Goal: Task Accomplishment & Management: Complete application form

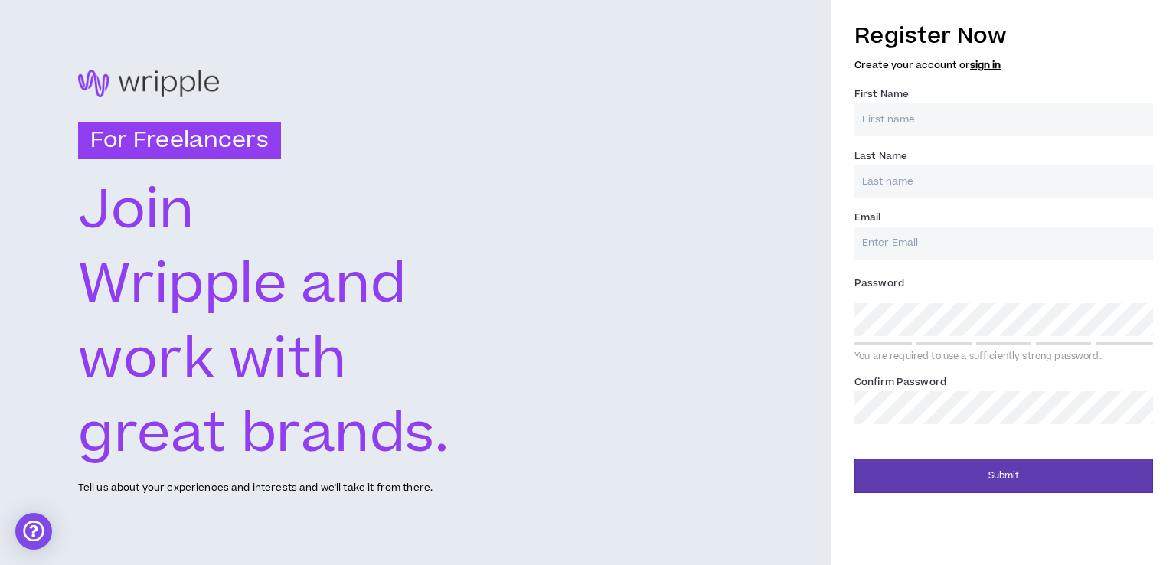
click at [907, 123] on input "First Name *" at bounding box center [1004, 119] width 299 height 33
click at [983, 65] on link "sign in" at bounding box center [985, 65] width 31 height 14
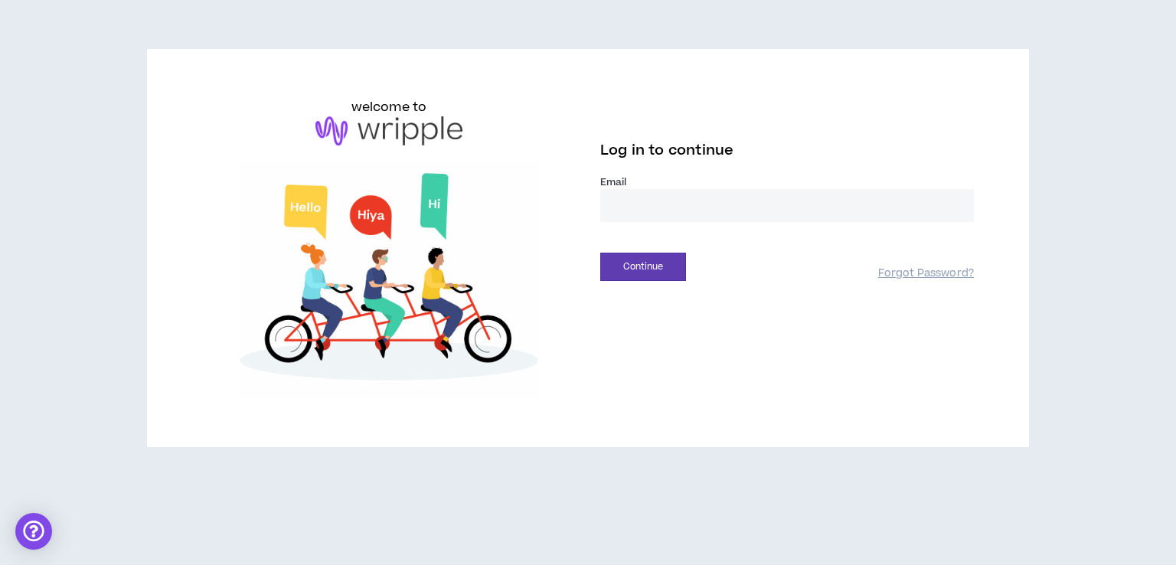
click at [623, 199] on input "email" at bounding box center [787, 205] width 374 height 33
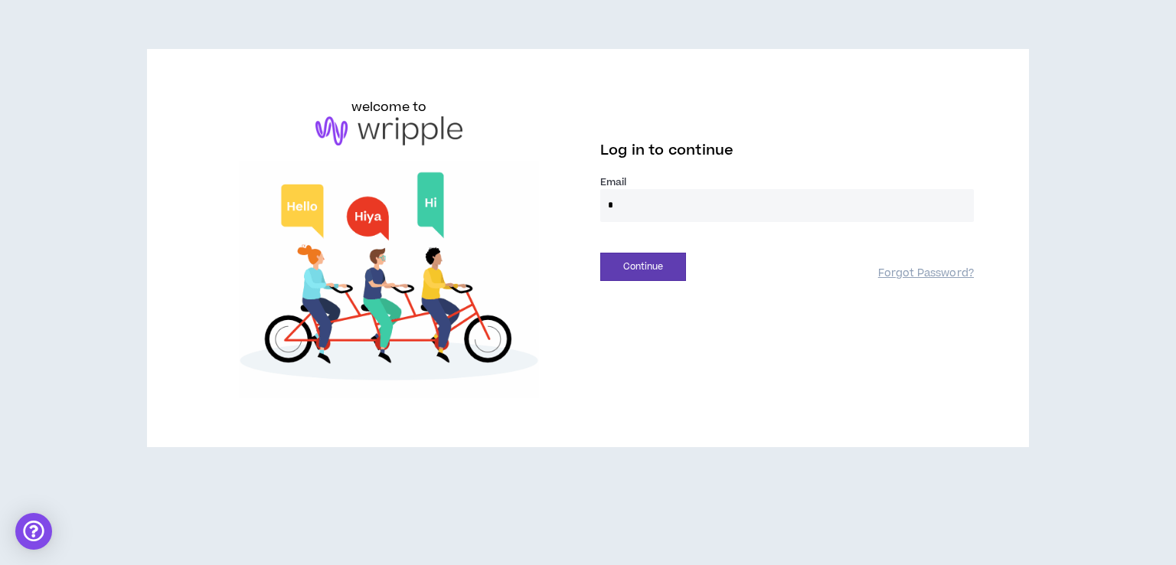
type input "**********"
click at [650, 268] on button "Continue" at bounding box center [643, 267] width 86 height 28
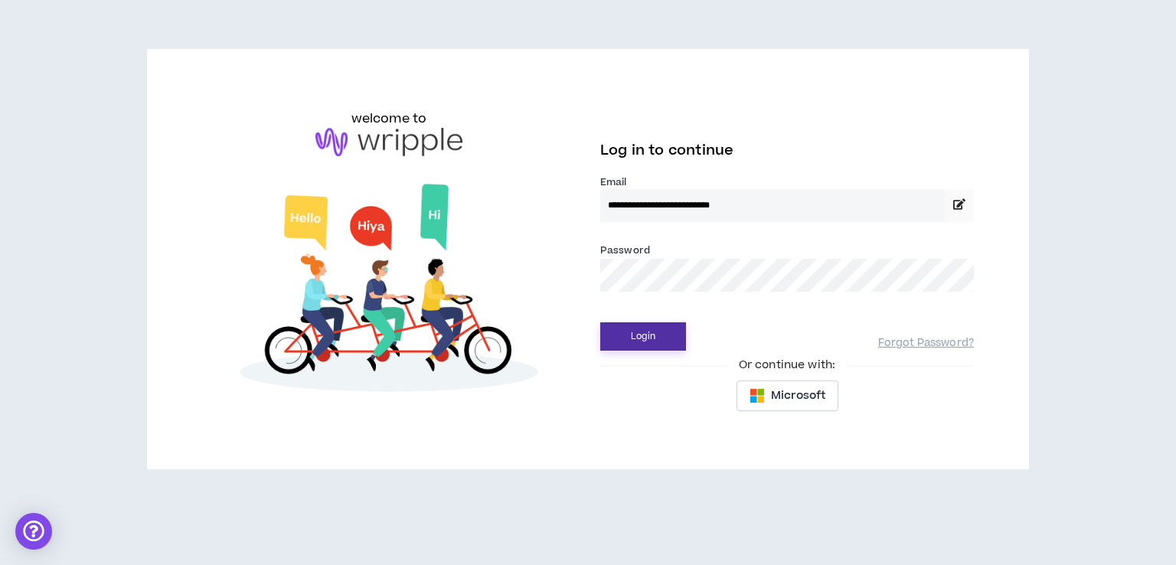
click at [640, 340] on button "Login" at bounding box center [643, 336] width 86 height 28
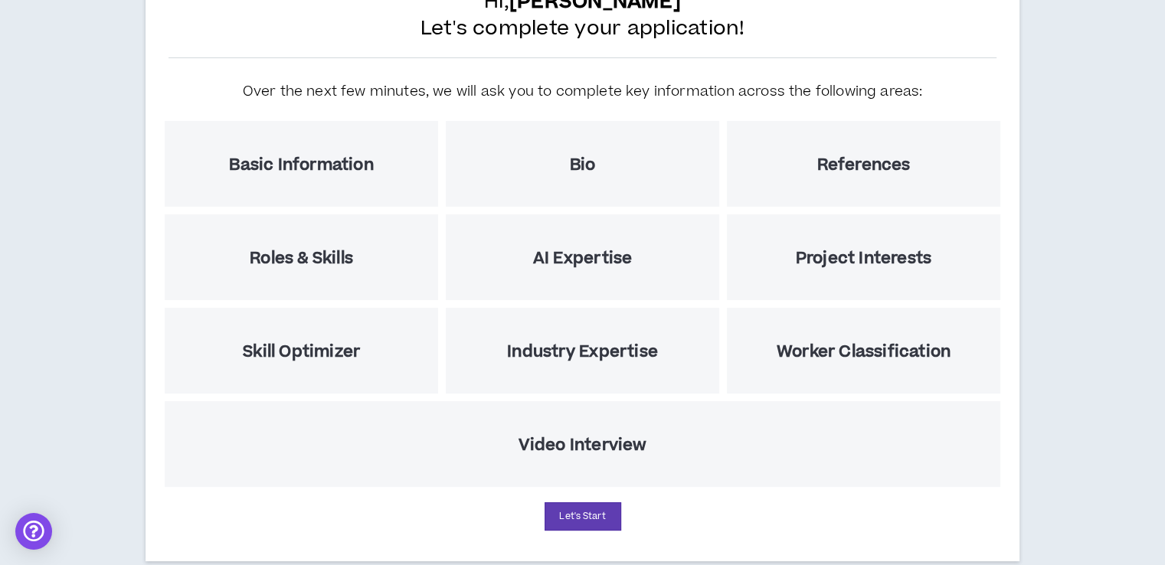
scroll to position [153, 0]
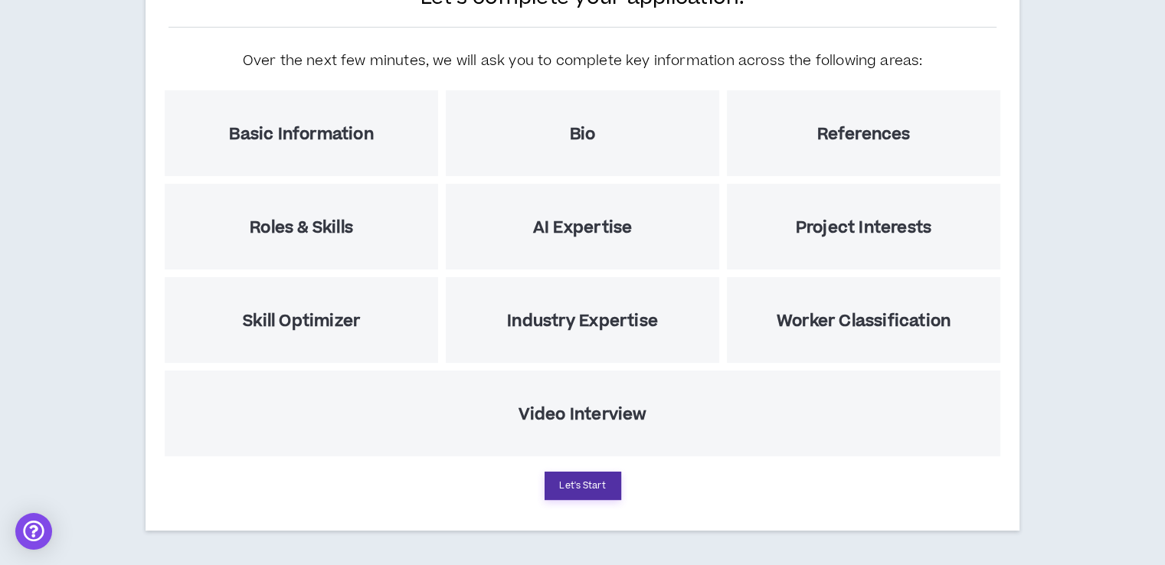
click at [573, 485] on button "Let's Start" at bounding box center [583, 486] width 77 height 28
select select "US"
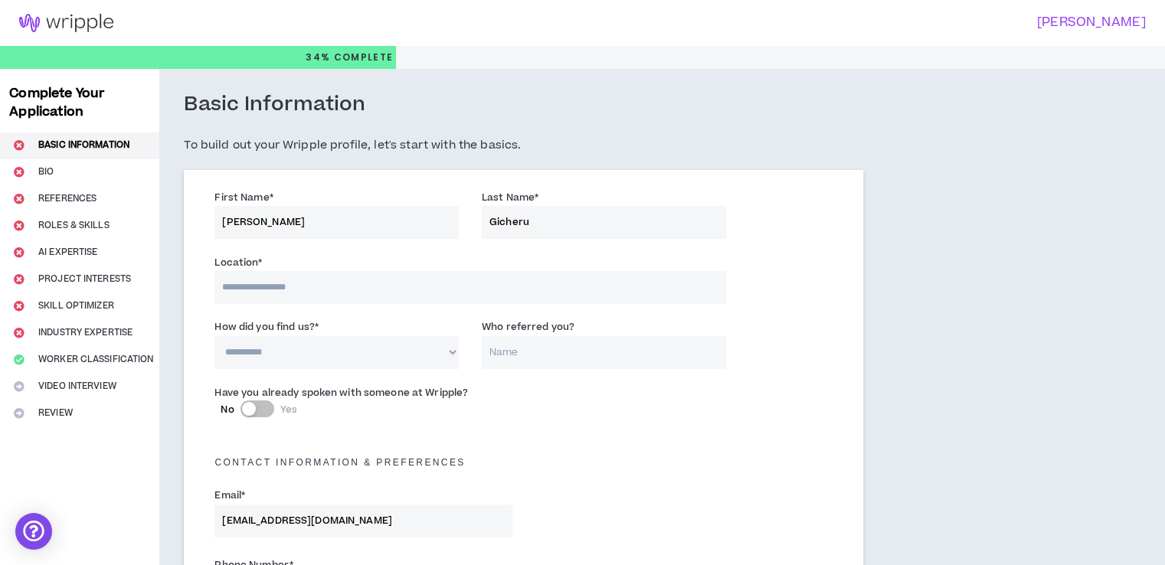
click at [258, 287] on input at bounding box center [469, 287] width 511 height 33
type input "**********"
select select "KE"
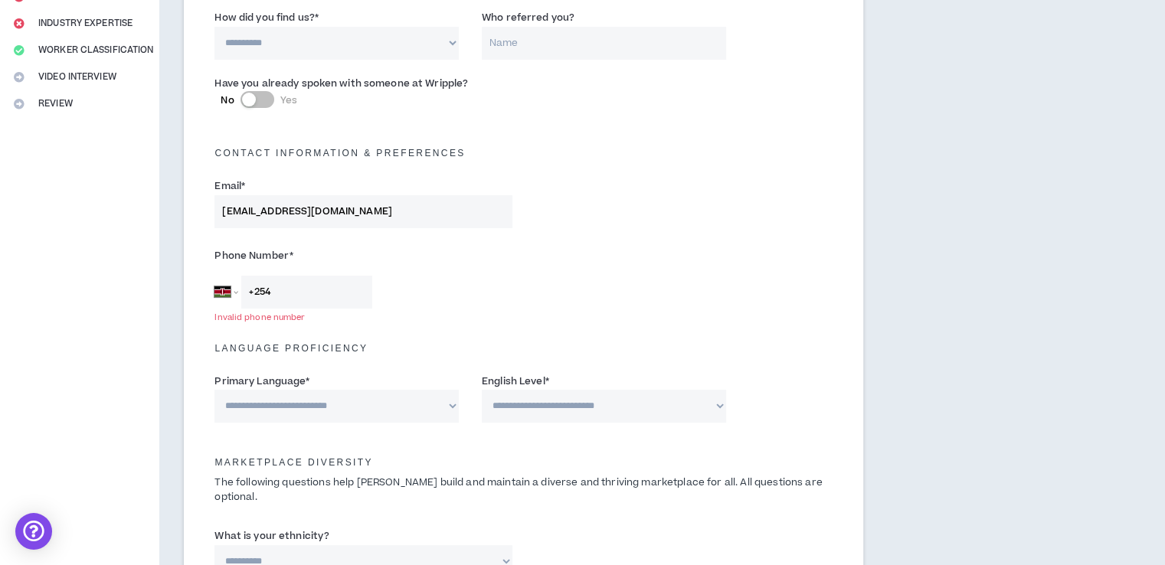
scroll to position [319, 0]
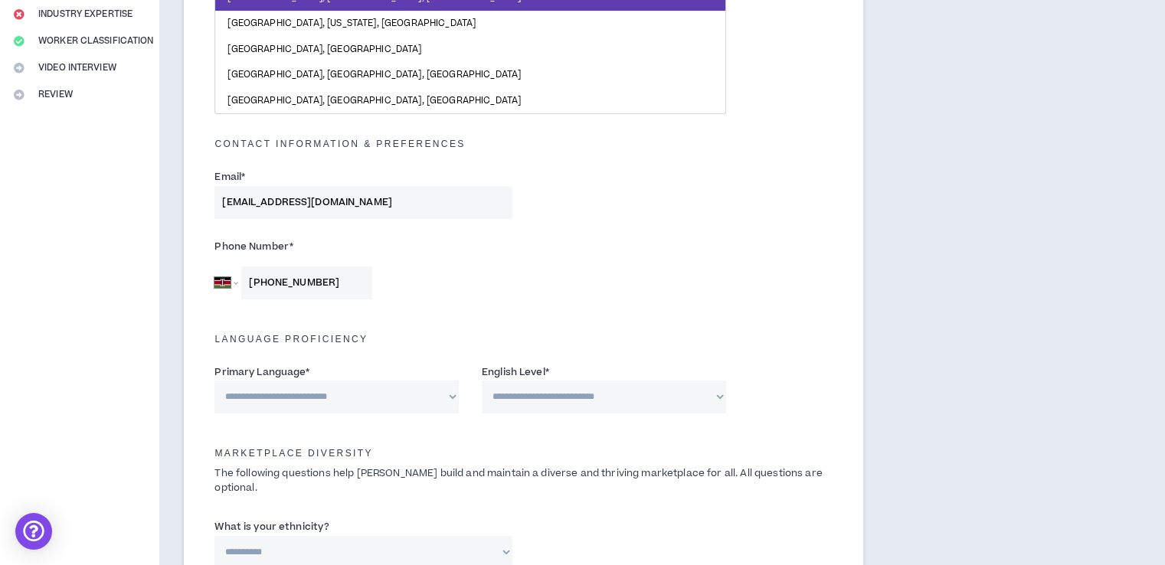
type input "[PHONE_NUMBER]"
click at [374, 394] on select "**********" at bounding box center [336, 397] width 244 height 33
select select "*******"
click at [214, 381] on select "**********" at bounding box center [336, 397] width 244 height 33
click at [522, 390] on select "**********" at bounding box center [604, 397] width 244 height 33
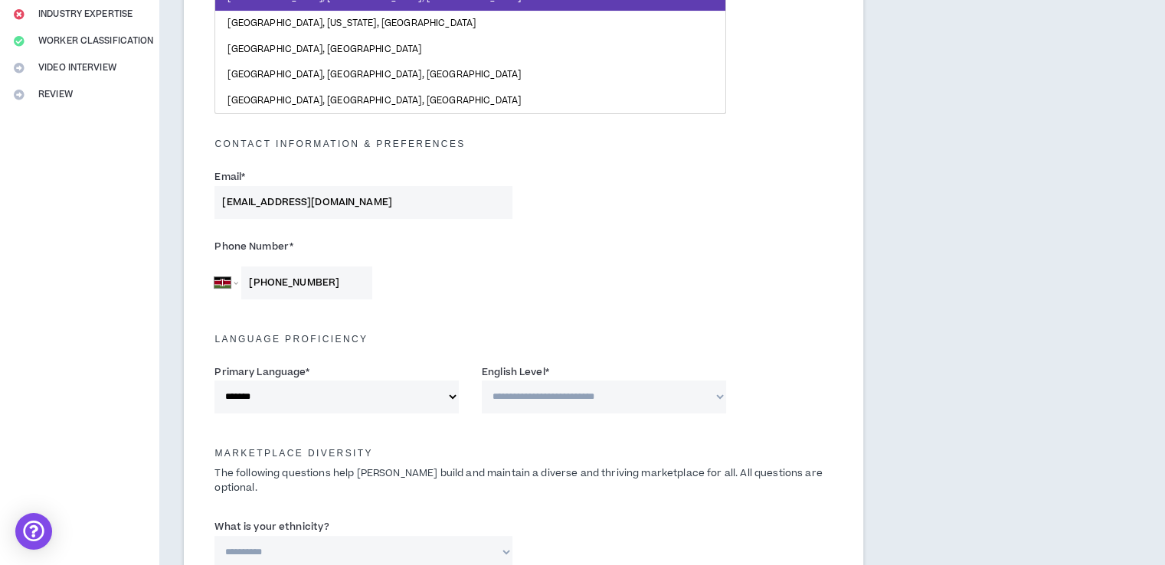
select select "*"
click at [482, 381] on select "**********" at bounding box center [604, 397] width 244 height 33
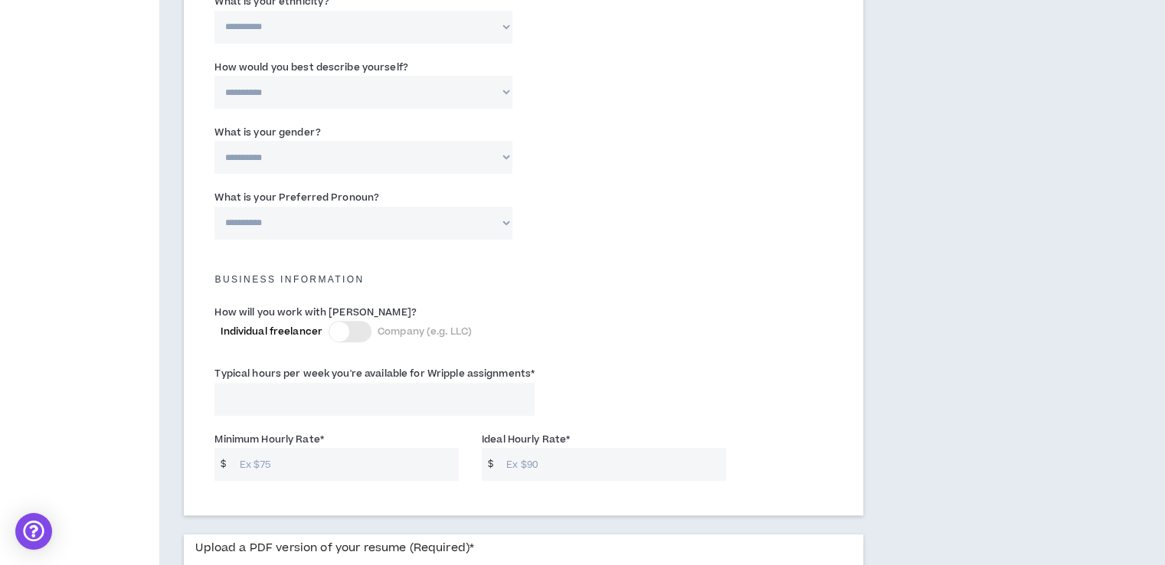
scroll to position [870, 0]
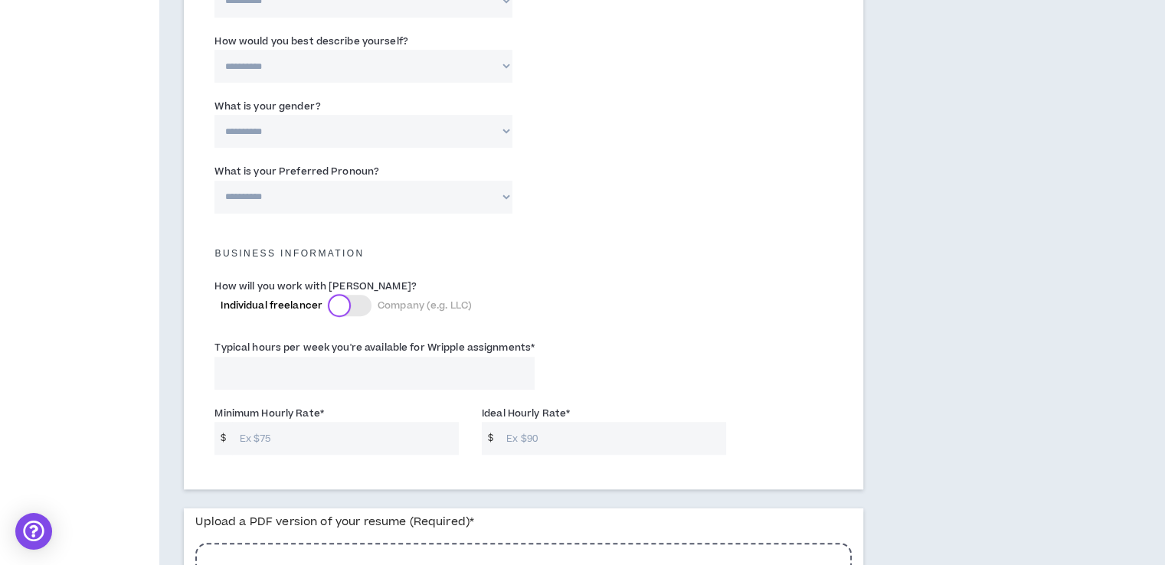
click at [342, 296] on div at bounding box center [339, 306] width 20 height 20
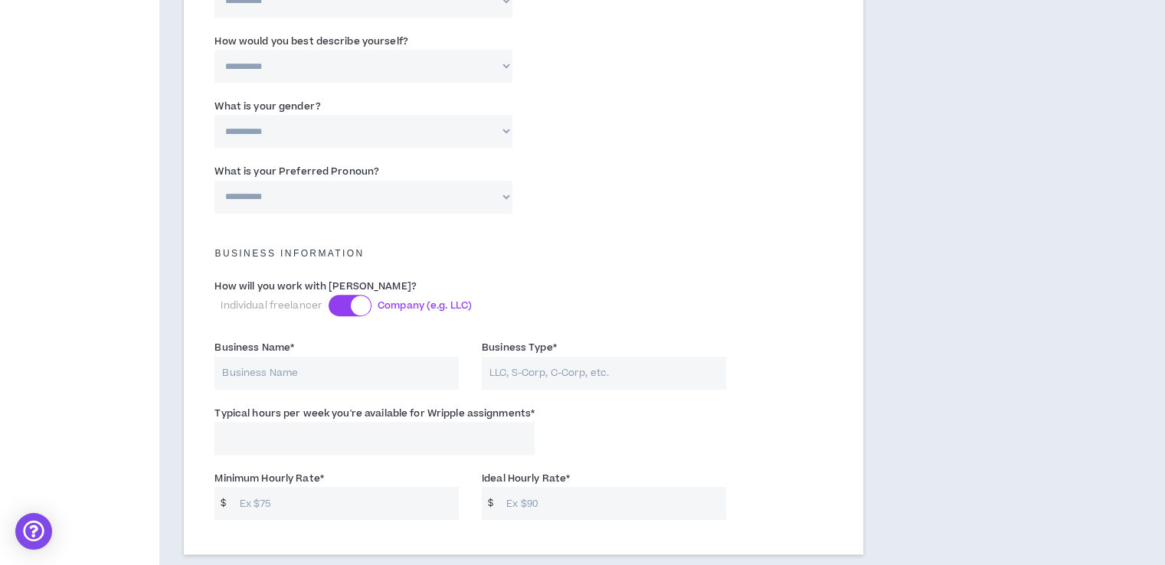
click at [285, 299] on span "Individual freelancer" at bounding box center [272, 306] width 102 height 14
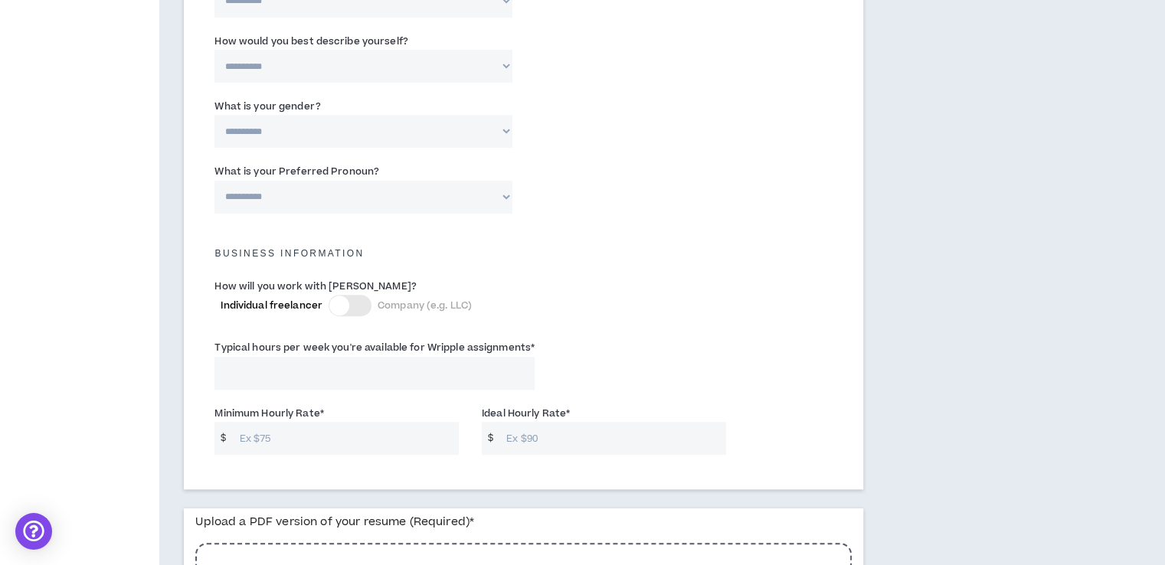
click at [367, 357] on input "Typical hours per week you're available for Wripple assignments *" at bounding box center [374, 373] width 320 height 33
click at [319, 357] on input "40" at bounding box center [374, 373] width 320 height 33
type input "40"
click at [689, 342] on div "Typical hours per week you're available for Wripple assignments * 40" at bounding box center [523, 367] width 641 height 65
click at [260, 428] on input "Minimum Hourly Rate *" at bounding box center [345, 438] width 227 height 33
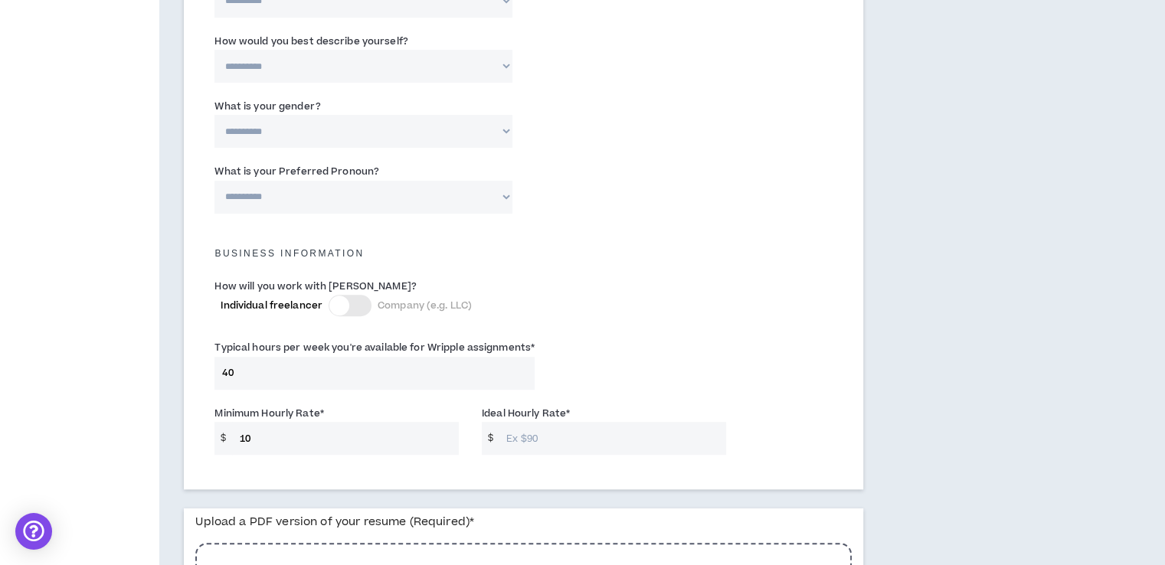
type input "10"
click at [530, 424] on input "Ideal Hourly Rate *" at bounding box center [612, 438] width 227 height 33
type input "50"
click at [251, 424] on input "10" at bounding box center [345, 438] width 227 height 33
type input "1"
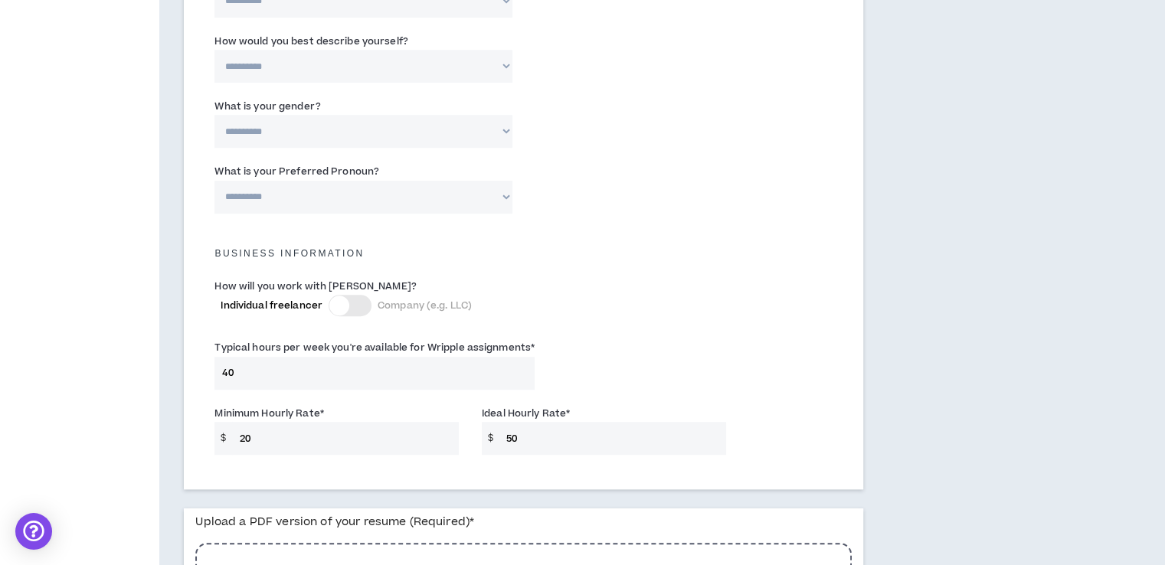
type input "20"
click at [513, 424] on input "50" at bounding box center [612, 438] width 227 height 33
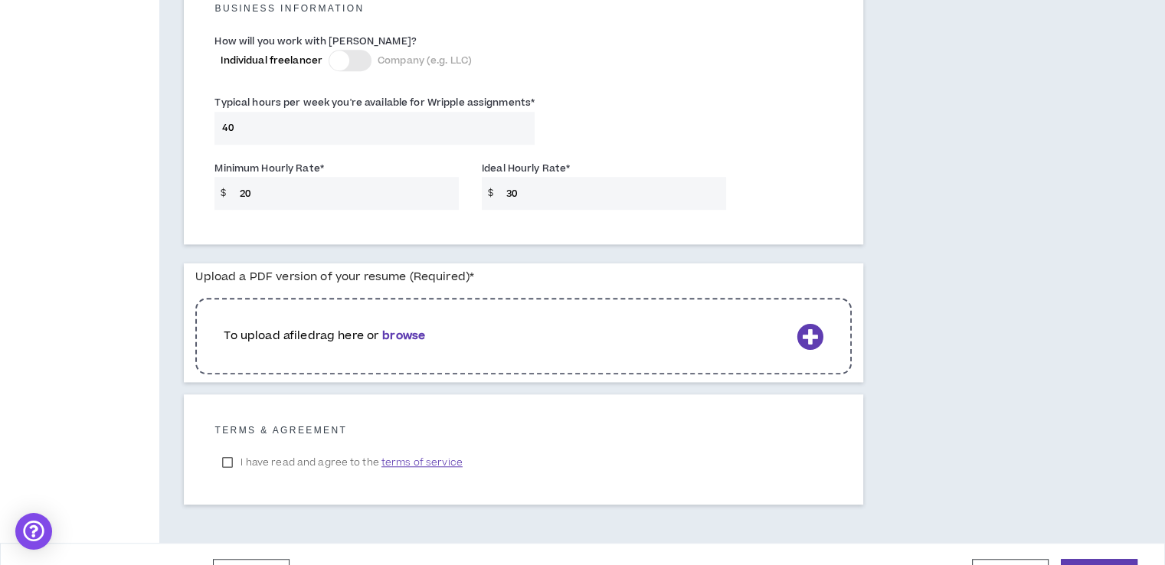
scroll to position [1138, 0]
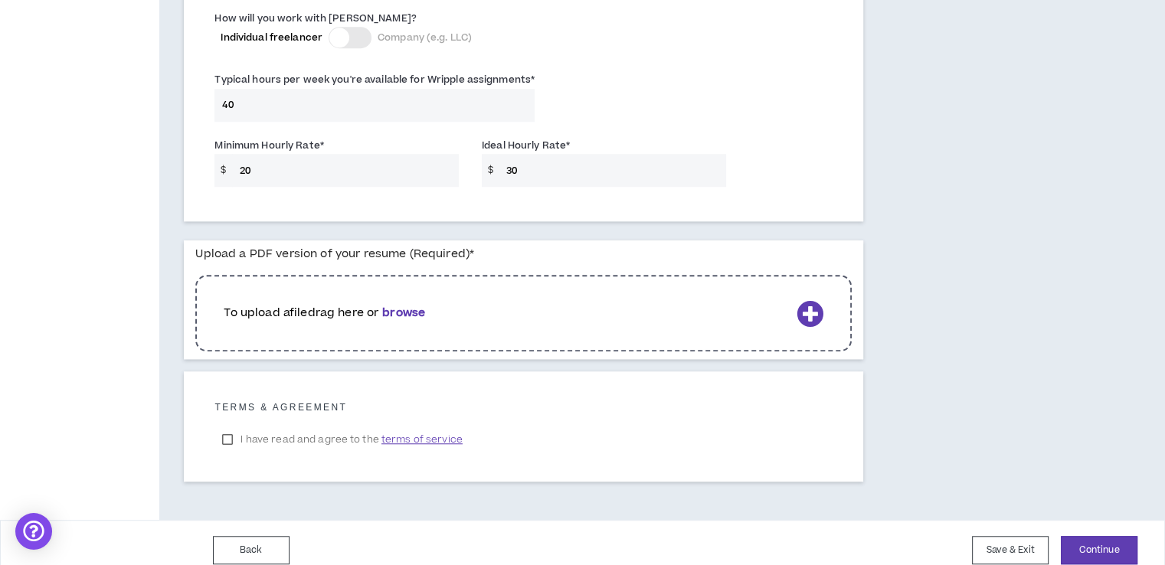
type input "30"
click at [808, 300] on icon at bounding box center [810, 313] width 27 height 27
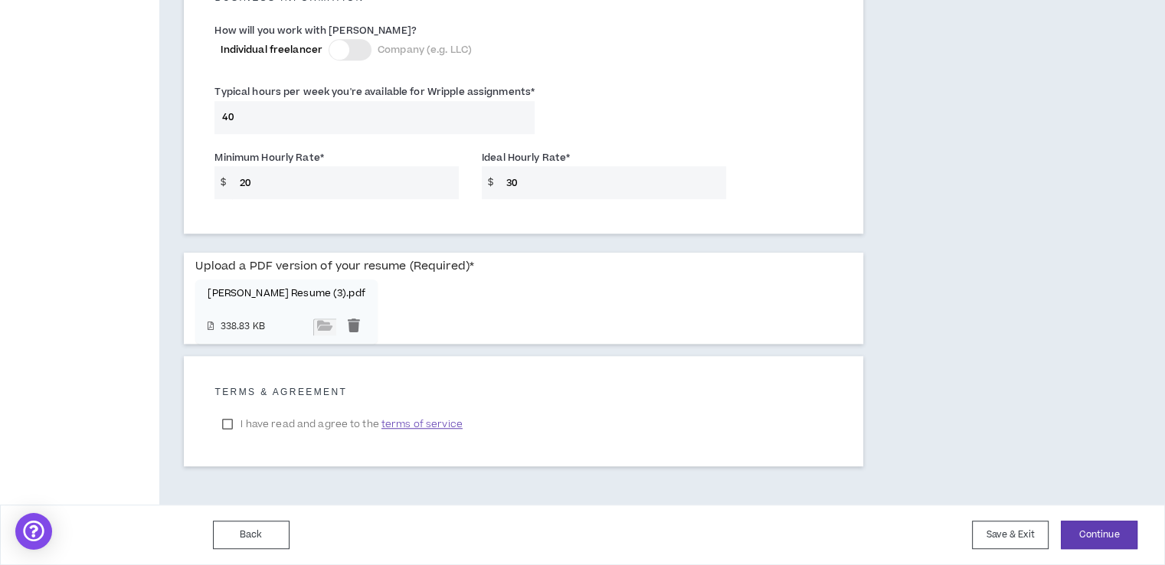
scroll to position [1110, 0]
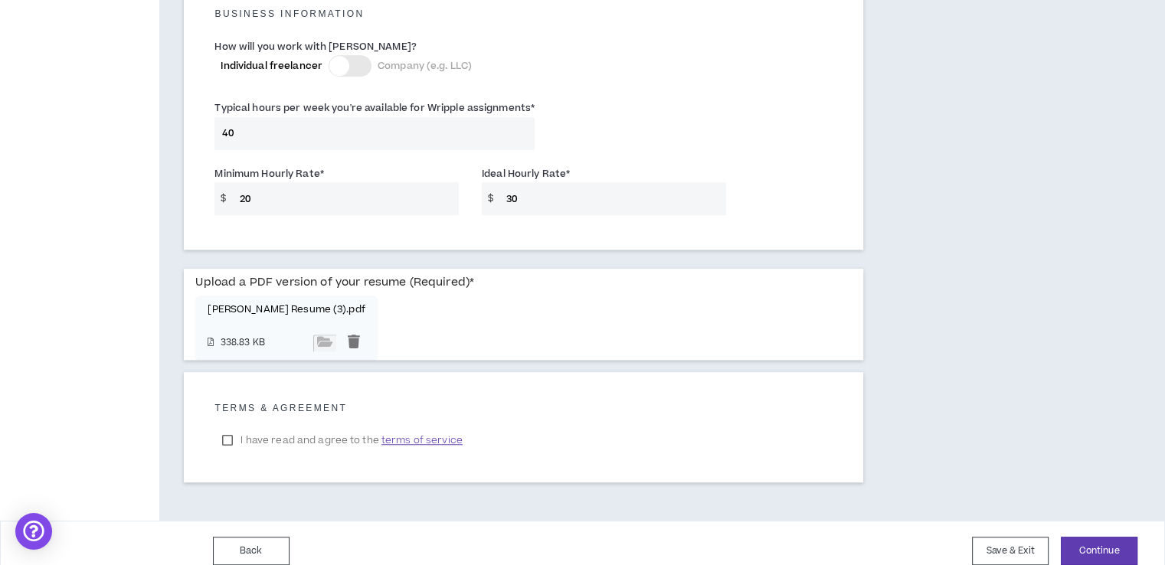
click at [234, 429] on label "I have read and agree to the terms of service" at bounding box center [341, 440] width 255 height 23
click at [1083, 537] on button "Continue" at bounding box center [1099, 551] width 77 height 28
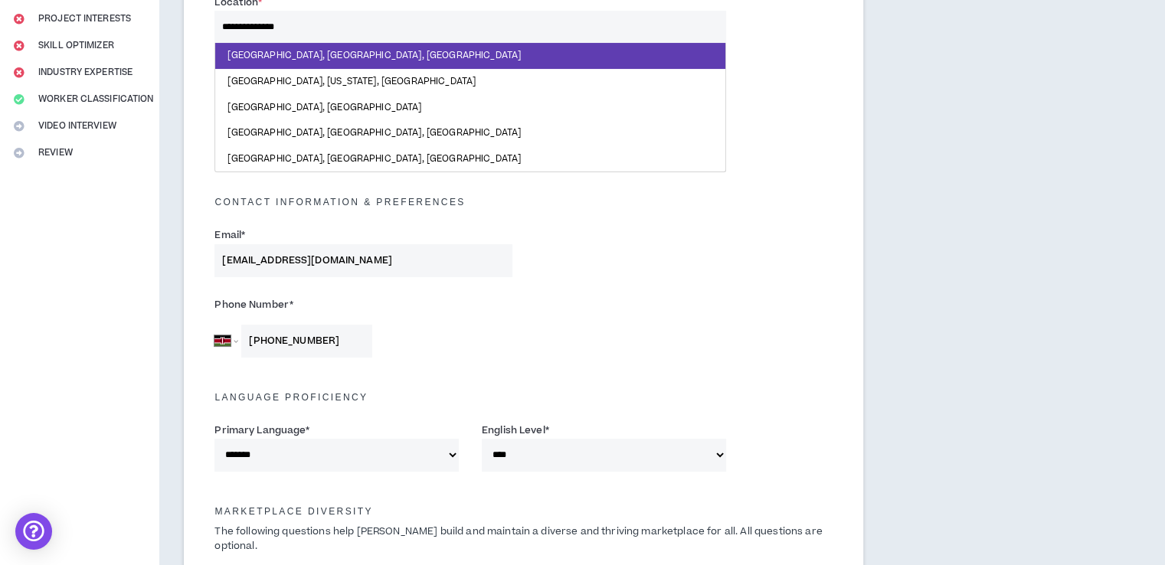
scroll to position [254, 0]
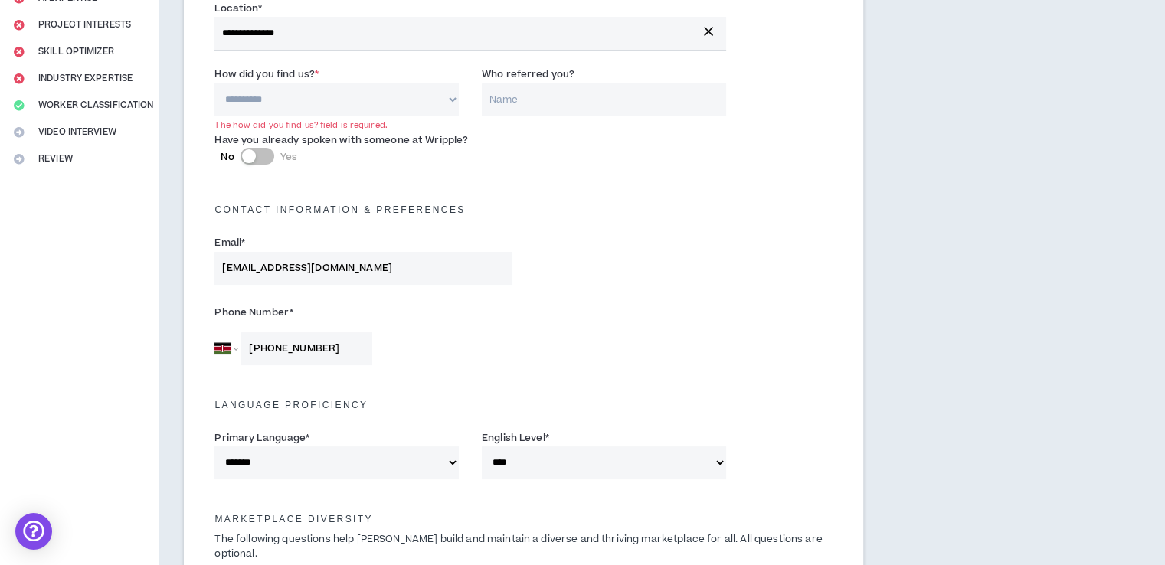
click at [354, 98] on select "**********" at bounding box center [336, 99] width 244 height 33
select select "*"
click at [214, 83] on select "**********" at bounding box center [336, 99] width 244 height 33
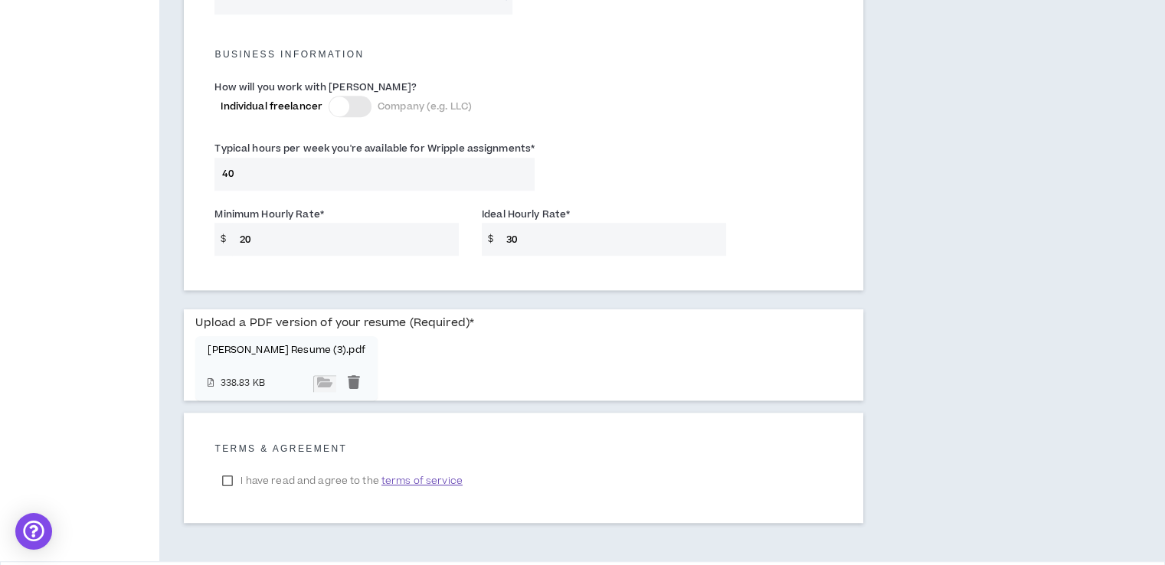
scroll to position [1112, 0]
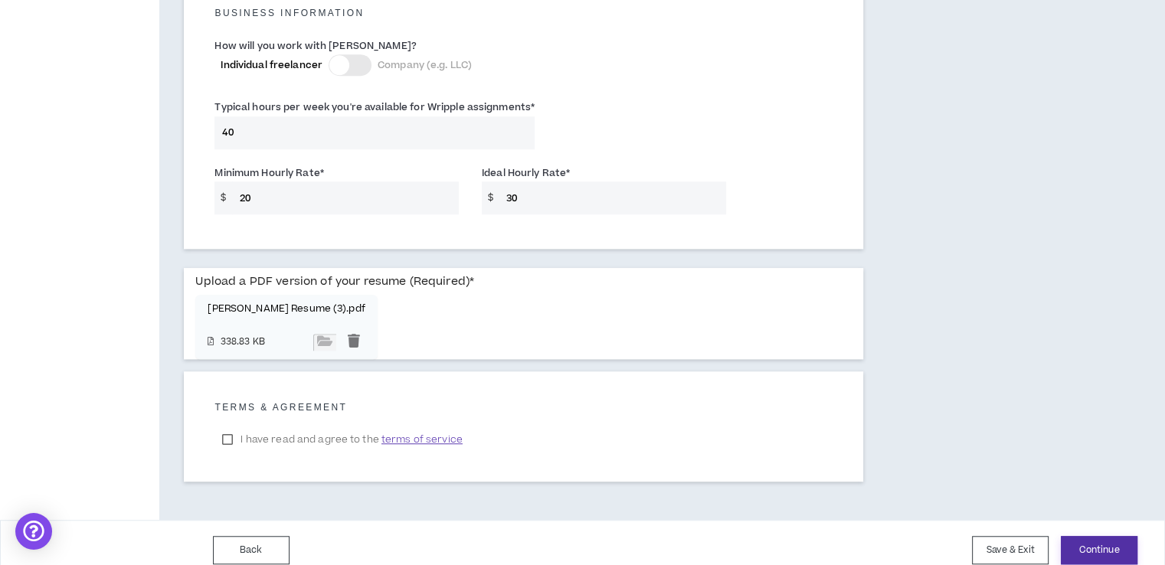
click at [1091, 536] on button "Continue" at bounding box center [1099, 550] width 77 height 28
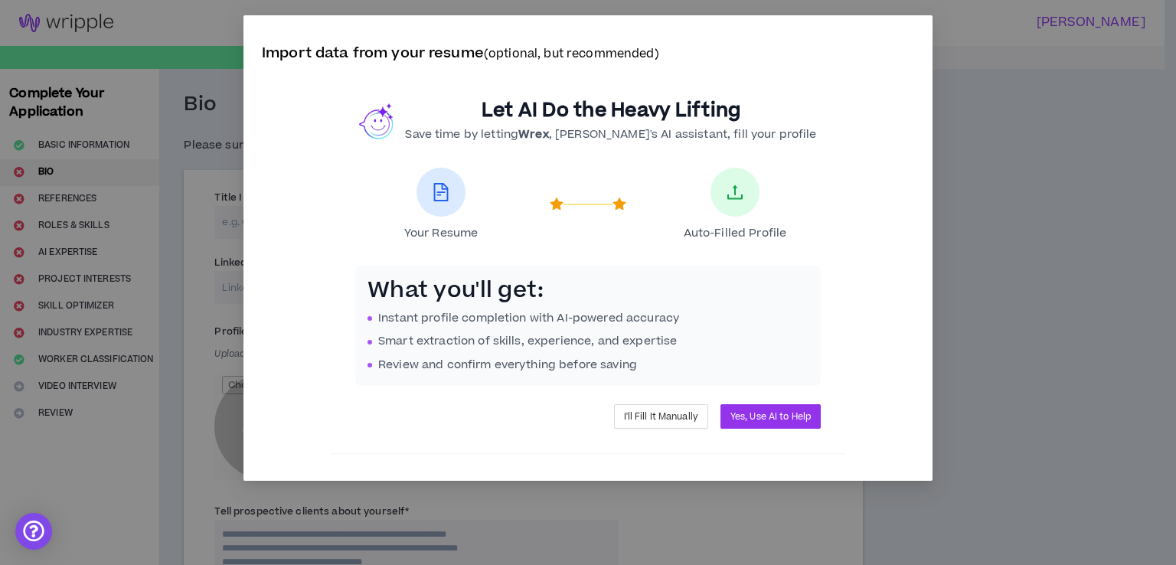
click at [732, 202] on div at bounding box center [735, 192] width 49 height 49
click at [771, 414] on span "Yes, Use AI to Help" at bounding box center [771, 417] width 80 height 15
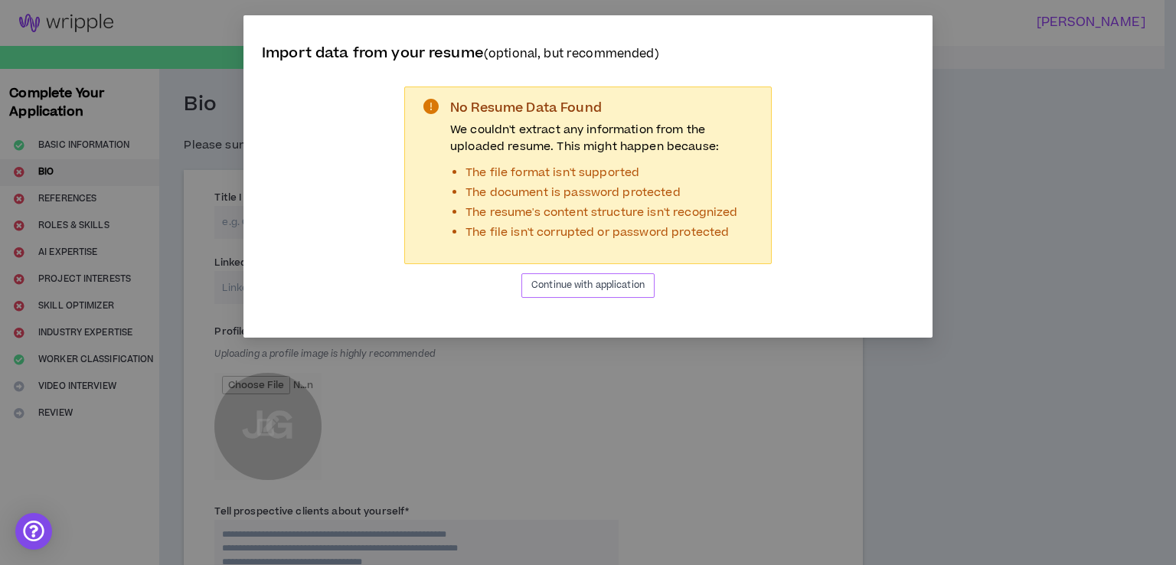
click at [588, 283] on span "Continue with application" at bounding box center [588, 285] width 113 height 15
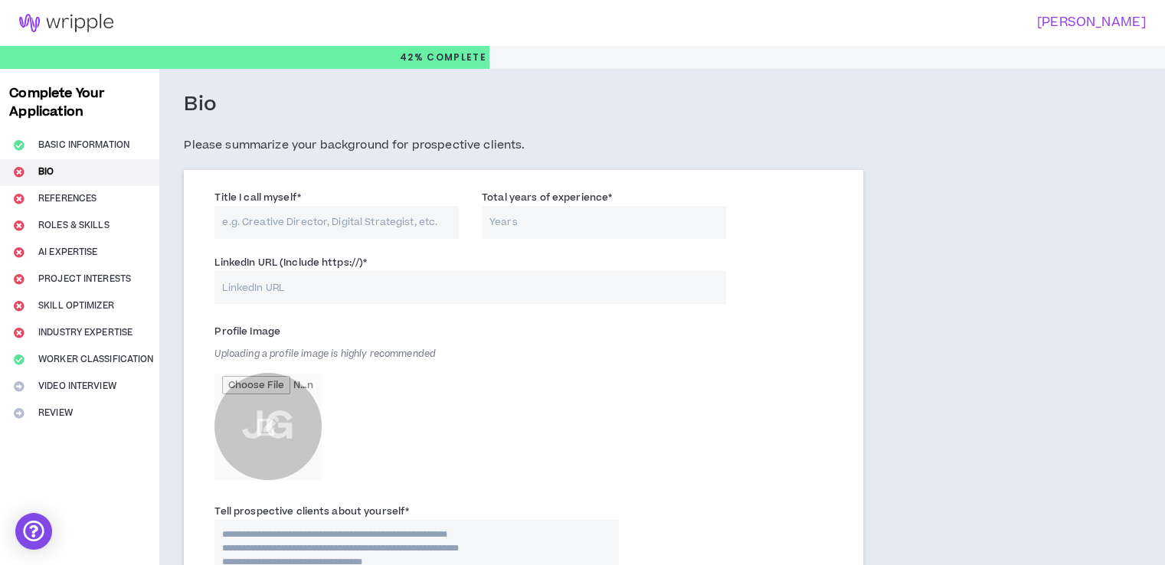
click at [299, 221] on input "Title I call myself *" at bounding box center [336, 222] width 244 height 33
type input "Marketing Data Analyst"
click at [520, 219] on input "Total years of experience *" at bounding box center [604, 222] width 244 height 33
click at [659, 225] on input "Total years of experience *" at bounding box center [604, 222] width 244 height 33
type input "8"
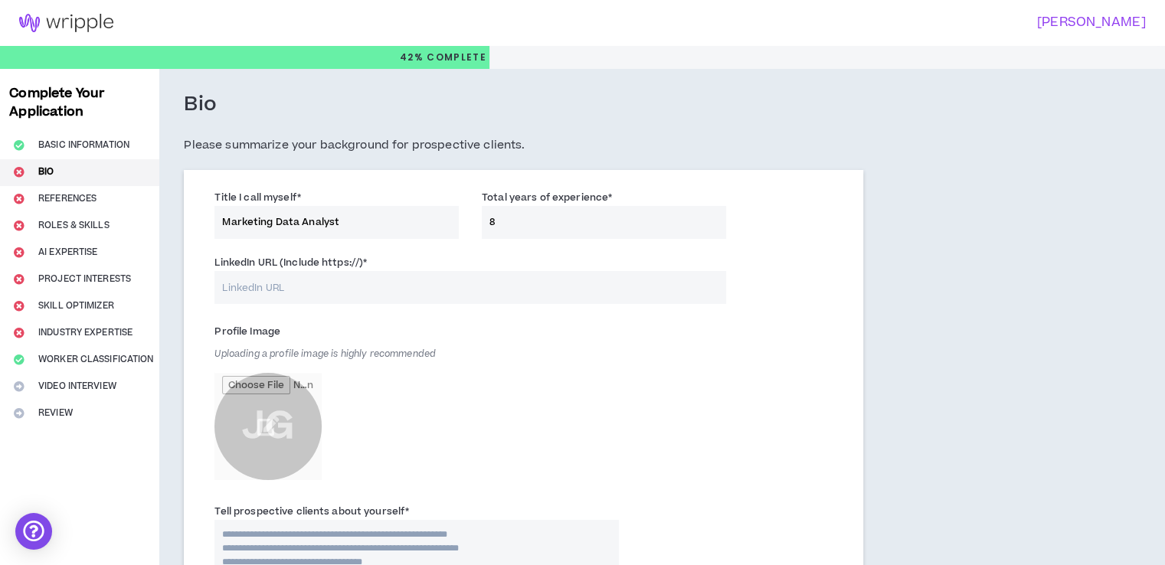
click at [329, 290] on input "LinkedIn URL (Include https://) *" at bounding box center [469, 287] width 511 height 33
click at [433, 290] on input "LinkedIn URL (Include https://) *" at bounding box center [469, 287] width 511 height 33
paste input "[URL][DOMAIN_NAME][PERSON_NAME]"
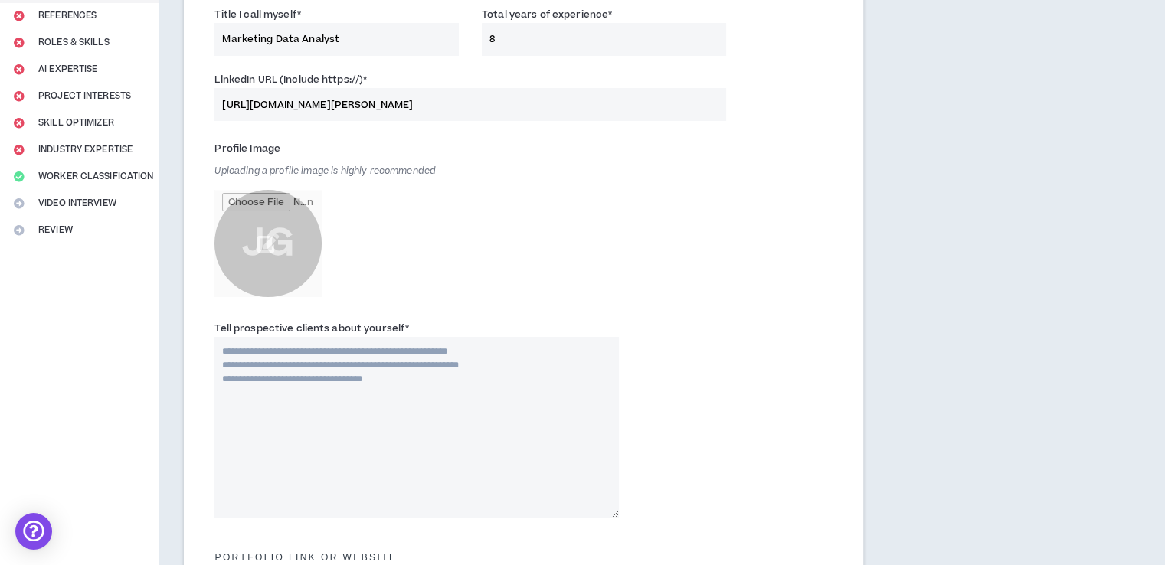
scroll to position [184, 0]
type input "[URL][DOMAIN_NAME][PERSON_NAME]"
click at [1149, 500] on div "Complete Your Application Basic Information Bio References Roles & Skills AI Ex…" at bounding box center [582, 447] width 1165 height 1125
click at [299, 242] on input "file" at bounding box center [267, 242] width 107 height 107
type input "**********"
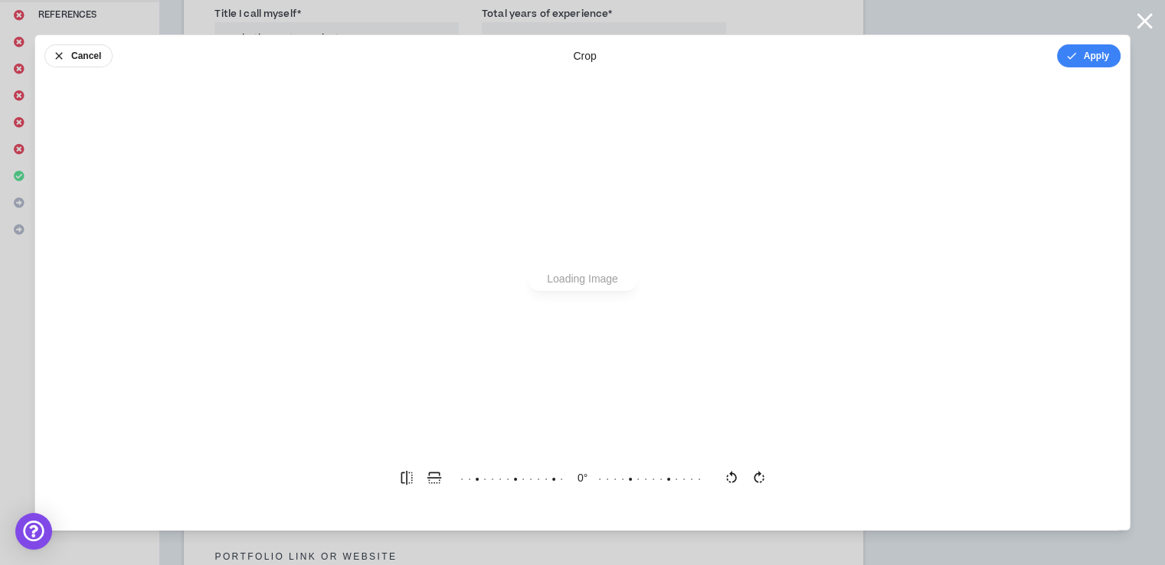
scroll to position [0, 0]
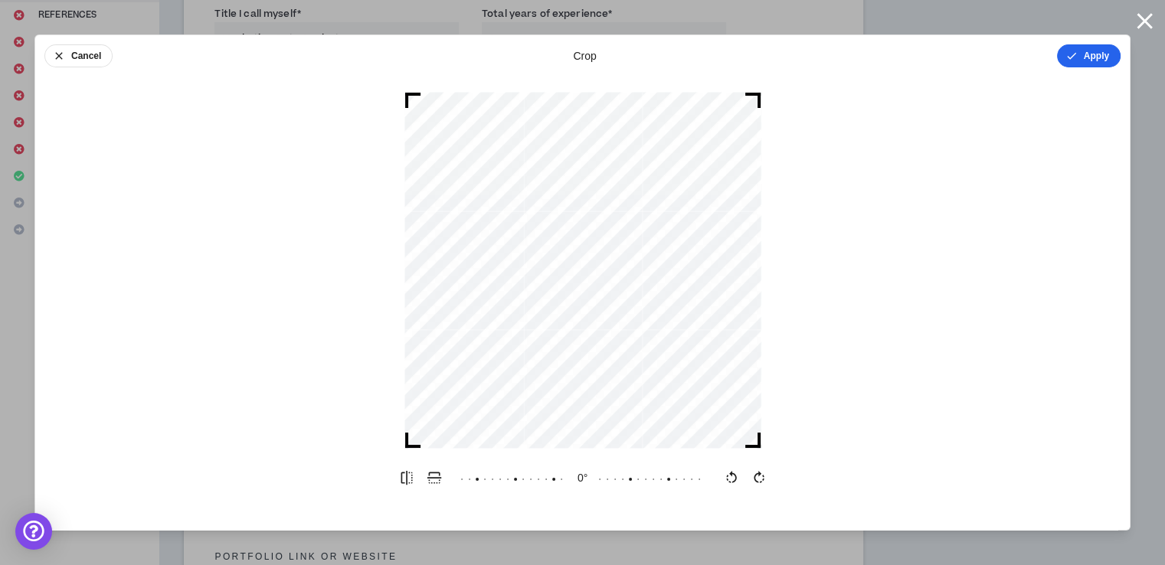
click at [1085, 51] on button "Apply" at bounding box center [1089, 55] width 64 height 23
click at [1097, 57] on button "Done" at bounding box center [1098, 55] width 46 height 23
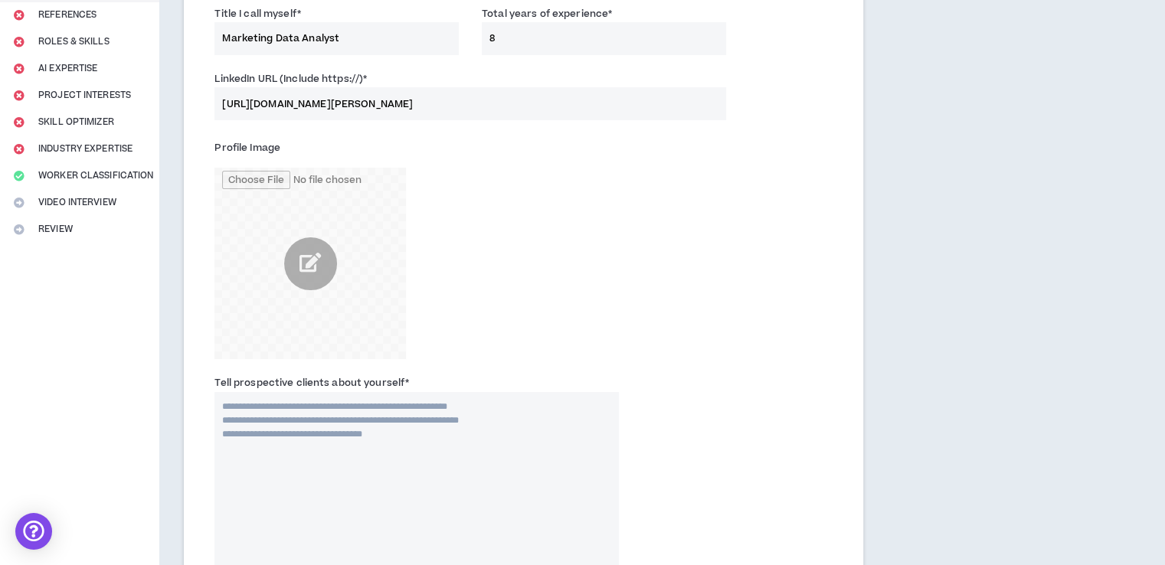
click at [647, 298] on div "Profile Image" at bounding box center [523, 251] width 641 height 239
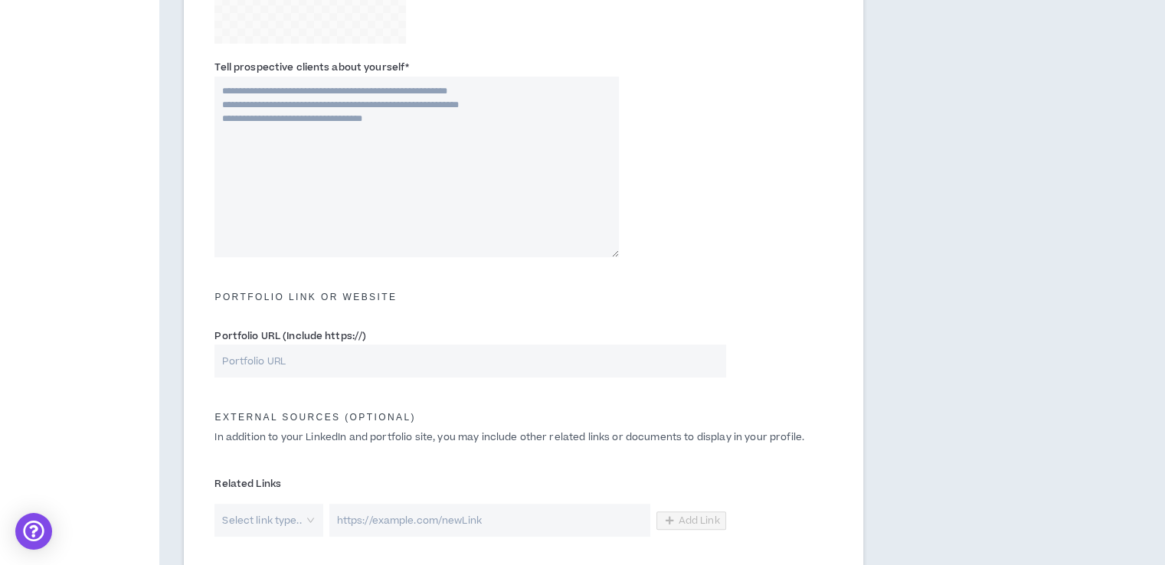
scroll to position [531, 0]
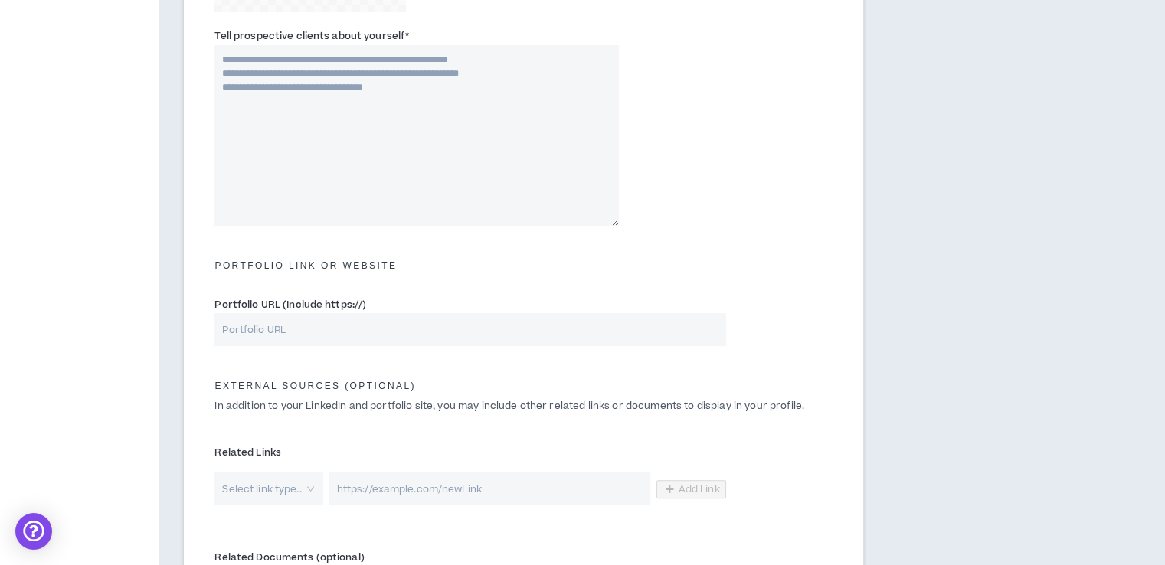
drag, startPoint x: 214, startPoint y: 32, endPoint x: 417, endPoint y: 26, distance: 203.1
click at [417, 26] on div "Tell prospective clients about yourself *" at bounding box center [523, 130] width 641 height 213
copy label "Tell prospective clients about yourself *"
click at [453, 112] on textarea "Tell prospective clients about yourself *" at bounding box center [416, 135] width 404 height 181
paste textarea "**********"
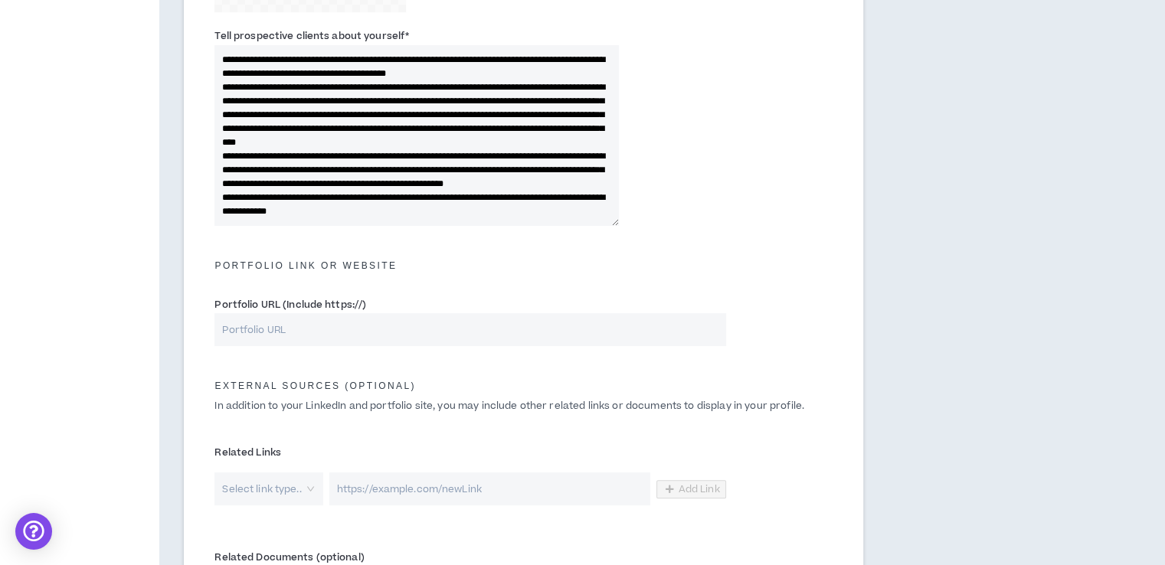
scroll to position [19, 0]
type textarea "**********"
click at [460, 337] on input "Portfolio URL (Include https://)" at bounding box center [469, 329] width 511 height 33
click at [347, 326] on input "Portfolio URL (Include https://)" at bounding box center [469, 329] width 511 height 33
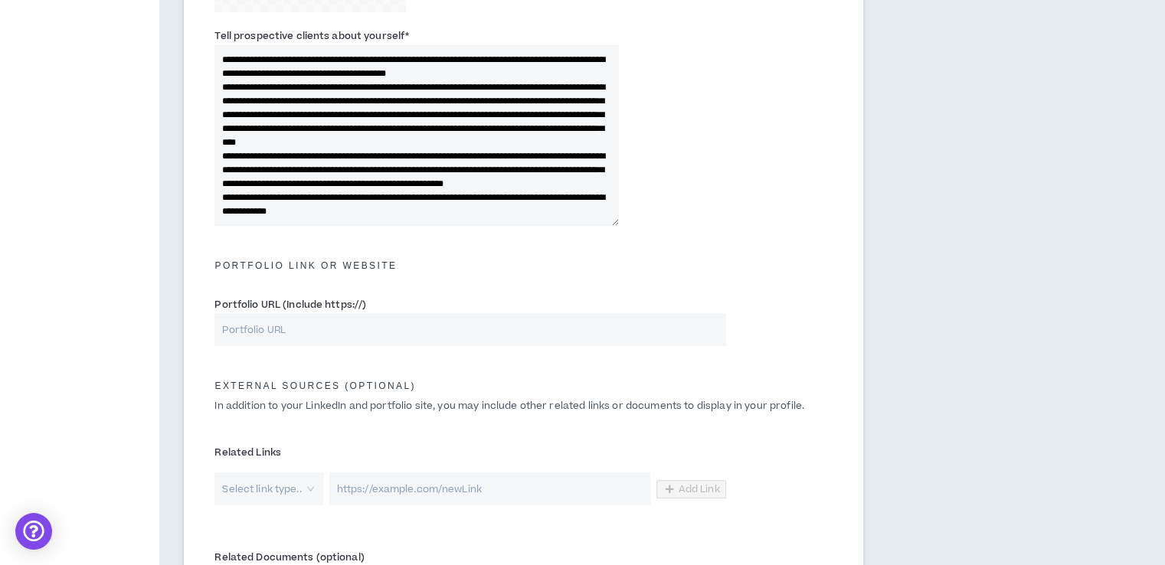
paste input "[URL][DOMAIN_NAME][PERSON_NAME]"
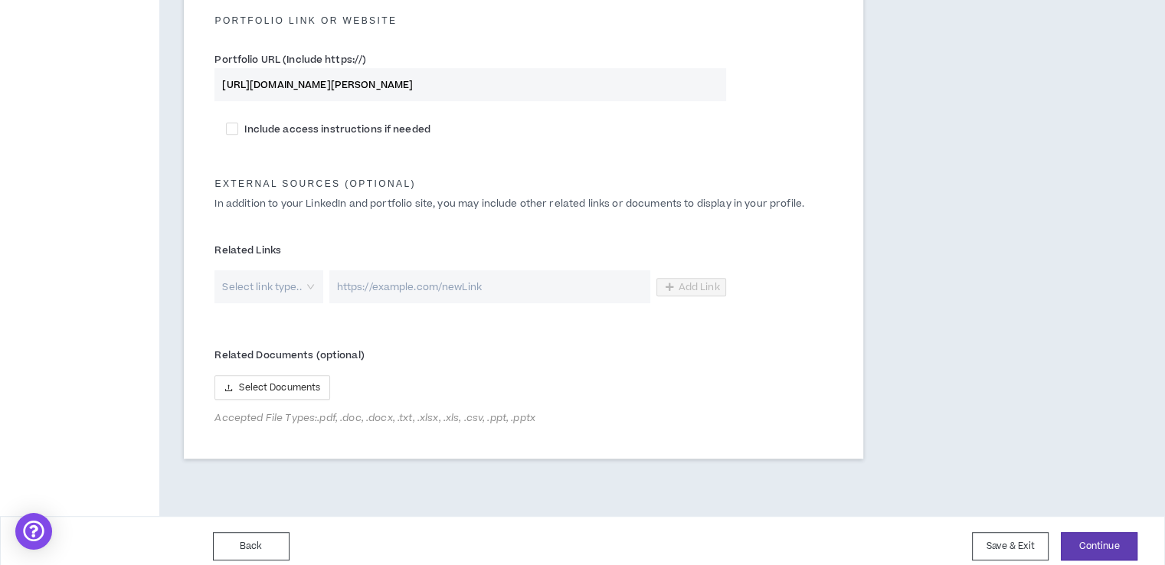
scroll to position [787, 0]
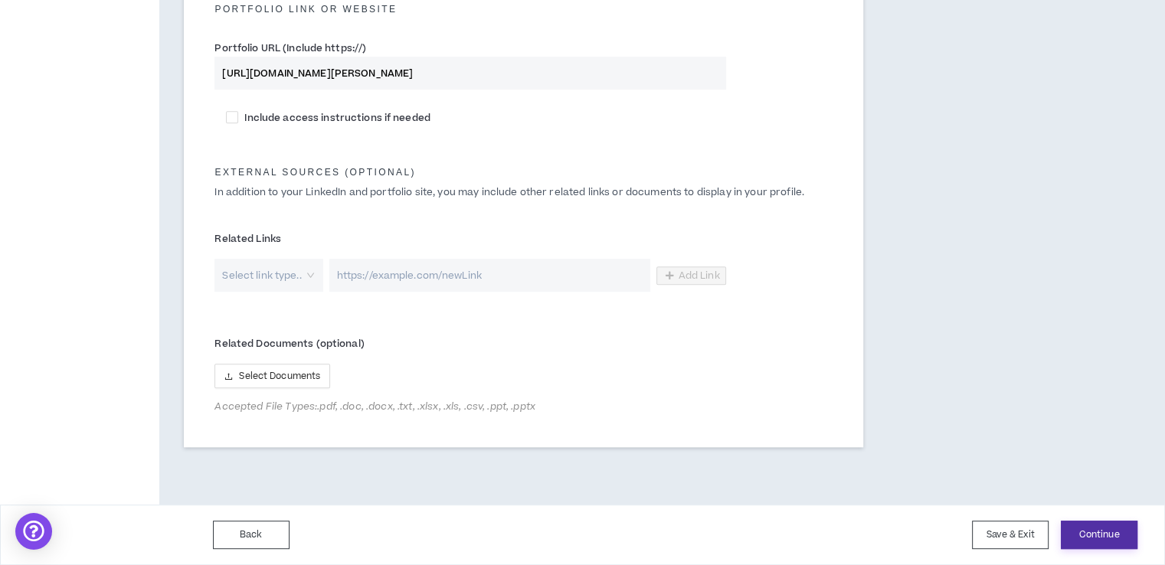
type input "[URL][DOMAIN_NAME][PERSON_NAME]"
click at [1099, 534] on button "Continue" at bounding box center [1099, 535] width 77 height 28
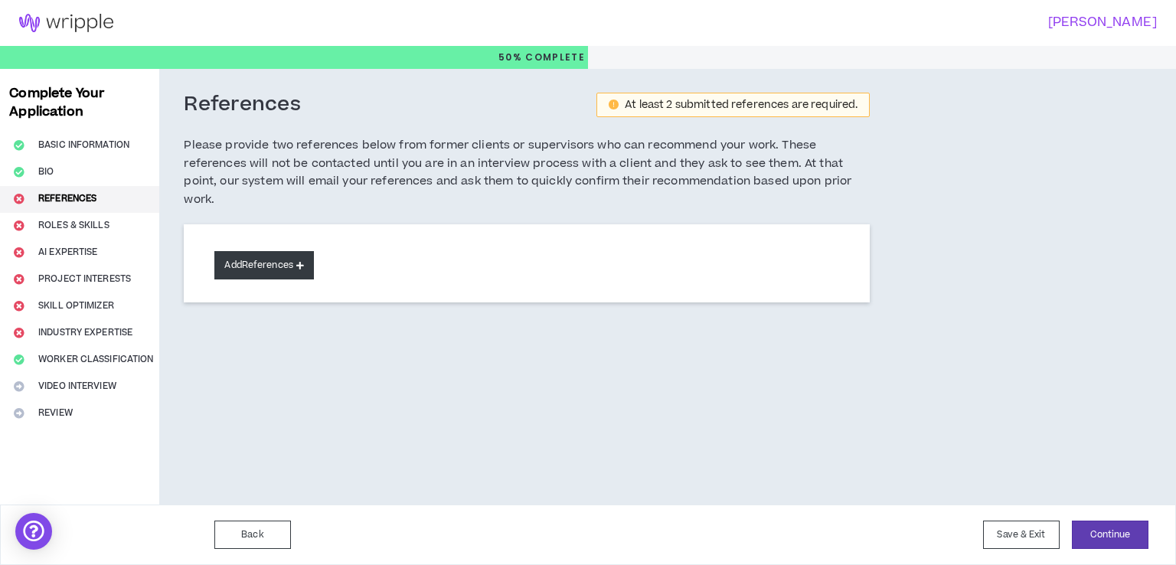
click at [273, 258] on button "Add References" at bounding box center [264, 265] width 100 height 28
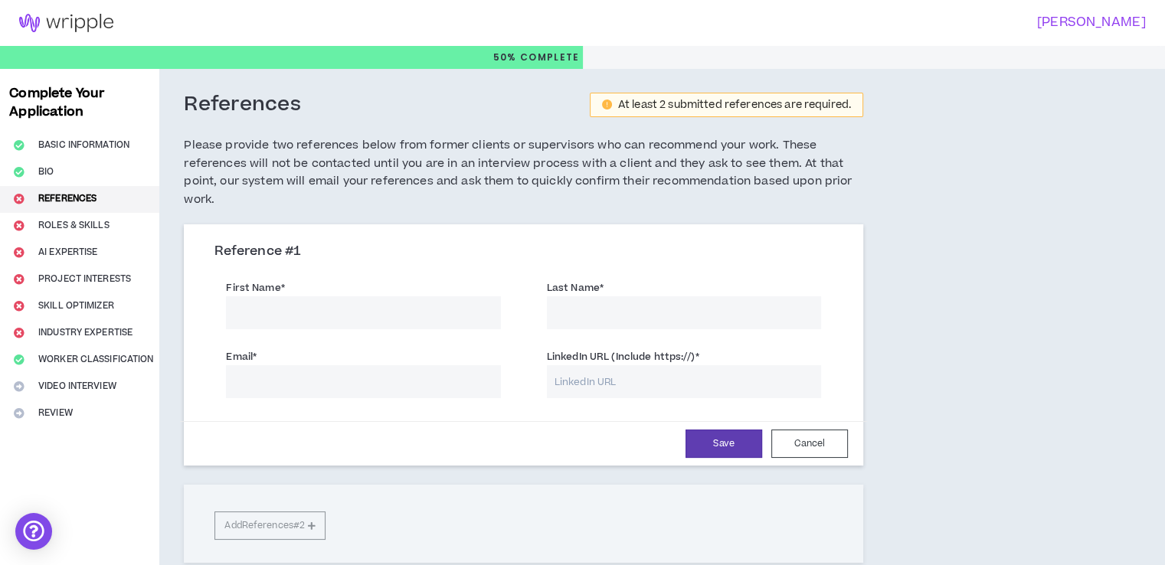
click at [607, 381] on input "LinkedIn URL (Include https://) *" at bounding box center [684, 381] width 274 height 33
paste input "[URL][DOMAIN_NAME]"
type input "[URL][DOMAIN_NAME]"
click at [358, 313] on input "First Name *" at bounding box center [363, 312] width 274 height 33
type input "[PERSON_NAME]"
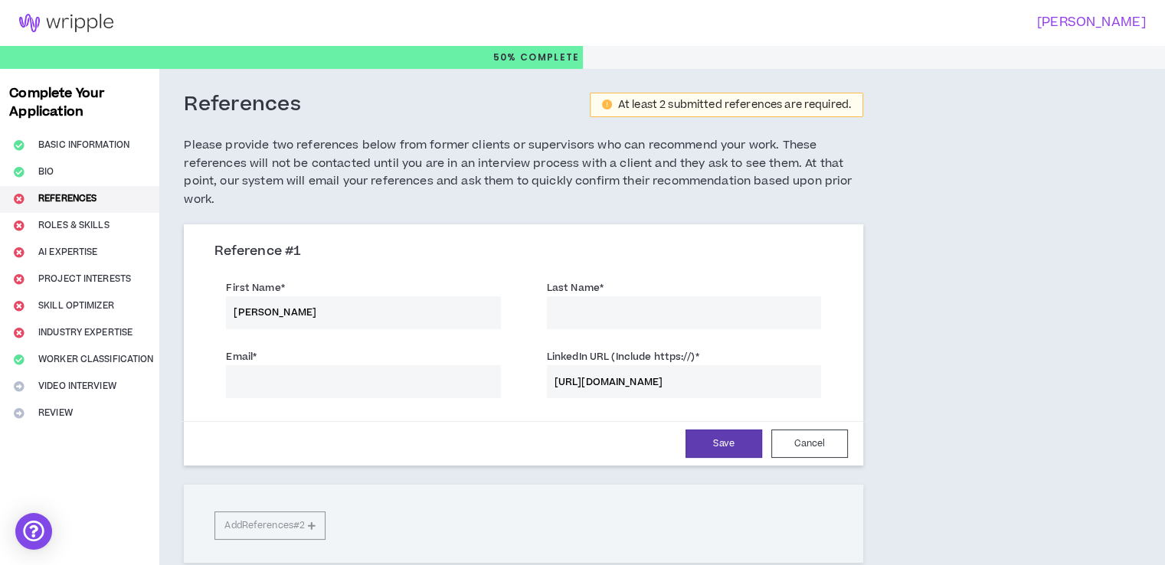
click at [582, 313] on input "Last Name *" at bounding box center [684, 312] width 274 height 33
type input "Kilonzo"
click at [359, 384] on input "Email *" at bounding box center [363, 381] width 274 height 33
click at [275, 376] on input "Email *" at bounding box center [363, 381] width 274 height 33
paste input "[PERSON_NAME][EMAIL_ADDRESS][DOMAIN_NAME]"
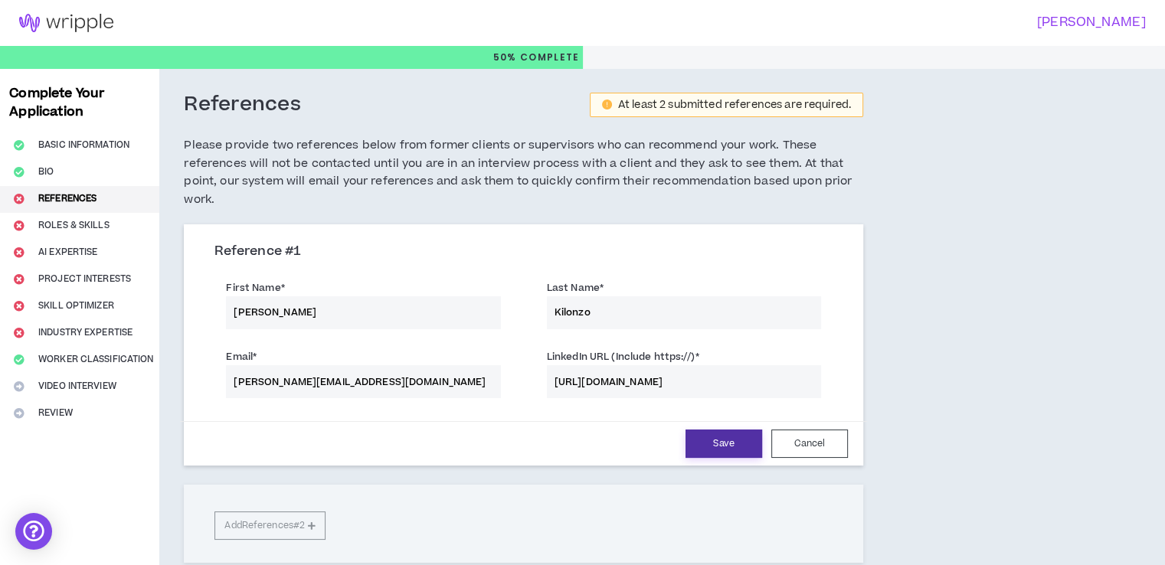
type input "[PERSON_NAME][EMAIL_ADDRESS][DOMAIN_NAME]"
click at [717, 439] on button "Save" at bounding box center [723, 444] width 77 height 28
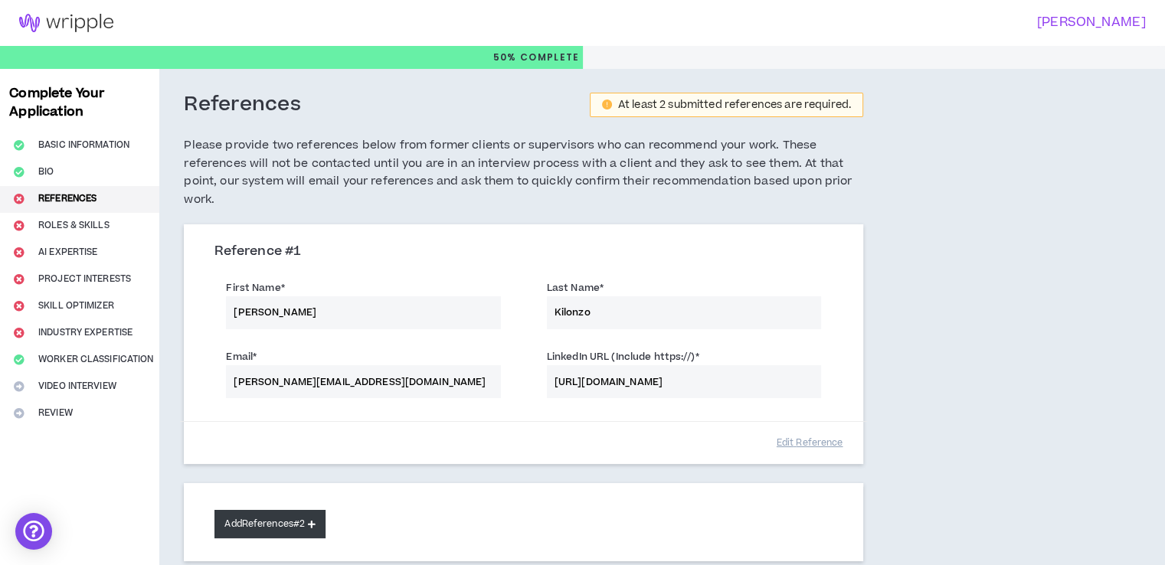
click at [276, 525] on button "Add References #2" at bounding box center [269, 524] width 111 height 28
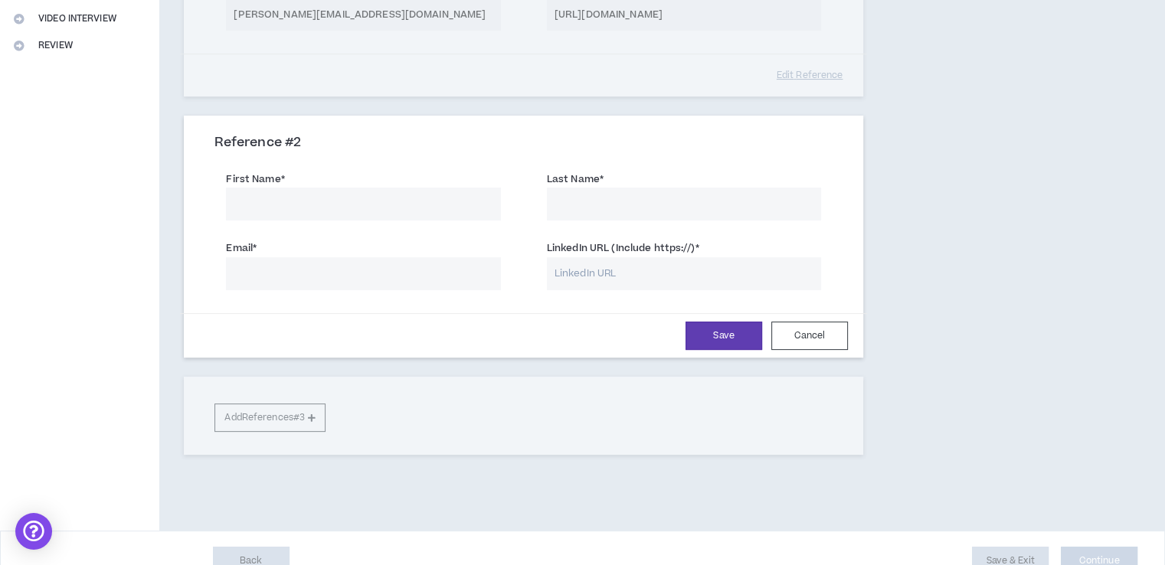
scroll to position [391, 0]
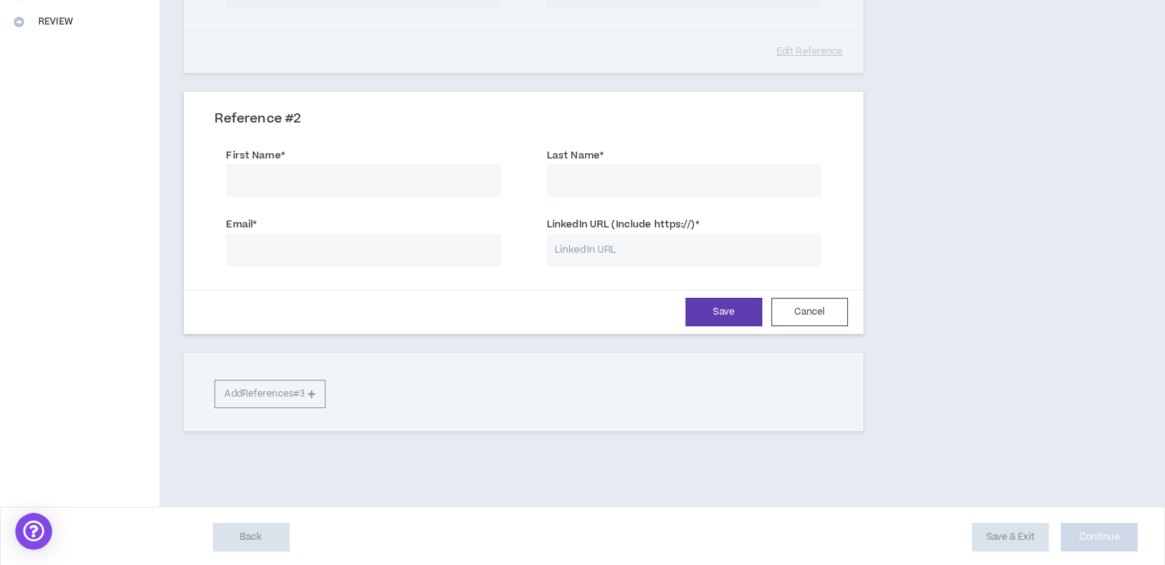
click at [574, 246] on input "LinkedIn URL (Include https://) *" at bounding box center [684, 250] width 274 height 33
paste input "[URL][DOMAIN_NAME]"
type input "[URL][DOMAIN_NAME]"
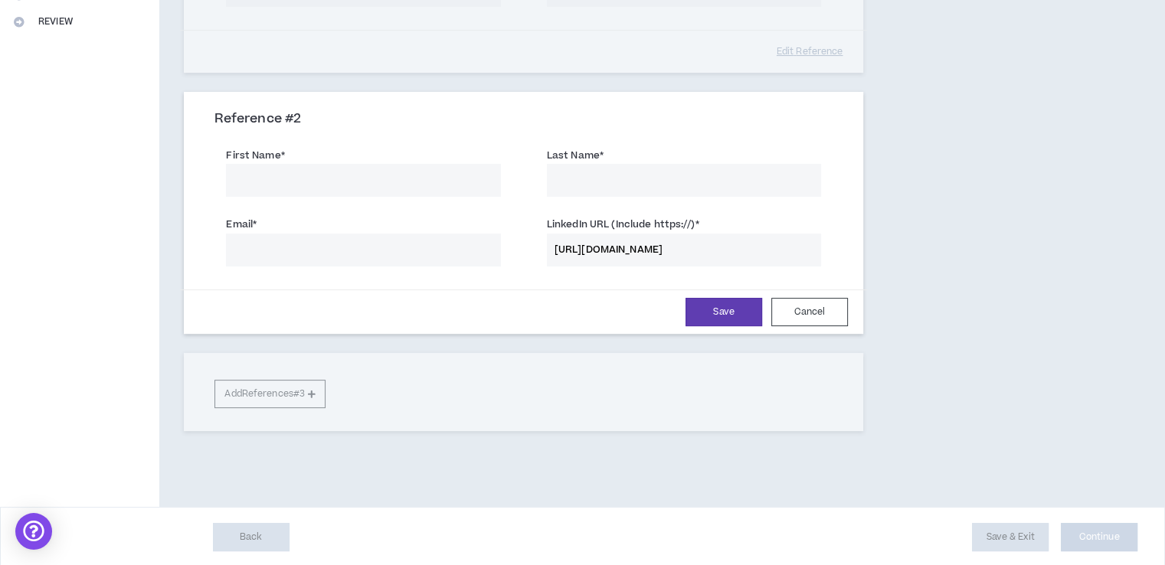
click at [582, 175] on input "Last Name *" at bounding box center [684, 180] width 274 height 33
type input "Kamangu"
click at [414, 185] on input "First Name *" at bounding box center [363, 180] width 274 height 33
type input "[PERSON_NAME]"
click at [352, 248] on input "Email *" at bounding box center [363, 250] width 274 height 33
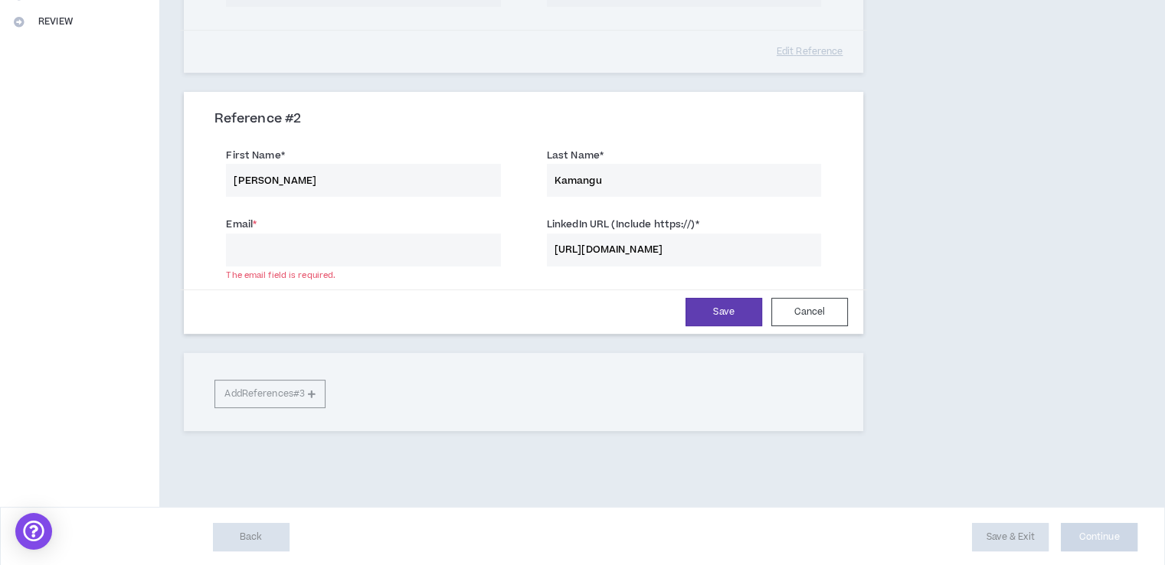
click at [333, 254] on input "Email *" at bounding box center [363, 250] width 274 height 33
paste input "[EMAIL_ADDRESS][DOMAIN_NAME]"
type input "[EMAIL_ADDRESS][DOMAIN_NAME]"
click at [735, 313] on button "Save" at bounding box center [723, 312] width 77 height 28
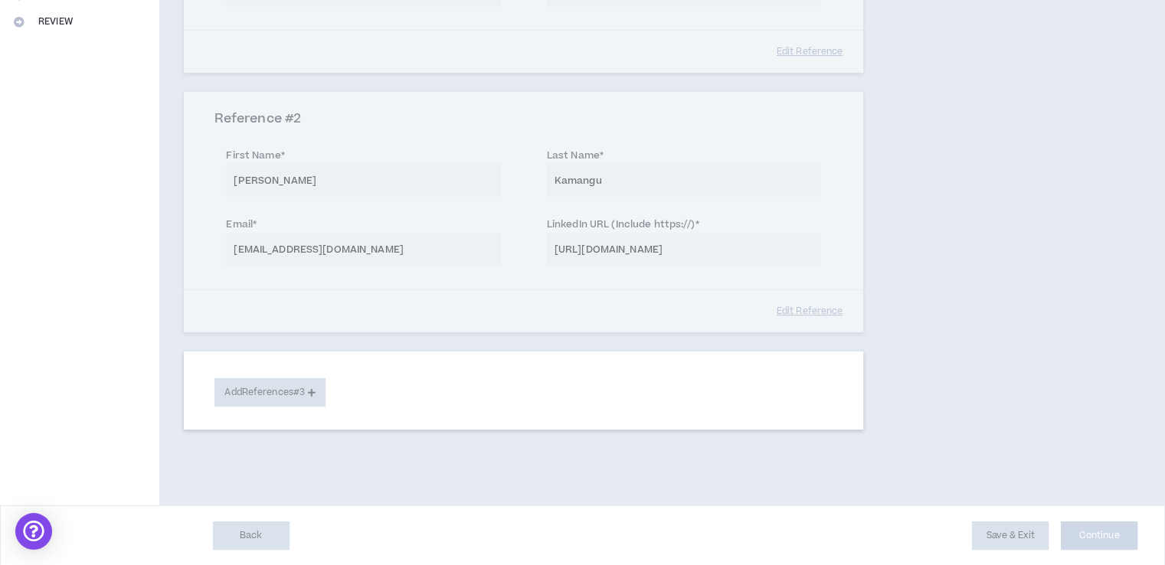
scroll to position [390, 0]
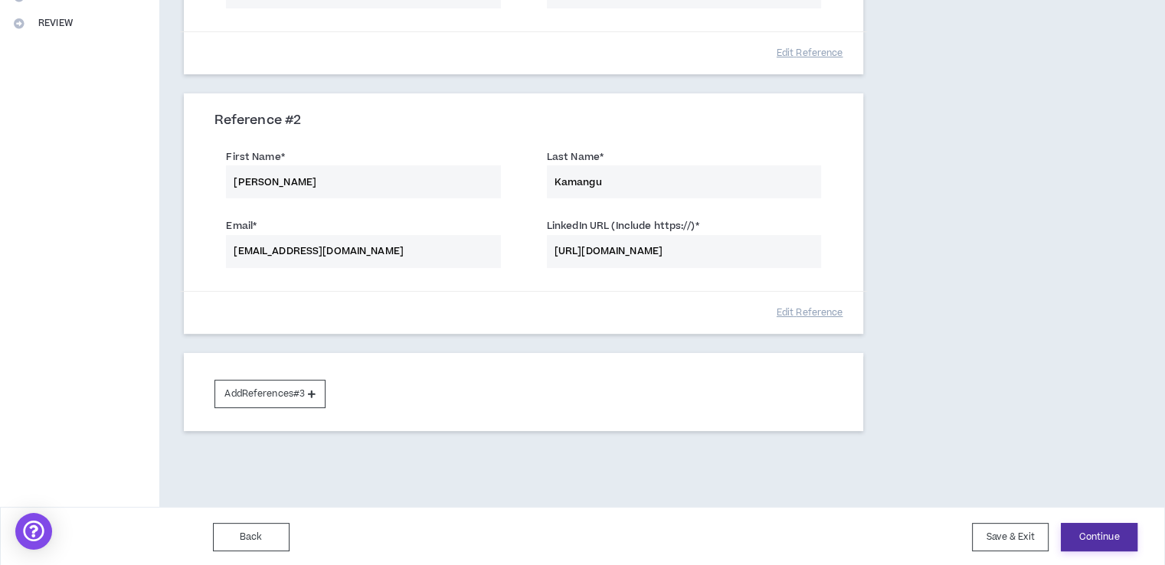
click at [1088, 540] on button "Continue" at bounding box center [1099, 537] width 77 height 28
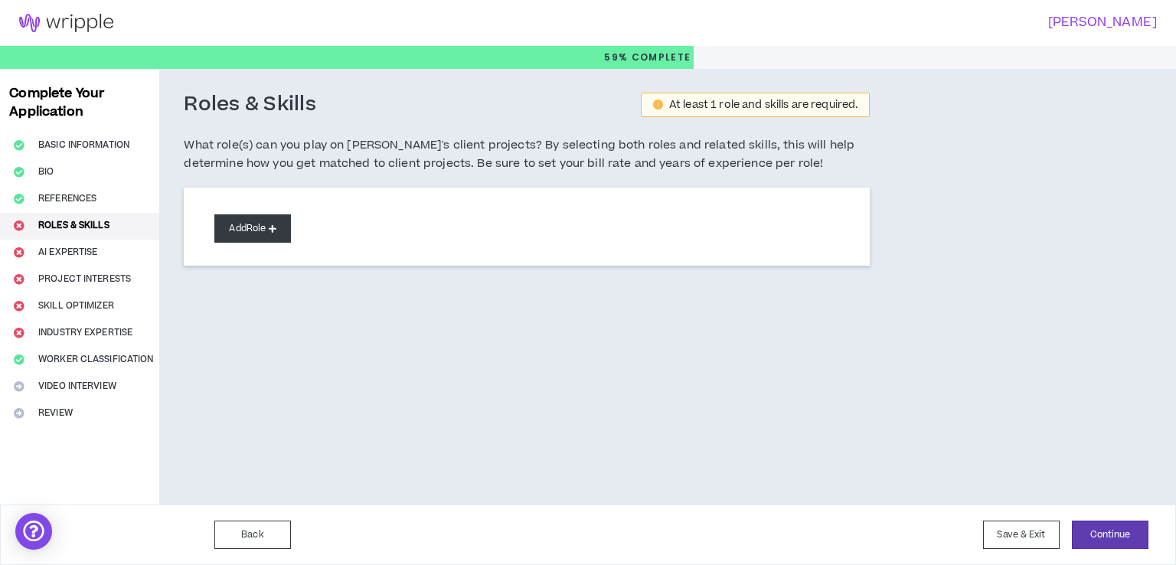
click at [247, 227] on button "Add Role" at bounding box center [252, 228] width 77 height 28
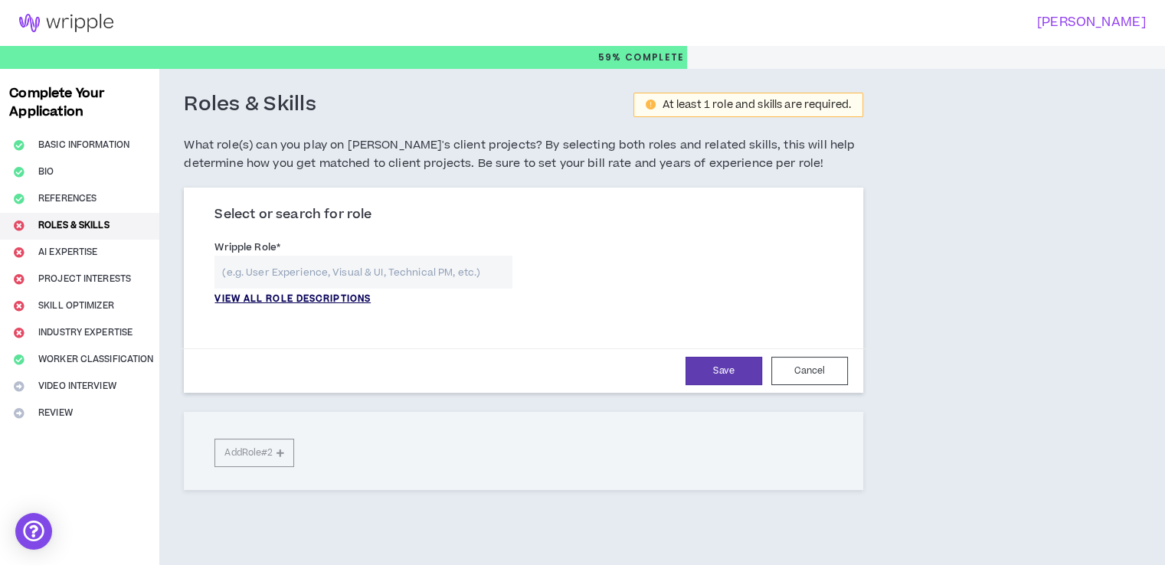
click at [296, 298] on p "VIEW ALL ROLE DESCRIPTIONS" at bounding box center [292, 300] width 156 height 14
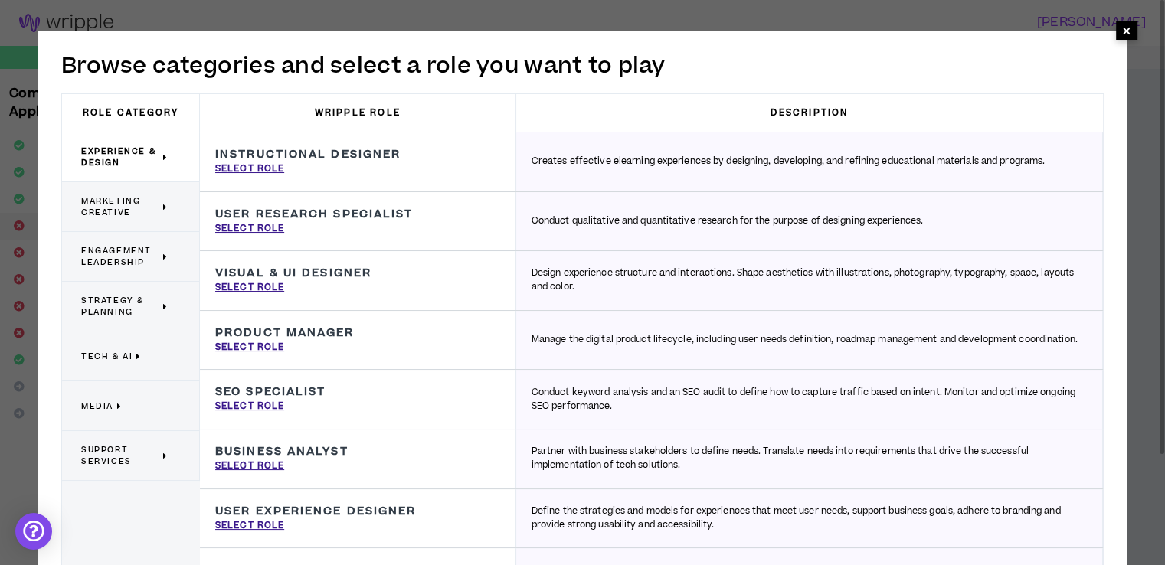
click at [1124, 34] on span "×" at bounding box center [1126, 30] width 9 height 18
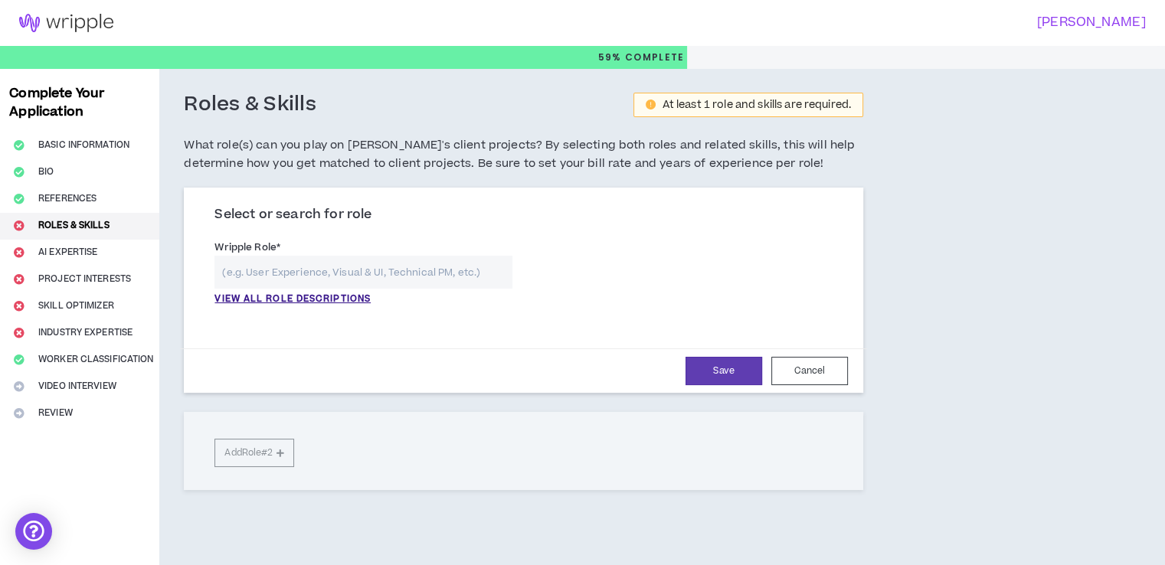
click at [362, 280] on input "text" at bounding box center [362, 272] width 297 height 33
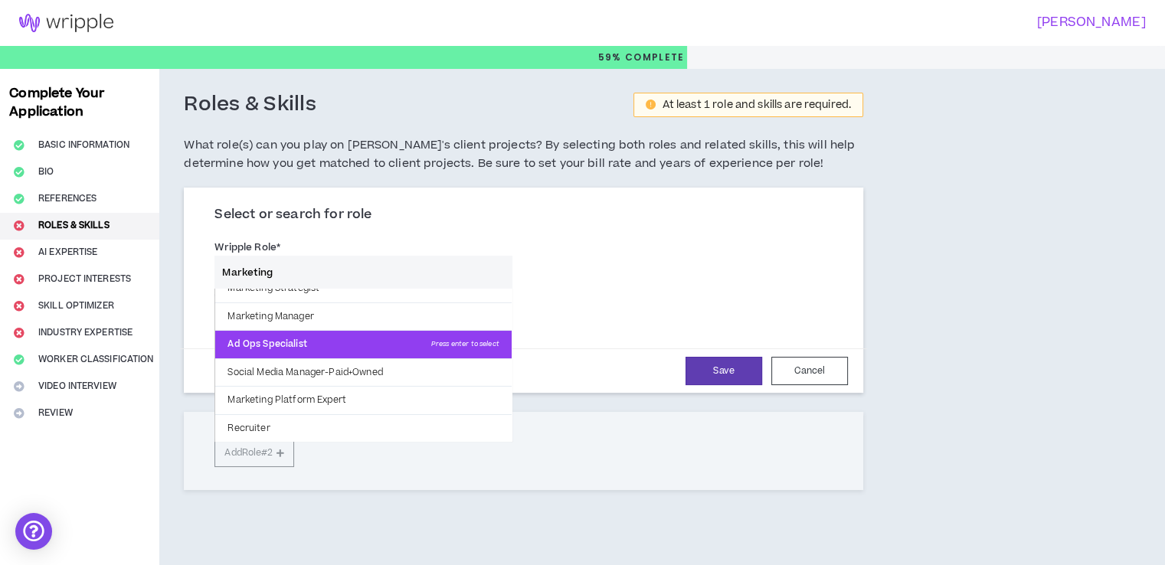
scroll to position [83, 0]
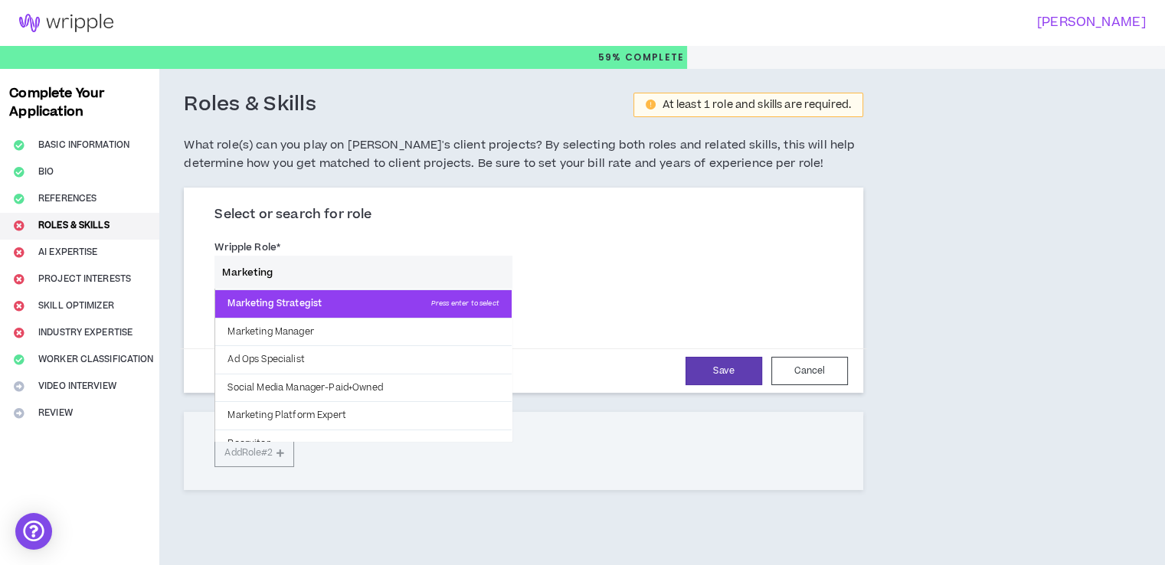
click at [399, 304] on p "Marketing Strategist Press enter to select" at bounding box center [363, 304] width 296 height 28
type input "Marketing Strategist"
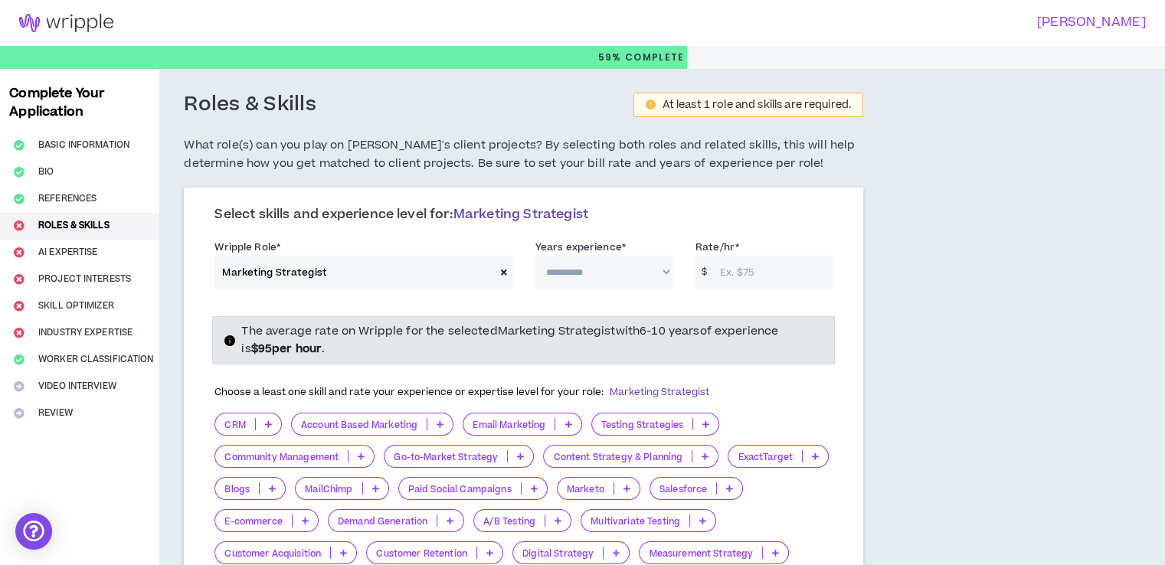
click at [562, 267] on select "**********" at bounding box center [603, 272] width 137 height 33
select select "**"
click at [535, 256] on select "**********" at bounding box center [603, 272] width 137 height 33
click at [735, 276] on input "Rate/hr *" at bounding box center [772, 272] width 120 height 33
type input "25"
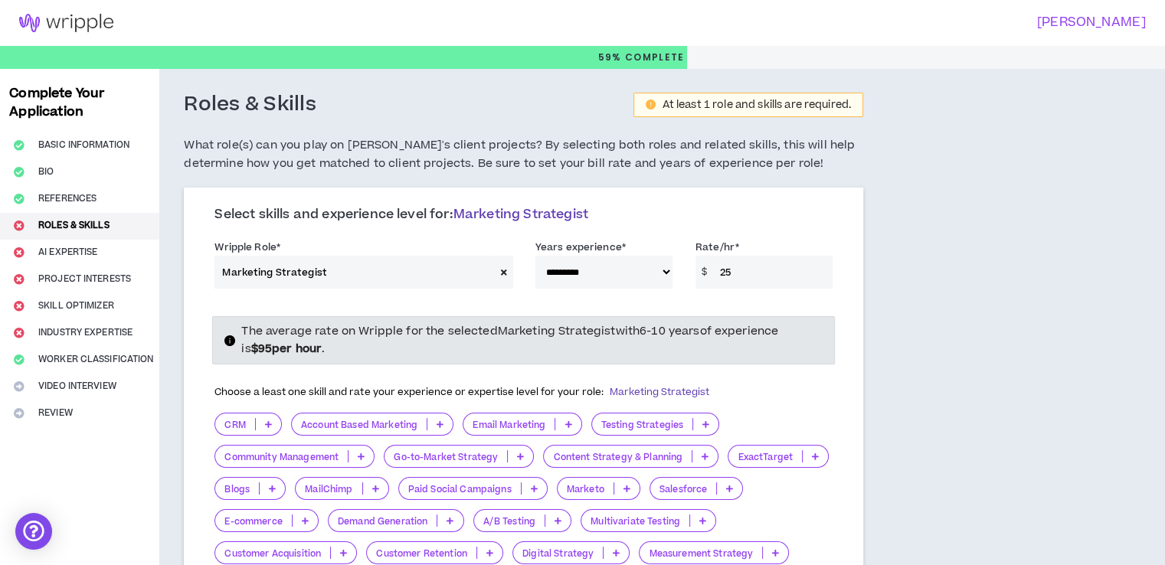
click at [499, 515] on p "A/B Testing" at bounding box center [509, 520] width 71 height 11
click at [558, 517] on icon at bounding box center [558, 521] width 7 height 8
click at [523, 522] on p "A/B Testing" at bounding box center [509, 520] width 71 height 11
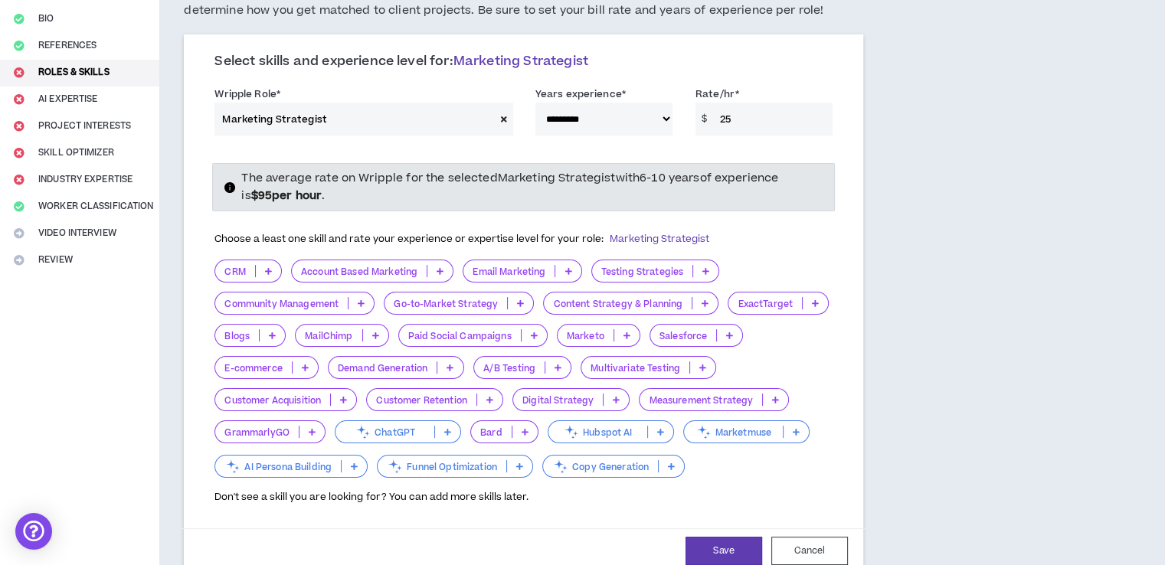
scroll to position [255, 0]
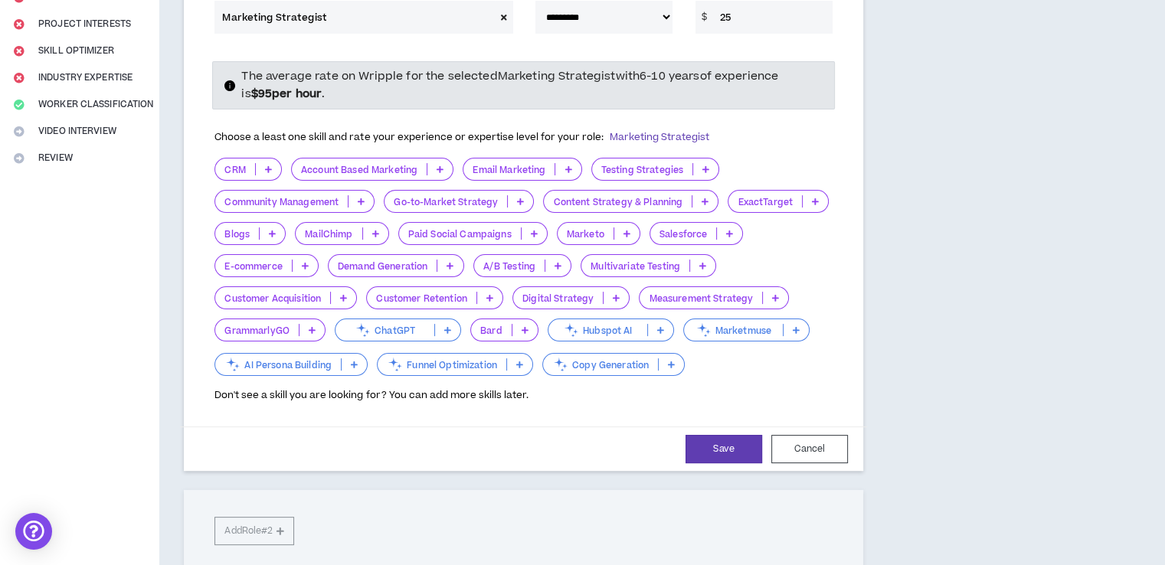
click at [530, 263] on p "A/B Testing" at bounding box center [509, 265] width 71 height 11
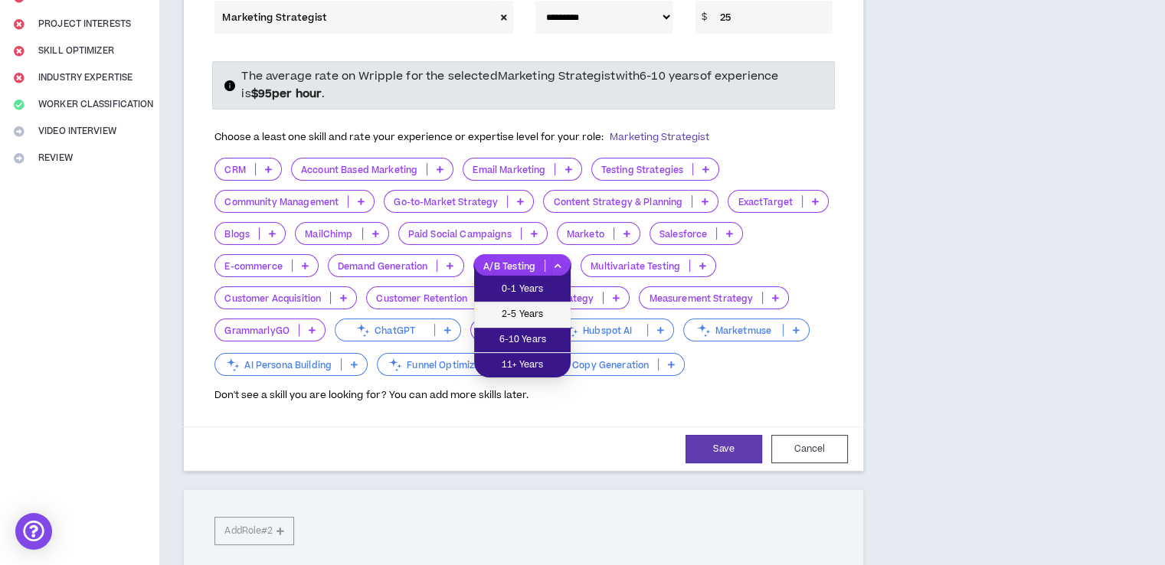
click at [522, 319] on span "2-5 Years" at bounding box center [522, 314] width 78 height 17
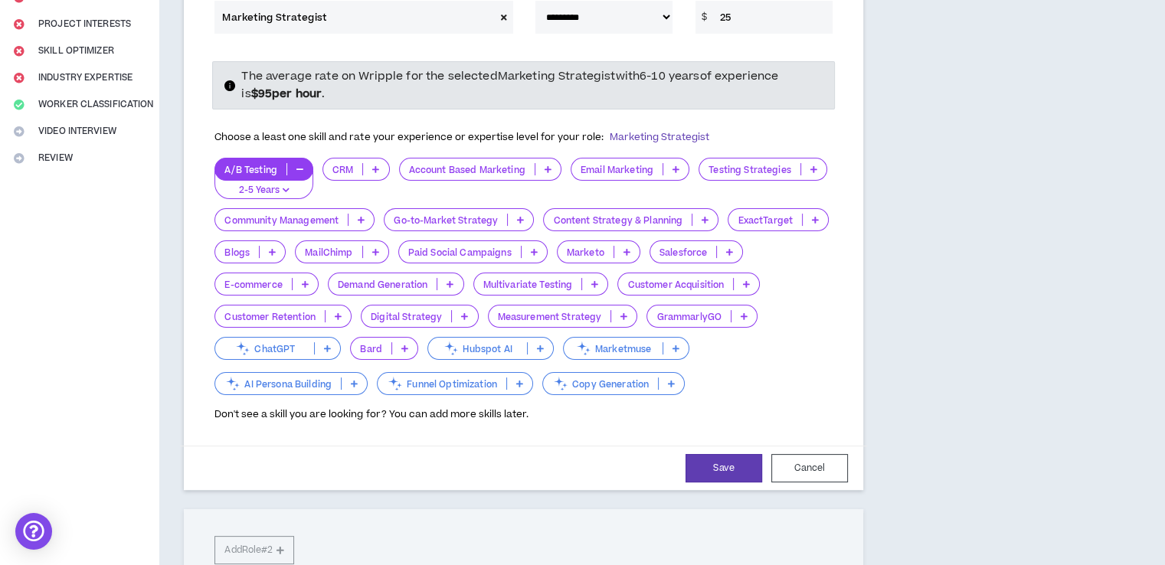
click at [722, 166] on p "Testing Strategies" at bounding box center [749, 169] width 101 height 11
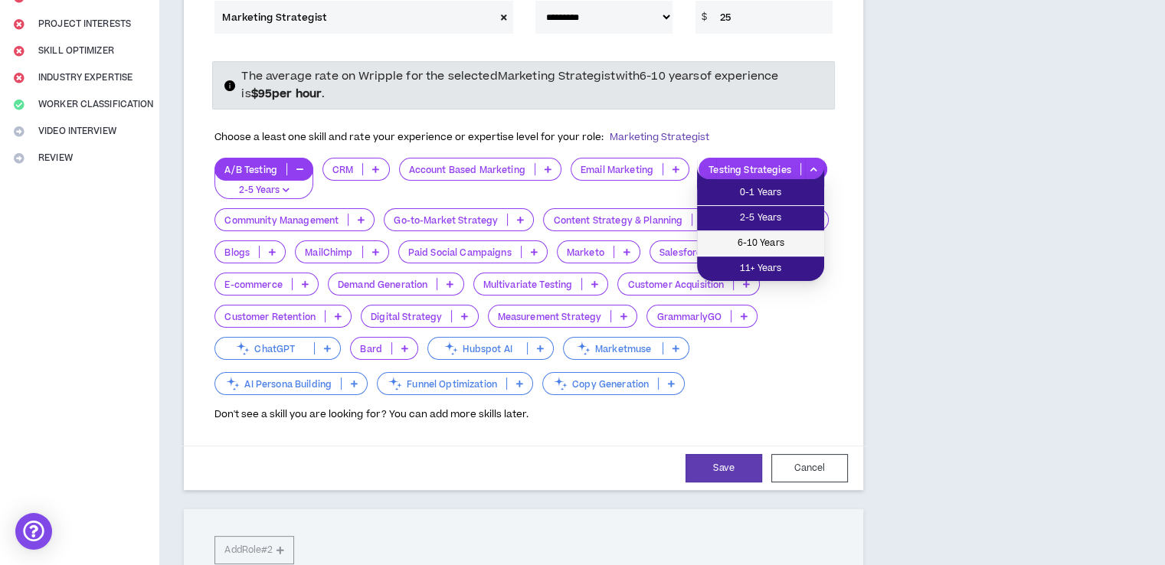
click at [738, 237] on span "6-10 Years" at bounding box center [760, 243] width 109 height 17
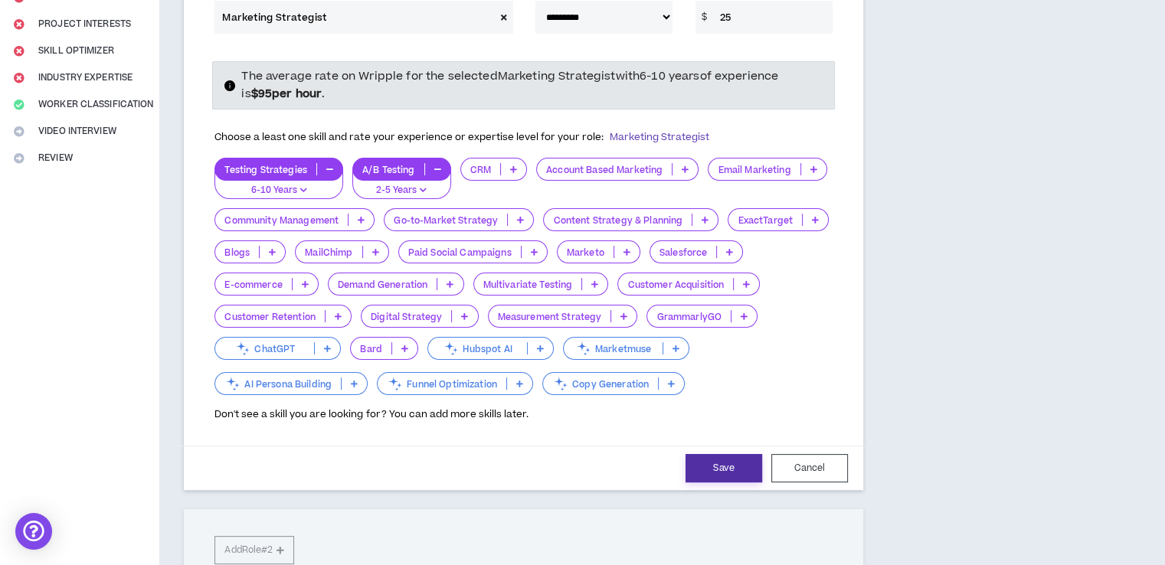
click at [737, 468] on button "Save" at bounding box center [723, 468] width 77 height 28
select select "**"
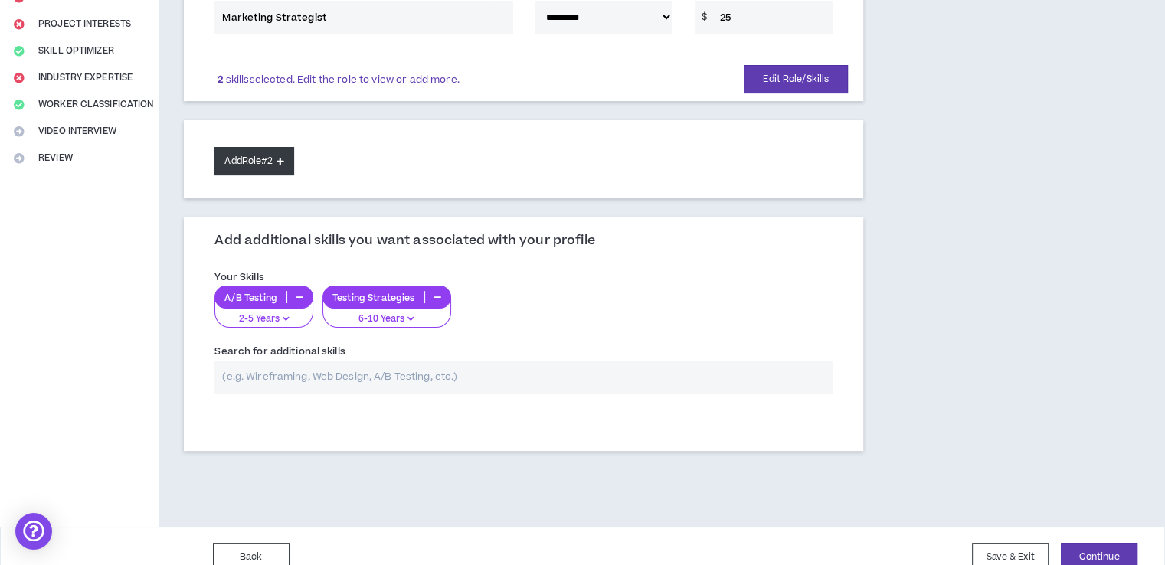
click at [257, 163] on button "Add Role #2" at bounding box center [253, 161] width 79 height 28
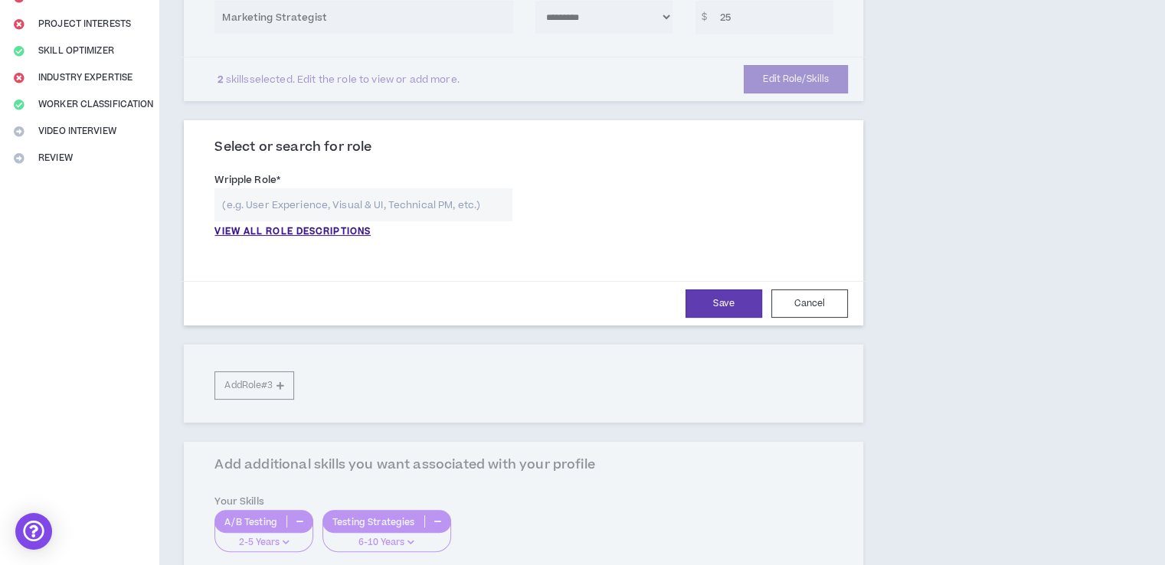
click at [270, 201] on input "text" at bounding box center [362, 204] width 297 height 33
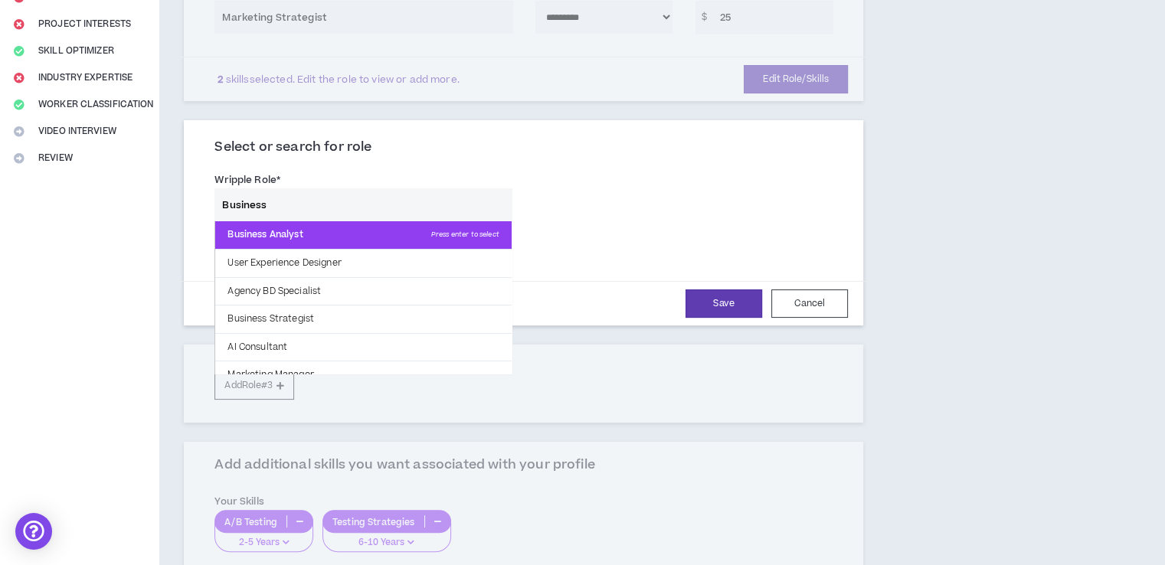
click at [273, 236] on p "Business Analyst Press enter to select" at bounding box center [363, 235] width 296 height 28
type input "Business Analyst"
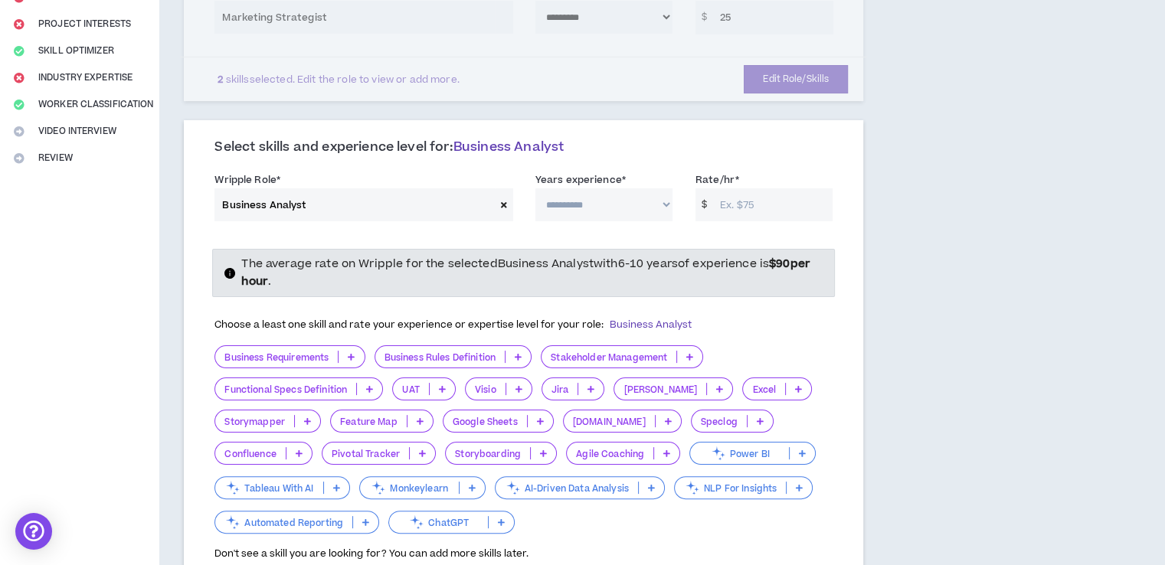
click at [588, 201] on select "**********" at bounding box center [603, 204] width 137 height 33
select select "**"
click at [535, 188] on select "**********" at bounding box center [603, 204] width 137 height 33
click at [737, 203] on input "Rate/hr *" at bounding box center [772, 204] width 120 height 33
type input "30"
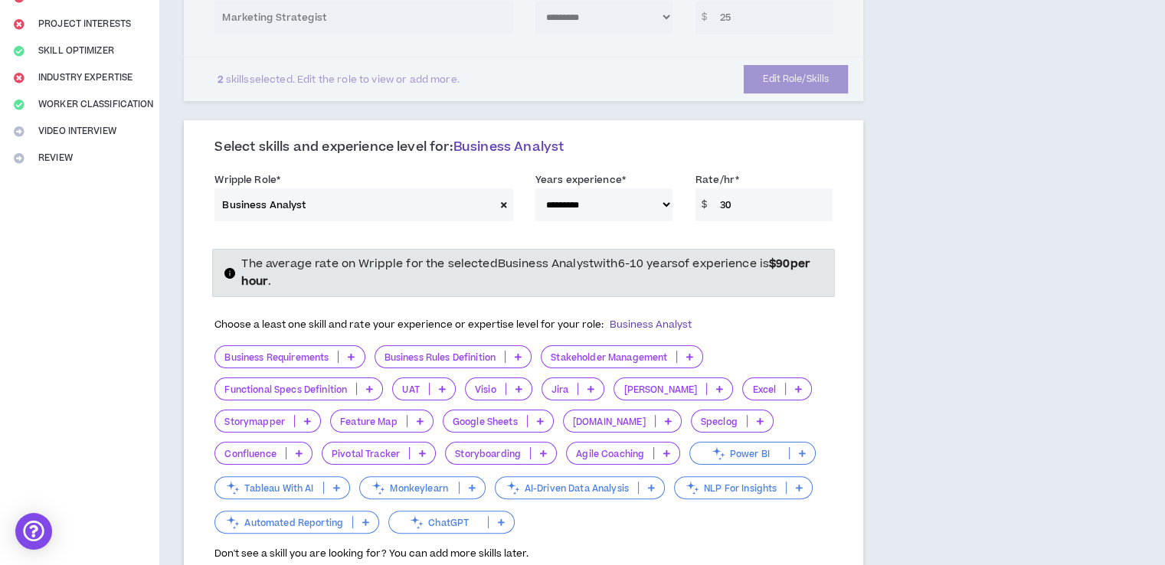
click at [499, 421] on p "Google Sheets" at bounding box center [484, 421] width 83 height 11
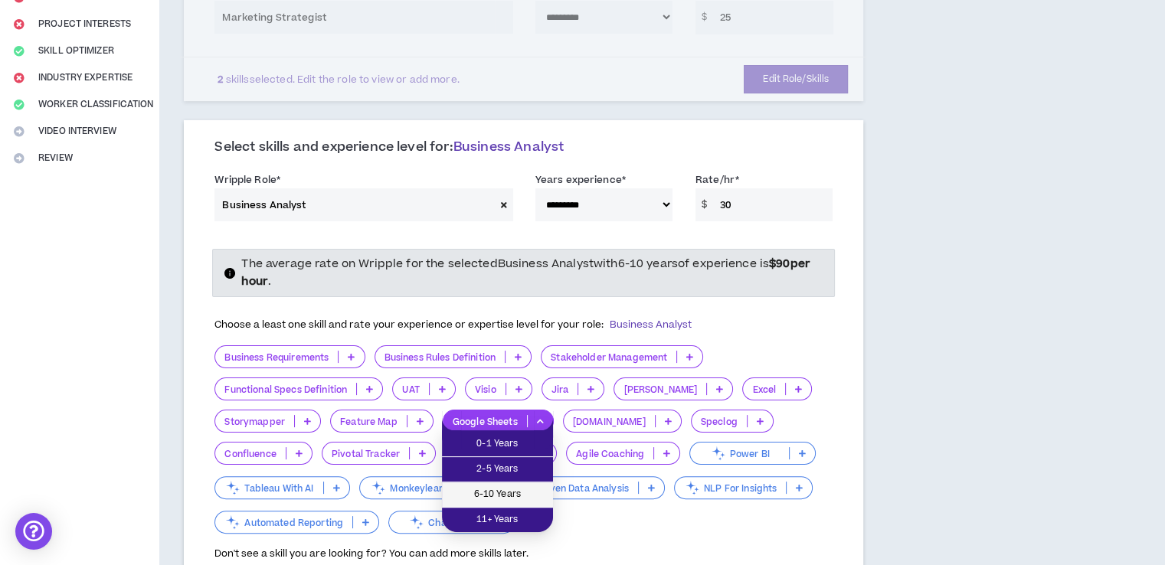
click at [502, 496] on span "6-10 Years" at bounding box center [497, 494] width 93 height 17
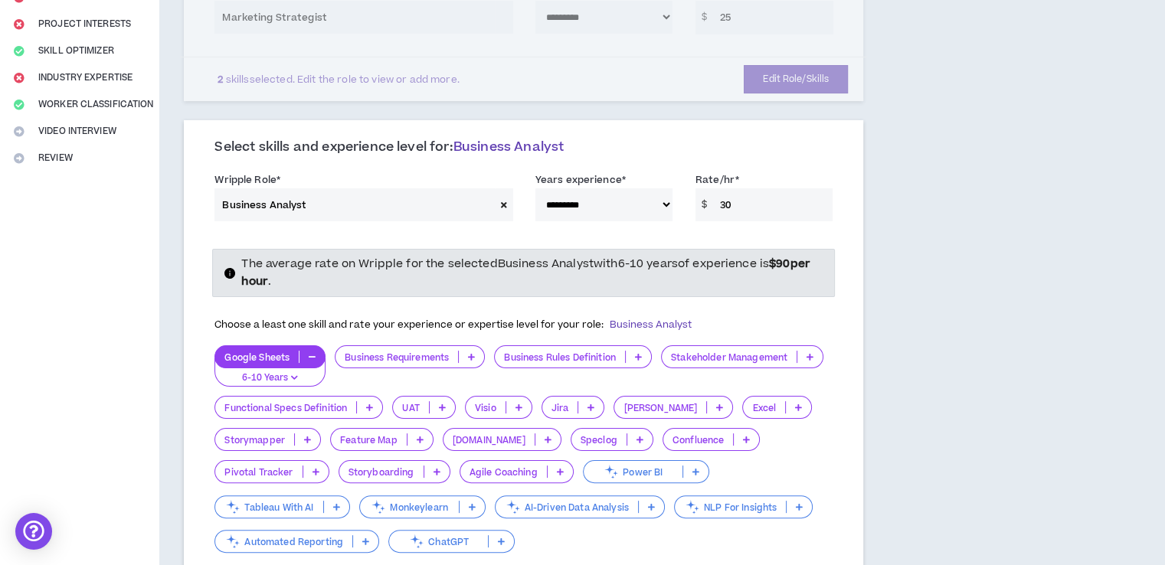
click at [299, 505] on p "Tableau With AI" at bounding box center [268, 507] width 107 height 11
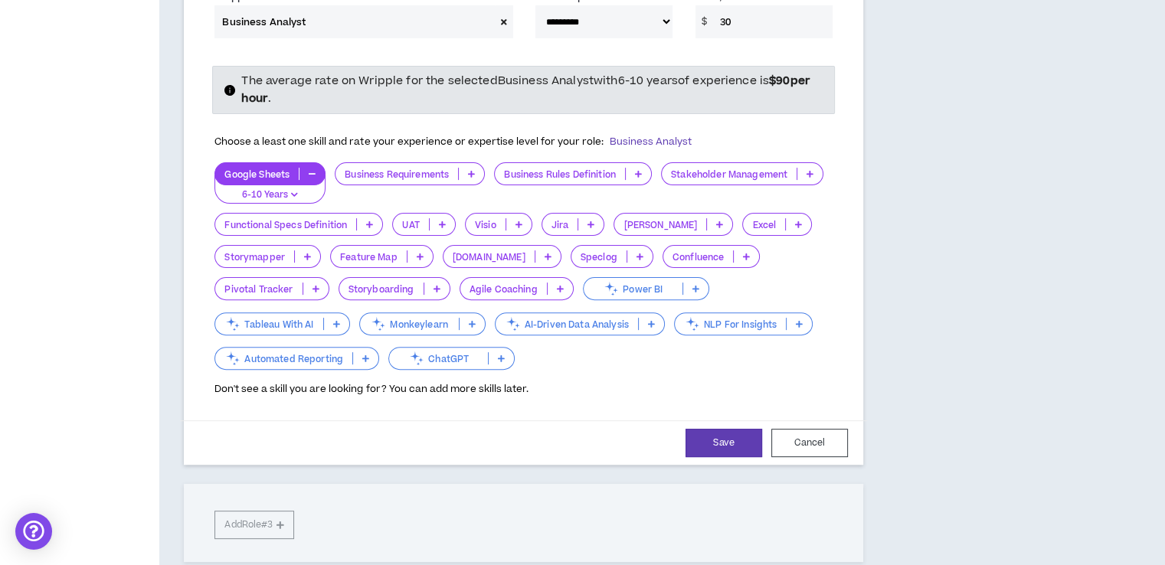
scroll to position [439, 0]
click at [339, 319] on icon at bounding box center [336, 323] width 7 height 8
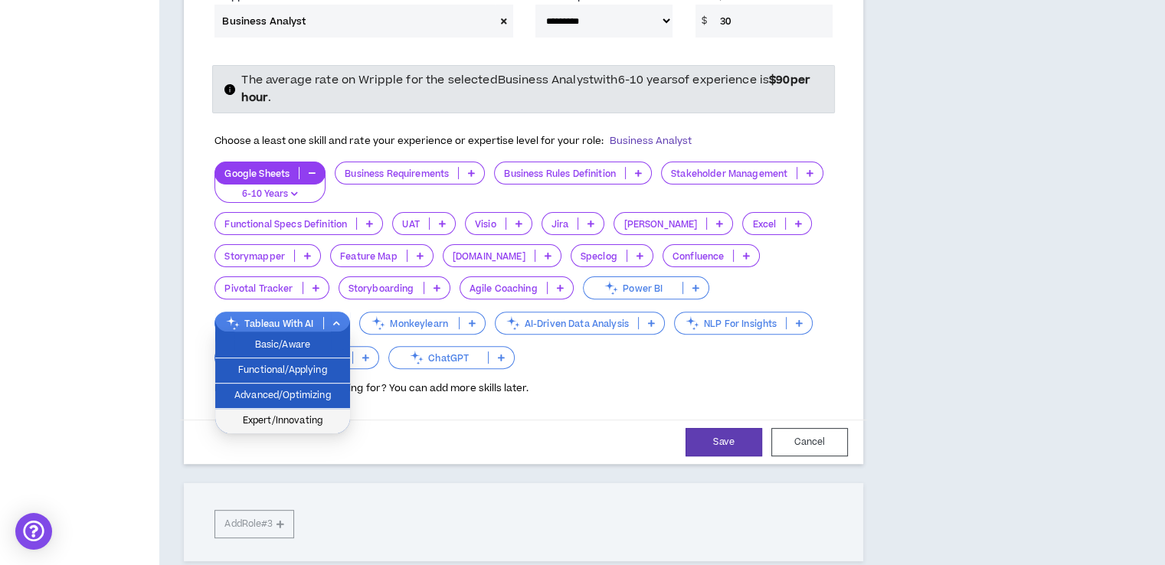
click at [290, 420] on span "Expert/Innovating" at bounding box center [282, 421] width 116 height 17
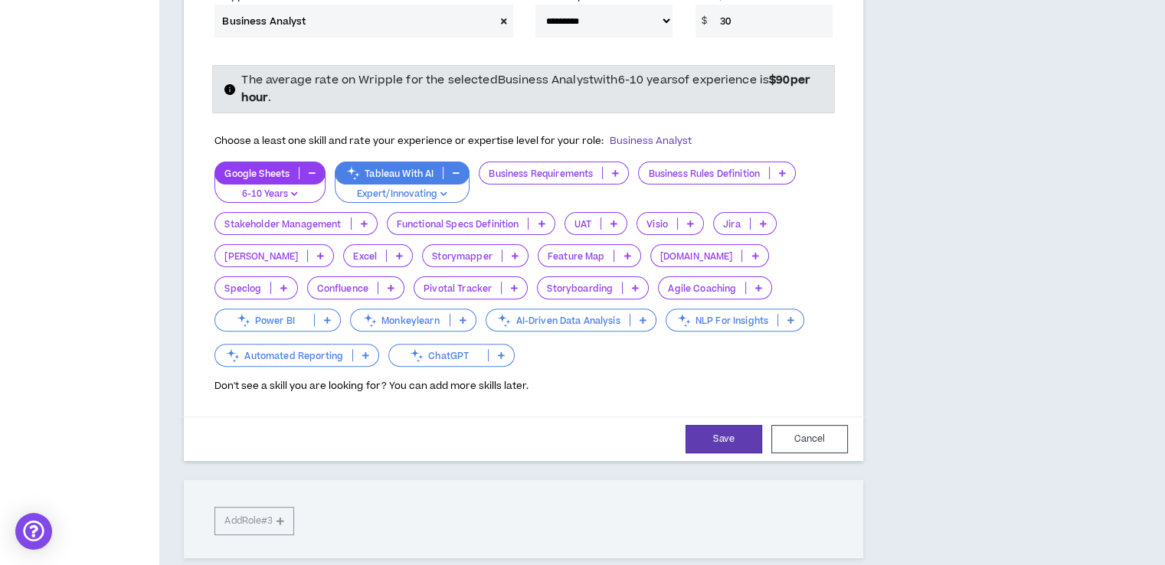
click at [396, 257] on icon at bounding box center [399, 256] width 7 height 8
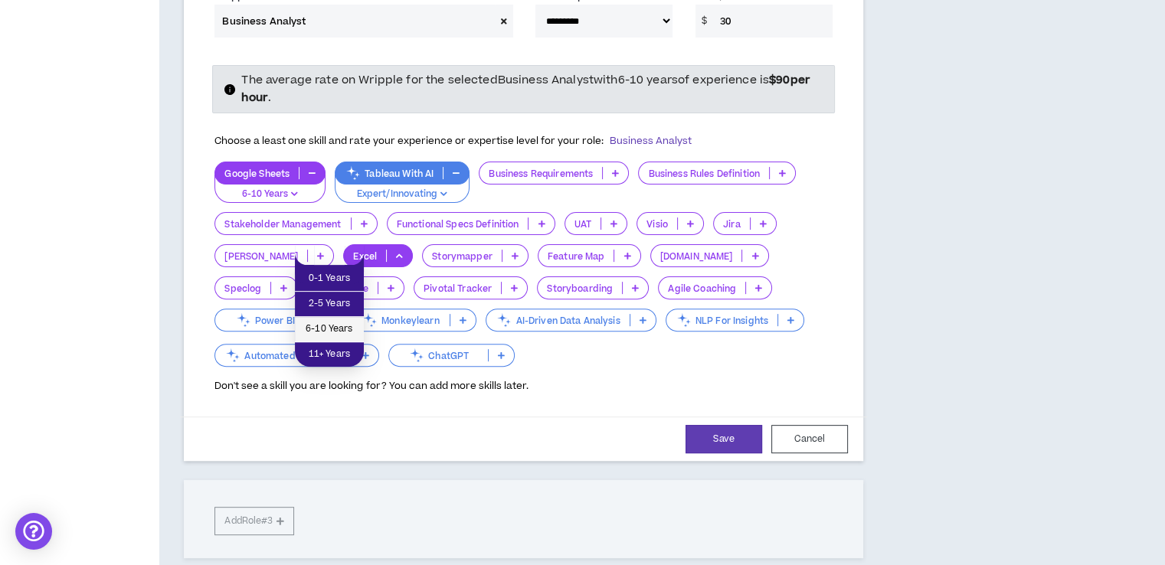
click at [332, 334] on span "6-10 Years" at bounding box center [329, 329] width 51 height 17
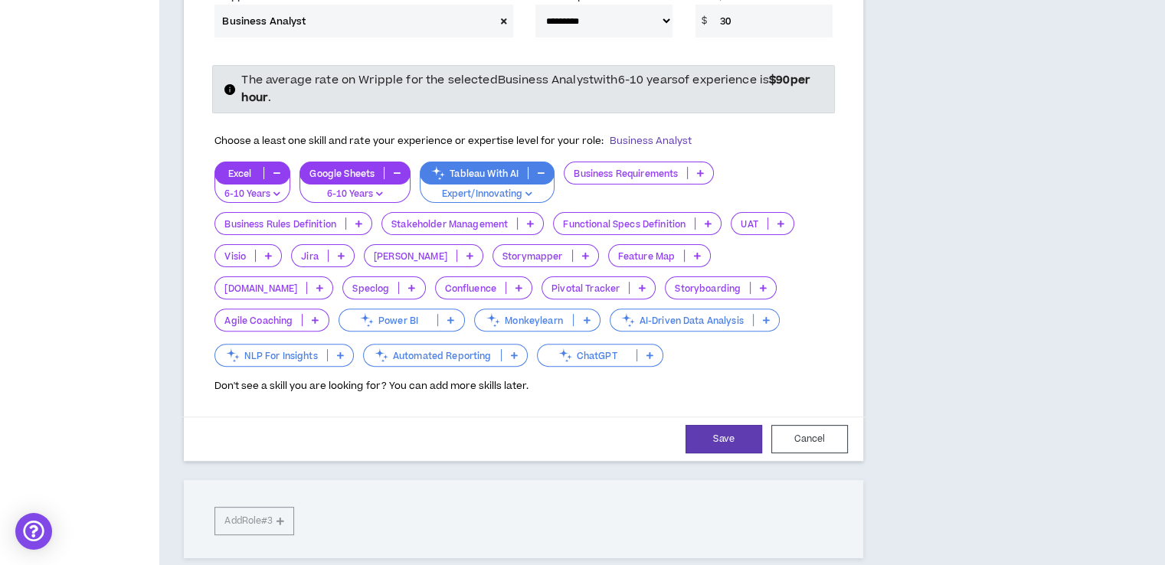
click at [610, 320] on p "AI-Driven Data Analysis" at bounding box center [681, 320] width 142 height 11
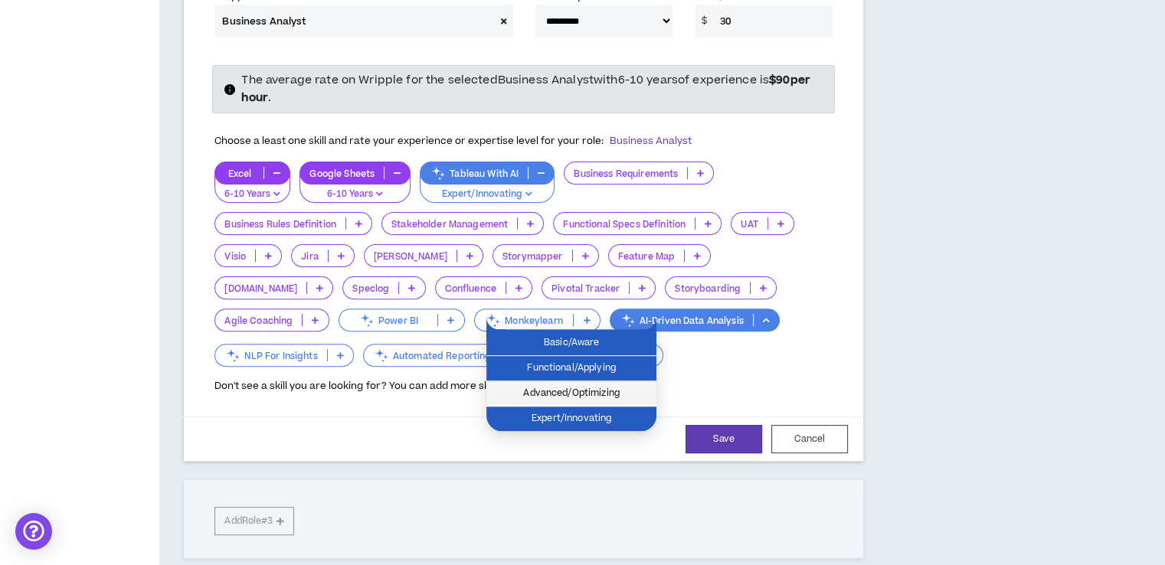
click at [575, 385] on span "Advanced/Optimizing" at bounding box center [572, 393] width 152 height 17
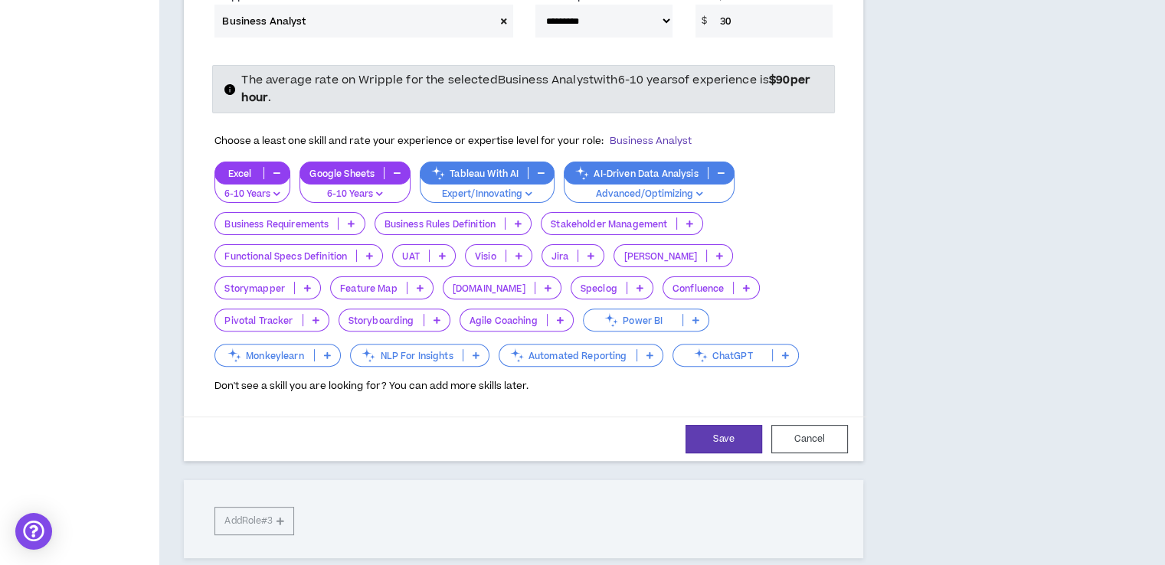
click at [584, 319] on p "Power BI" at bounding box center [633, 320] width 99 height 11
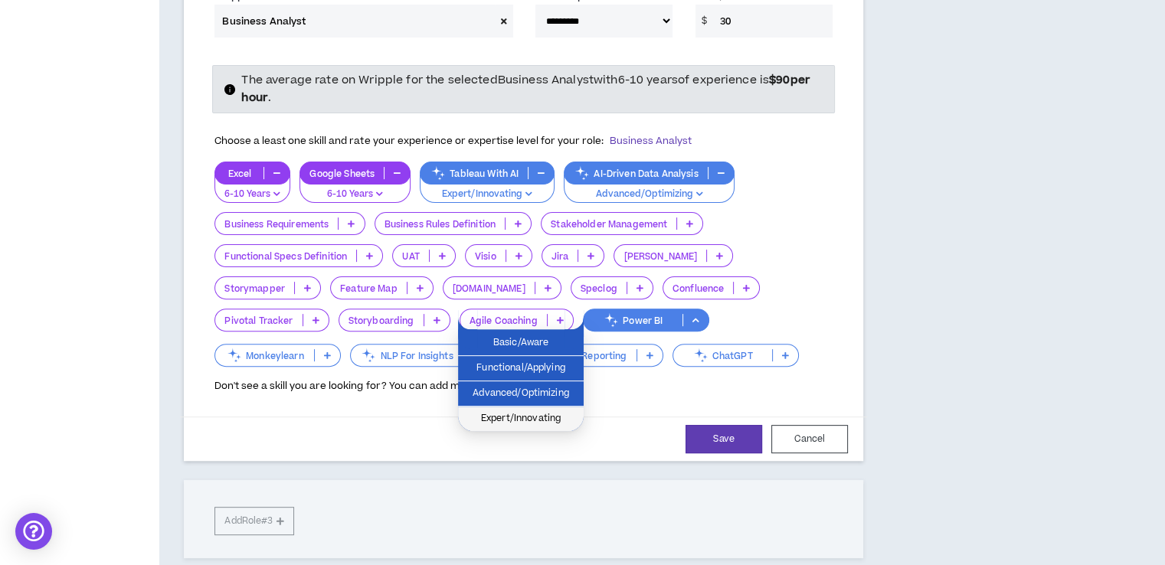
click at [517, 414] on span "Expert/Innovating" at bounding box center [520, 419] width 107 height 17
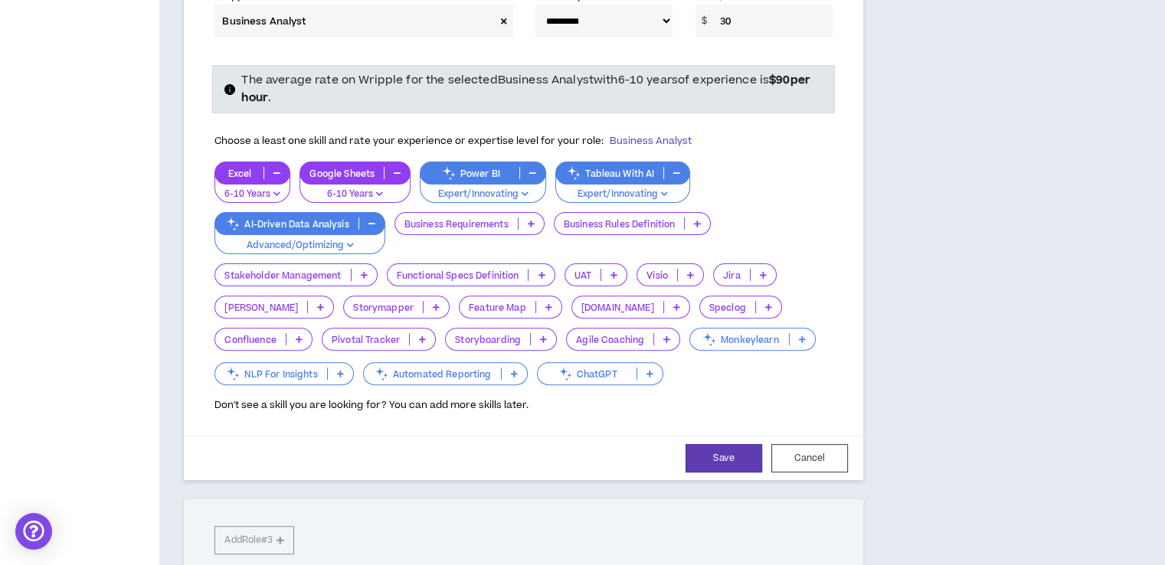
click at [449, 372] on p "Automated Reporting" at bounding box center [432, 373] width 137 height 11
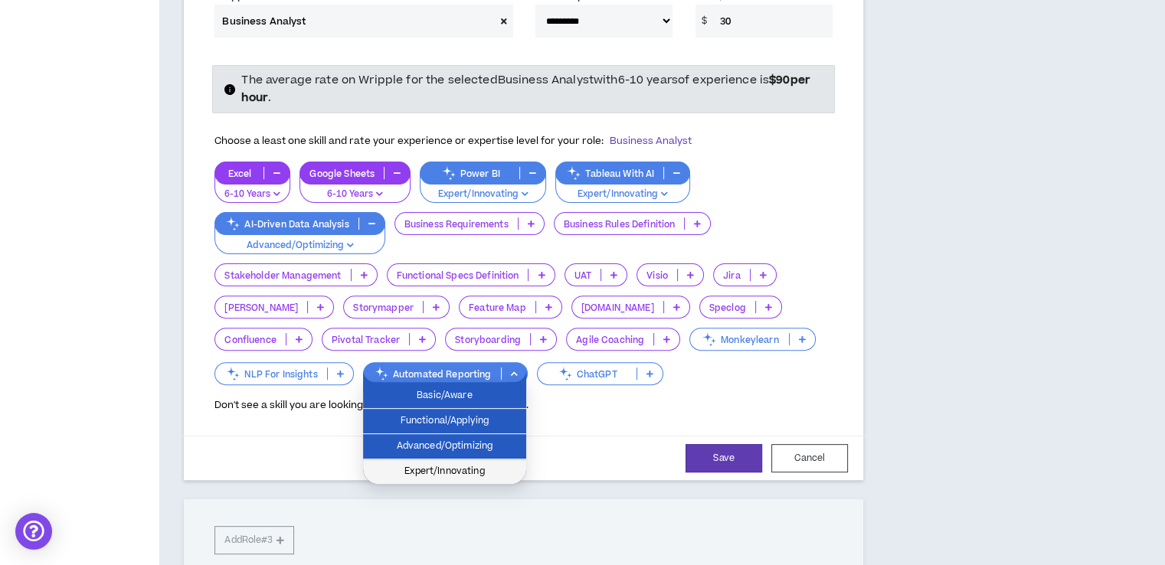
click at [441, 468] on span "Expert/Innovating" at bounding box center [444, 471] width 145 height 17
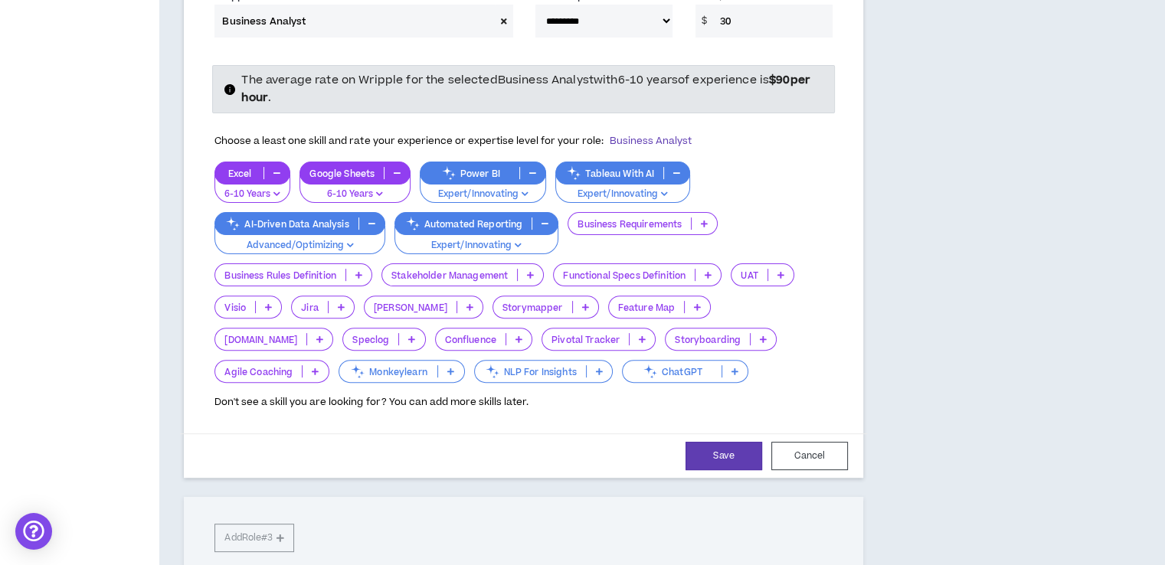
click at [622, 362] on div "ChatGPT" at bounding box center [685, 371] width 126 height 23
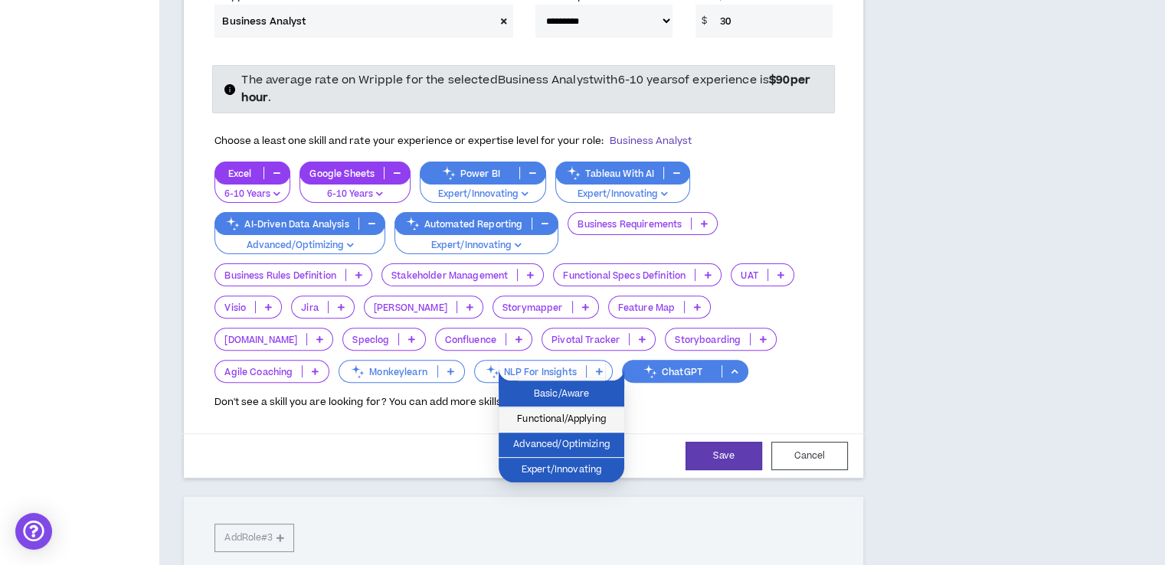
click at [561, 427] on span "Functional/Applying" at bounding box center [561, 419] width 107 height 17
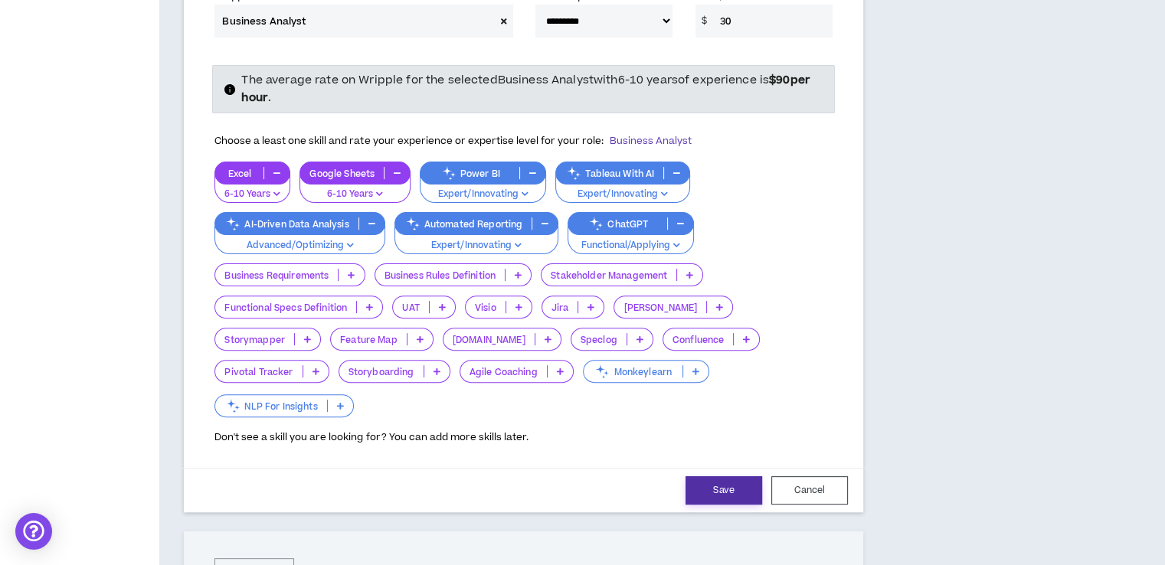
click at [714, 476] on button "Save" at bounding box center [723, 490] width 77 height 28
select select "**"
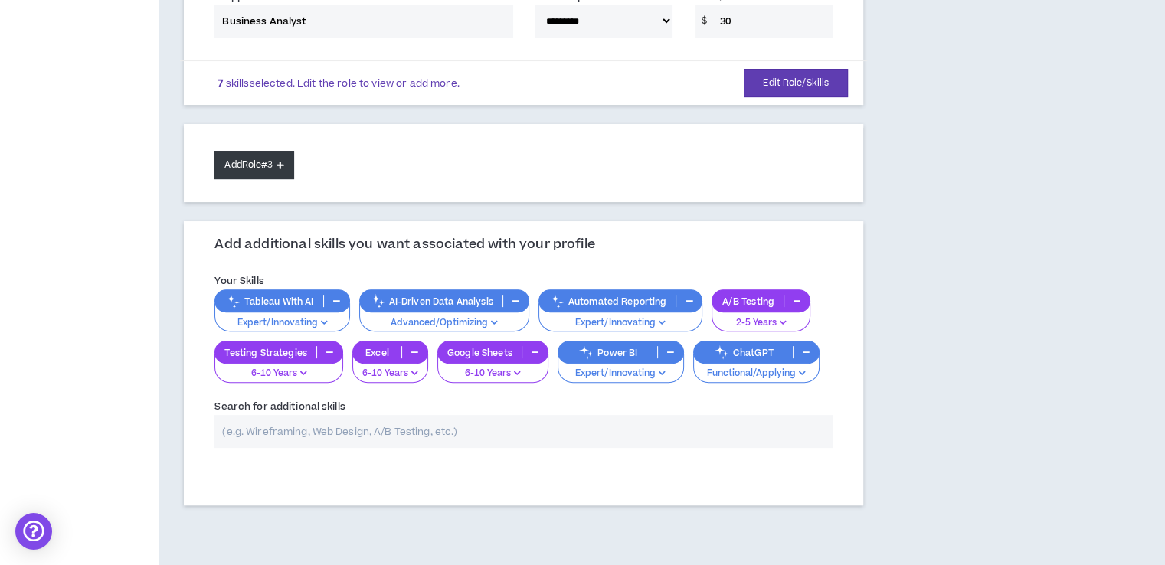
click at [243, 158] on button "Add Role #3" at bounding box center [253, 165] width 79 height 28
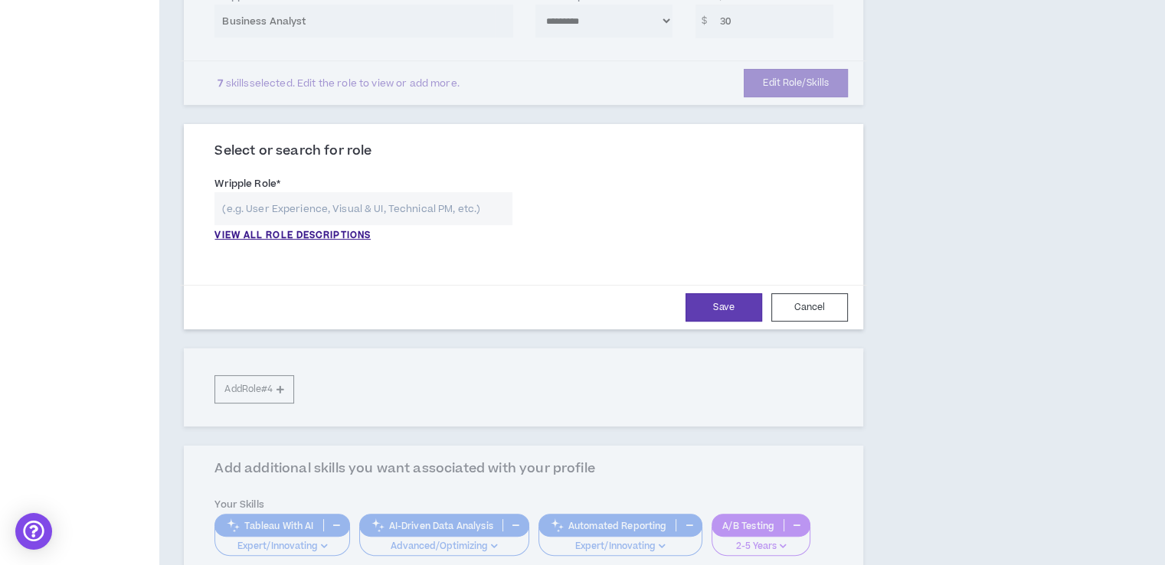
click at [279, 206] on input "text" at bounding box center [362, 208] width 297 height 33
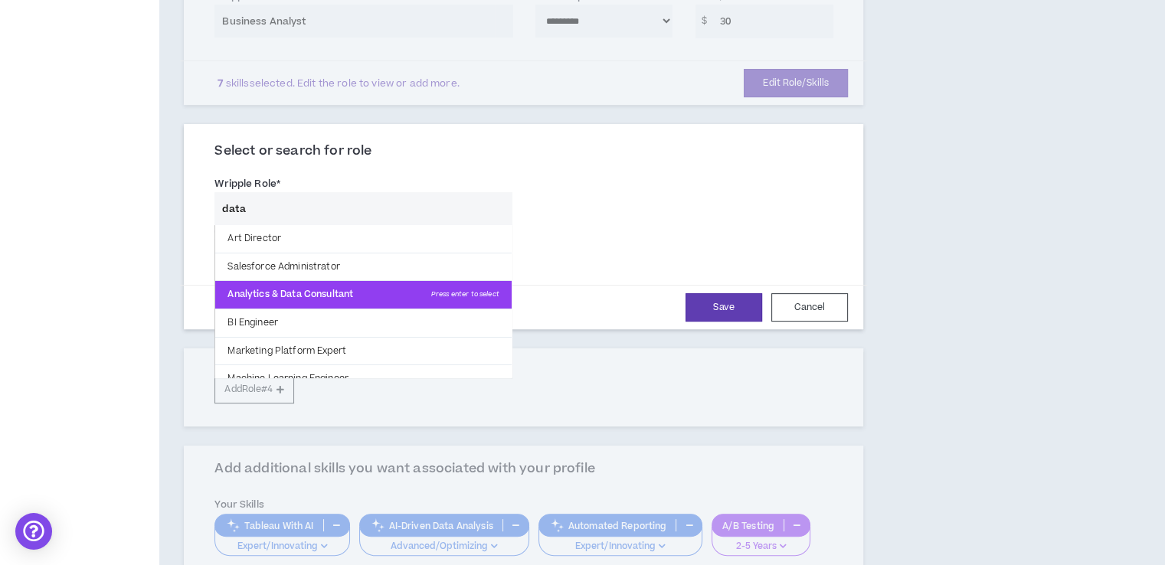
click at [300, 291] on p "Analytics & Data Consultant Press enter to select" at bounding box center [363, 295] width 296 height 28
type input "Analytics & Data Consultant"
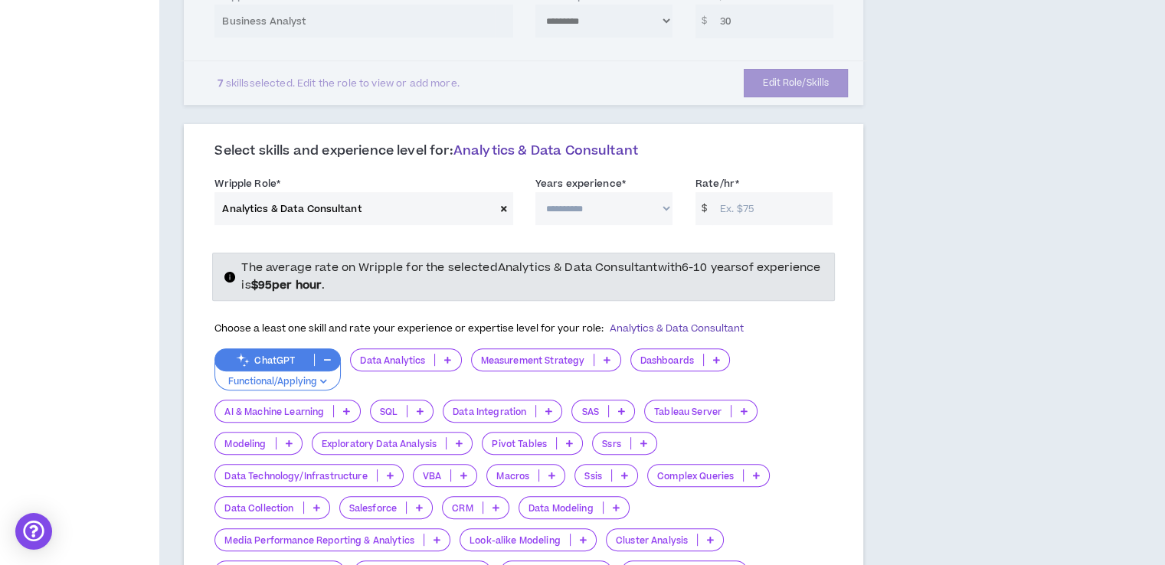
click at [577, 208] on select "**********" at bounding box center [603, 208] width 137 height 33
select select "**"
click at [535, 192] on select "**********" at bounding box center [603, 208] width 137 height 33
click at [722, 207] on input "Rate/hr *" at bounding box center [772, 208] width 120 height 33
type input "35"
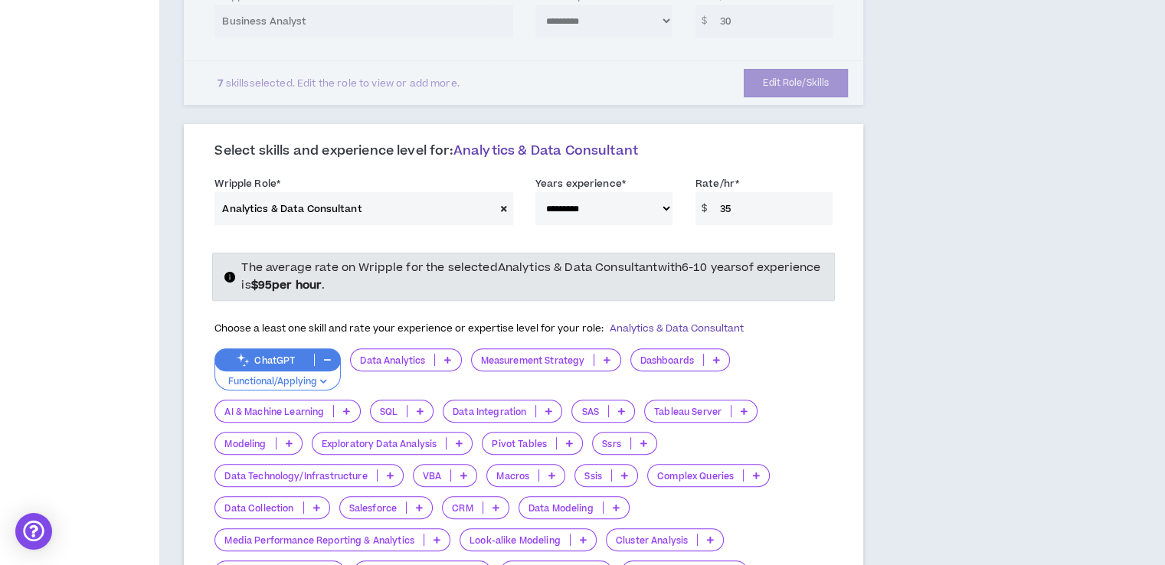
click at [392, 356] on p "Data Analytics" at bounding box center [392, 360] width 83 height 11
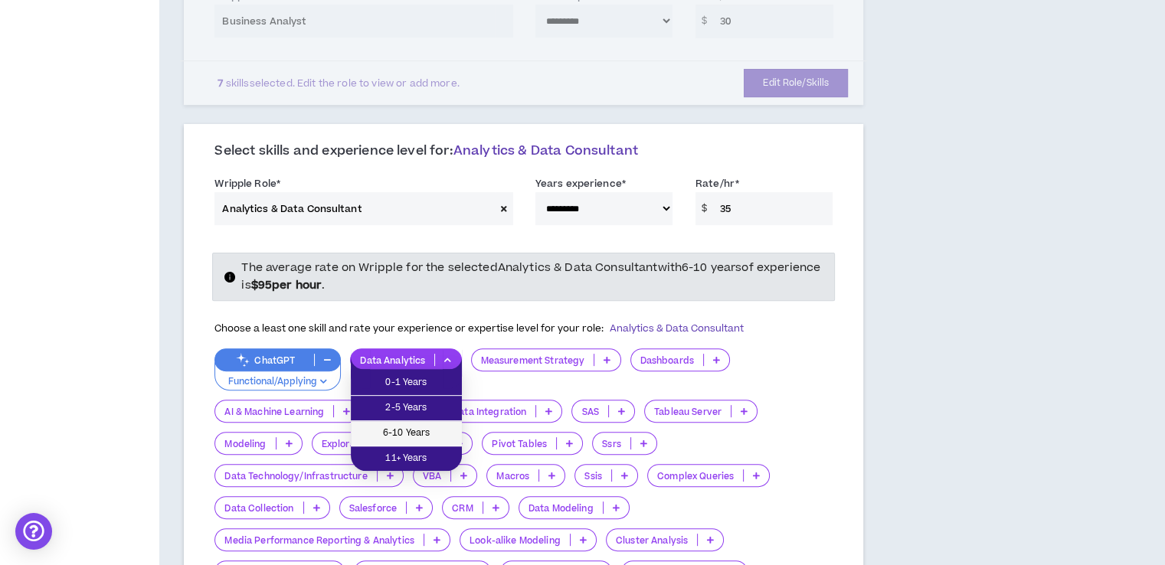
click at [406, 432] on span "6-10 Years" at bounding box center [406, 433] width 93 height 17
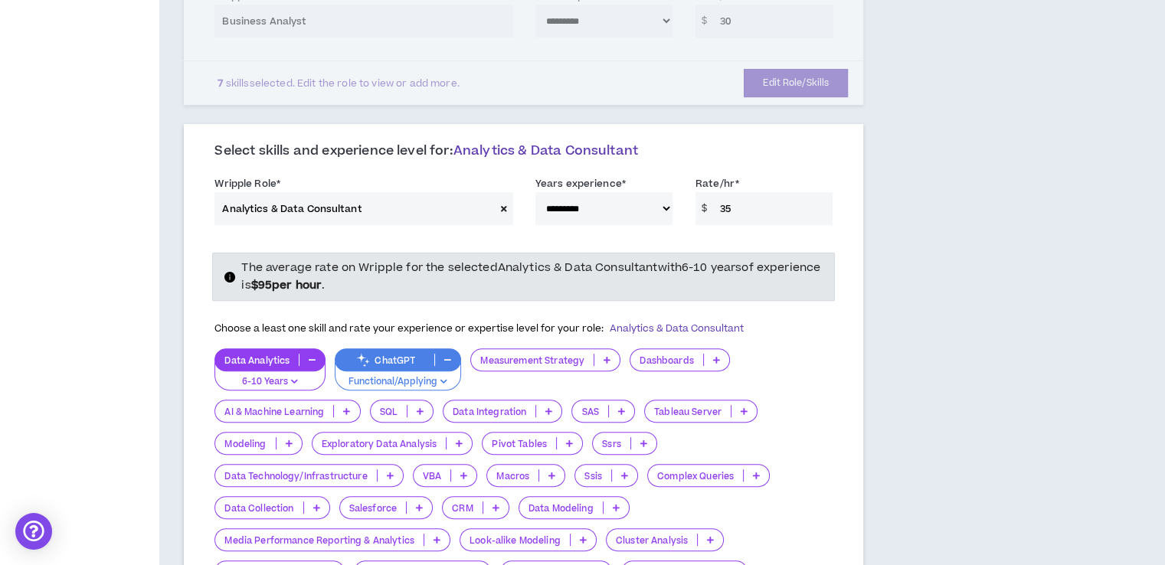
click at [666, 348] on div "Dashboards" at bounding box center [680, 359] width 100 height 23
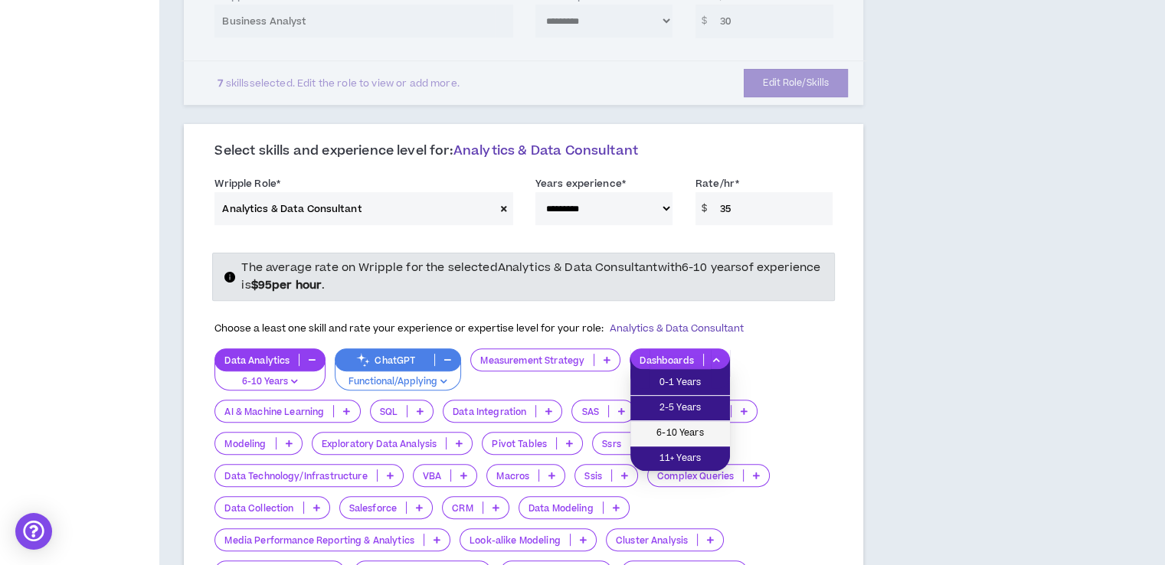
click at [685, 421] on li "6-10 Years" at bounding box center [680, 433] width 100 height 25
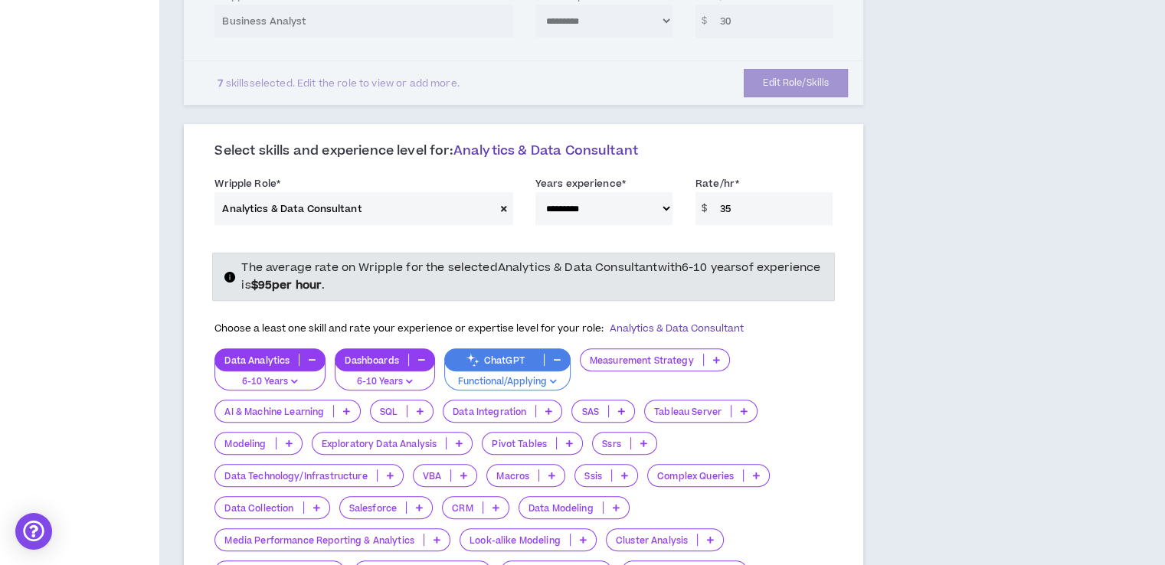
click at [505, 407] on p "Data Integration" at bounding box center [489, 411] width 92 height 11
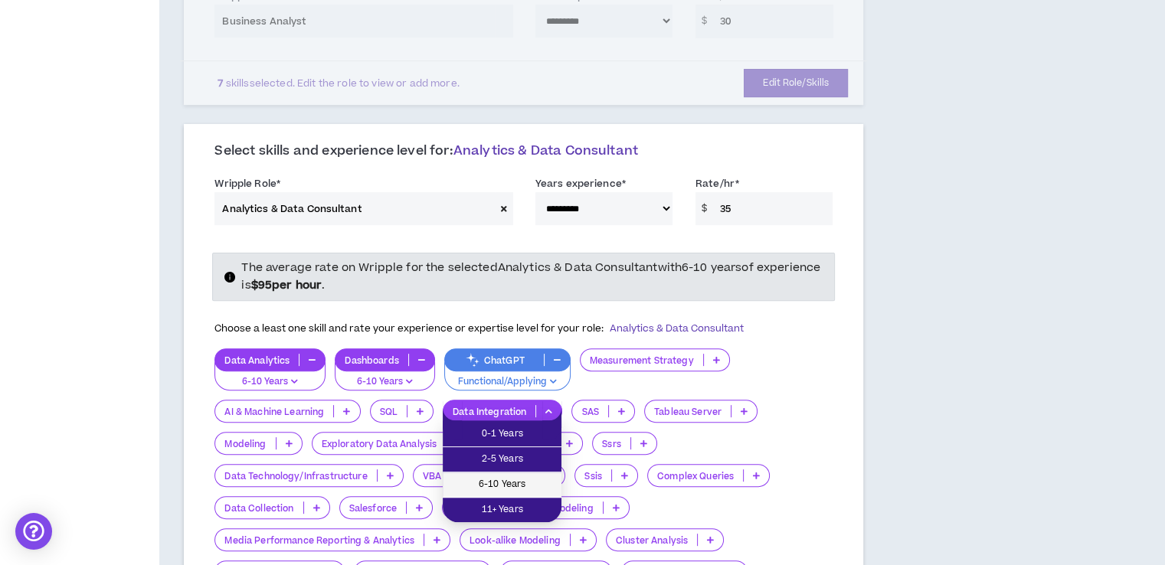
click at [512, 476] on span "6-10 Years" at bounding box center [502, 484] width 100 height 17
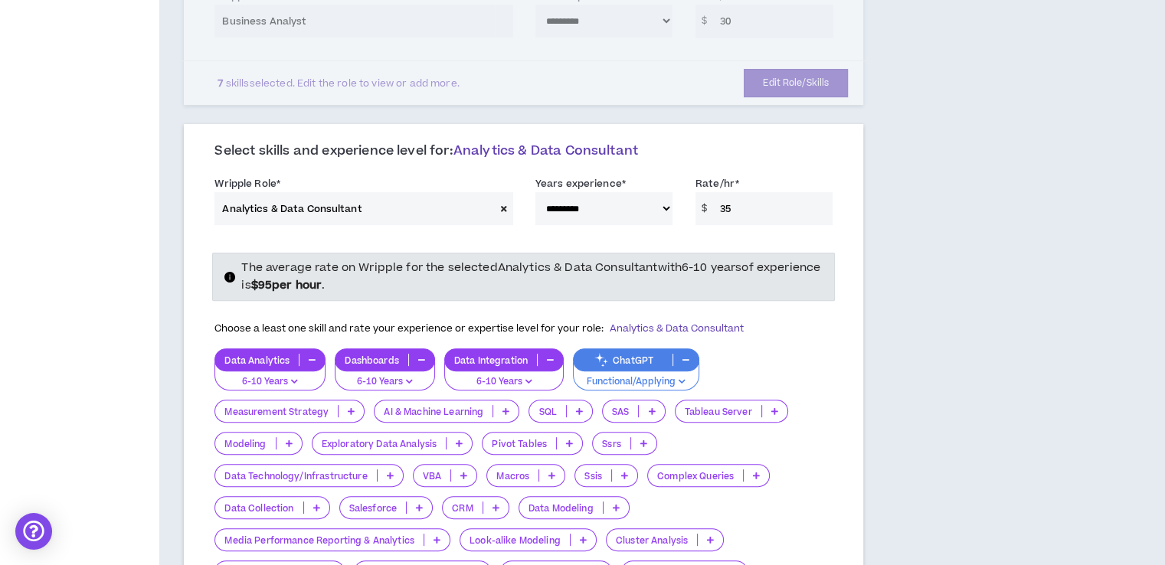
click at [530, 440] on p "Pivot Tables" at bounding box center [520, 443] width 74 height 11
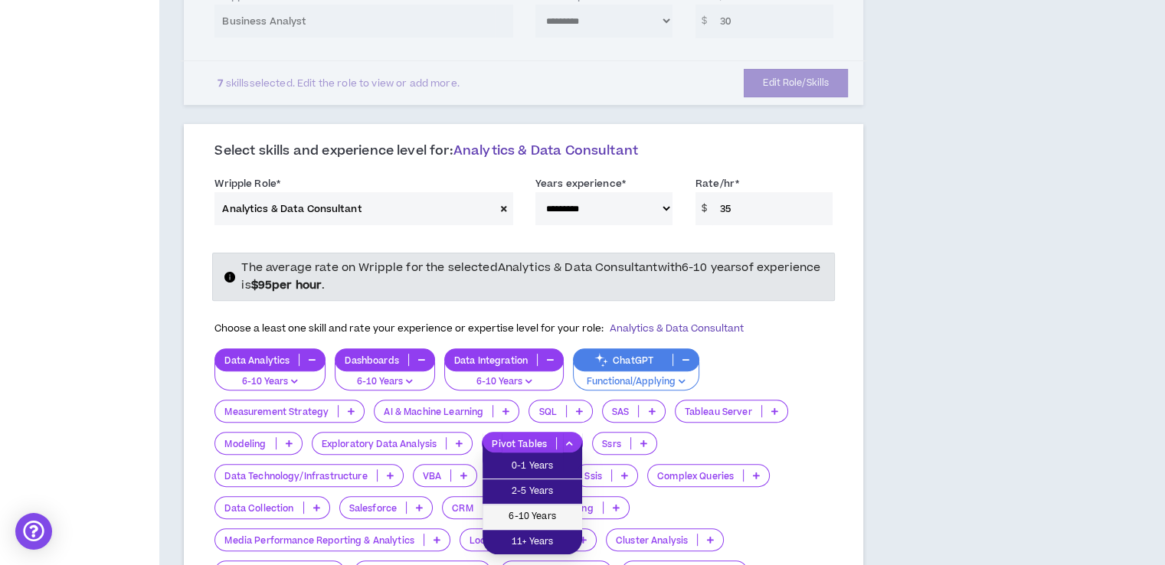
click at [532, 512] on span "6-10 Years" at bounding box center [532, 517] width 81 height 17
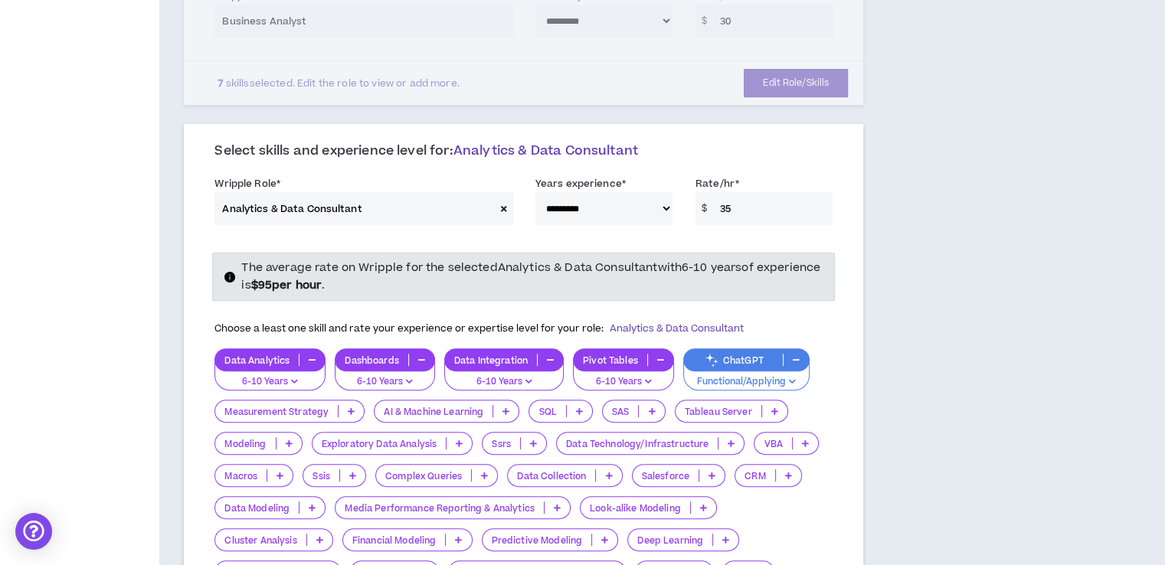
click at [389, 443] on p "Exploratory Data Analysis" at bounding box center [379, 443] width 134 height 11
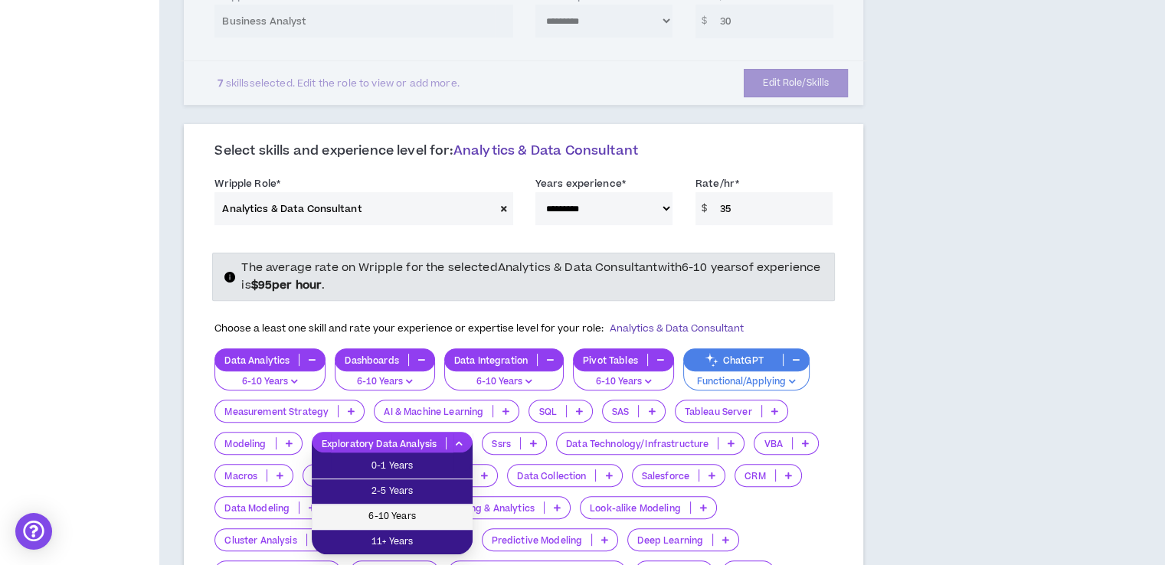
click at [398, 512] on span "6-10 Years" at bounding box center [392, 517] width 142 height 17
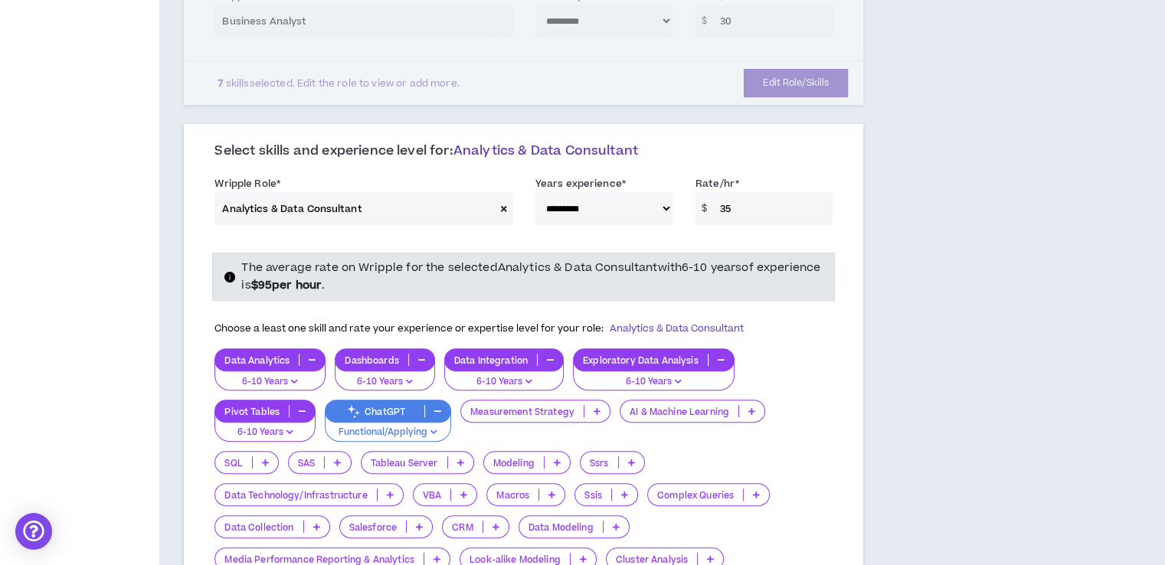
click at [528, 458] on p "Modeling" at bounding box center [514, 462] width 60 height 11
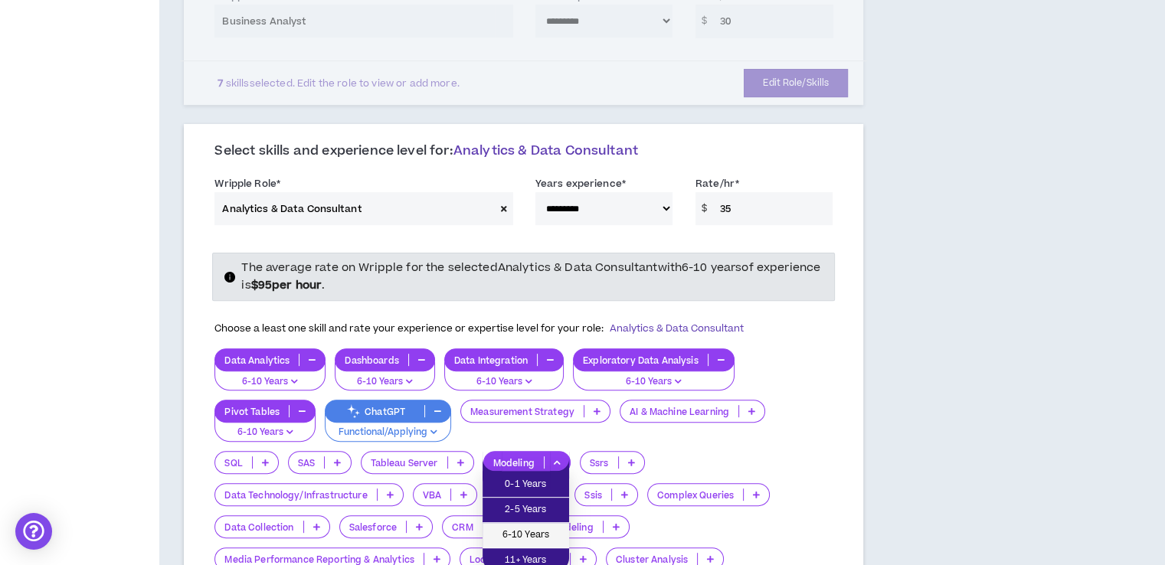
click at [531, 528] on span "6-10 Years" at bounding box center [526, 535] width 68 height 17
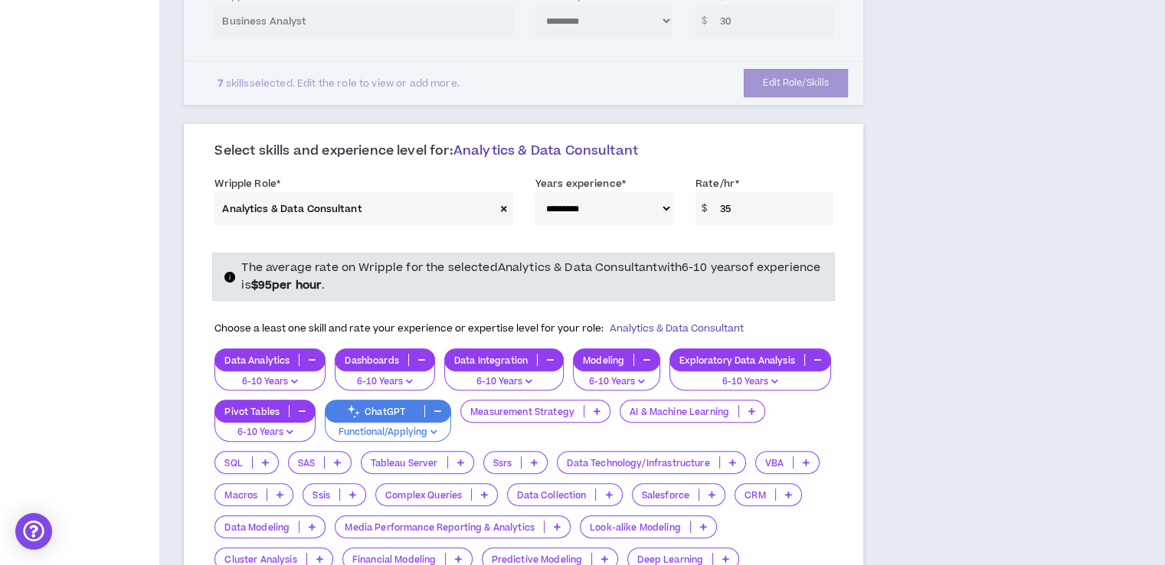
click at [425, 457] on p "Tableau Server" at bounding box center [405, 462] width 86 height 11
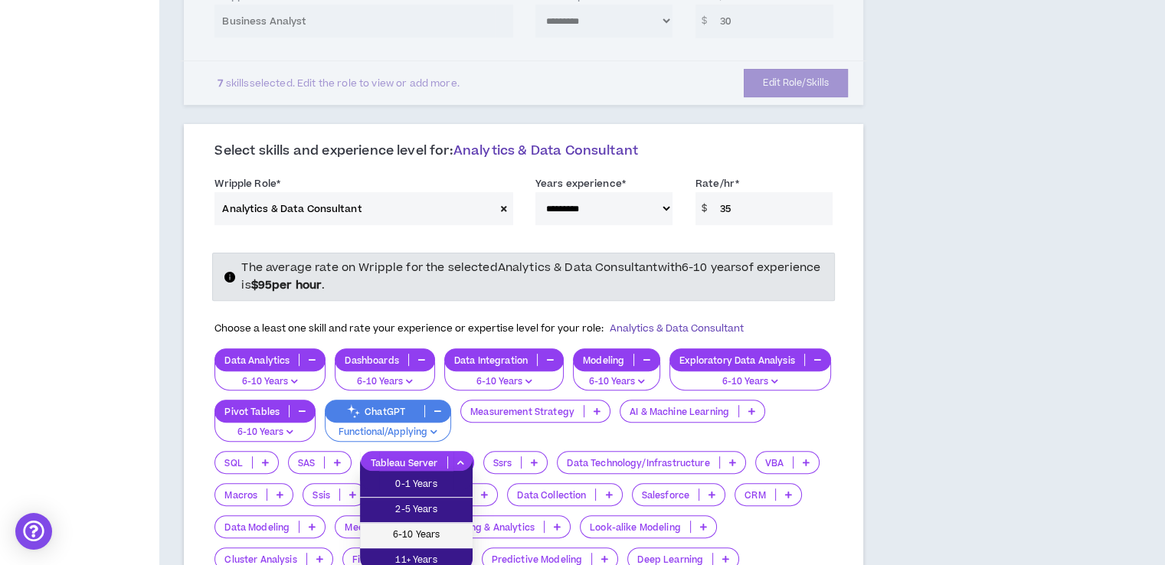
click at [422, 527] on span "6-10 Years" at bounding box center [416, 535] width 94 height 17
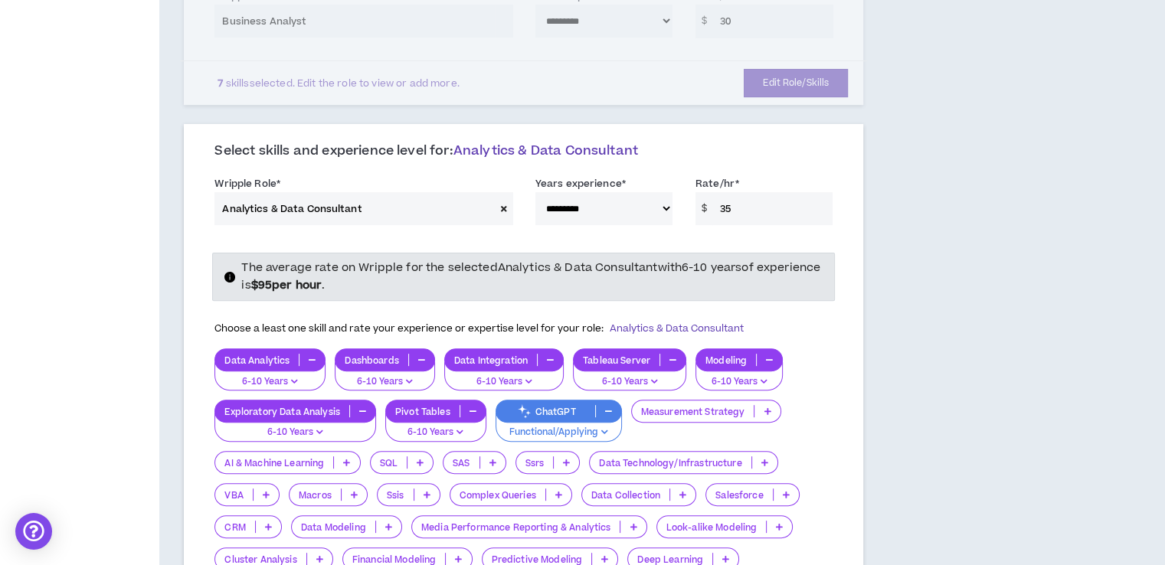
click at [333, 525] on p "Data Modeling" at bounding box center [333, 527] width 83 height 11
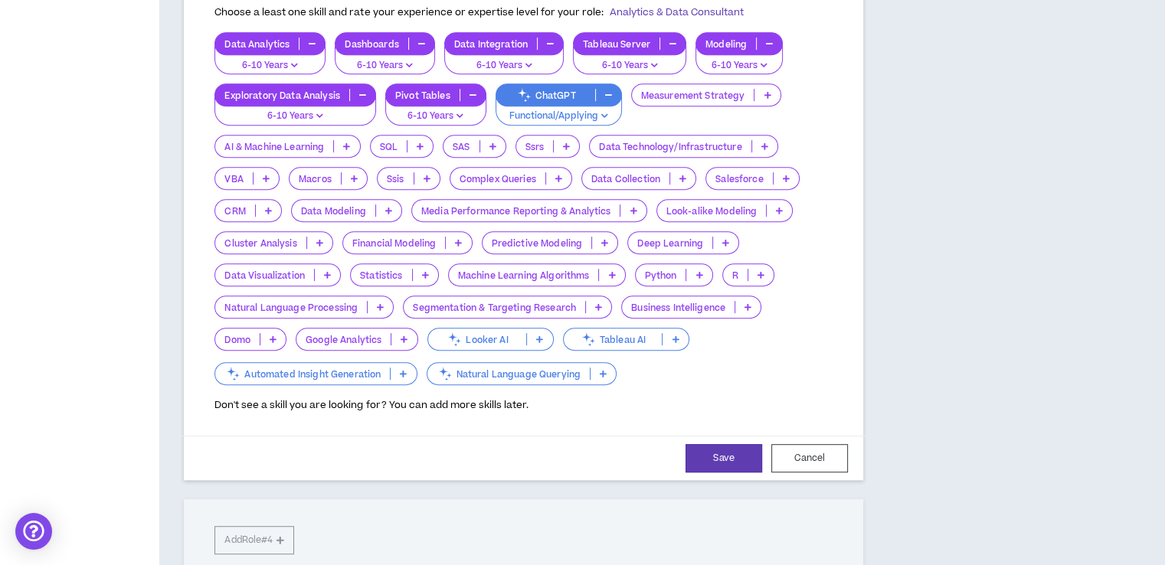
scroll to position [817, 0]
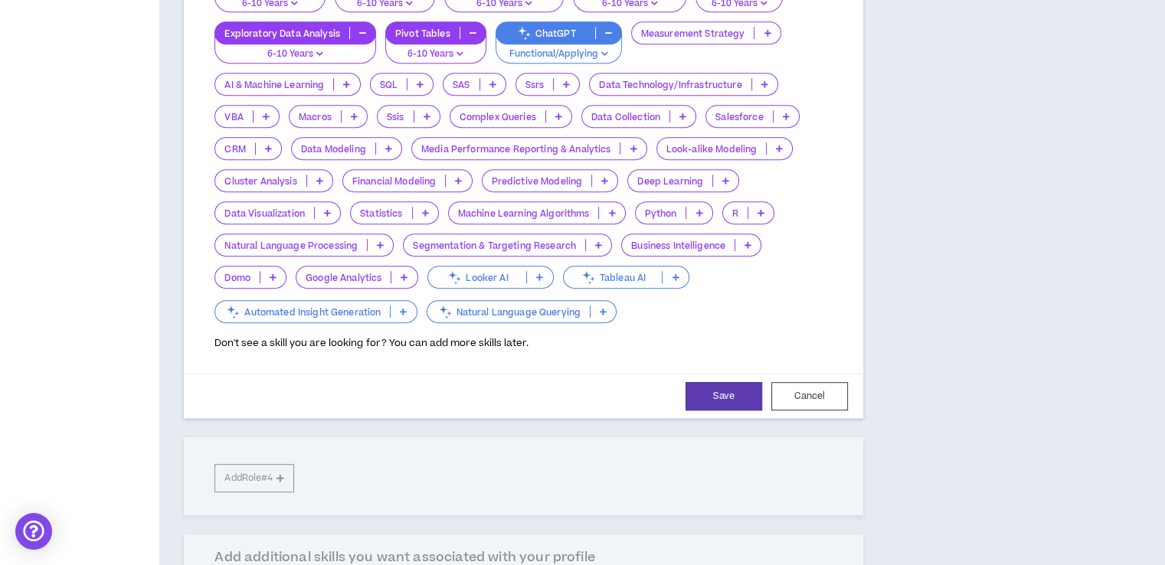
click at [355, 147] on p "Data Modeling" at bounding box center [333, 148] width 83 height 11
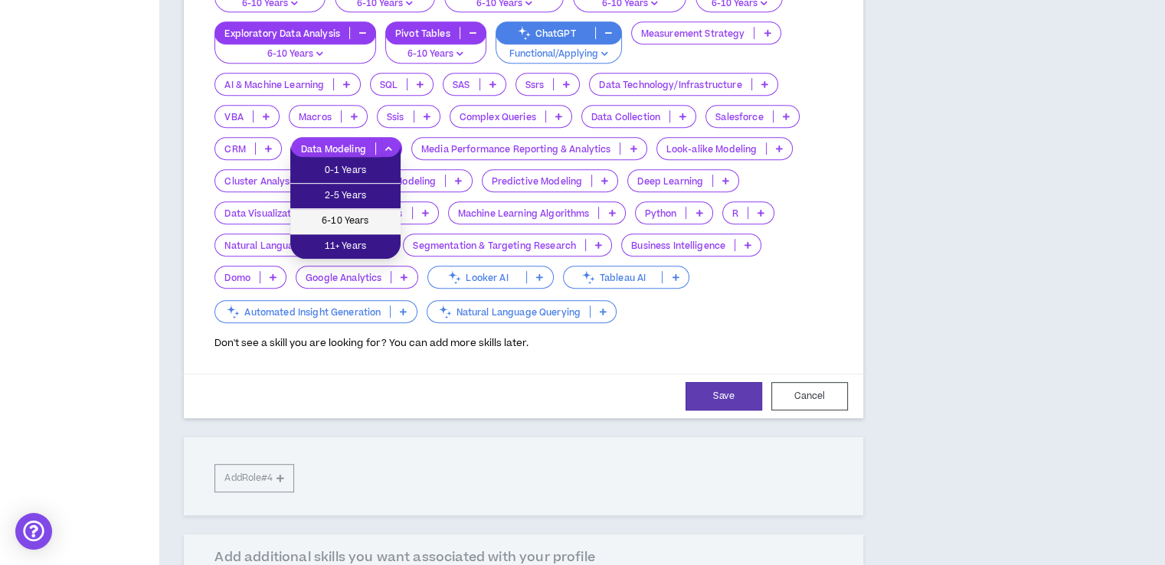
click at [358, 214] on span "6-10 Years" at bounding box center [345, 221] width 92 height 17
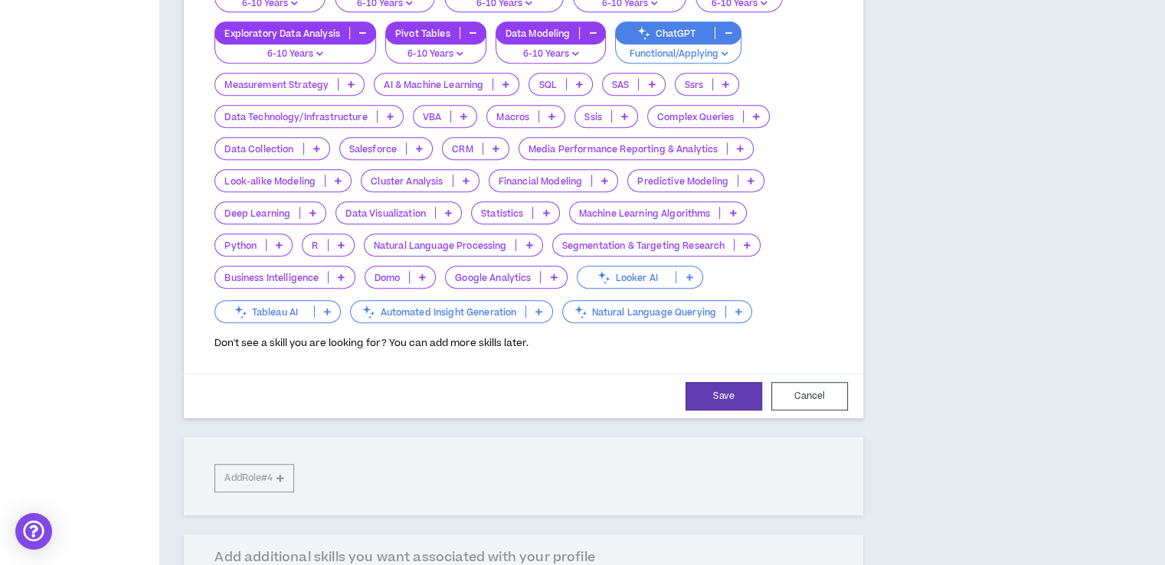
click at [548, 175] on p "Financial Modeling" at bounding box center [540, 180] width 103 height 11
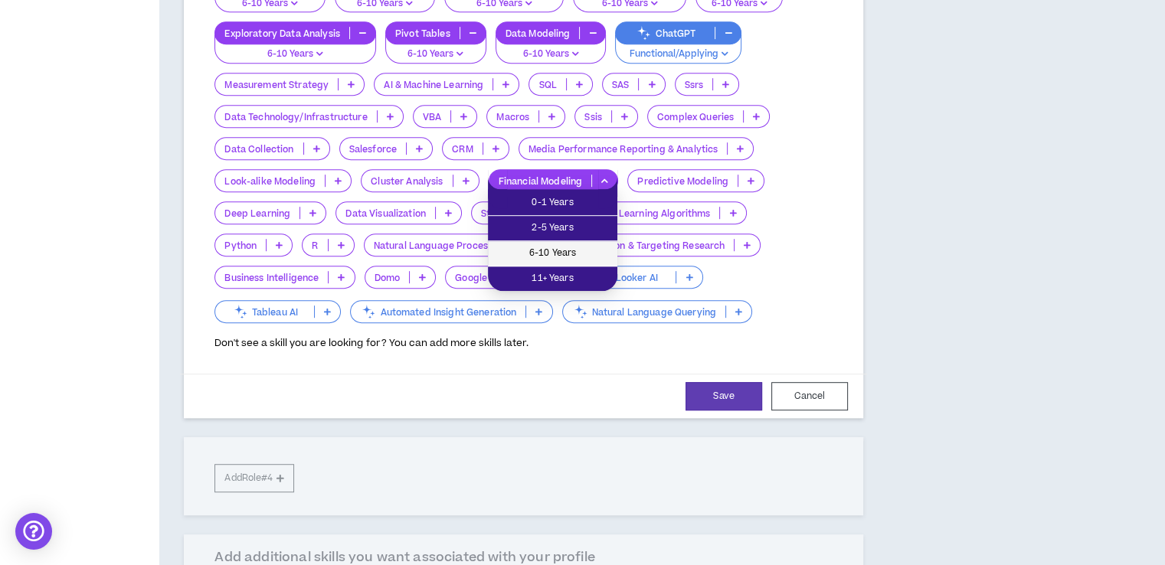
click at [563, 255] on span "6-10 Years" at bounding box center [552, 253] width 111 height 17
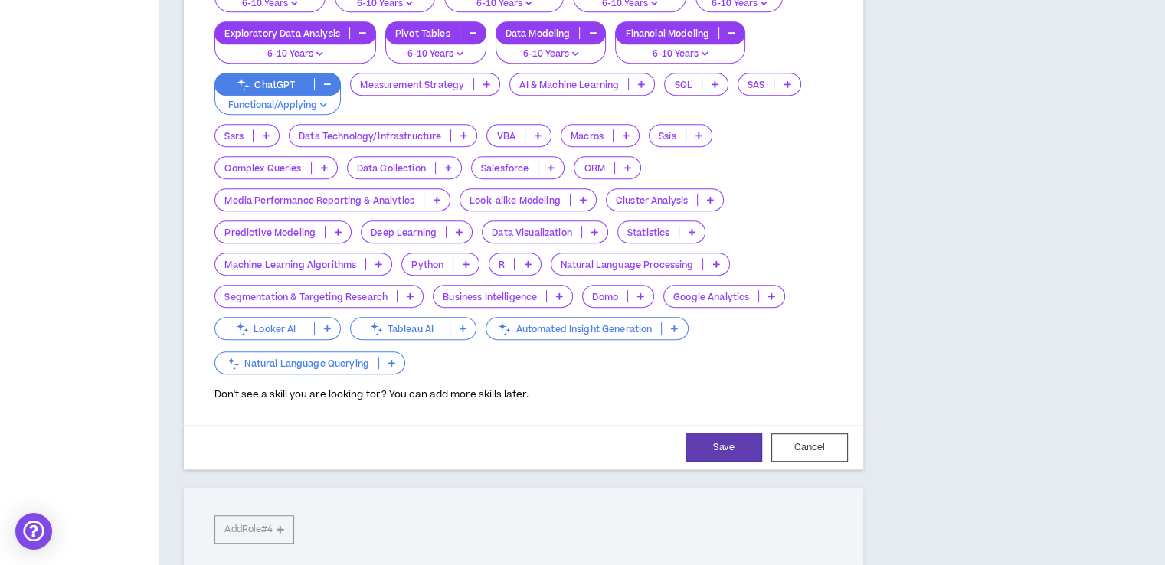
click at [561, 232] on p "Data Visualization" at bounding box center [532, 232] width 99 height 11
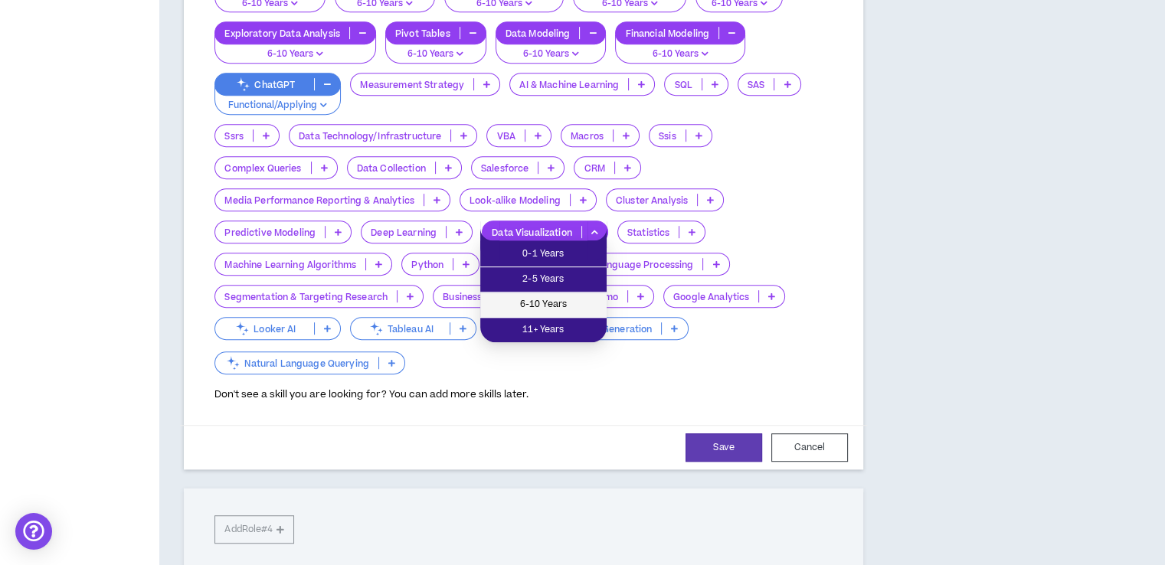
click at [553, 298] on span "6-10 Years" at bounding box center [543, 304] width 108 height 17
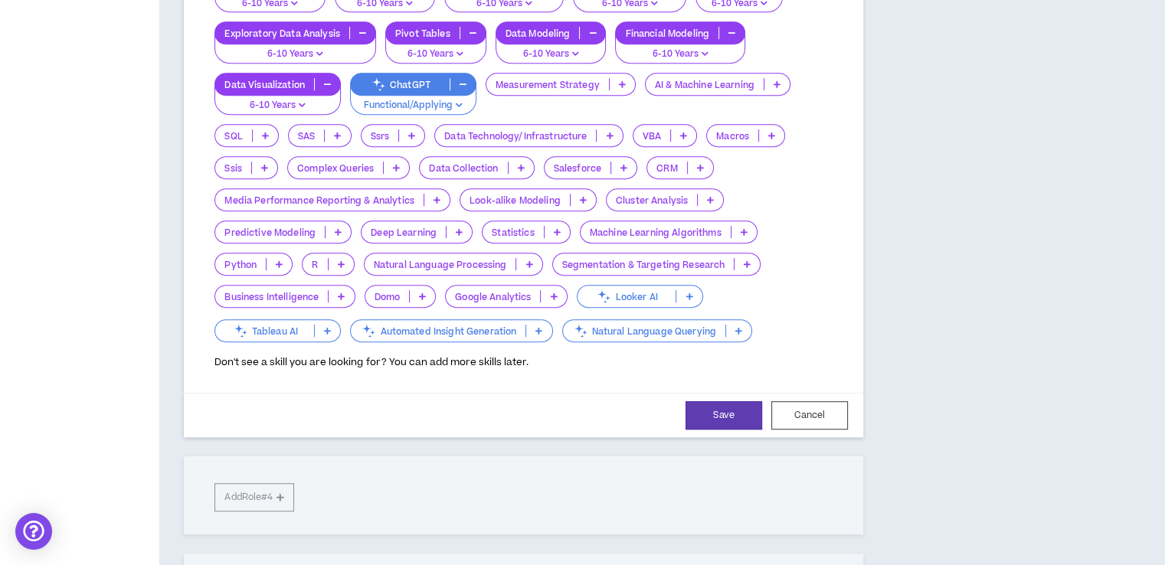
click at [516, 295] on p "Google Analytics" at bounding box center [493, 296] width 94 height 11
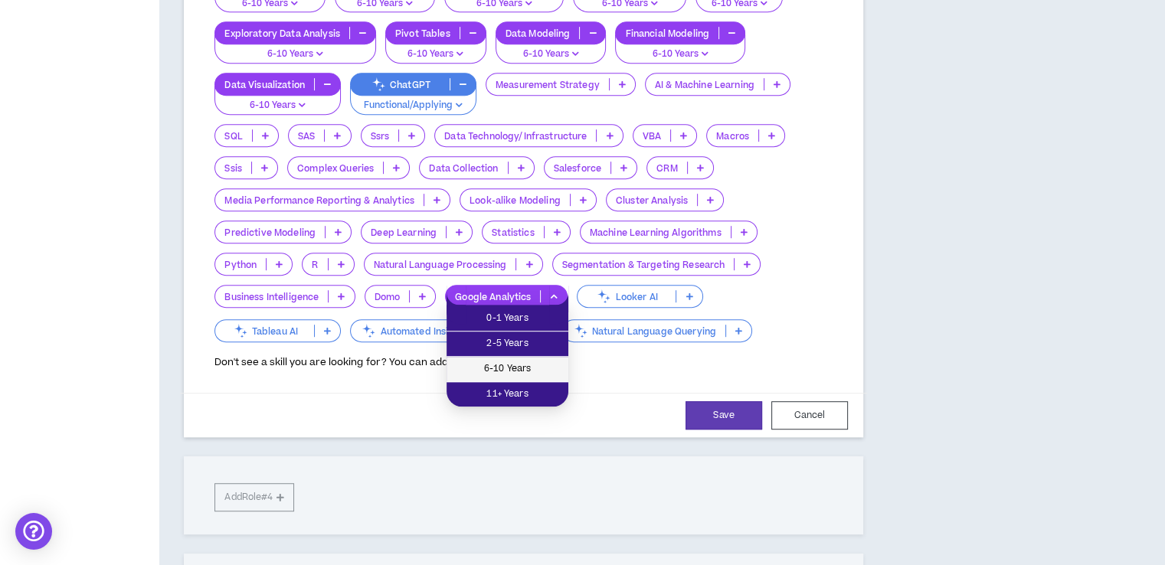
click at [520, 371] on span "6-10 Years" at bounding box center [507, 369] width 103 height 17
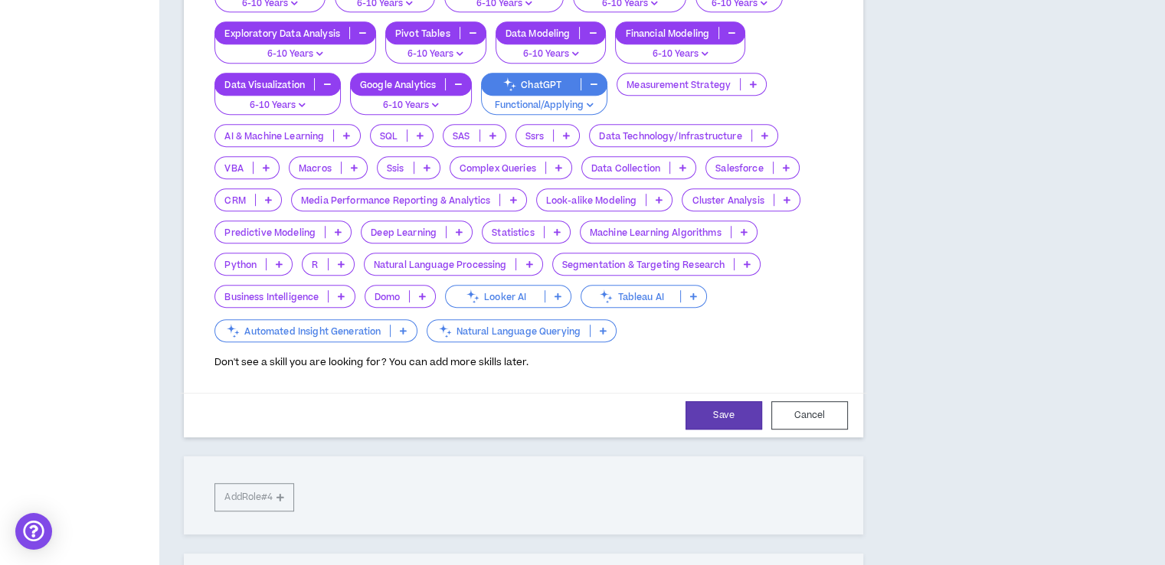
click at [309, 293] on p "Business Intelligence" at bounding box center [271, 296] width 113 height 11
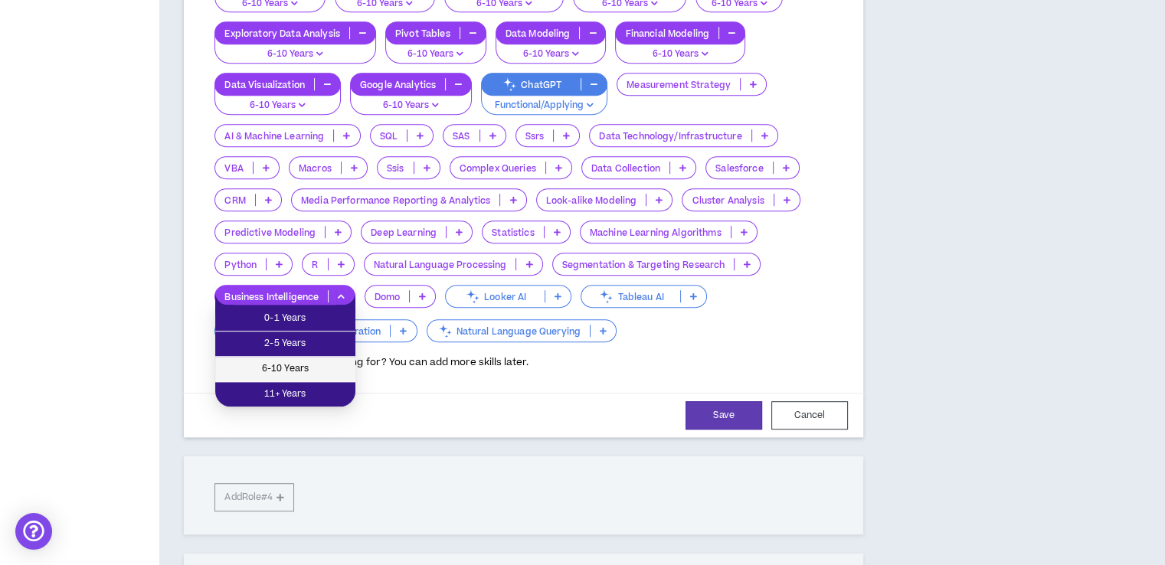
click at [298, 365] on span "6-10 Years" at bounding box center [285, 369] width 122 height 17
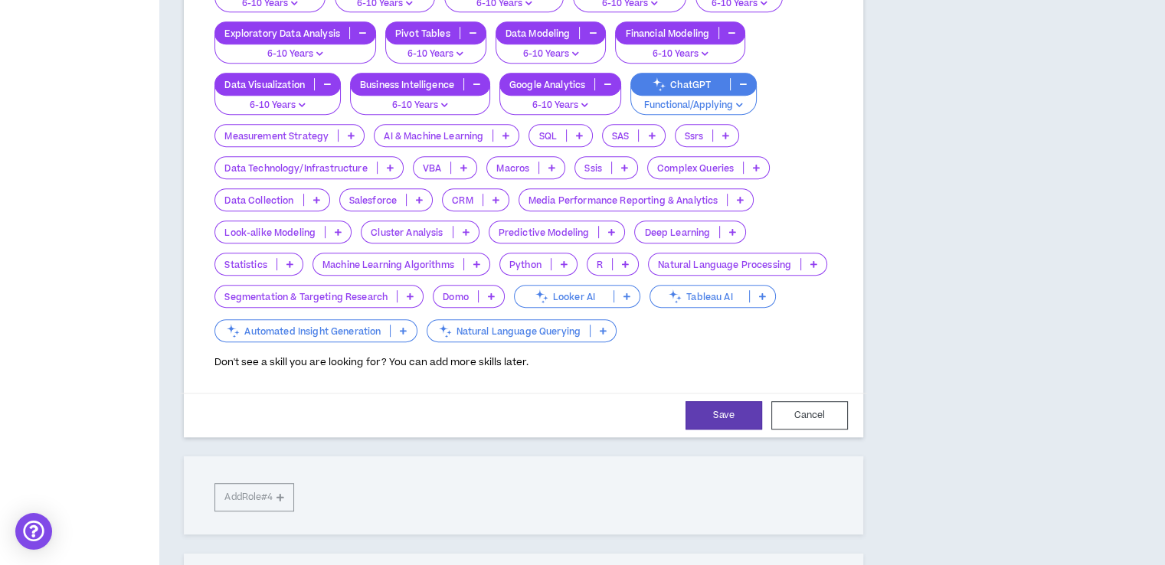
click at [552, 133] on p "SQL" at bounding box center [547, 135] width 36 height 11
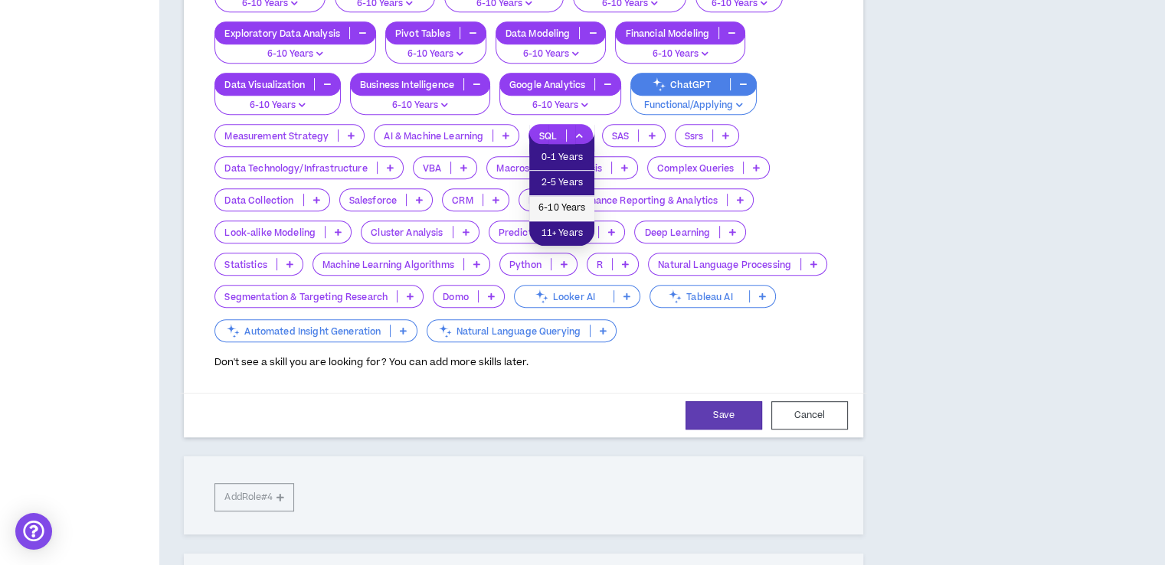
click at [558, 204] on span "6-10 Years" at bounding box center [561, 208] width 47 height 17
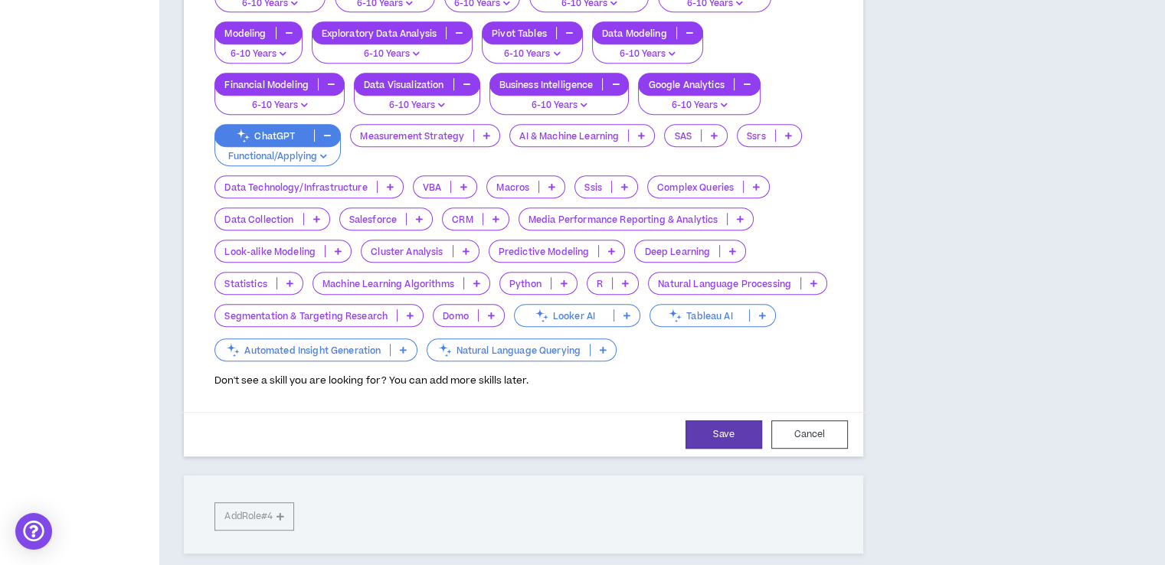
click at [535, 282] on p "Python" at bounding box center [525, 283] width 51 height 11
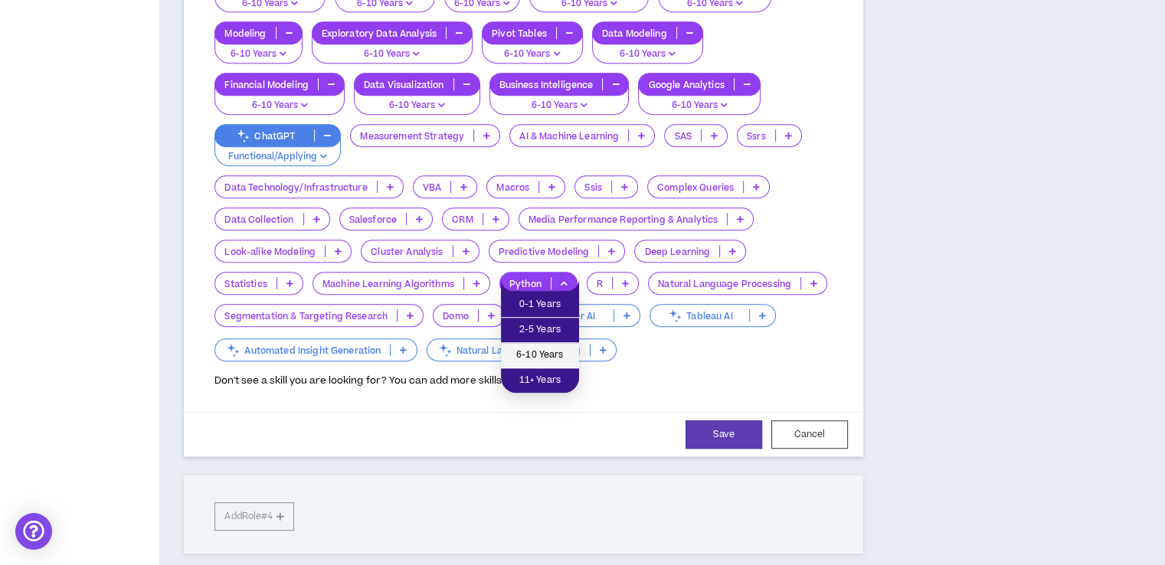
click at [538, 349] on span "6-10 Years" at bounding box center [540, 355] width 60 height 17
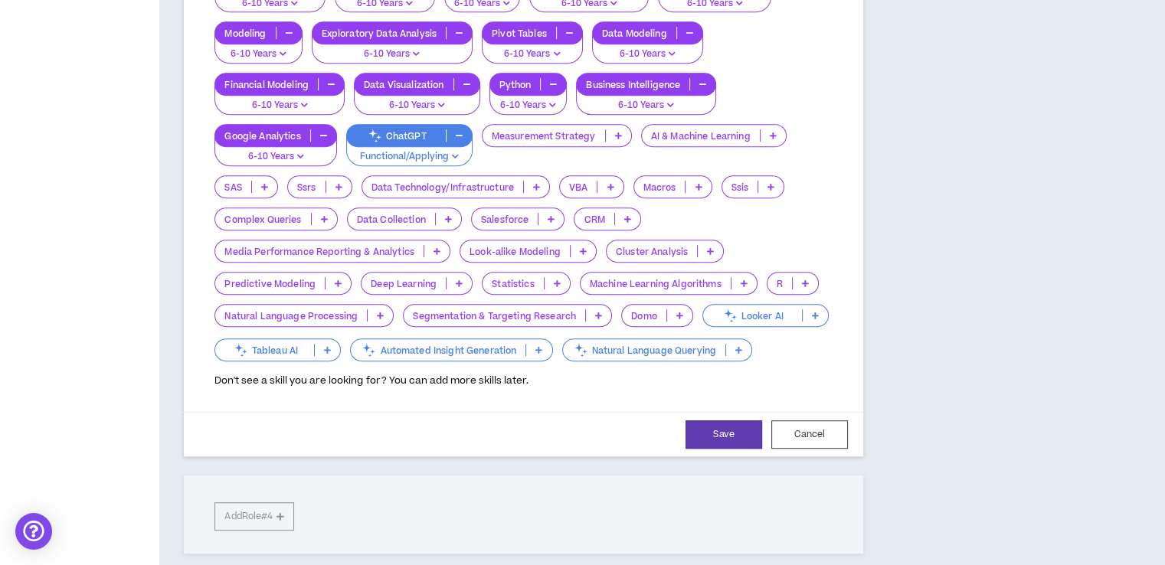
click at [499, 217] on p "Salesforce" at bounding box center [505, 219] width 66 height 11
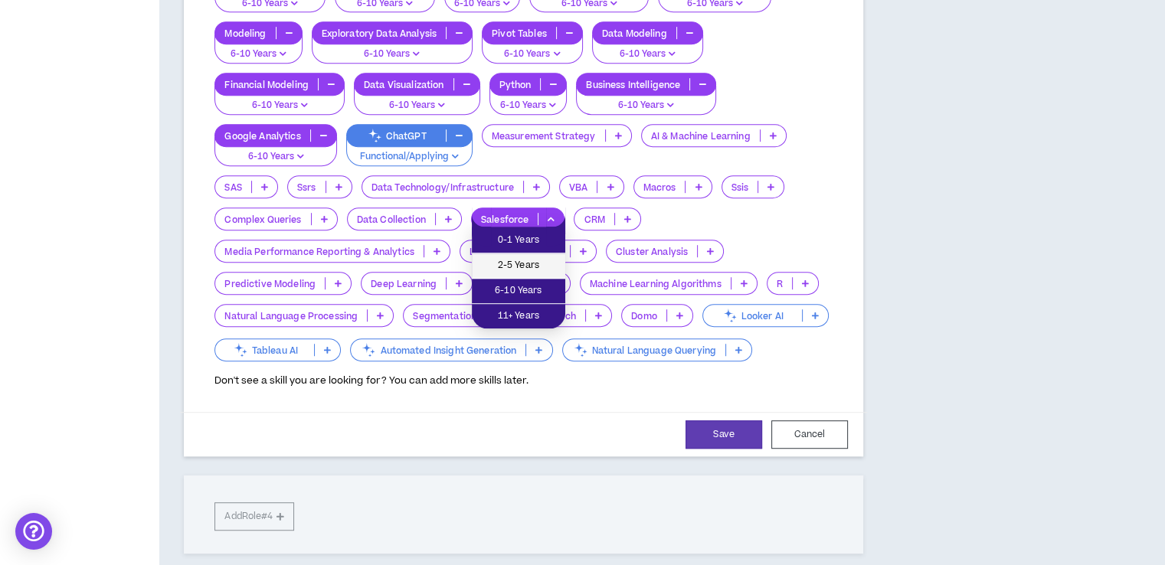
click at [509, 270] on span "2-5 Years" at bounding box center [518, 265] width 75 height 17
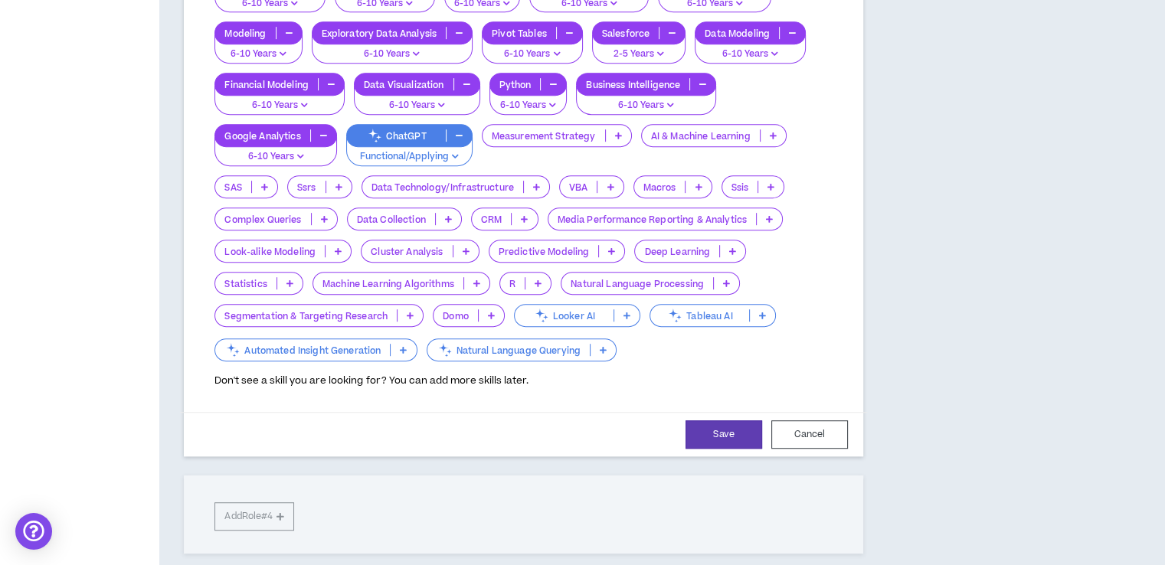
click at [557, 246] on p "Predictive Modeling" at bounding box center [544, 251] width 110 height 11
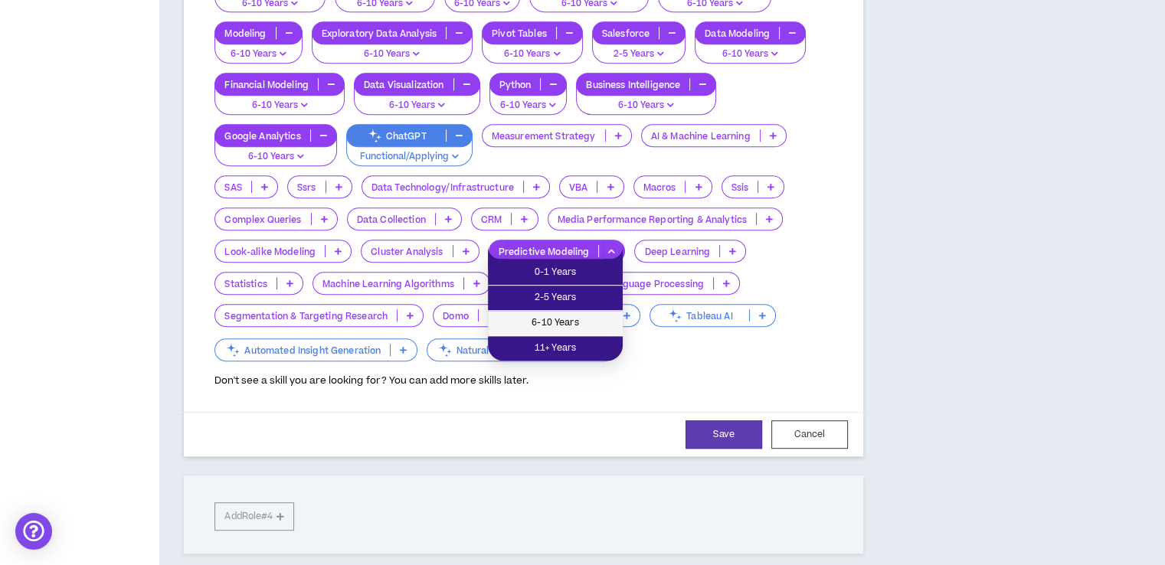
click at [548, 319] on span "6-10 Years" at bounding box center [555, 323] width 116 height 17
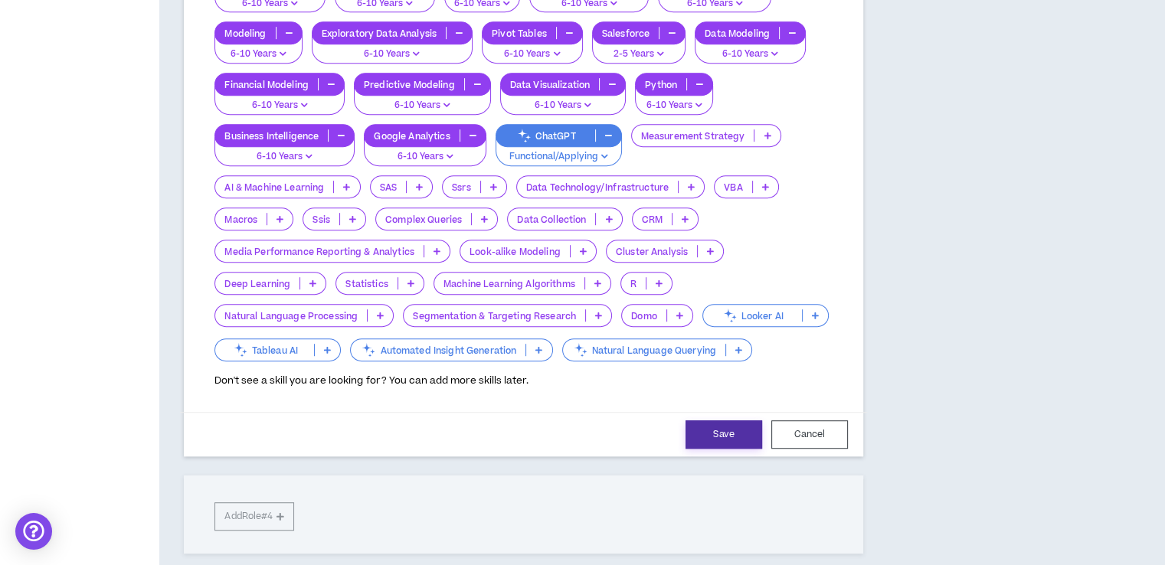
click at [753, 436] on button "Save" at bounding box center [723, 434] width 77 height 28
select select "**"
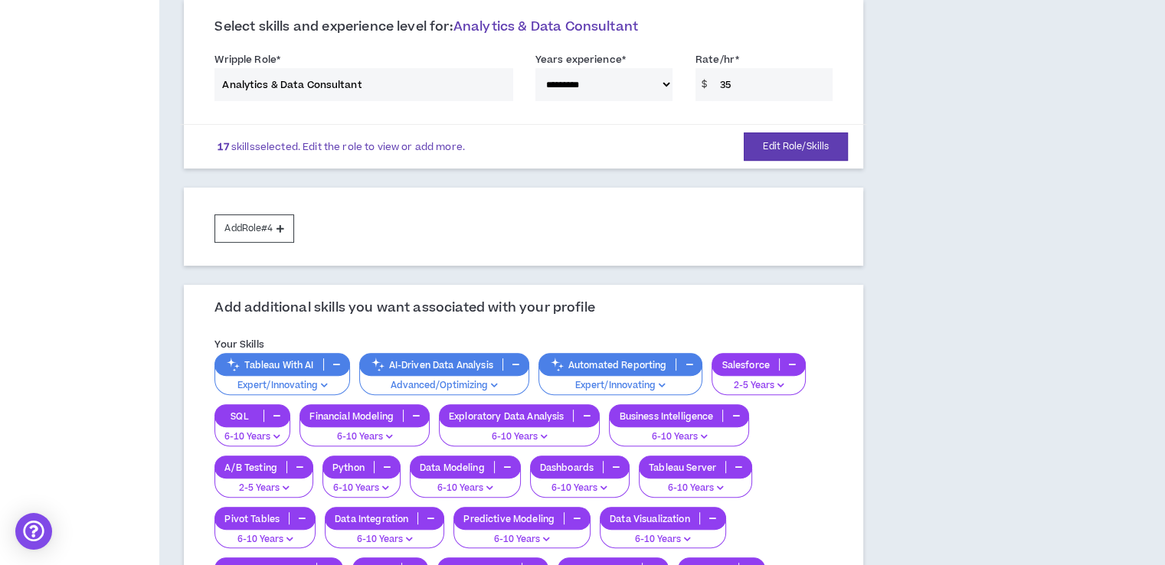
scroll to position [564, 0]
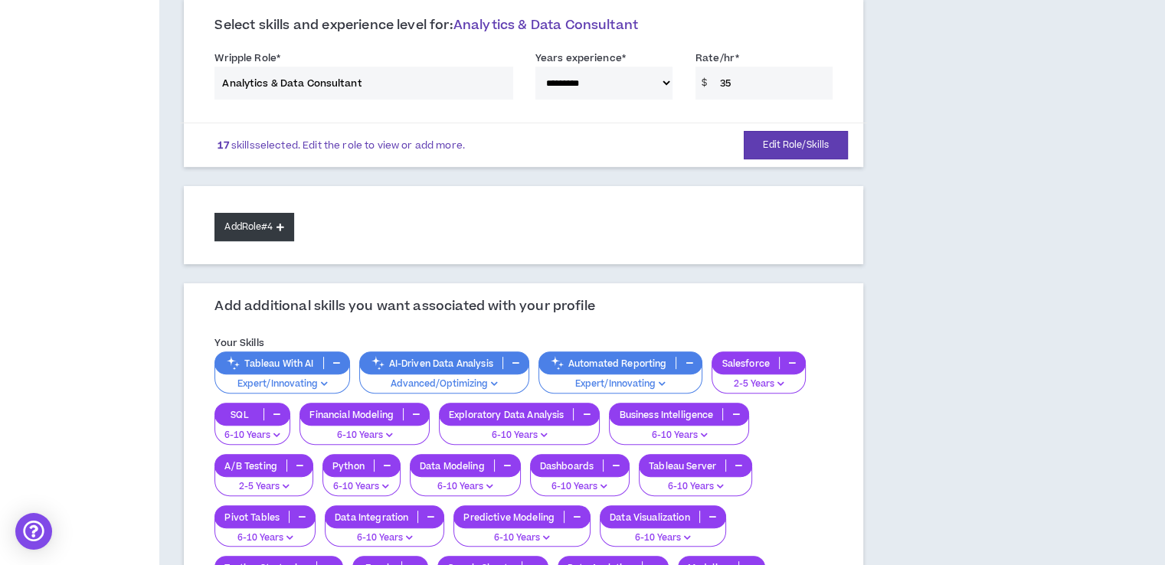
click at [252, 227] on button "Add Role #4" at bounding box center [253, 227] width 79 height 28
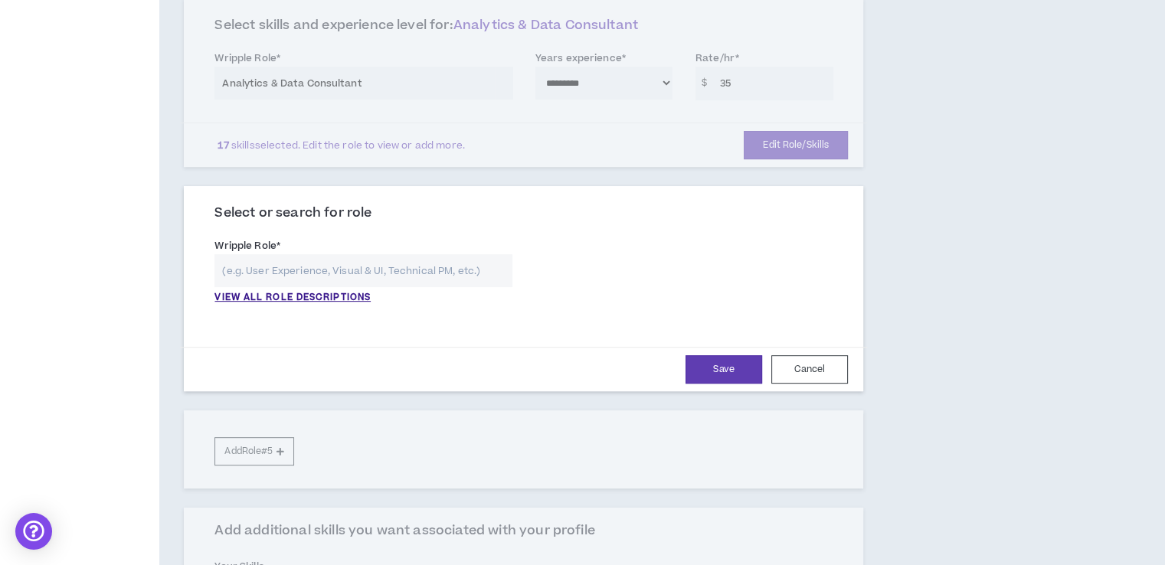
click at [286, 264] on input "text" at bounding box center [362, 270] width 297 height 33
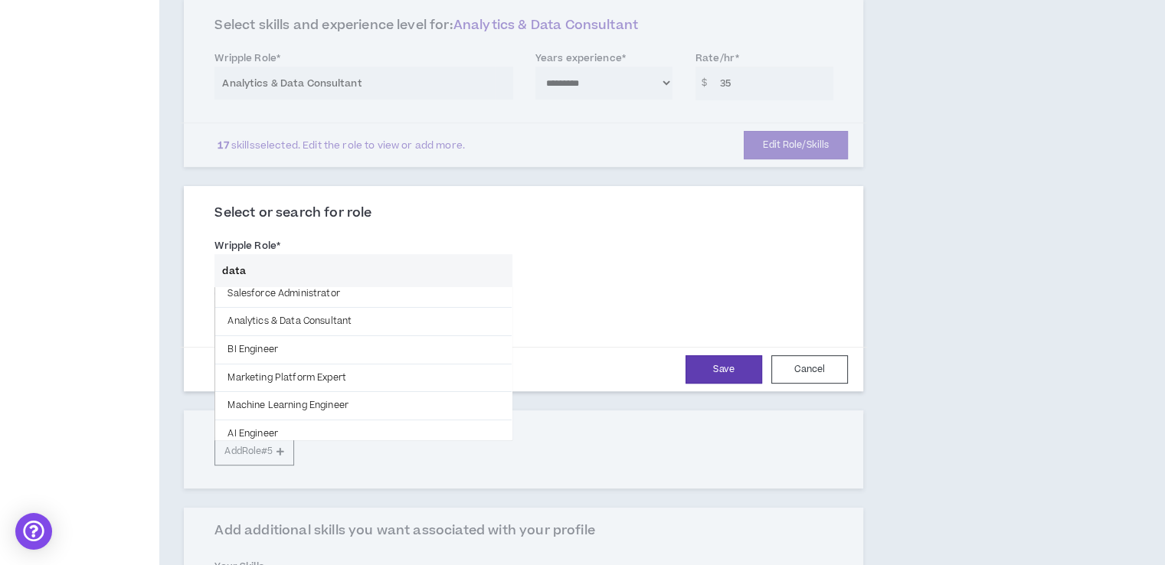
scroll to position [42, 0]
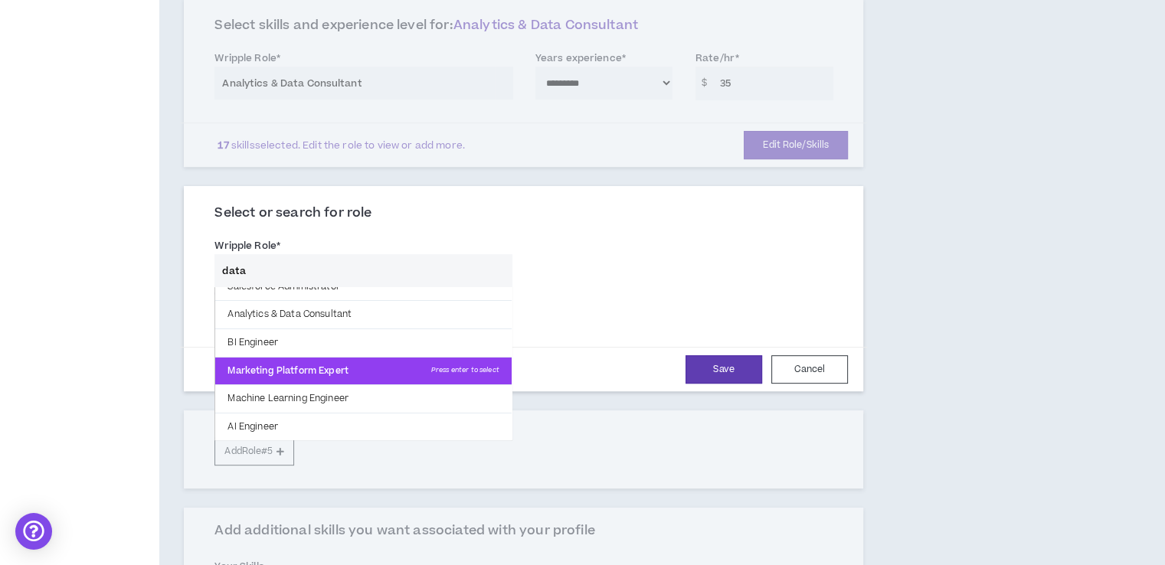
click at [378, 364] on p "Marketing Platform Expert Press enter to select" at bounding box center [363, 372] width 296 height 28
type input "Marketing Platform Expert"
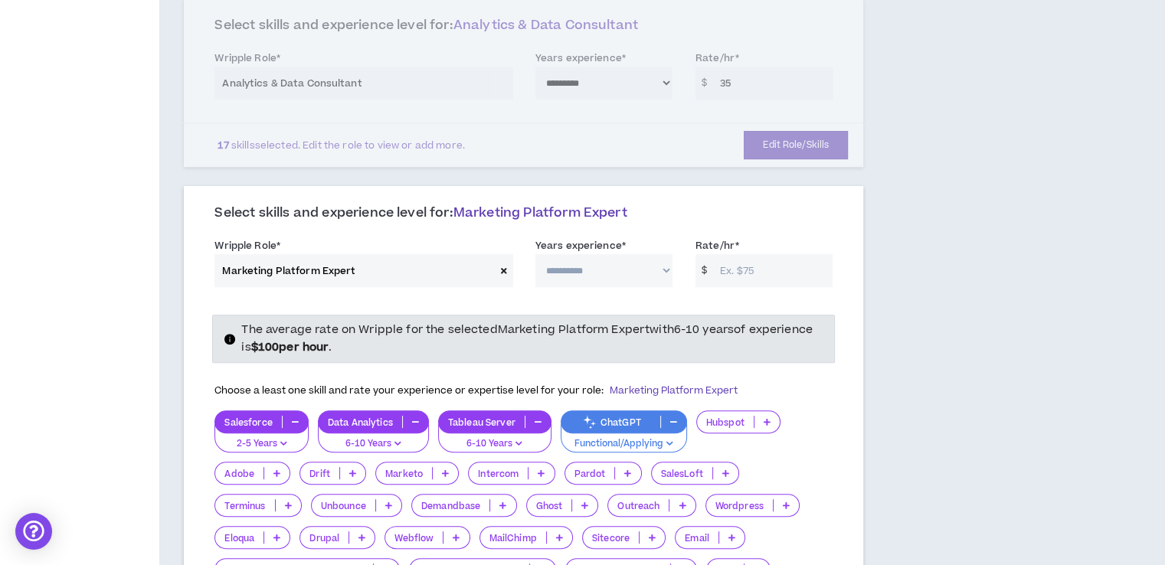
click at [586, 267] on select "**********" at bounding box center [603, 270] width 137 height 33
select select "**"
click at [535, 254] on select "**********" at bounding box center [603, 270] width 137 height 33
click at [726, 272] on input "Rate/hr *" at bounding box center [772, 270] width 120 height 33
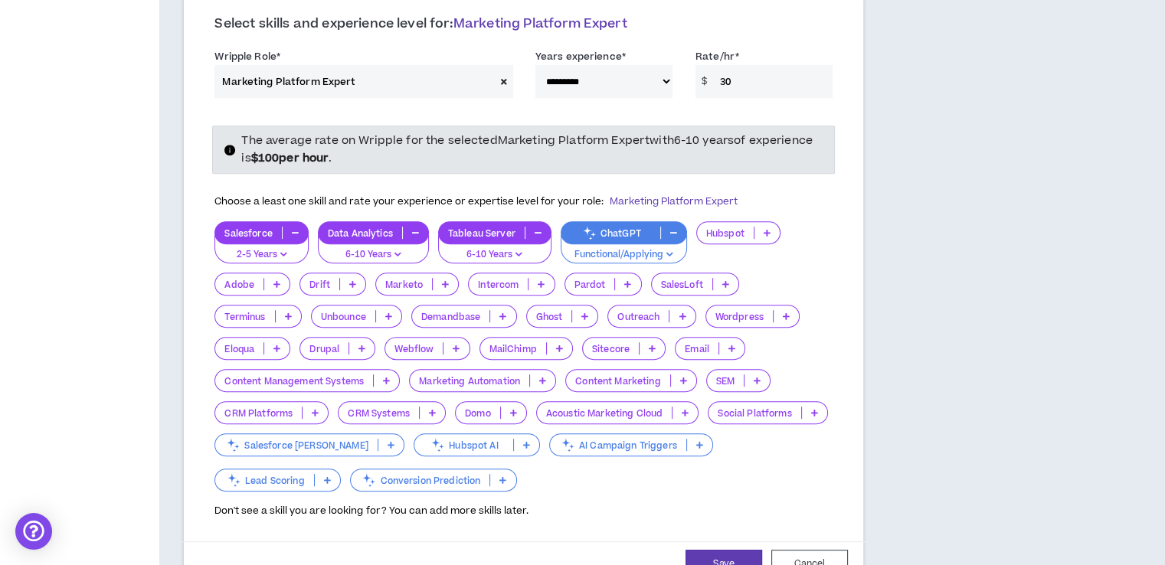
scroll to position [758, 0]
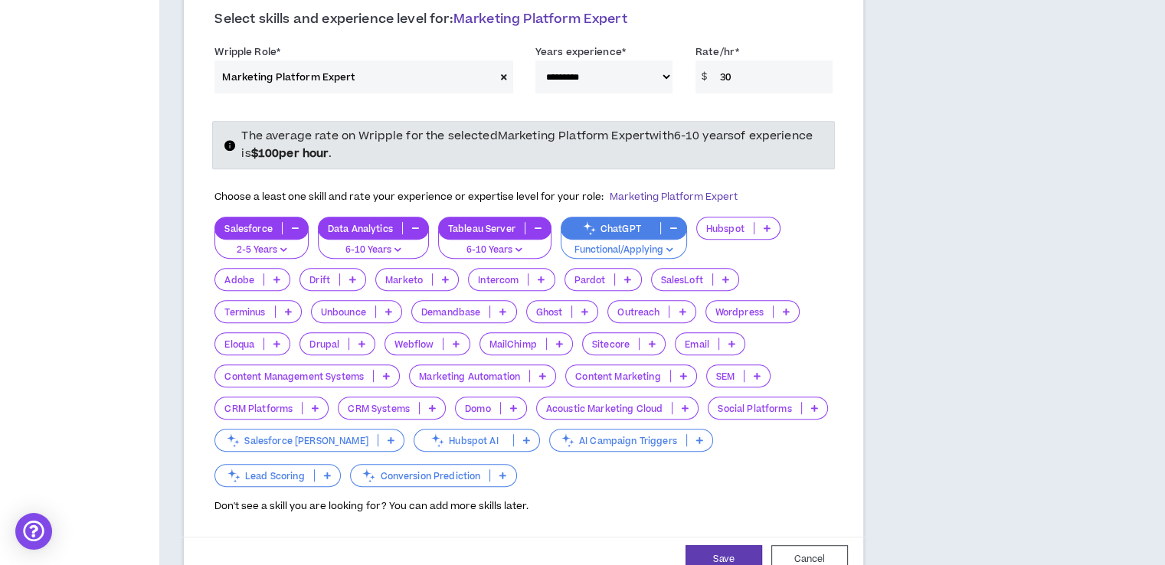
type input "30"
click at [504, 73] on icon at bounding box center [504, 77] width 6 height 8
select select
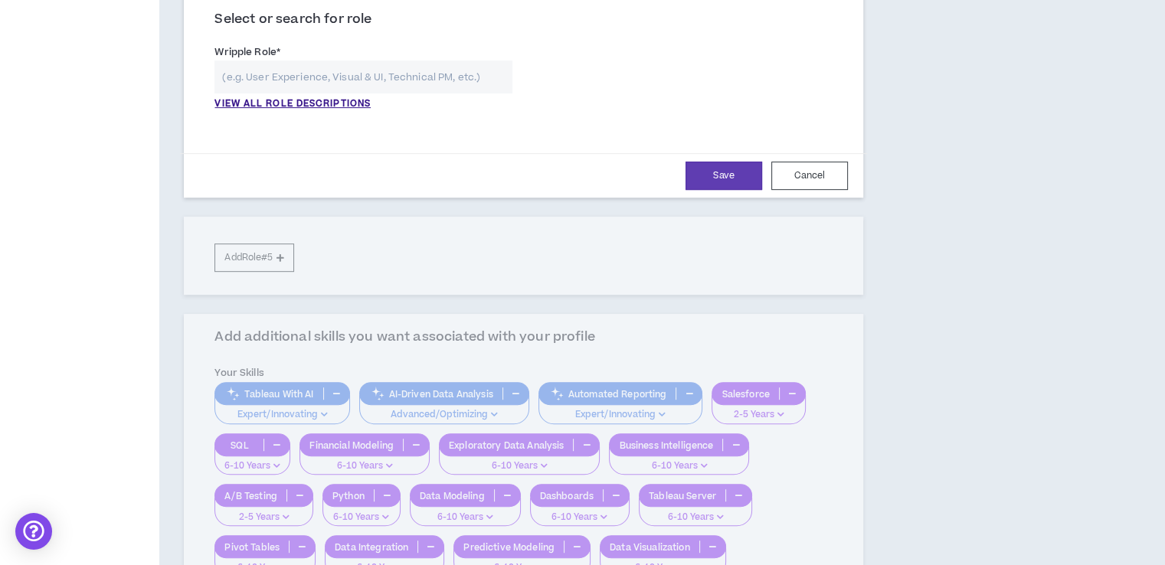
click at [418, 79] on input "text" at bounding box center [362, 77] width 297 height 33
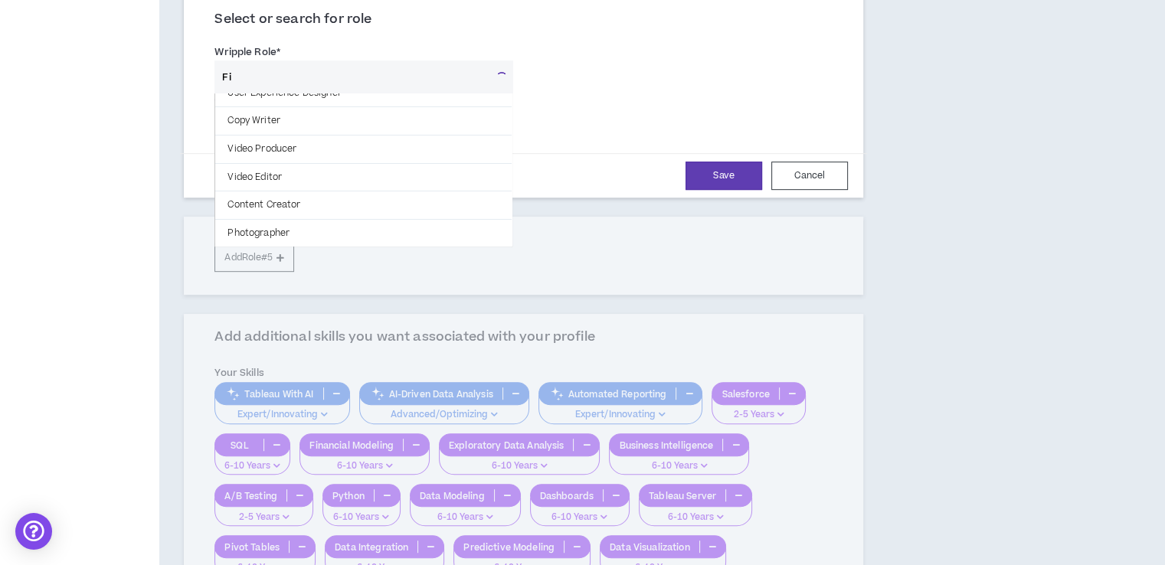
scroll to position [0, 0]
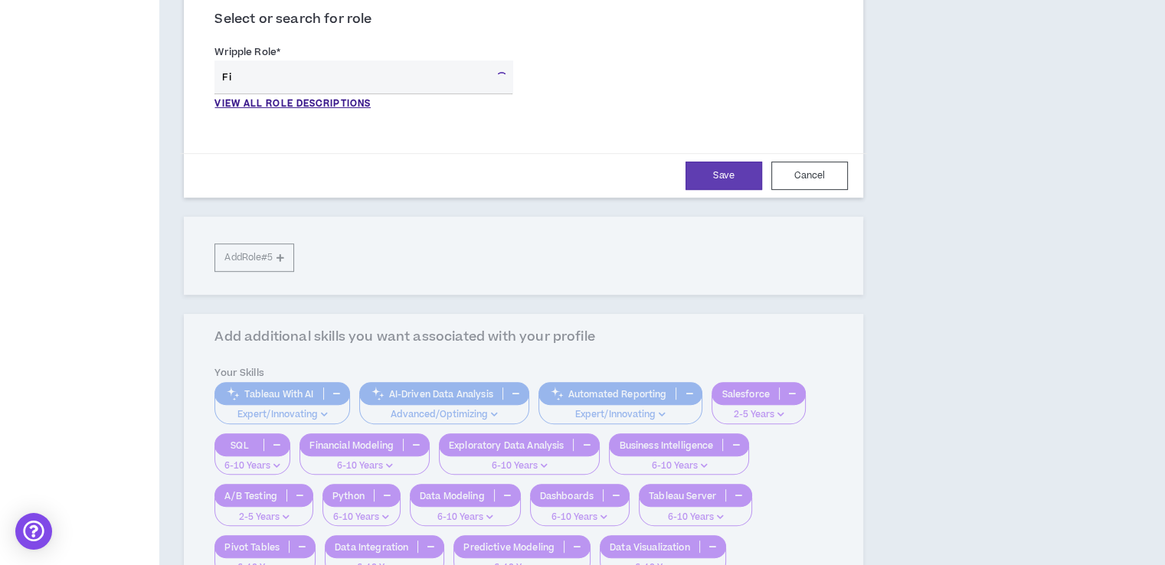
type input "F"
click at [715, 167] on button "Save" at bounding box center [723, 176] width 77 height 28
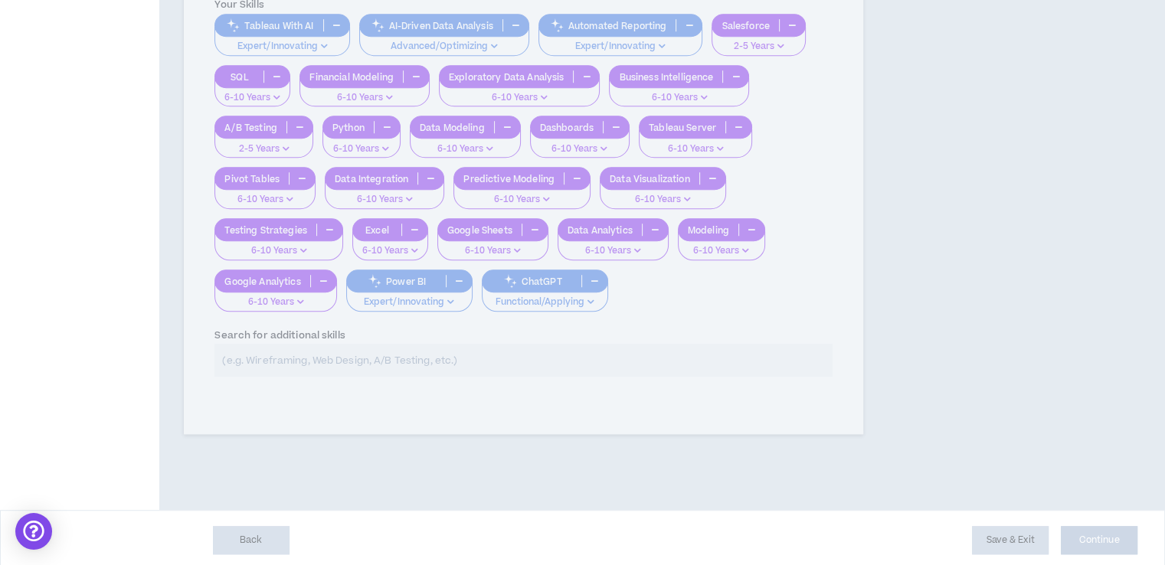
scroll to position [633, 0]
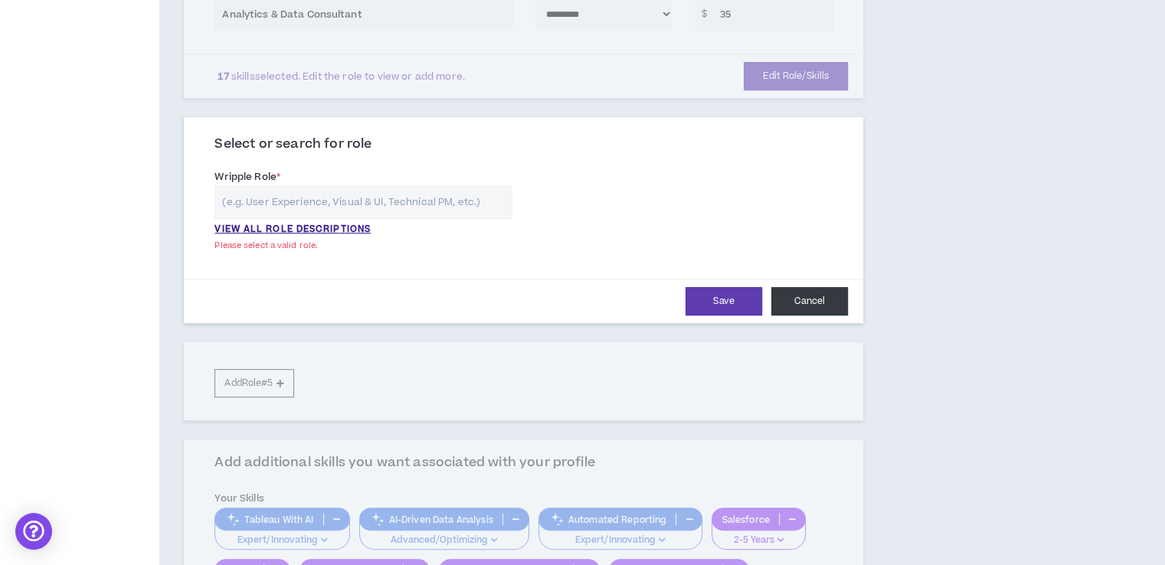
click at [822, 296] on button "Cancel" at bounding box center [809, 301] width 77 height 28
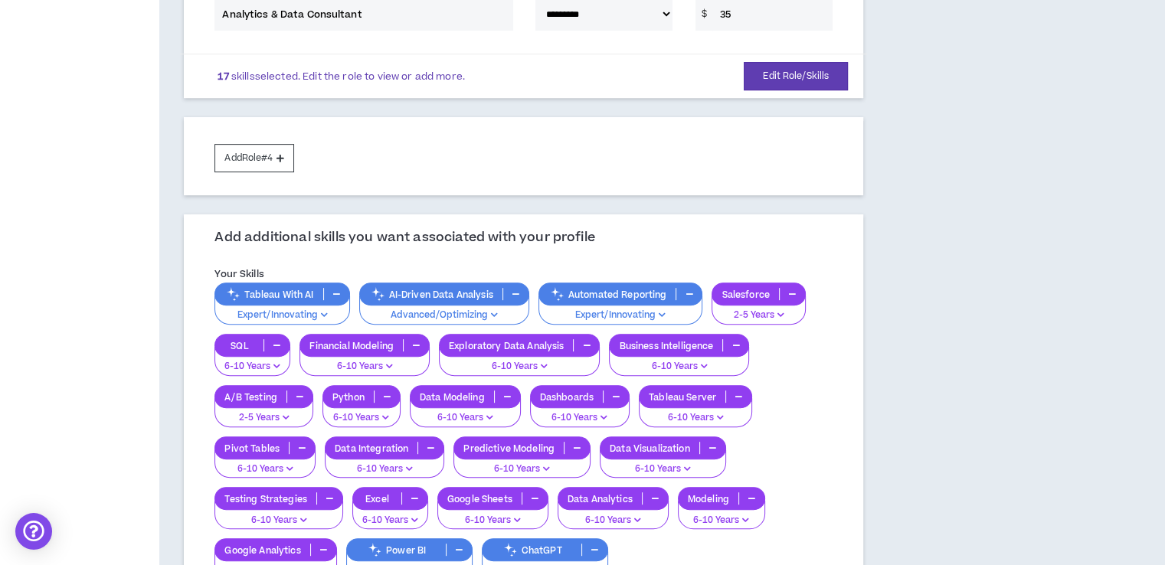
scroll to position [904, 0]
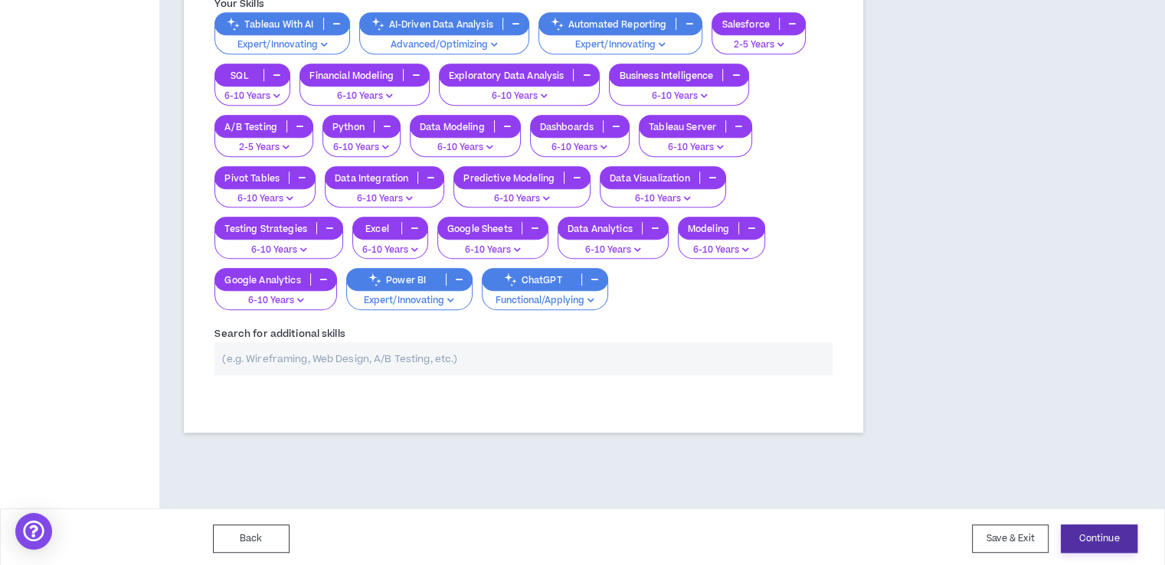
click at [1107, 540] on button "Continue" at bounding box center [1099, 539] width 77 height 28
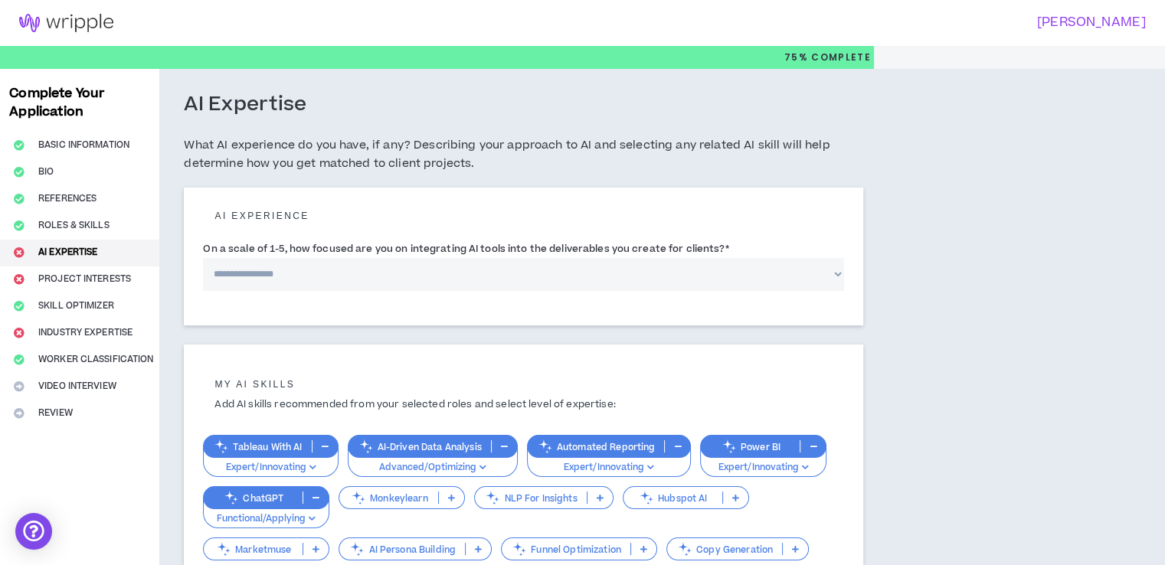
click at [275, 278] on select "**********" at bounding box center [523, 274] width 641 height 33
click at [203, 258] on select "**********" at bounding box center [523, 274] width 641 height 33
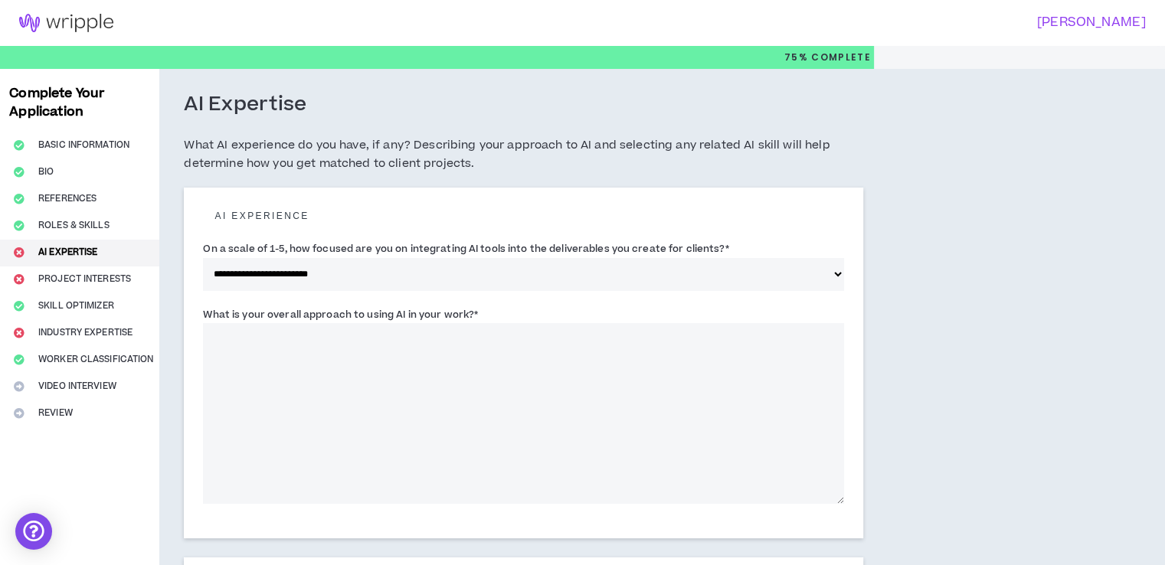
click at [332, 274] on select "**********" at bounding box center [523, 274] width 641 height 33
select select "*"
click at [203, 258] on select "**********" at bounding box center [523, 274] width 641 height 33
drag, startPoint x: 208, startPoint y: 309, endPoint x: 475, endPoint y: 307, distance: 267.3
click at [475, 307] on label "What is your overall approach to using AI in your work? *" at bounding box center [340, 315] width 275 height 25
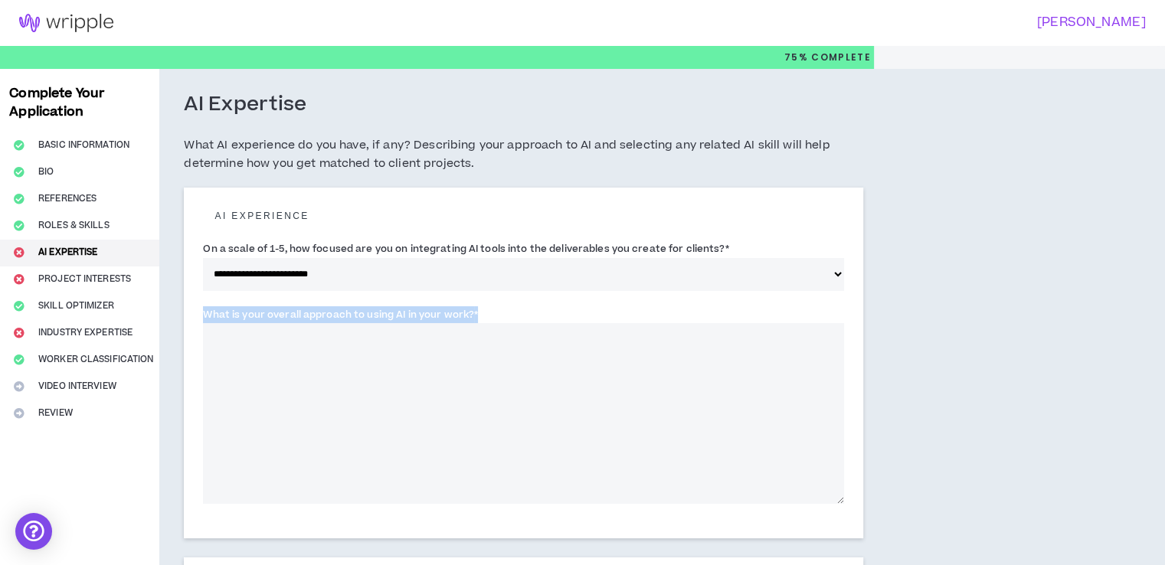
copy label "What is your overall approach to using AI in your work?"
click at [437, 373] on textarea "What is your overall approach to using AI in your work? *" at bounding box center [523, 413] width 641 height 181
paste textarea "**********"
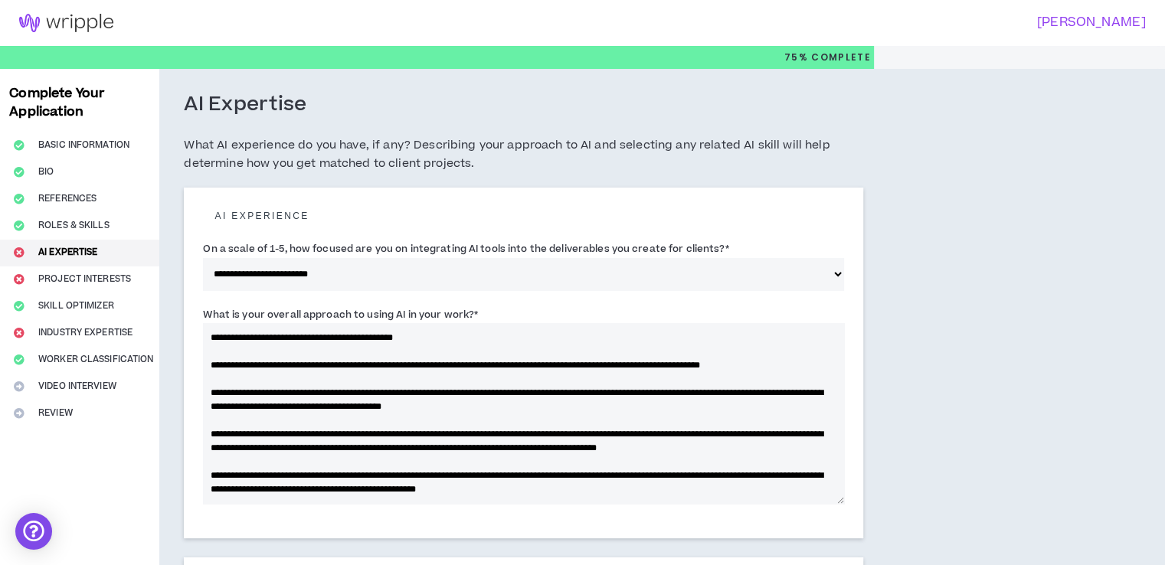
scroll to position [102, 0]
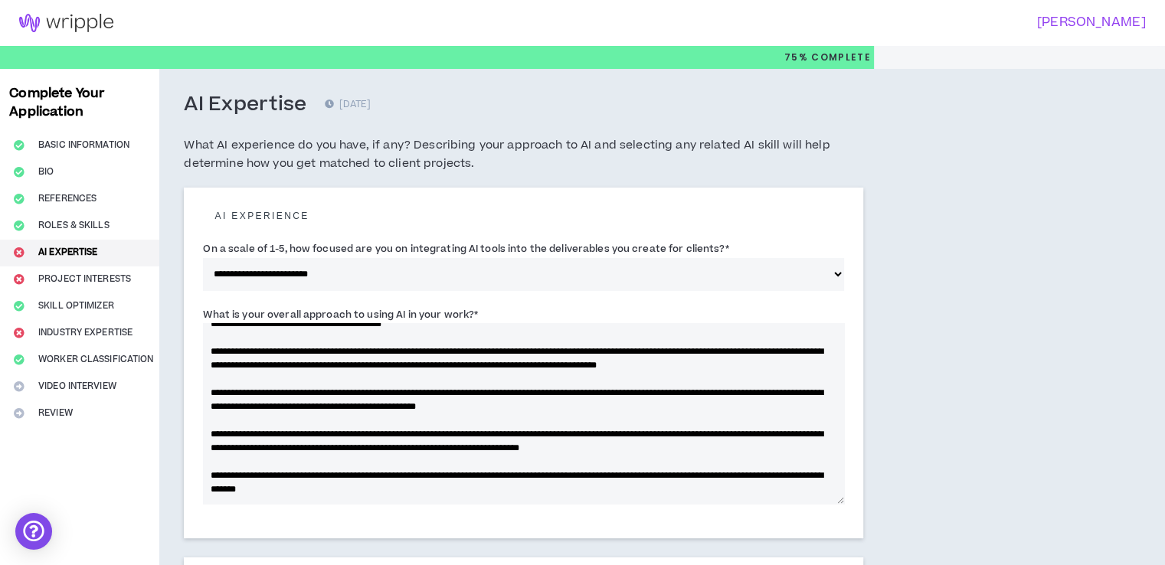
click at [217, 471] on textarea "What is your overall approach to using AI in your work? *" at bounding box center [523, 413] width 641 height 181
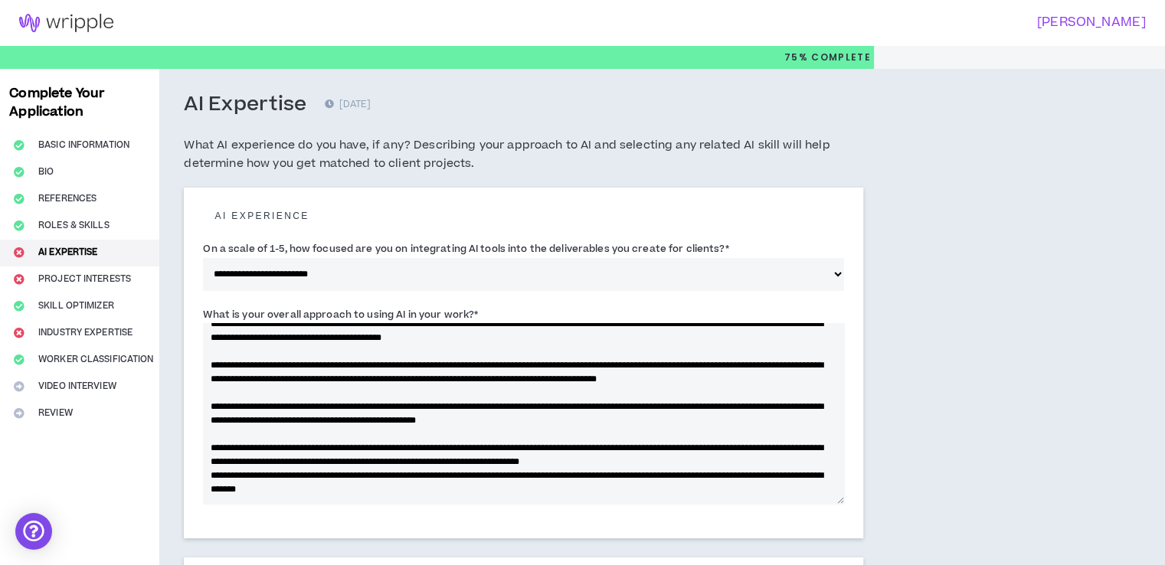
scroll to position [97, 0]
click at [218, 432] on textarea "What is your overall approach to using AI in your work? *" at bounding box center [523, 413] width 641 height 181
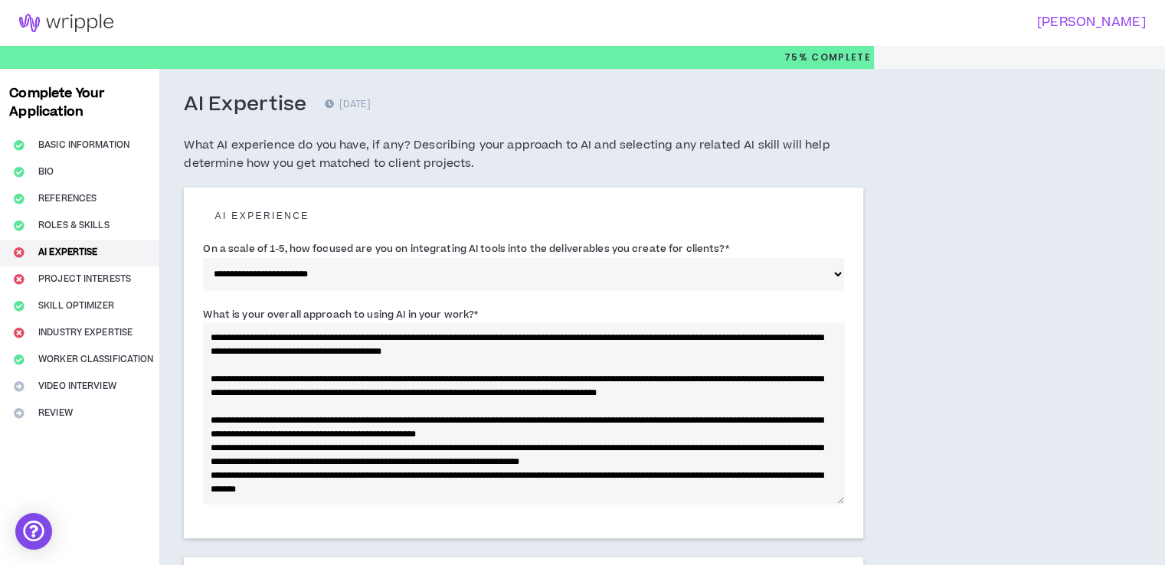
scroll to position [83, 0]
click at [217, 403] on textarea "What is your overall approach to using AI in your work? *" at bounding box center [523, 413] width 641 height 181
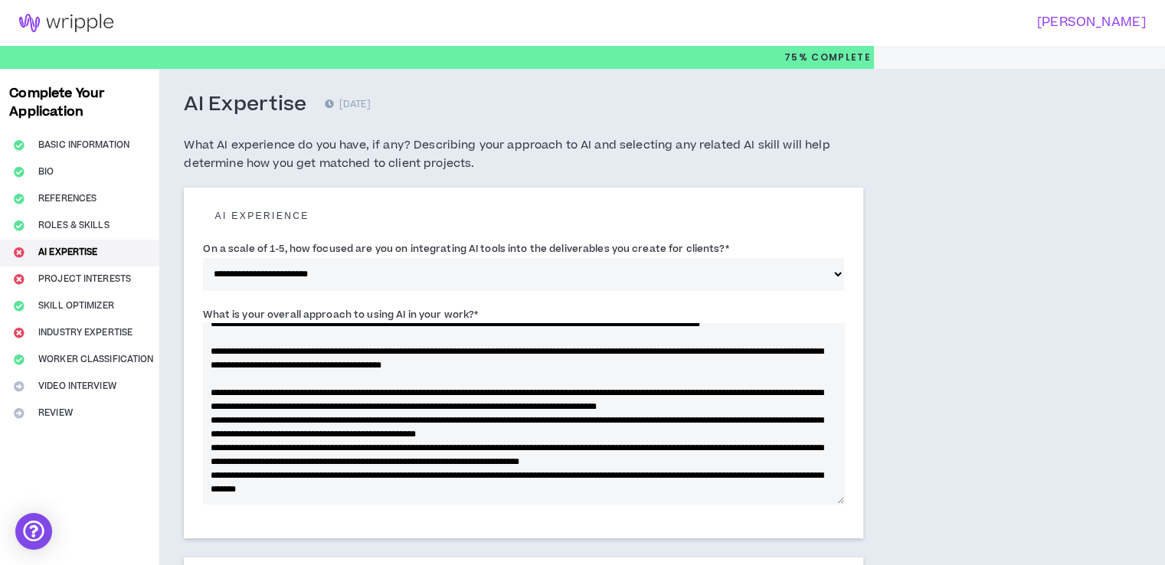
scroll to position [69, 0]
click at [211, 366] on textarea "What is your overall approach to using AI in your work? *" at bounding box center [523, 413] width 641 height 181
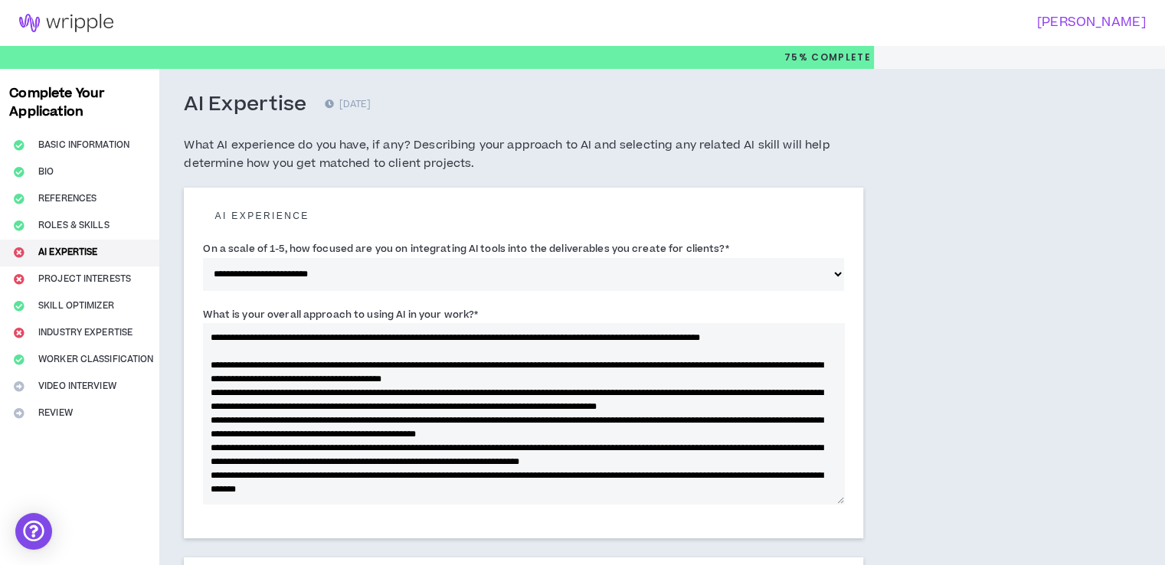
scroll to position [55, 0]
click at [225, 335] on textarea "What is your overall approach to using AI in your work? *" at bounding box center [523, 413] width 641 height 181
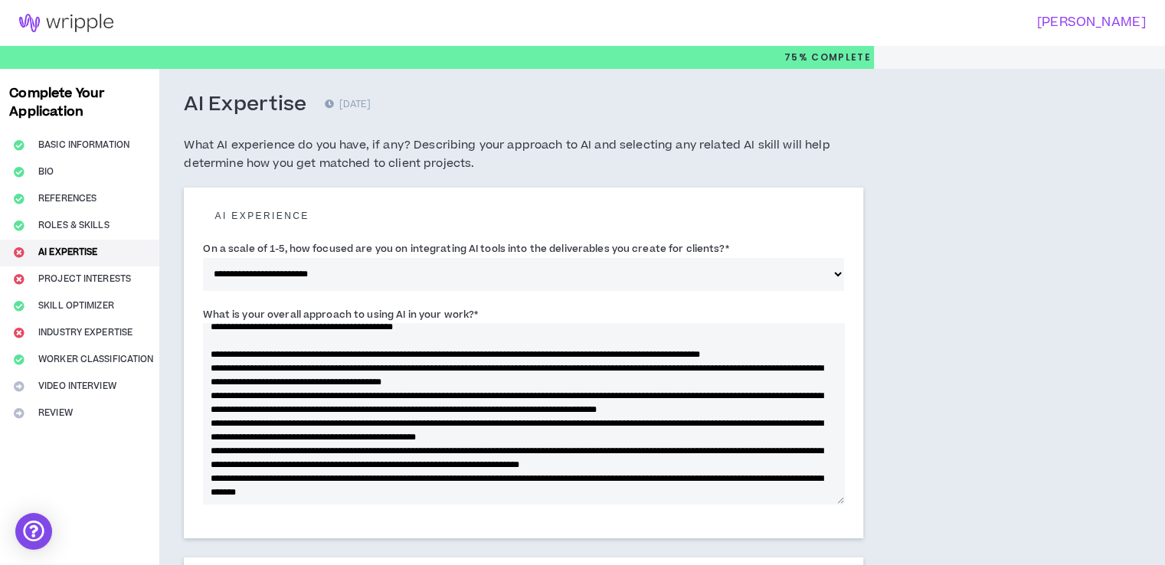
scroll to position [0, 0]
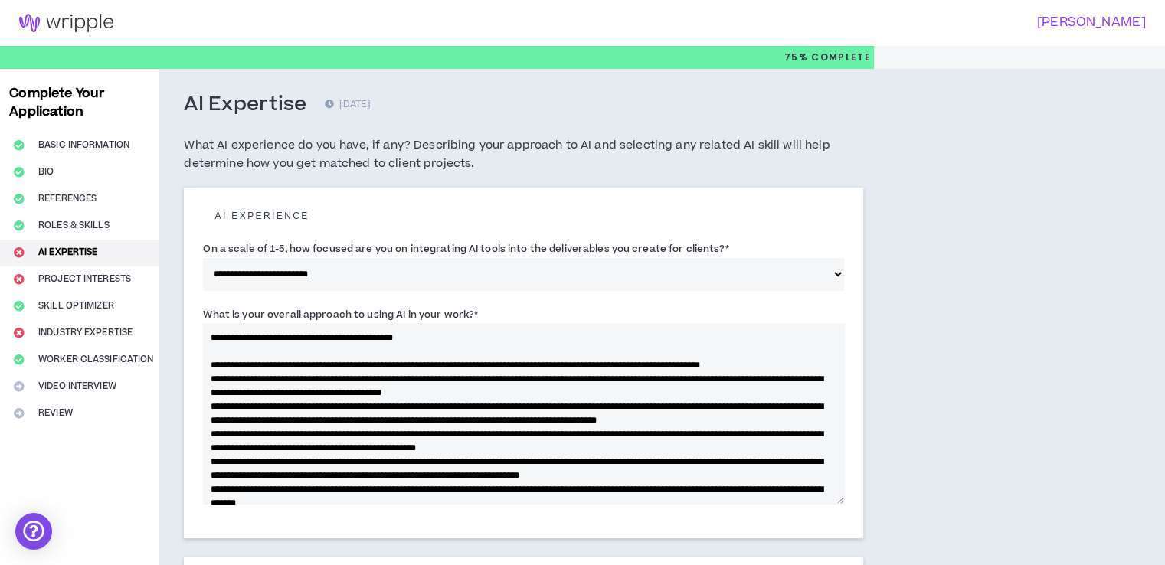
click at [211, 349] on textarea "What is your overall approach to using AI in your work? *" at bounding box center [523, 413] width 641 height 181
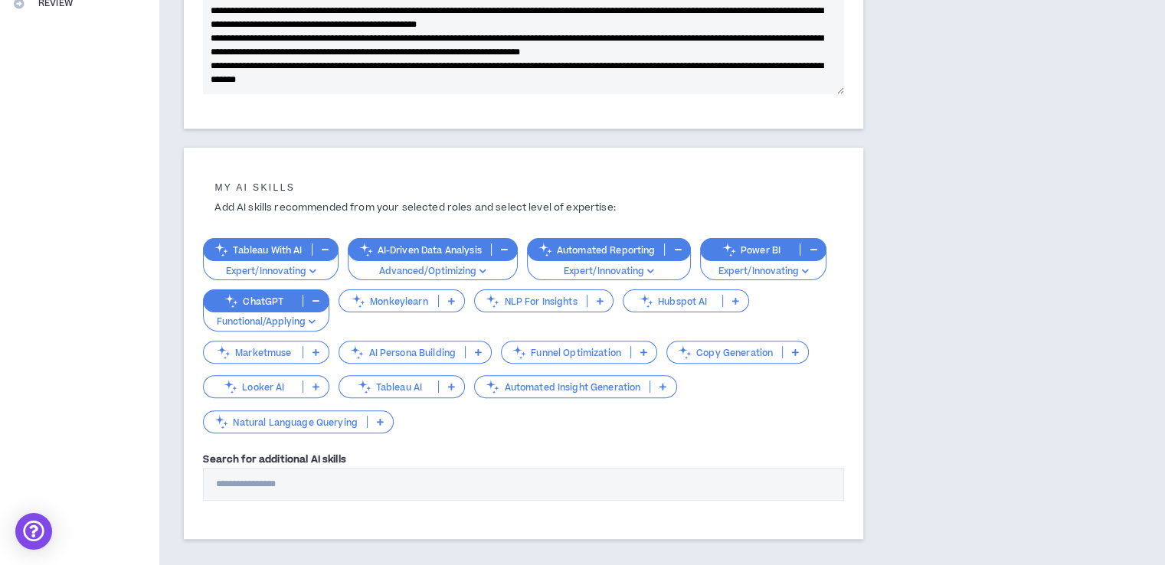
scroll to position [418, 0]
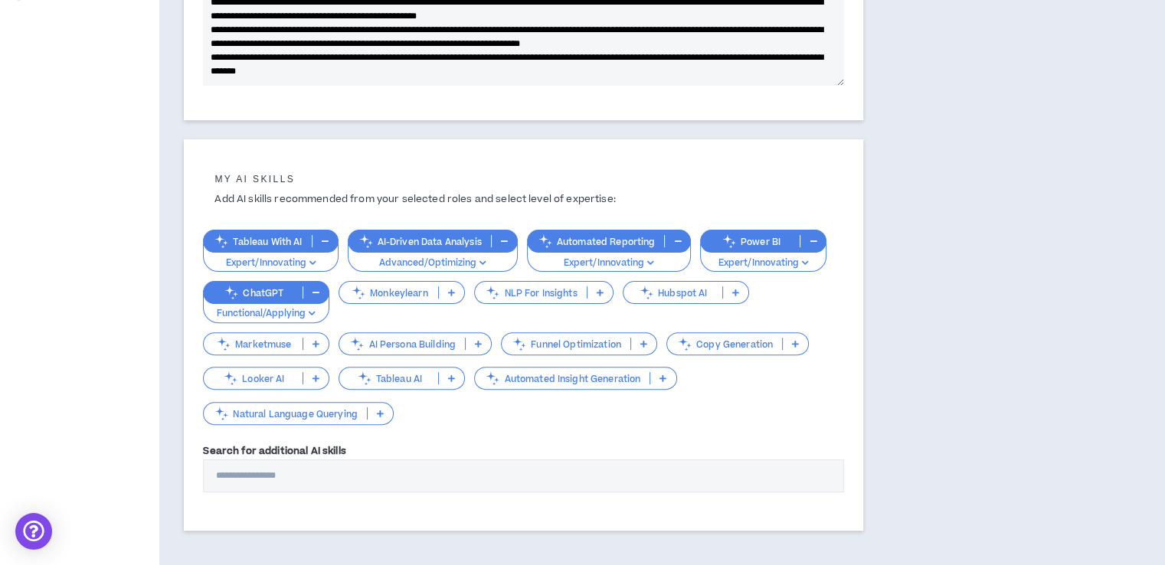
type textarea "**********"
click at [580, 374] on p "Automated Insight Generation" at bounding box center [562, 378] width 175 height 11
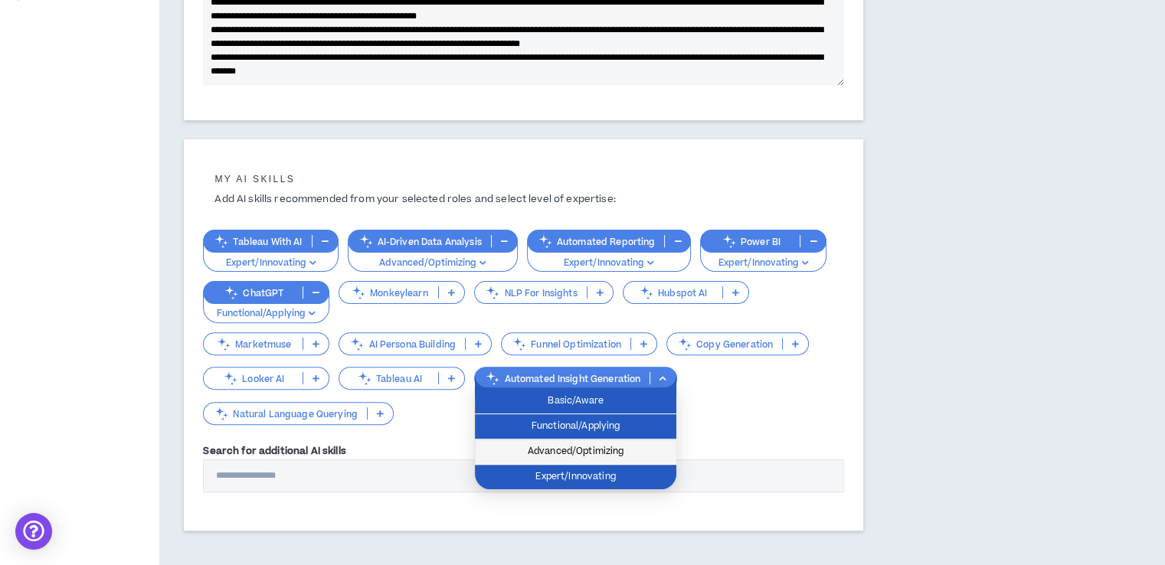
click at [555, 450] on span "Advanced/Optimizing" at bounding box center [575, 451] width 183 height 17
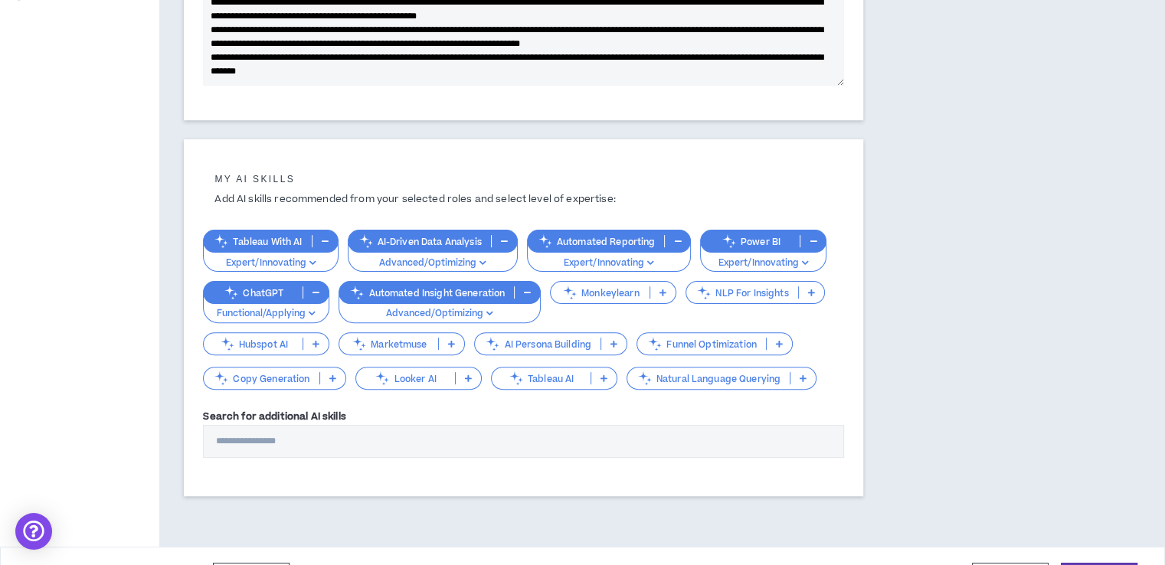
click at [432, 379] on p "Looker AI" at bounding box center [405, 378] width 99 height 11
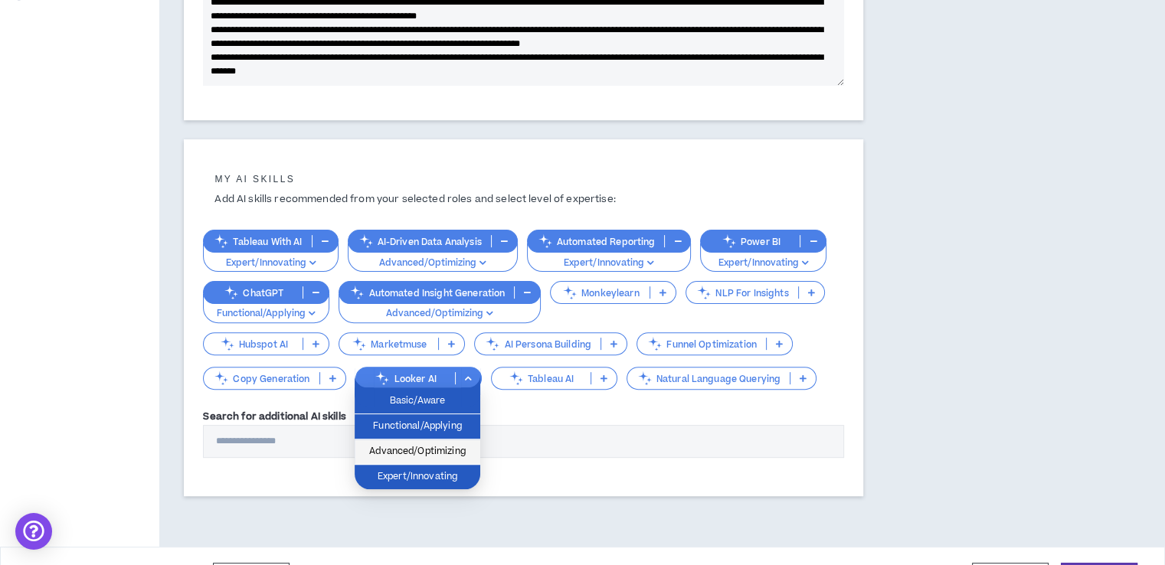
click at [416, 448] on span "Advanced/Optimizing" at bounding box center [417, 451] width 107 height 17
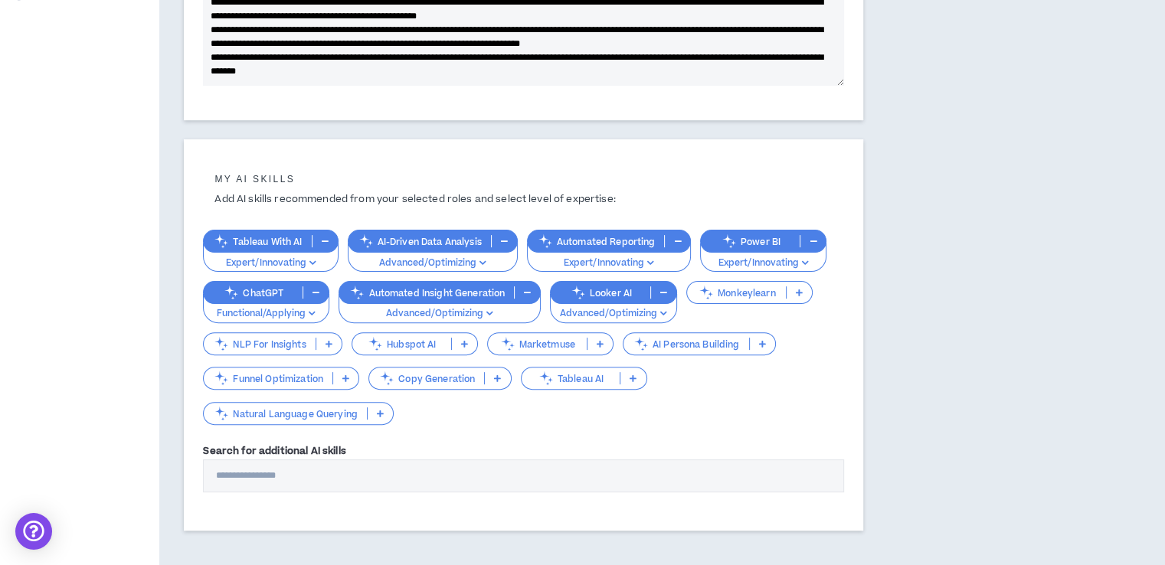
click at [568, 373] on p "Tableau AI" at bounding box center [571, 378] width 99 height 11
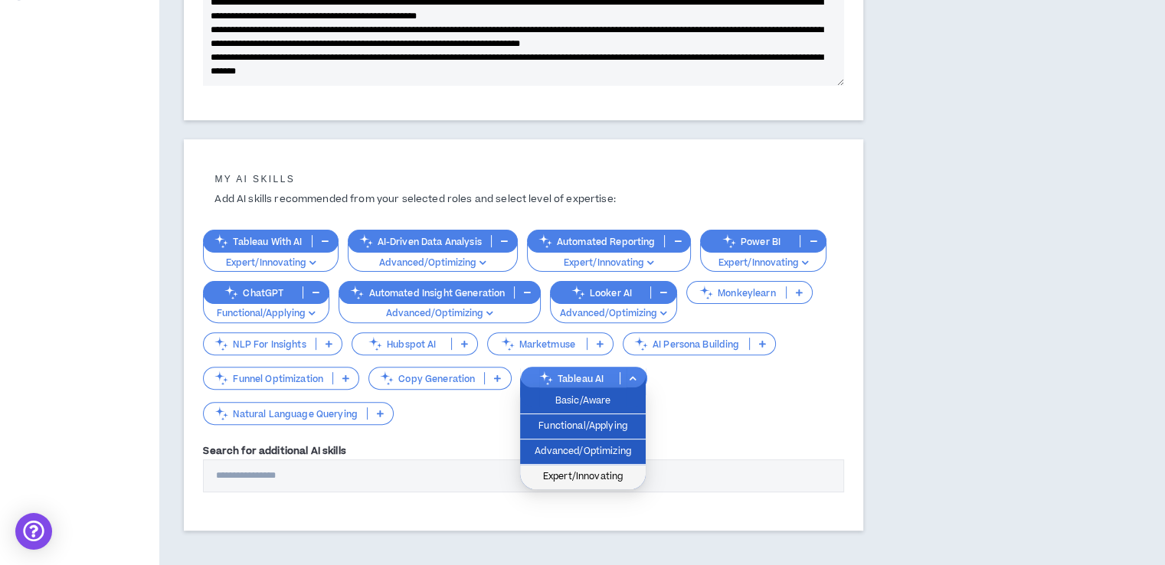
click at [567, 476] on span "Expert/Innovating" at bounding box center [582, 477] width 107 height 17
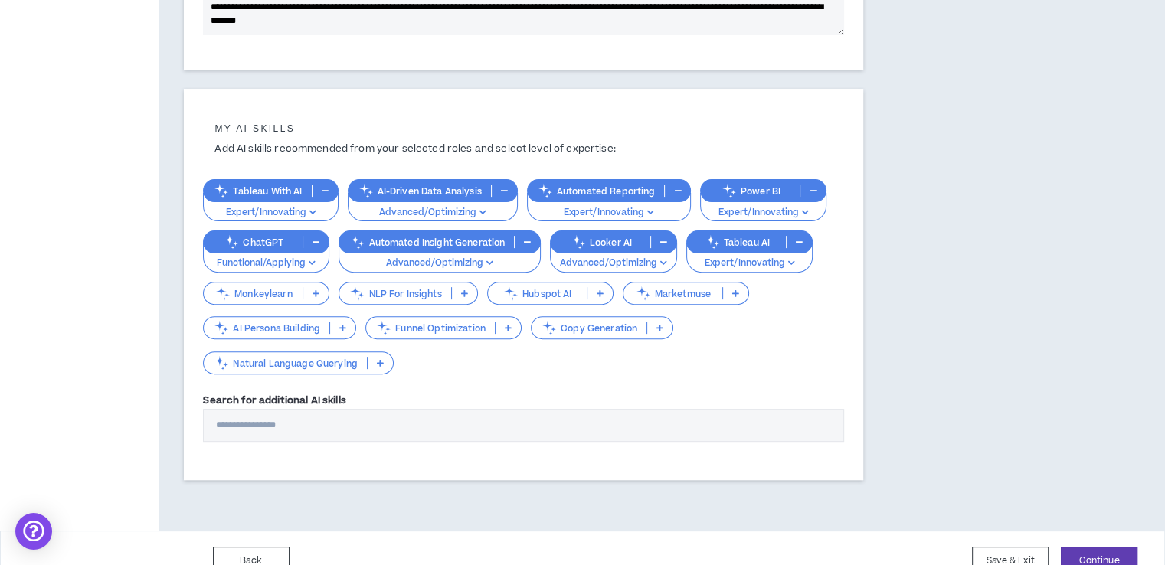
scroll to position [491, 0]
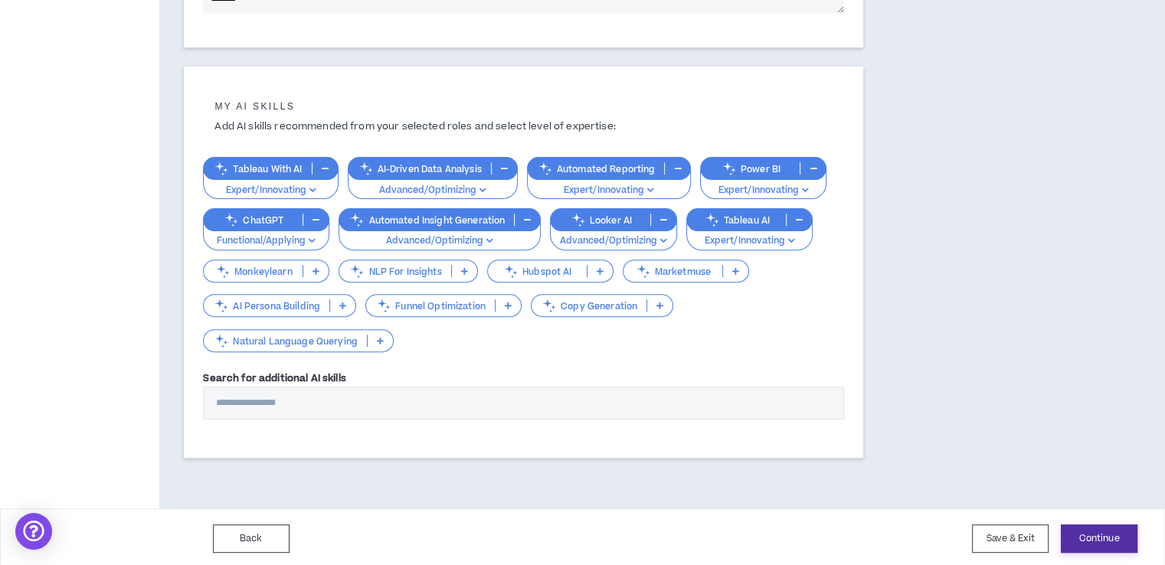
click at [1086, 529] on button "Continue" at bounding box center [1099, 539] width 77 height 28
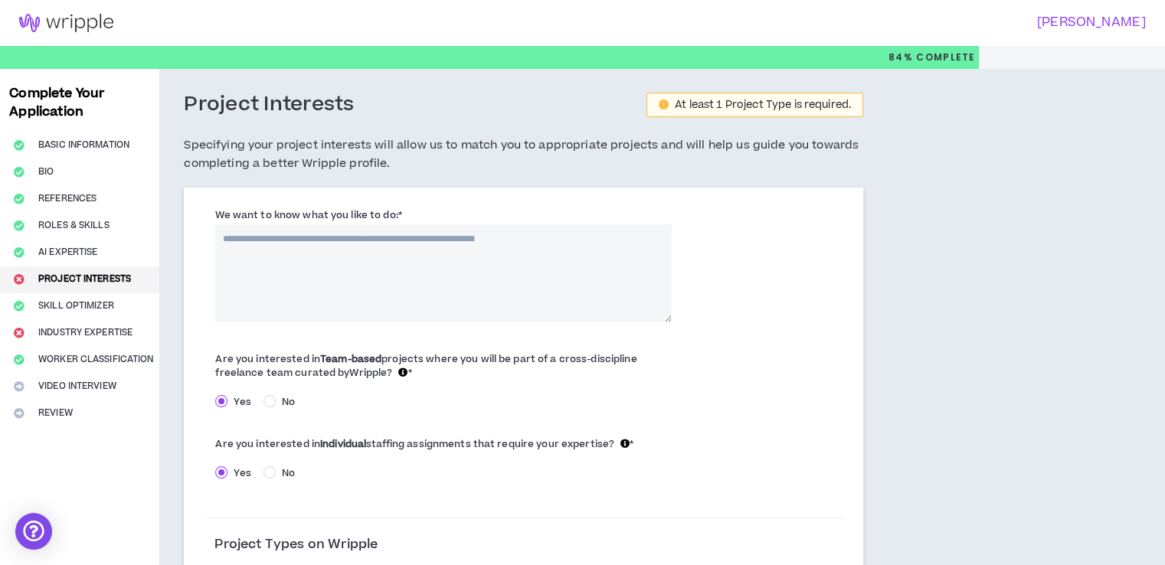
click at [267, 250] on textarea "We want to know what you like to do: *" at bounding box center [443, 273] width 456 height 98
drag, startPoint x: 185, startPoint y: 97, endPoint x: 443, endPoint y: 212, distance: 282.8
copy div "Project Interests At least 1 Project Type is required. Specifying your project …"
click at [453, 235] on textarea "We want to know what you like to do: *" at bounding box center [443, 273] width 456 height 98
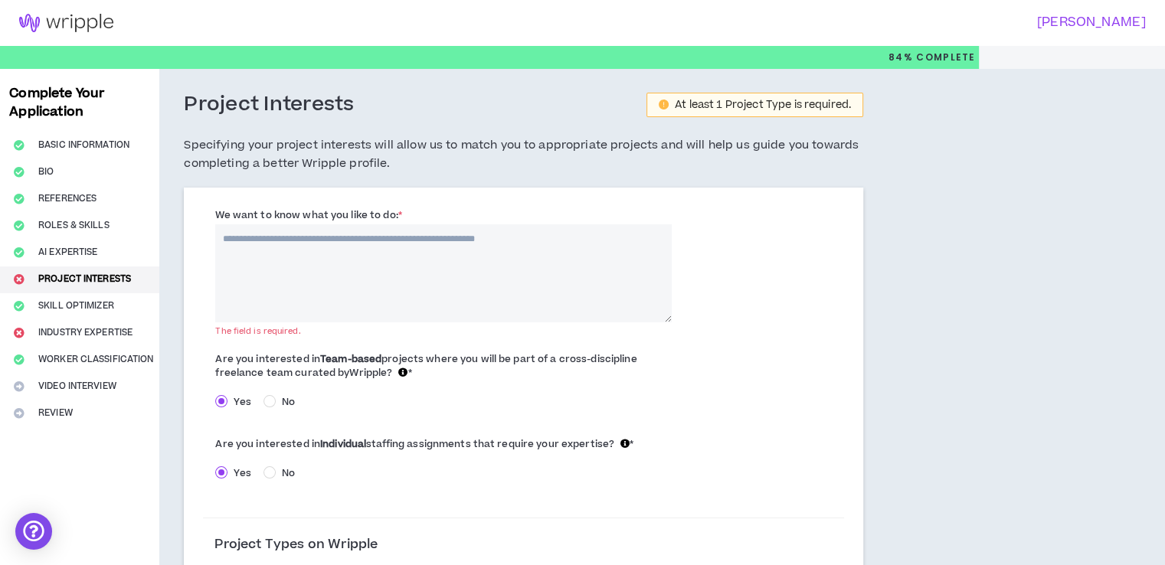
paste textarea "**********"
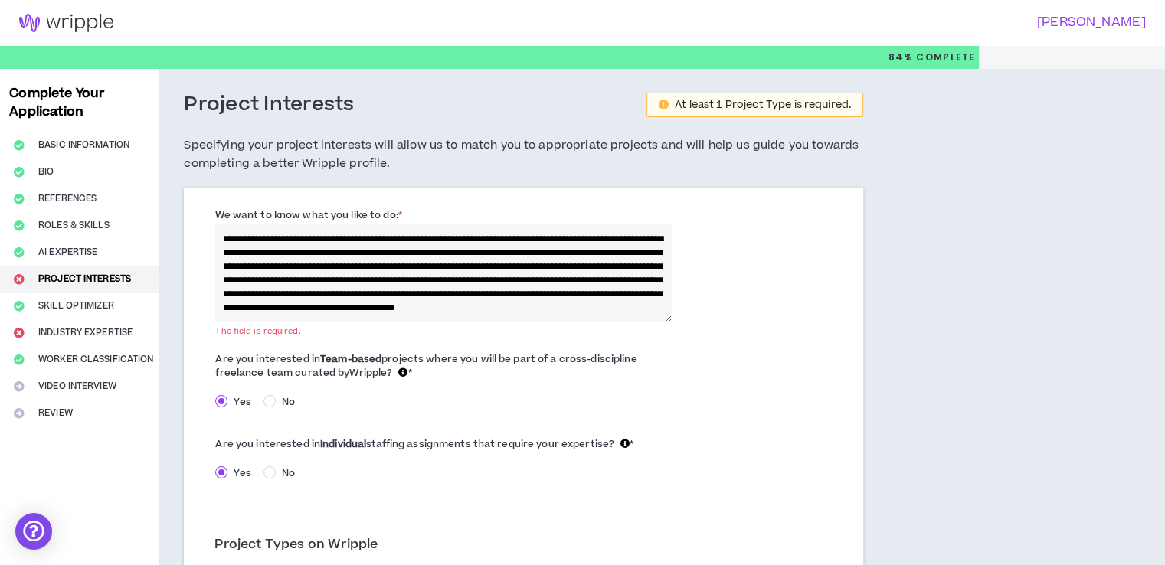
scroll to position [19, 0]
click at [453, 235] on textarea "**********" at bounding box center [443, 273] width 456 height 98
click at [336, 292] on textarea "**********" at bounding box center [443, 273] width 456 height 98
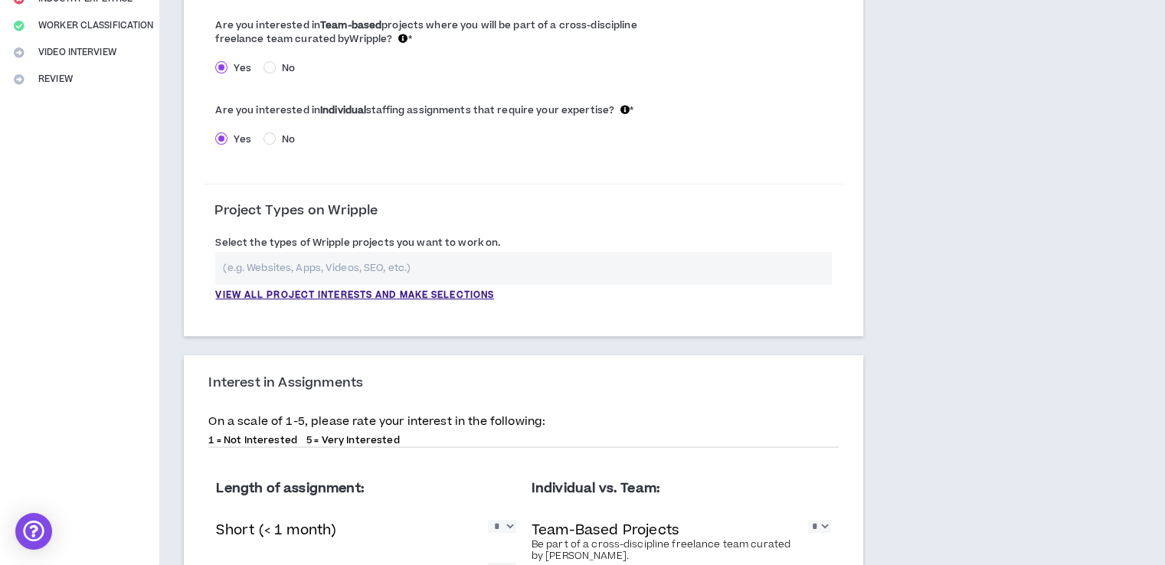
scroll to position [337, 0]
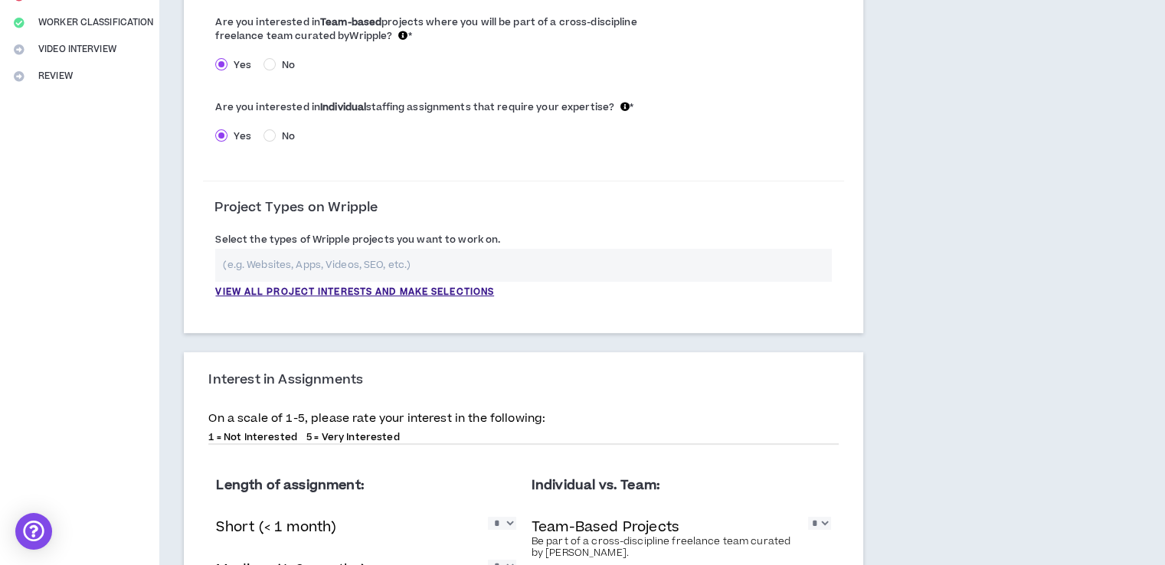
type textarea "**********"
click at [398, 263] on input "text" at bounding box center [523, 265] width 617 height 33
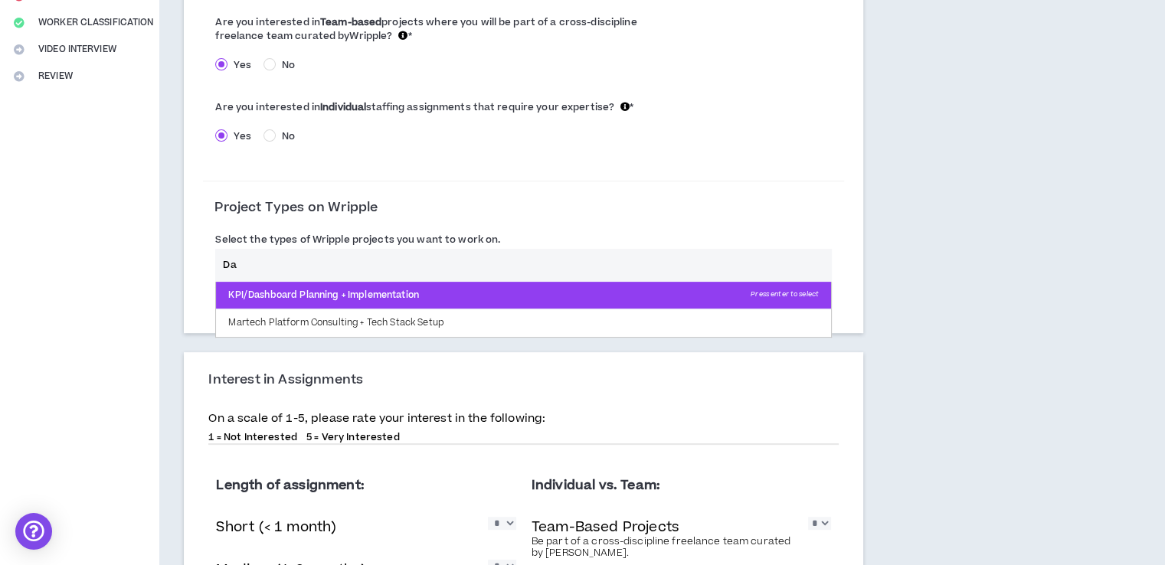
type input "Da"
click at [389, 293] on p "KPI/Dashboard Planning + Implementation Press enter to select" at bounding box center [523, 296] width 615 height 28
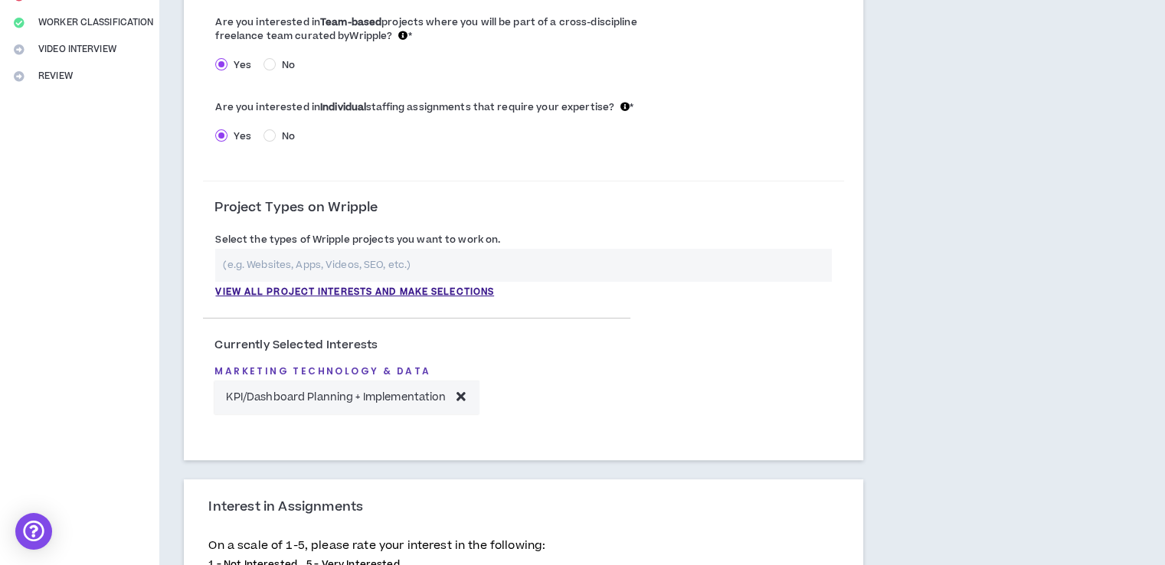
click at [447, 272] on input "text" at bounding box center [523, 265] width 617 height 33
type input "d"
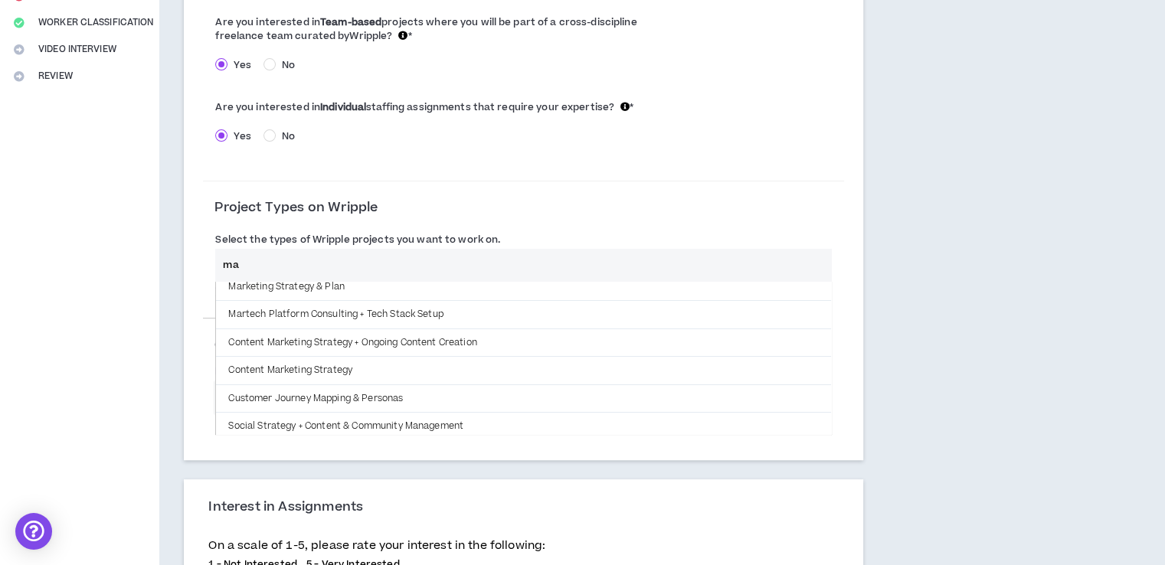
scroll to position [86, 0]
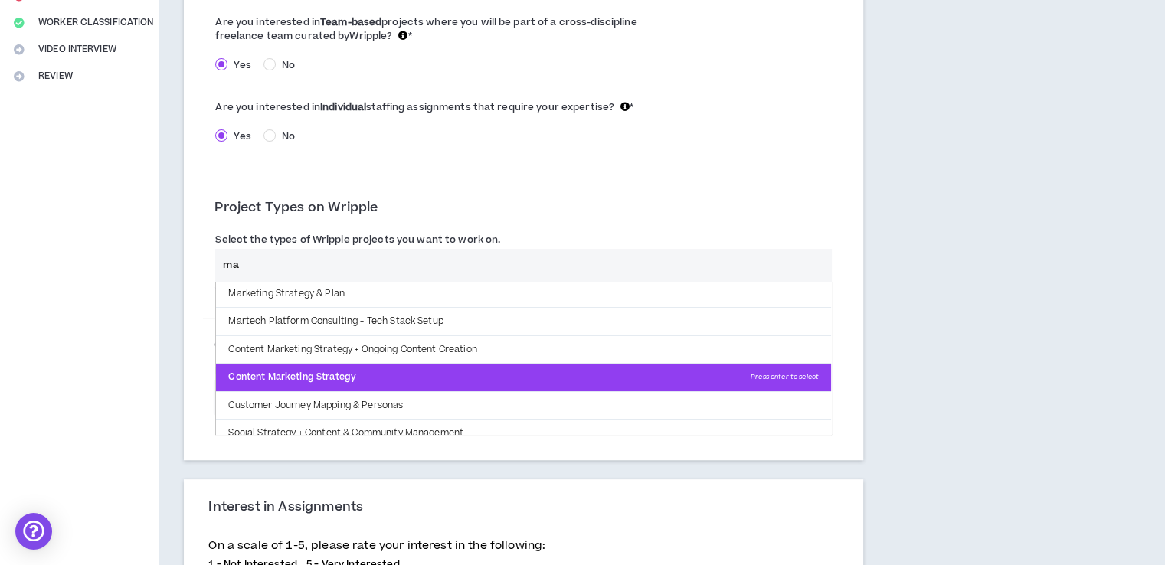
type input "ma"
click at [337, 375] on p "Content Marketing Strategy Press enter to select" at bounding box center [523, 378] width 615 height 28
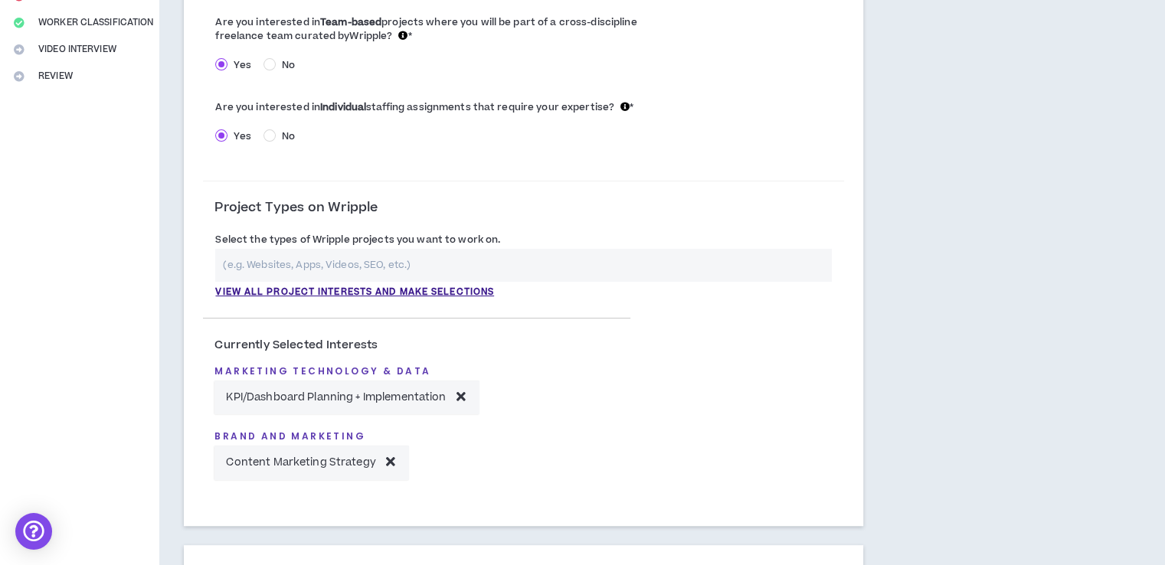
click at [377, 263] on input "text" at bounding box center [523, 265] width 617 height 33
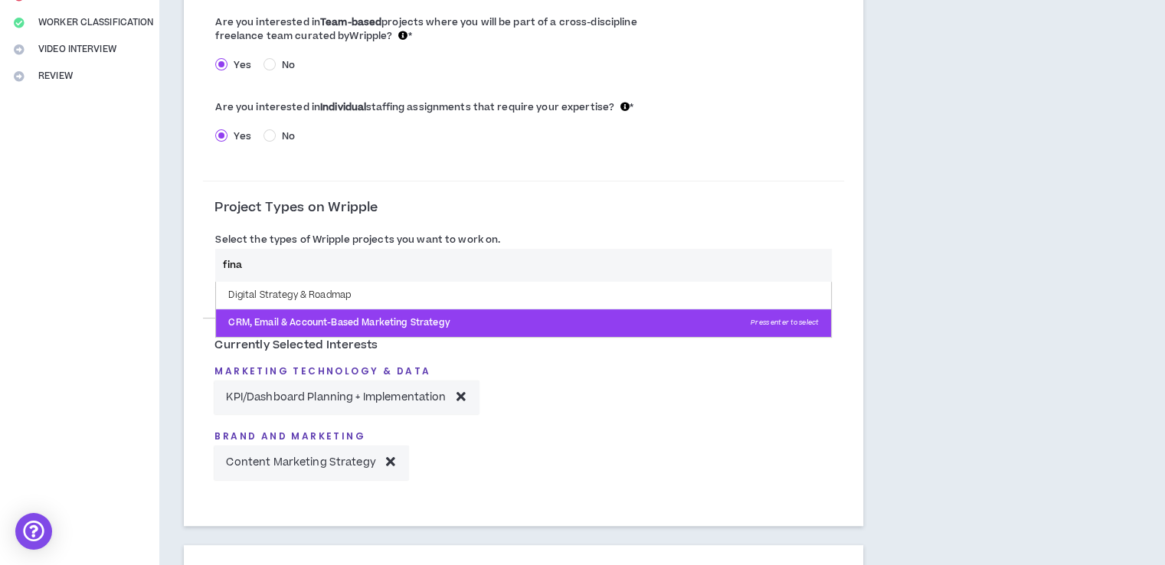
type input "fina"
click at [398, 322] on p "CRM, Email & Account-Based Marketing Strategy Press enter to select" at bounding box center [523, 323] width 615 height 28
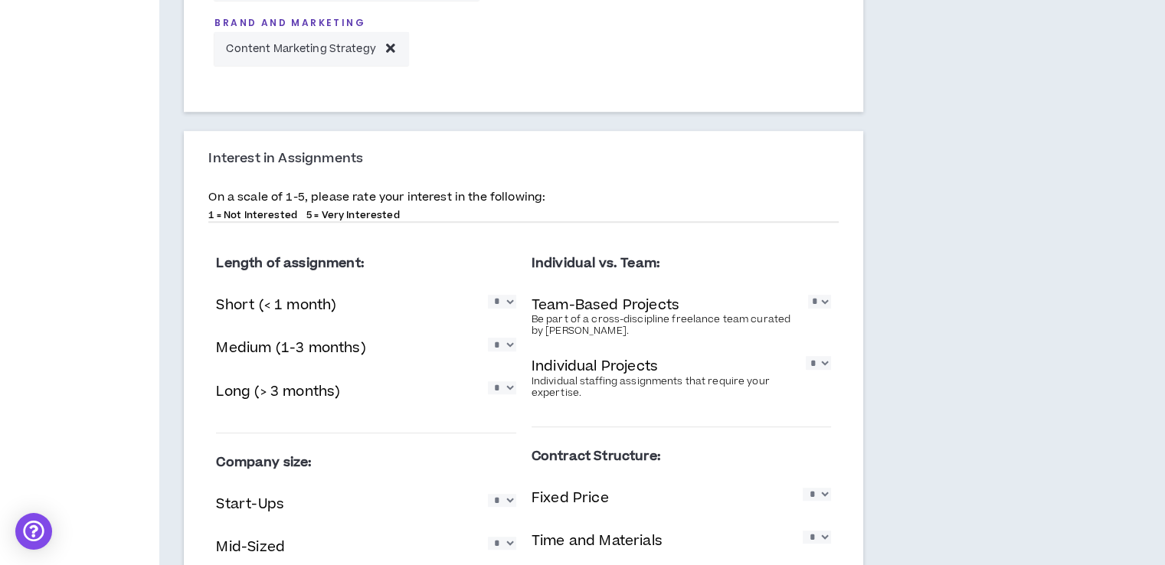
scroll to position [868, 0]
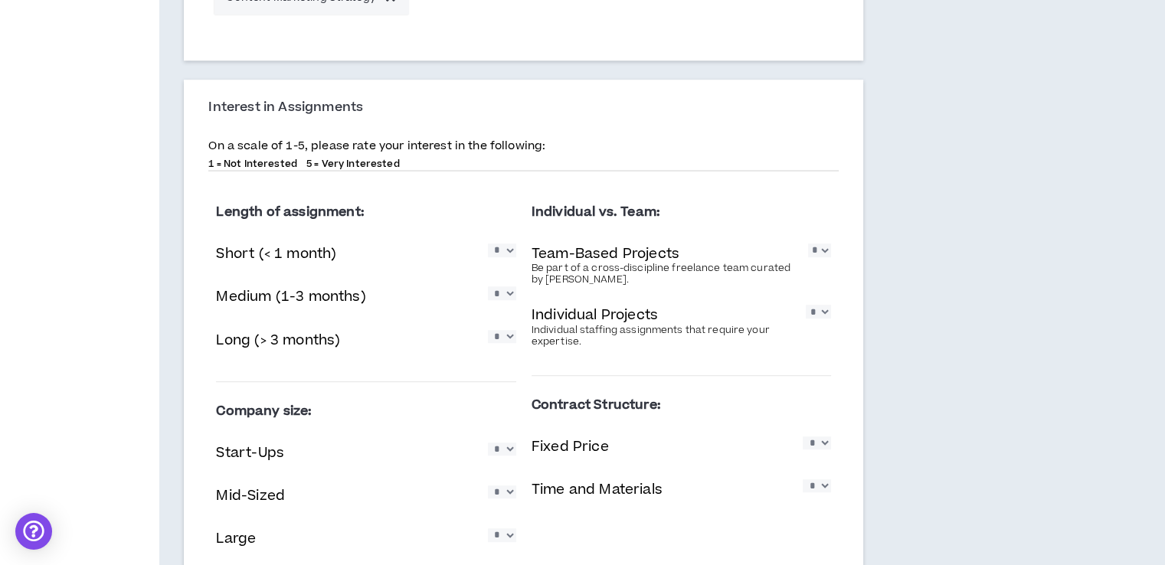
click at [827, 247] on select "* * * * *" at bounding box center [819, 250] width 23 height 13
select select "*"
click at [808, 244] on select "* * * * *" at bounding box center [819, 250] width 23 height 13
click at [508, 250] on select "* * * * *" at bounding box center [502, 250] width 28 height 13
select select "*"
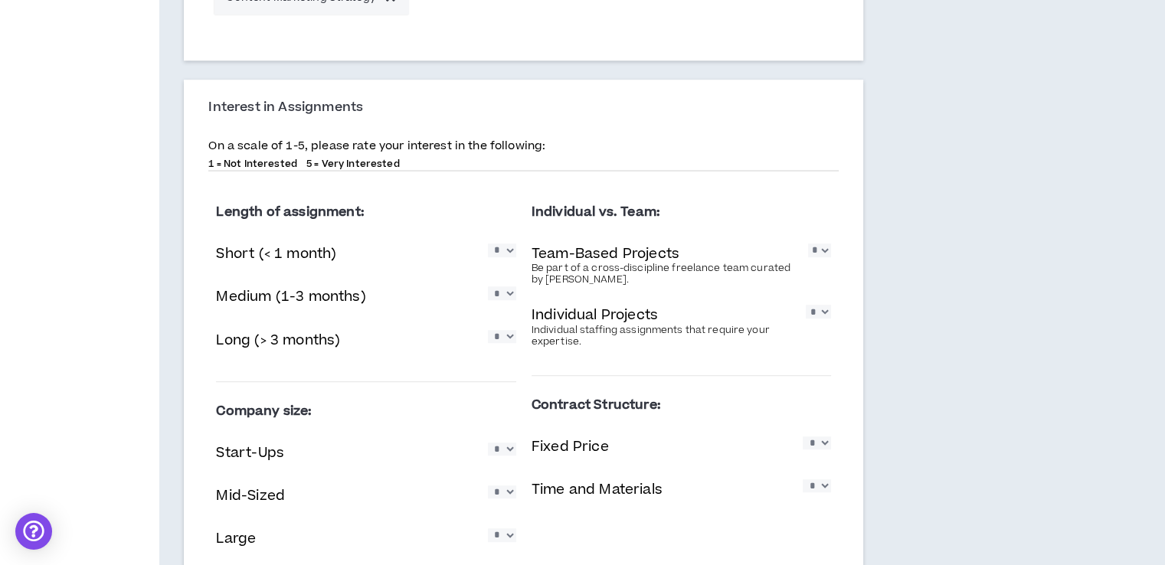
click at [488, 244] on select "* * * * *" at bounding box center [502, 250] width 28 height 13
click at [505, 295] on select "* * * * *" at bounding box center [502, 292] width 28 height 13
select select "*"
click at [488, 286] on select "* * * * *" at bounding box center [502, 292] width 28 height 13
click at [506, 335] on select "* * * * *" at bounding box center [502, 336] width 28 height 13
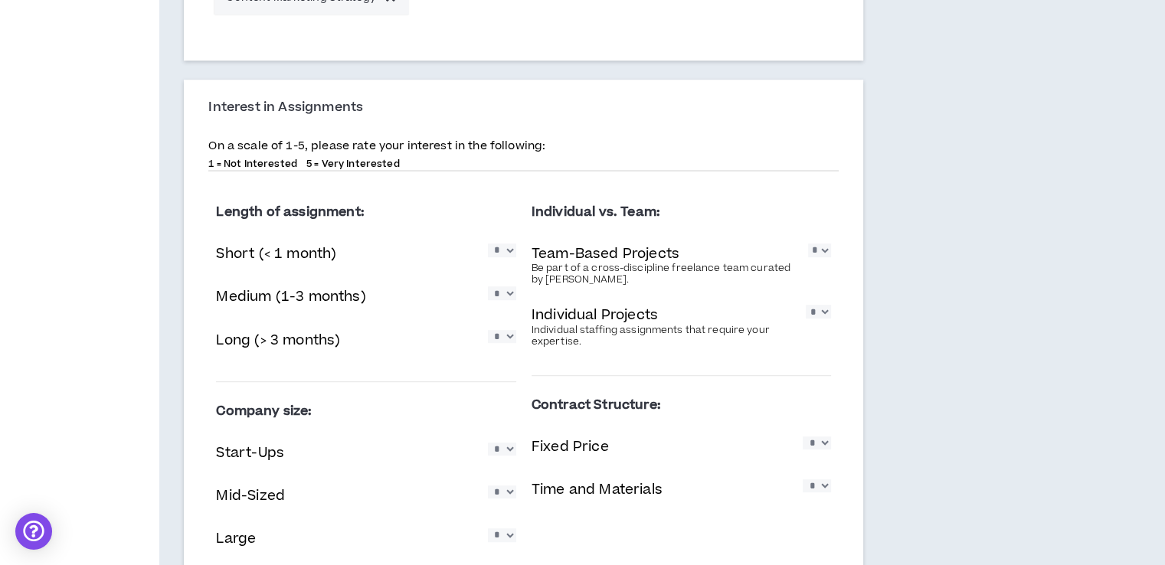
select select "*"
click at [488, 330] on select "* * * * *" at bounding box center [502, 336] width 28 height 13
click at [823, 249] on select "* * * * *" at bounding box center [819, 250] width 23 height 13
select select "*"
click at [808, 244] on select "* * * * *" at bounding box center [819, 250] width 23 height 13
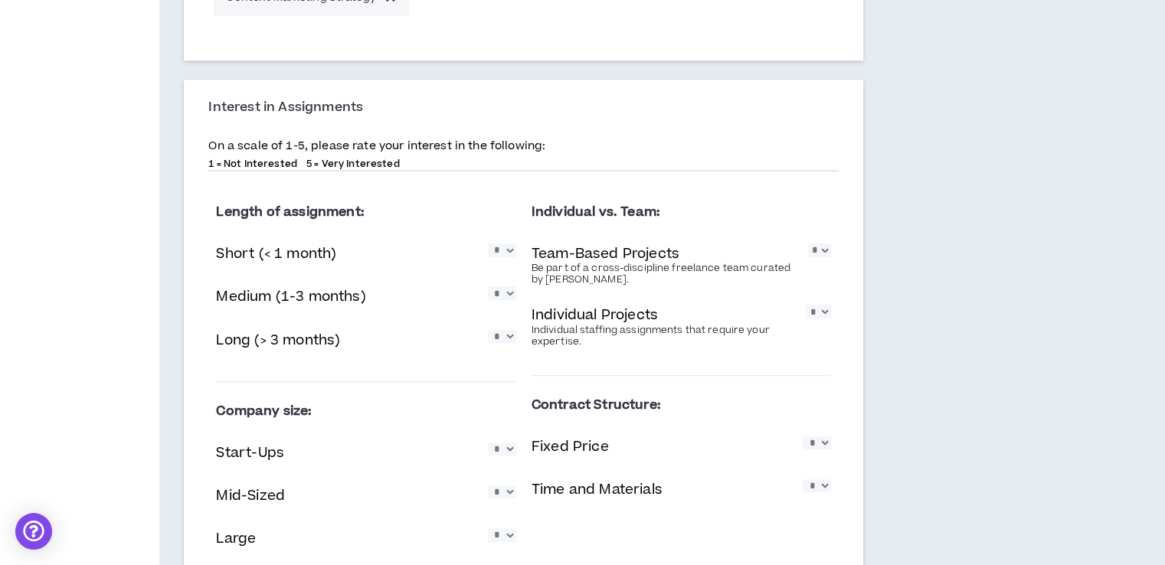
click at [818, 312] on select "* * * * *" at bounding box center [818, 311] width 25 height 13
select select "*"
click at [806, 305] on select "* * * * *" at bounding box center [818, 311] width 25 height 13
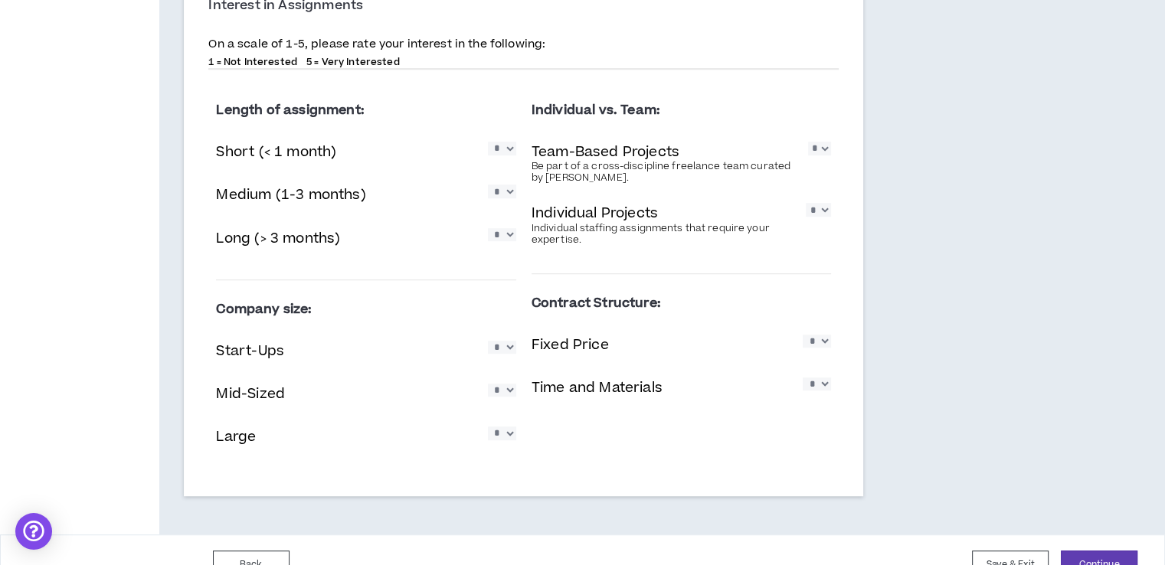
scroll to position [999, 0]
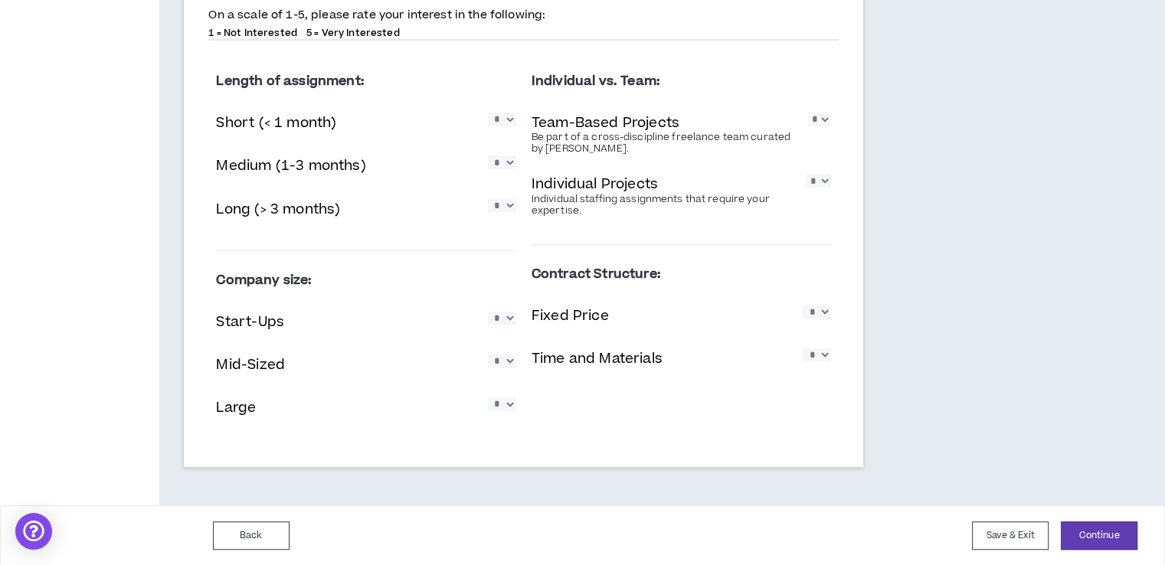
click at [512, 317] on select "* * * * *" at bounding box center [502, 318] width 28 height 13
select select "*"
click at [488, 312] on select "* * * * *" at bounding box center [502, 318] width 28 height 13
click at [509, 364] on select "* * * * *" at bounding box center [502, 361] width 28 height 13
select select "*"
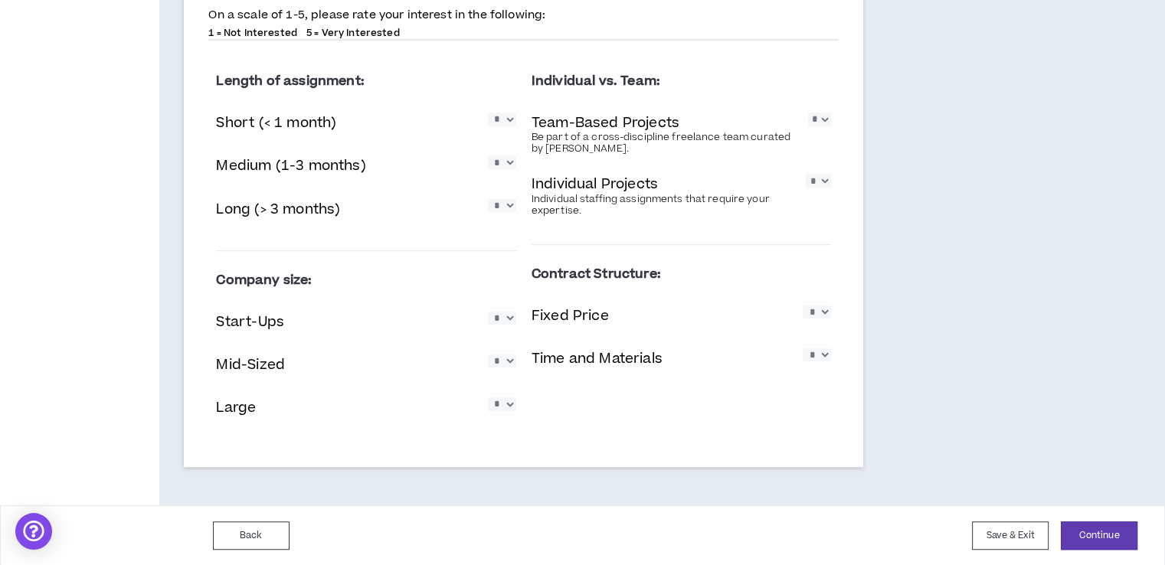
click at [488, 355] on select "* * * * *" at bounding box center [502, 361] width 28 height 13
click at [508, 409] on select "* * * * *" at bounding box center [502, 404] width 28 height 13
select select "*"
click at [488, 398] on select "* * * * *" at bounding box center [502, 404] width 28 height 13
click at [813, 312] on select "* * * * *" at bounding box center [817, 312] width 28 height 13
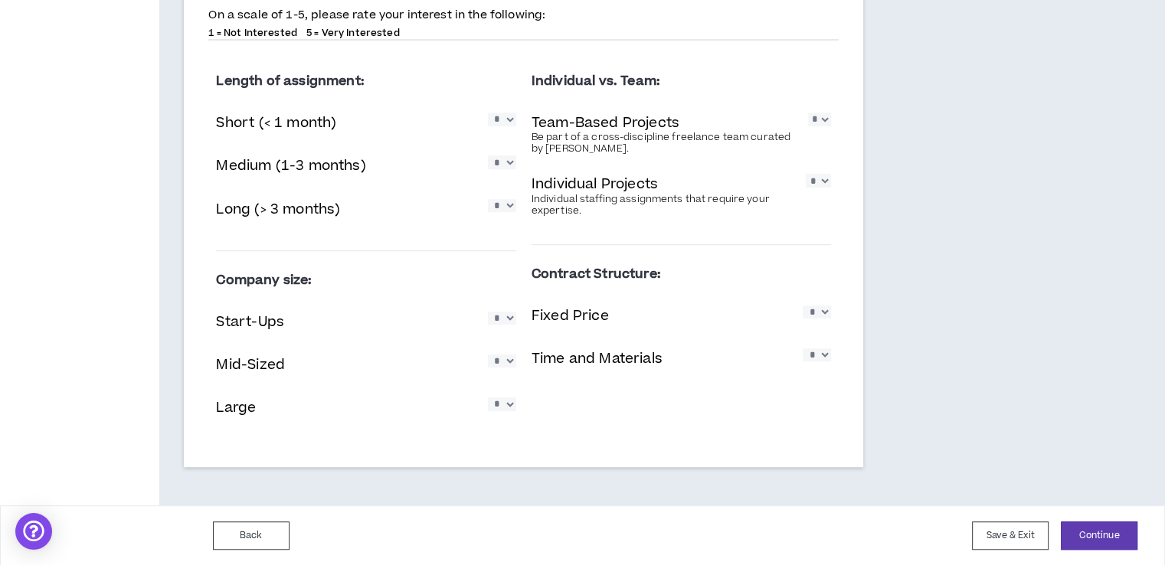
select select "*"
click at [803, 306] on select "* * * * *" at bounding box center [817, 312] width 28 height 13
click at [813, 354] on select "* * * * *" at bounding box center [817, 354] width 28 height 13
select select "*"
click at [803, 348] on select "* * * * *" at bounding box center [817, 354] width 28 height 13
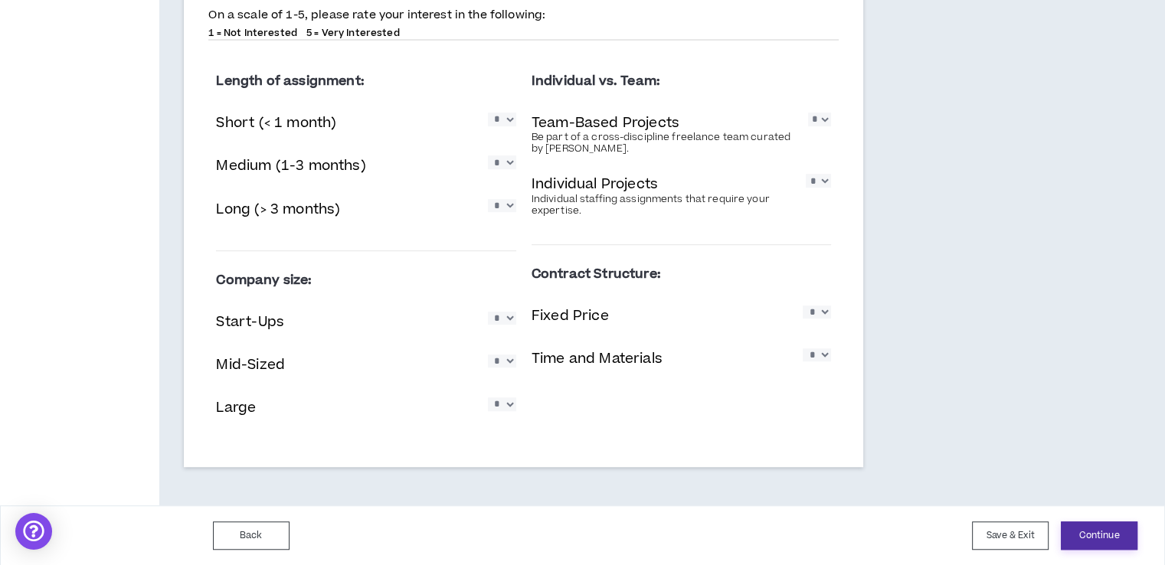
click at [1101, 539] on button "Continue" at bounding box center [1099, 536] width 77 height 28
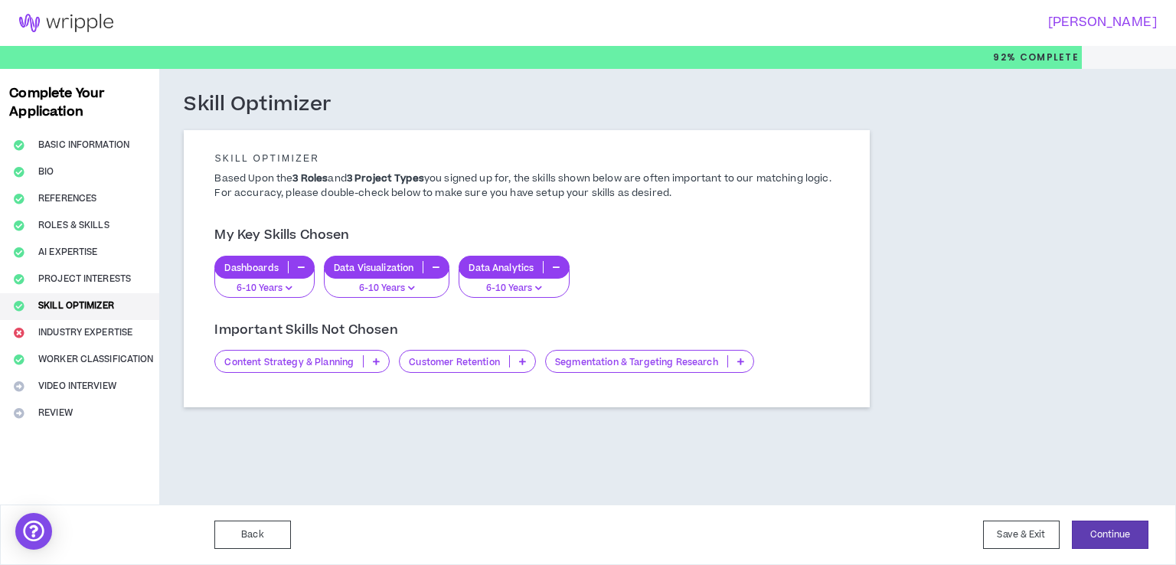
click at [582, 362] on p "Segmentation & Targeting Research" at bounding box center [637, 361] width 182 height 11
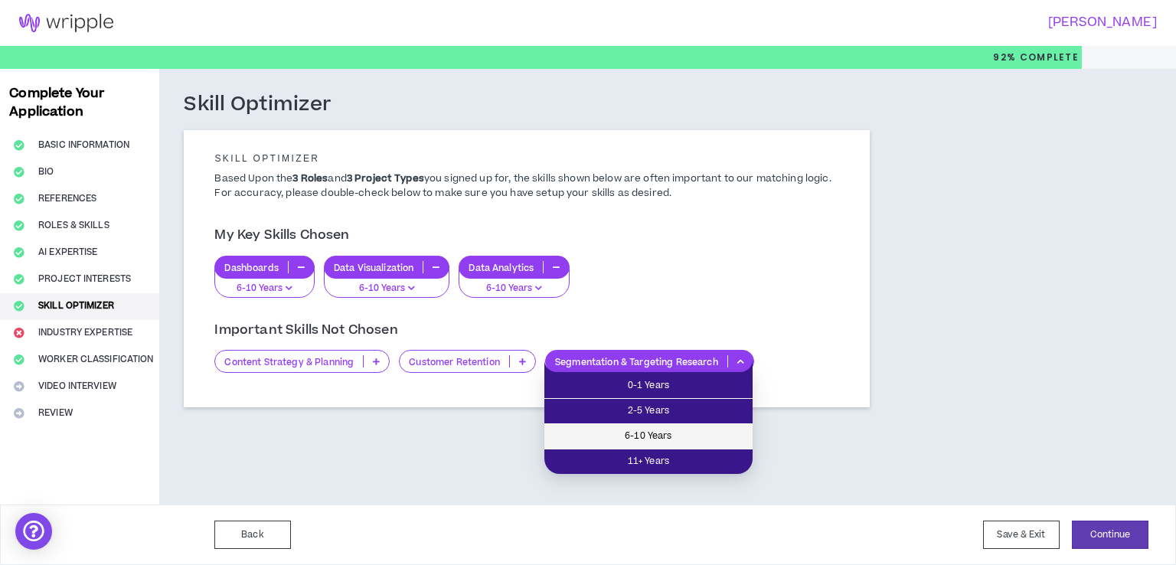
click at [608, 440] on span "6-10 Years" at bounding box center [649, 436] width 190 height 17
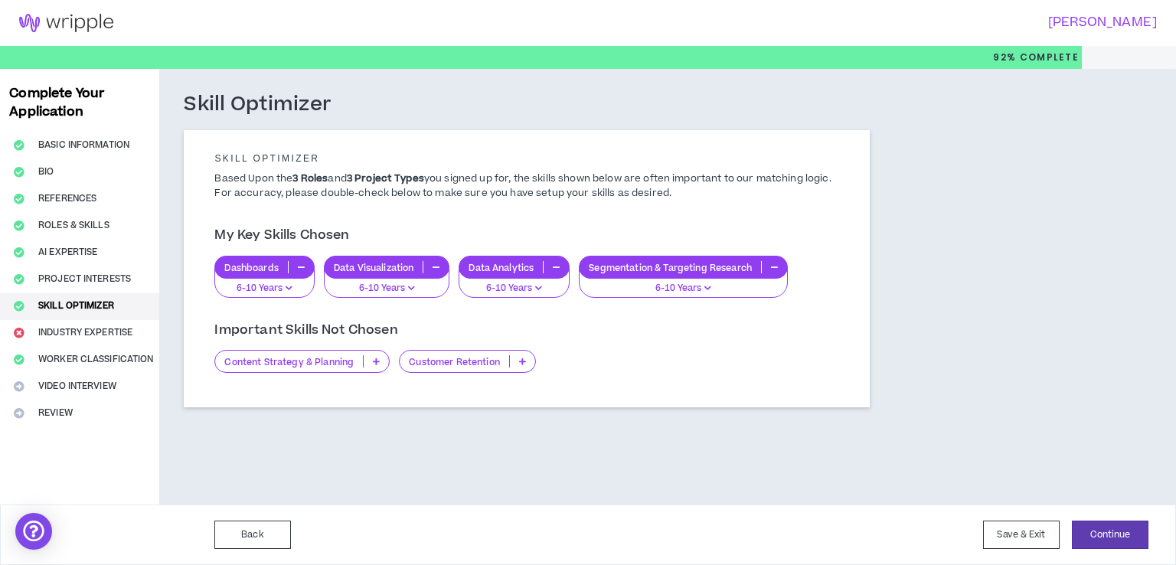
click at [447, 361] on p "Customer Retention" at bounding box center [455, 361] width 110 height 11
click at [443, 367] on p "Customer Retention" at bounding box center [455, 361] width 110 height 11
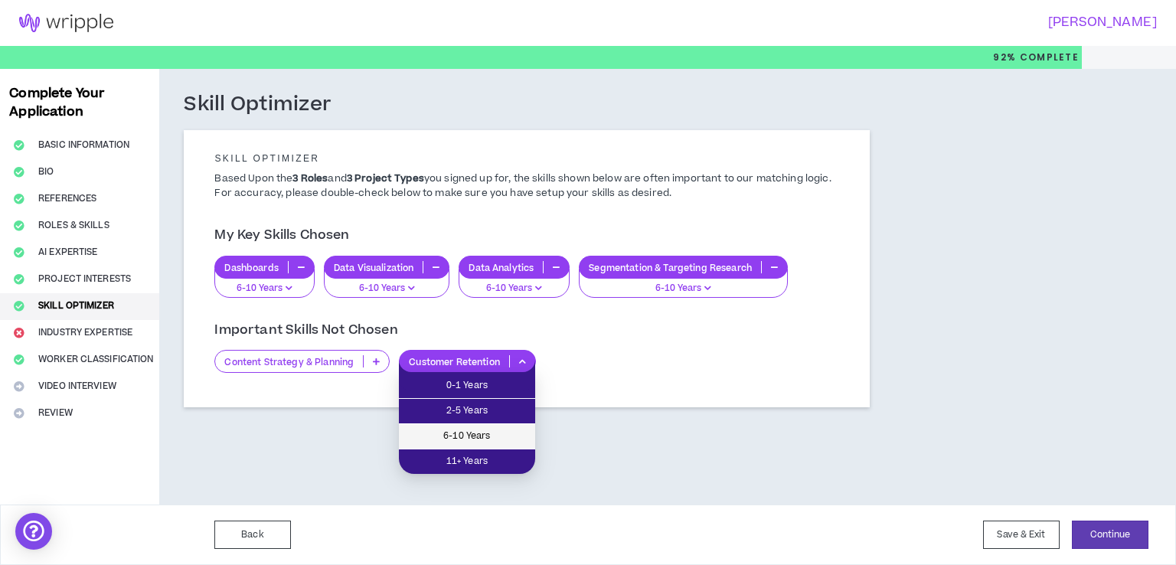
click at [449, 432] on span "6-10 Years" at bounding box center [467, 436] width 118 height 17
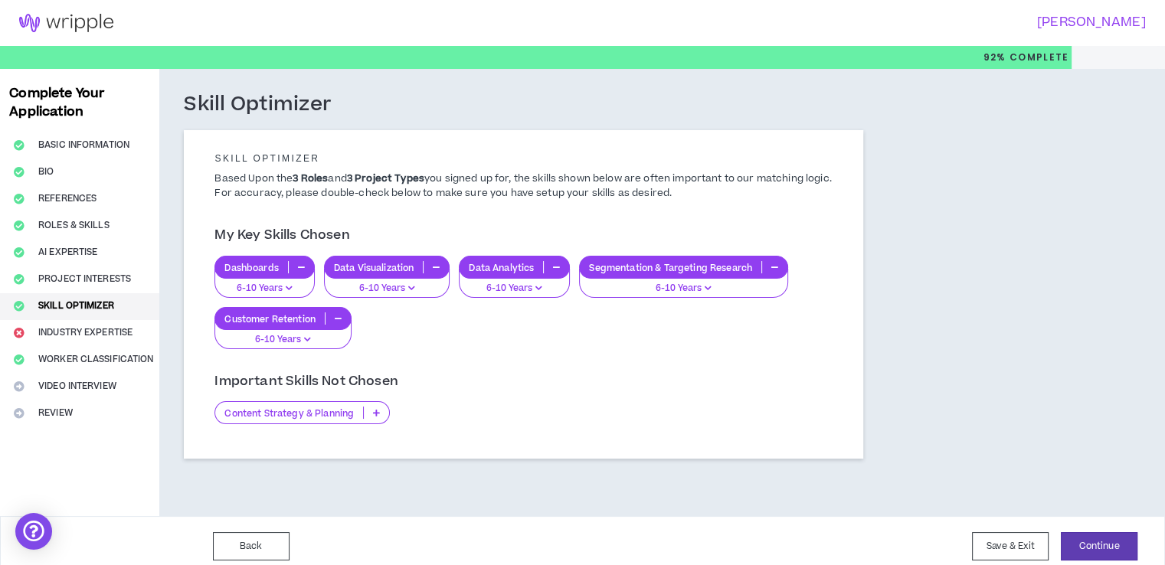
click at [339, 409] on p "Content Strategy & Planning" at bounding box center [289, 412] width 148 height 11
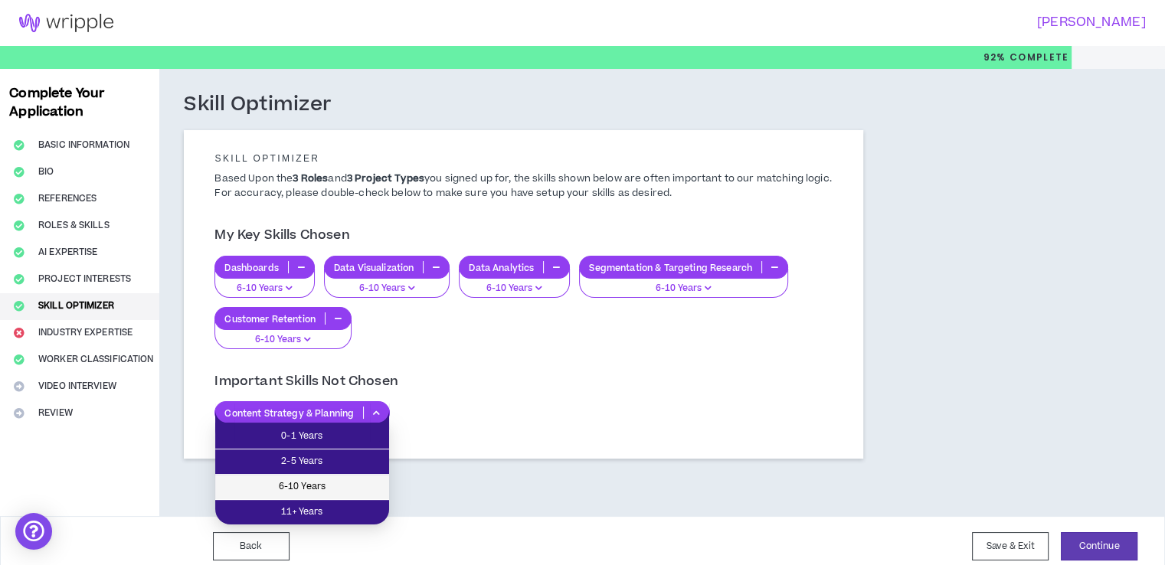
click at [334, 479] on span "6-10 Years" at bounding box center [301, 487] width 155 height 17
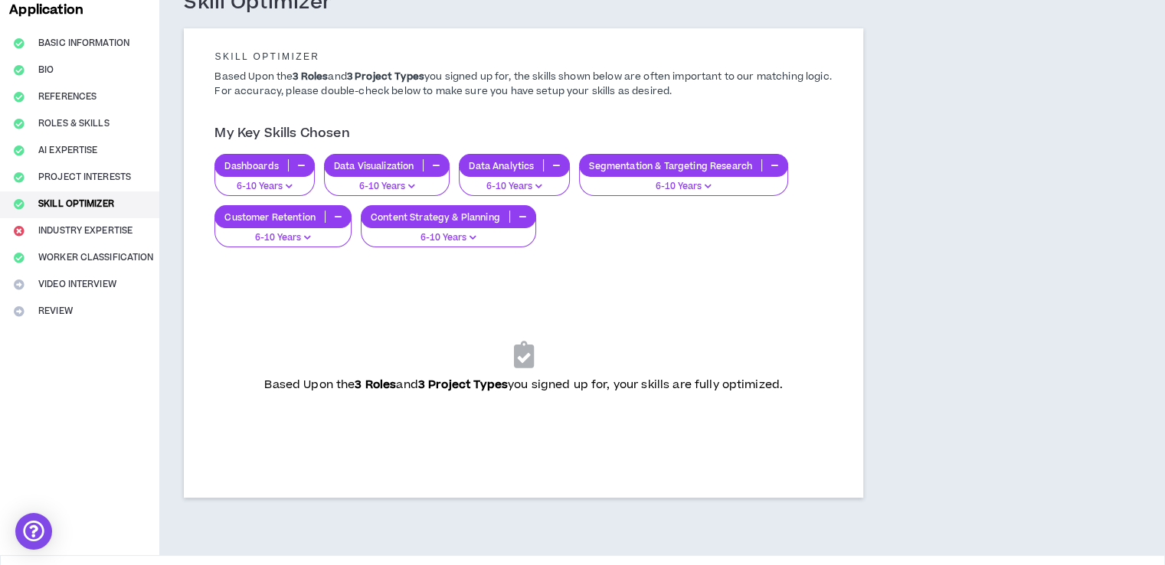
scroll to position [151, 0]
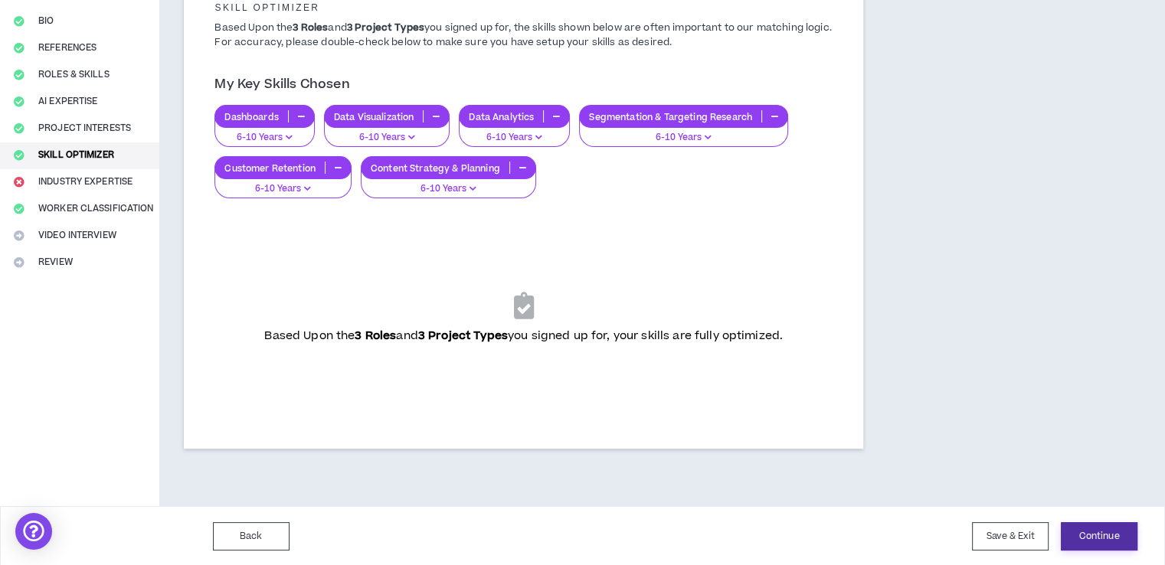
click at [1105, 535] on button "Continue" at bounding box center [1099, 536] width 77 height 28
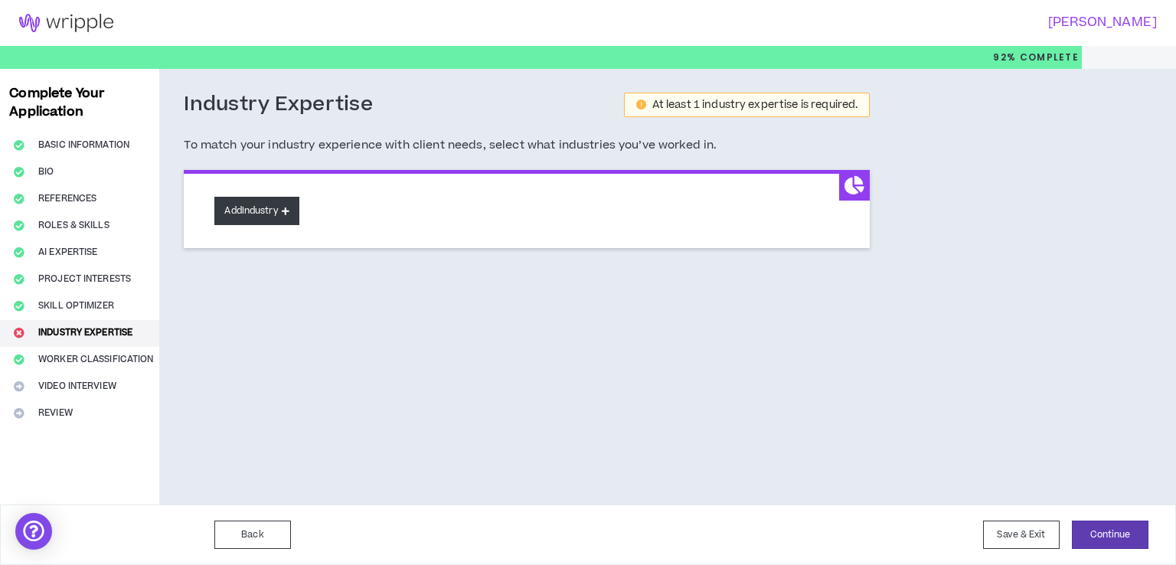
click at [256, 207] on button "Add Industry" at bounding box center [256, 211] width 84 height 28
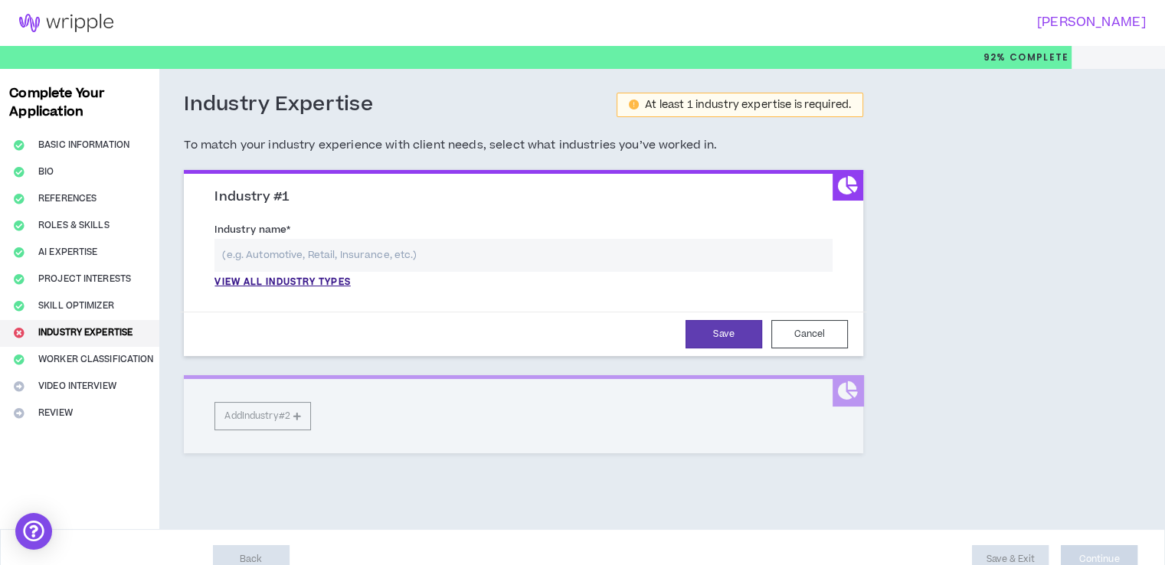
click at [283, 257] on input "text" at bounding box center [523, 255] width 618 height 33
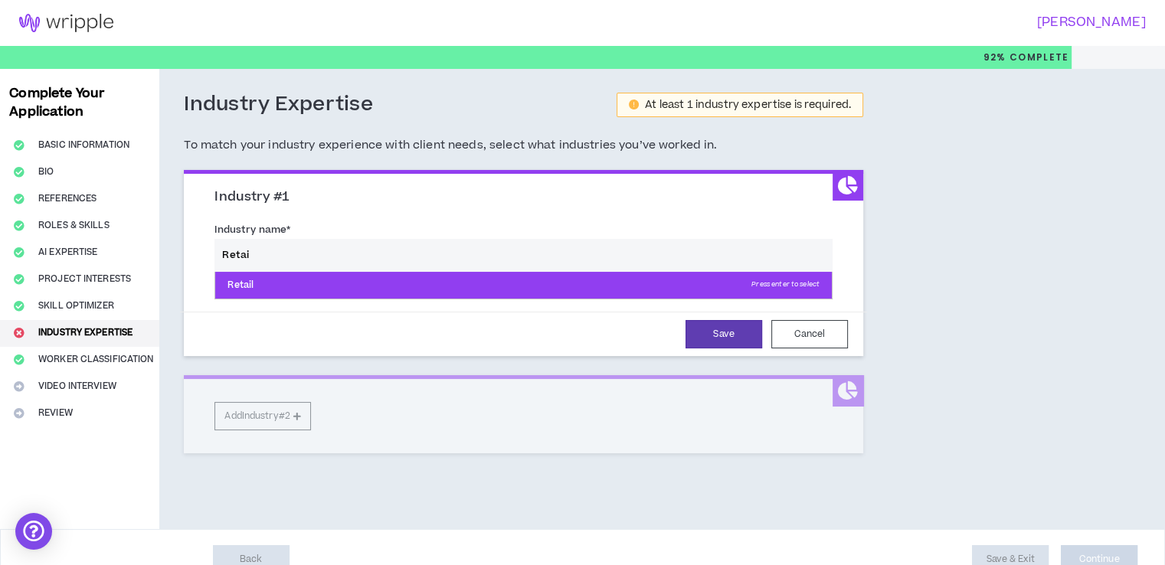
click at [250, 282] on p "Retail Press enter to select" at bounding box center [523, 286] width 617 height 28
type input "Retail"
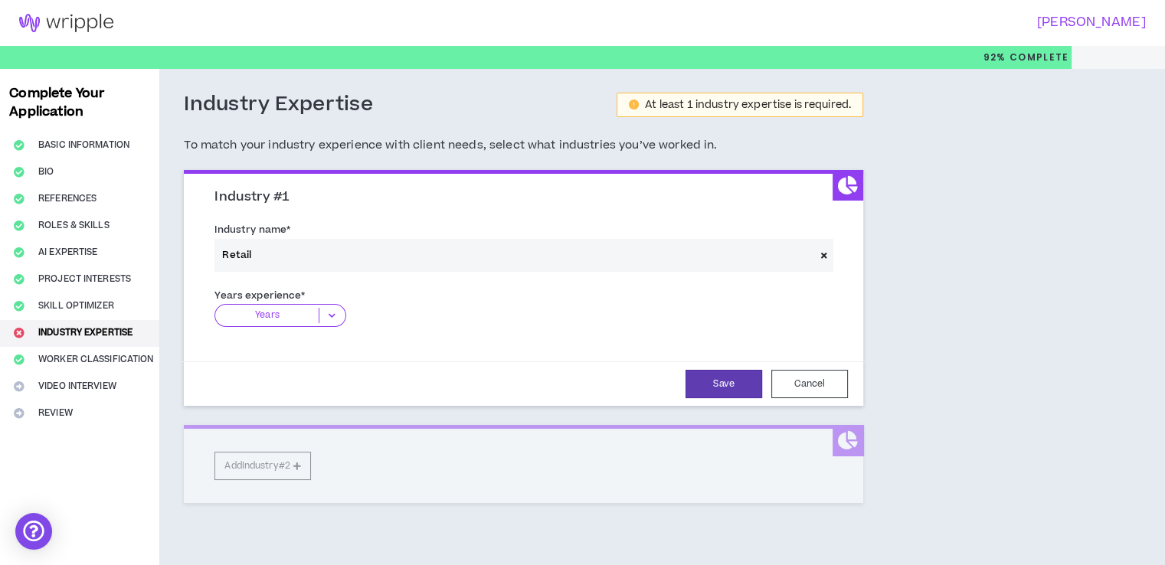
click at [294, 315] on p "Years" at bounding box center [266, 315] width 103 height 15
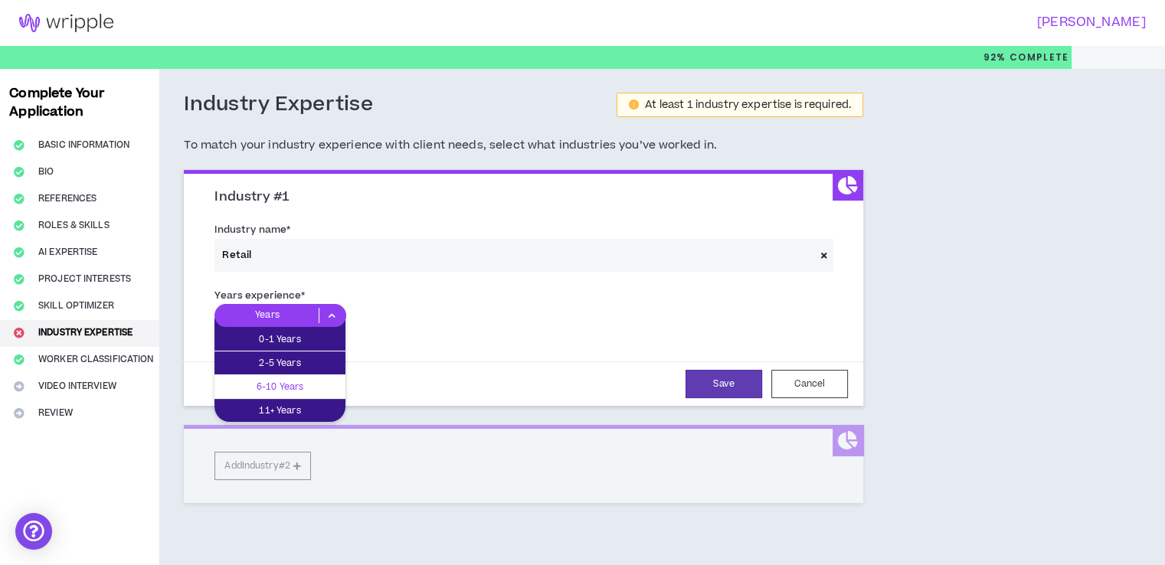
click at [292, 378] on p "6-10 Years" at bounding box center [279, 386] width 131 height 17
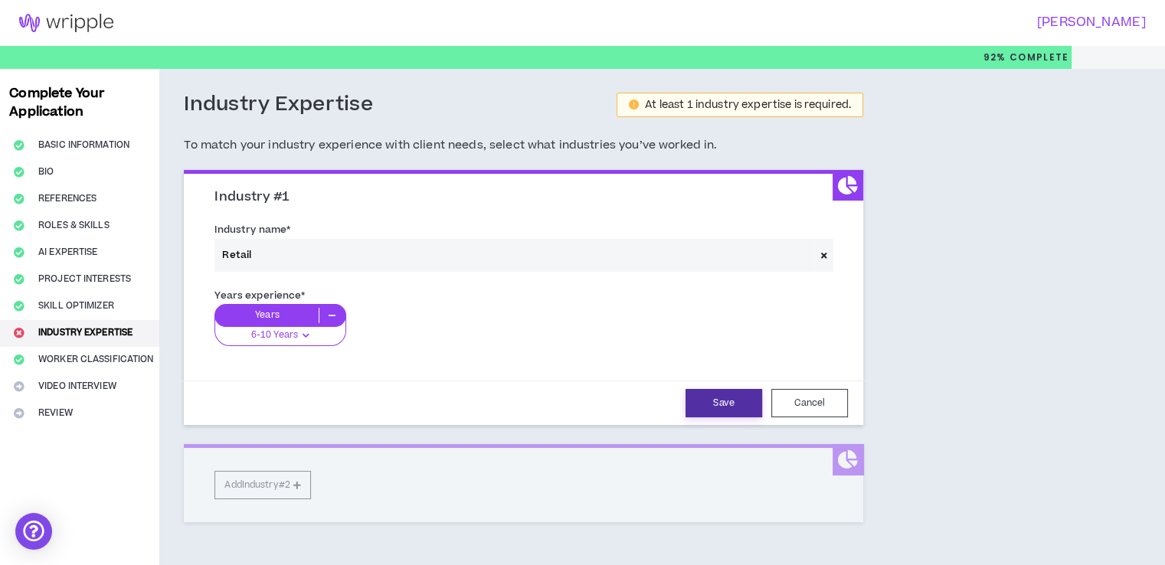
click at [708, 400] on button "Save" at bounding box center [723, 403] width 77 height 28
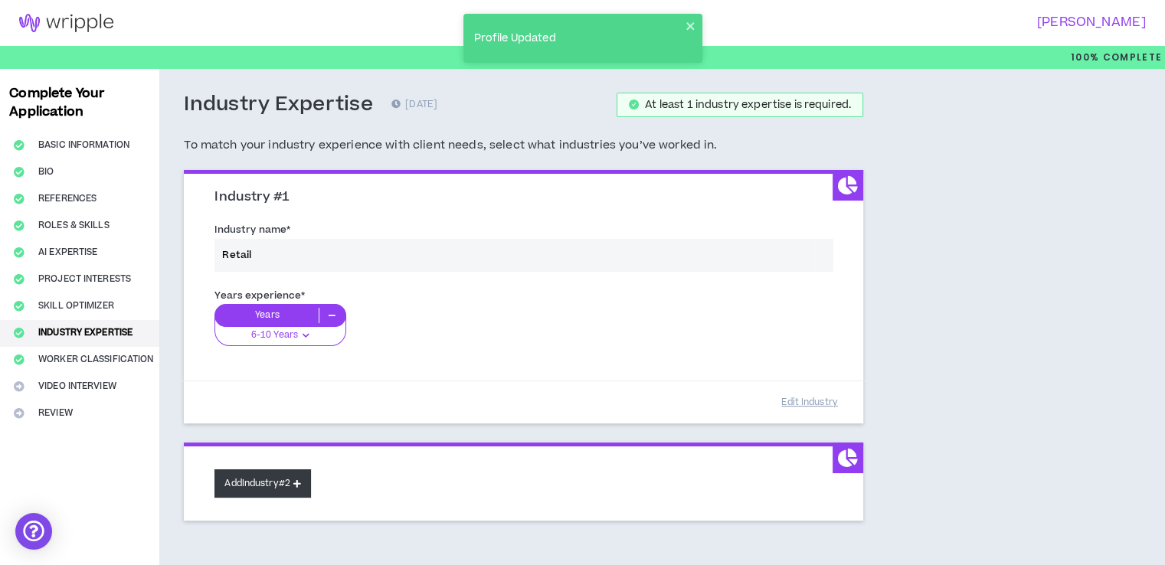
click at [254, 484] on button "Add Industry #2" at bounding box center [262, 484] width 97 height 28
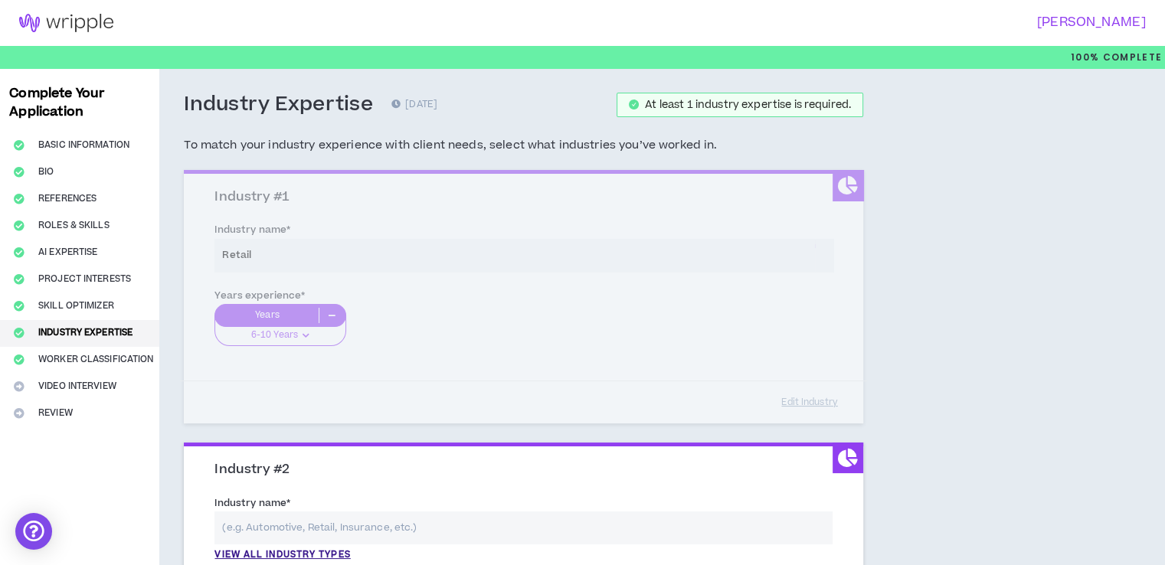
click at [308, 527] on input "text" at bounding box center [523, 528] width 618 height 33
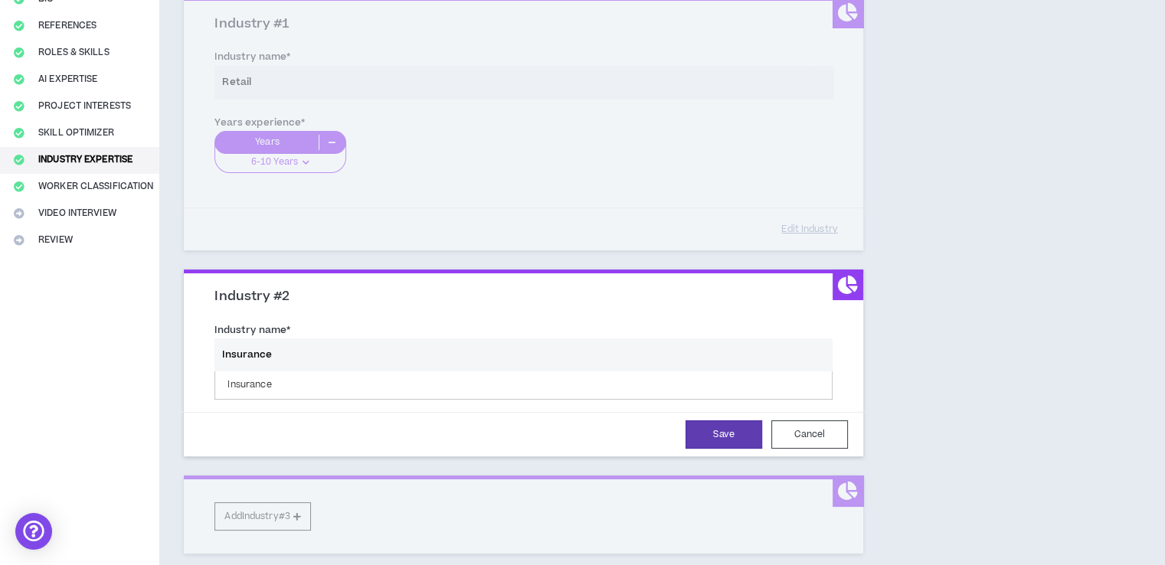
scroll to position [204, 0]
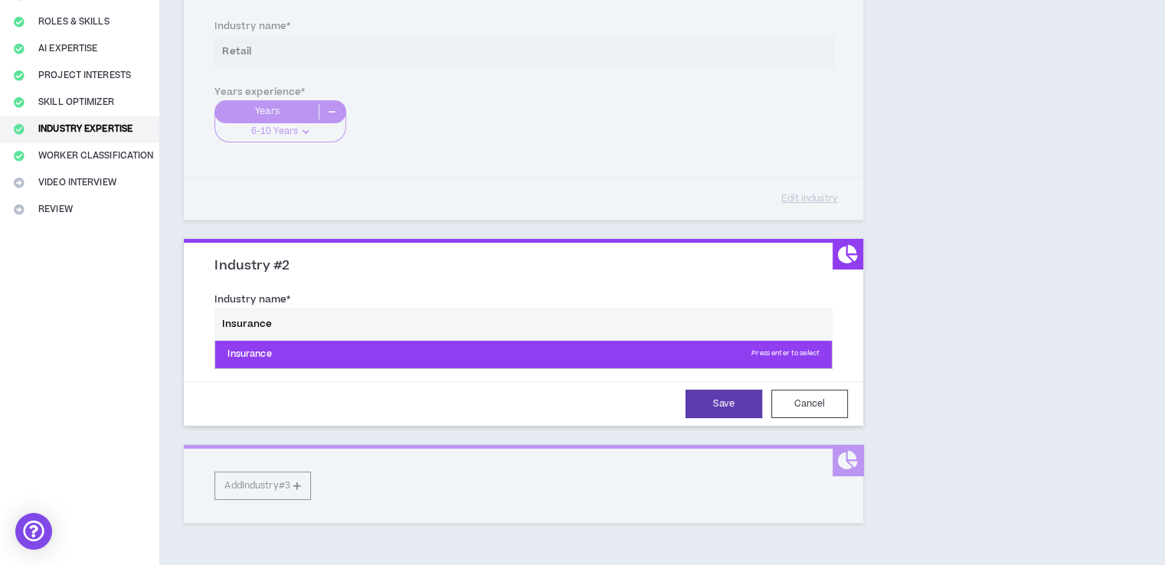
type input "Insurance"
click at [289, 359] on p "Insurance Press enter to select" at bounding box center [523, 355] width 617 height 28
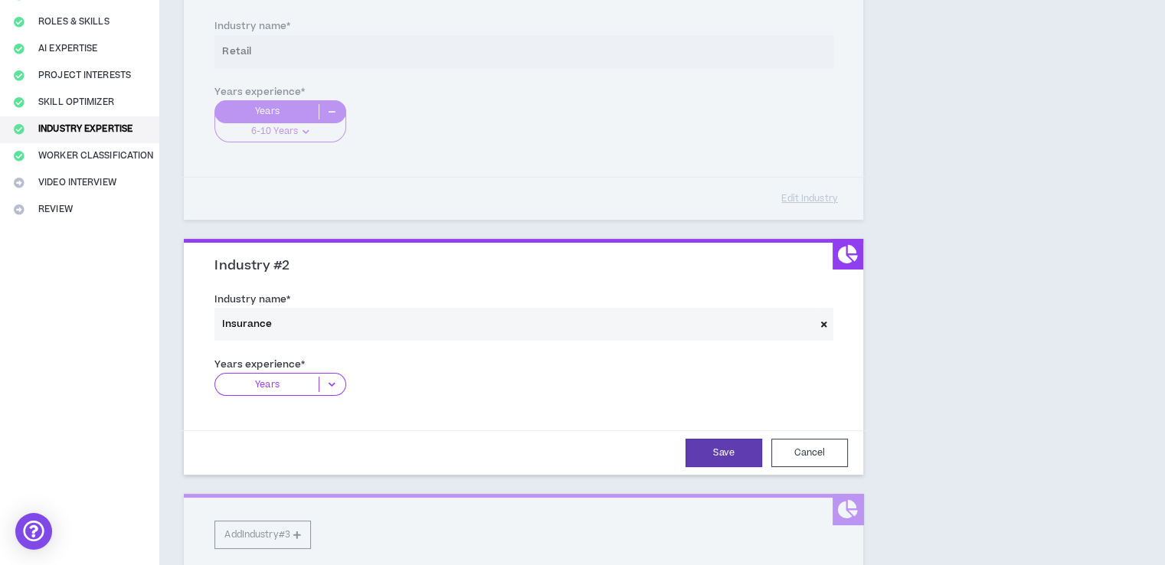
click at [332, 381] on icon at bounding box center [331, 384] width 25 height 15
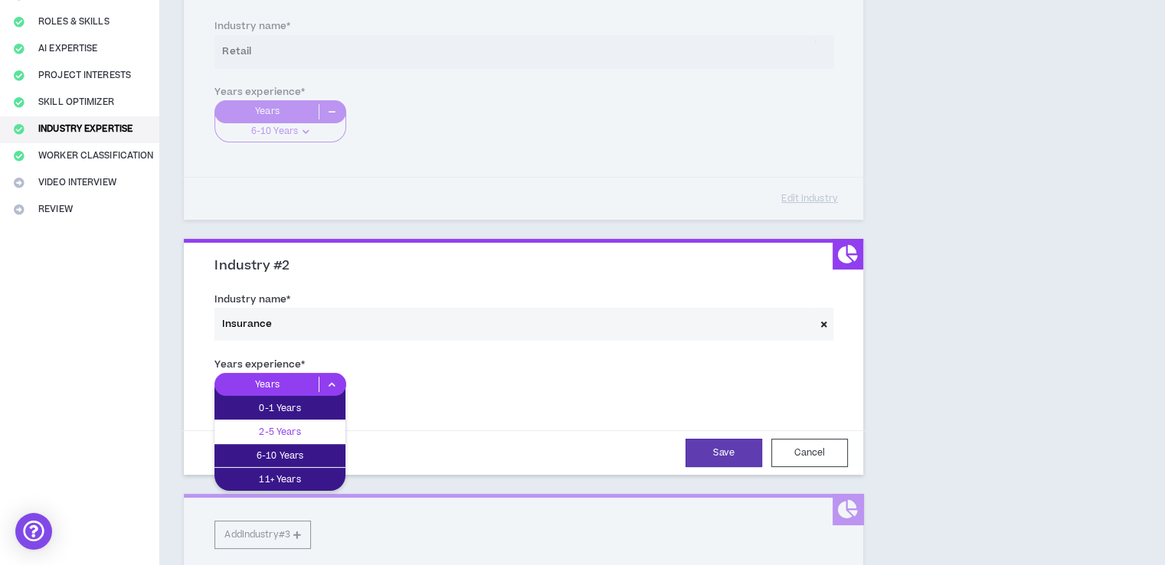
click at [301, 427] on p "2-5 Years" at bounding box center [279, 432] width 131 height 17
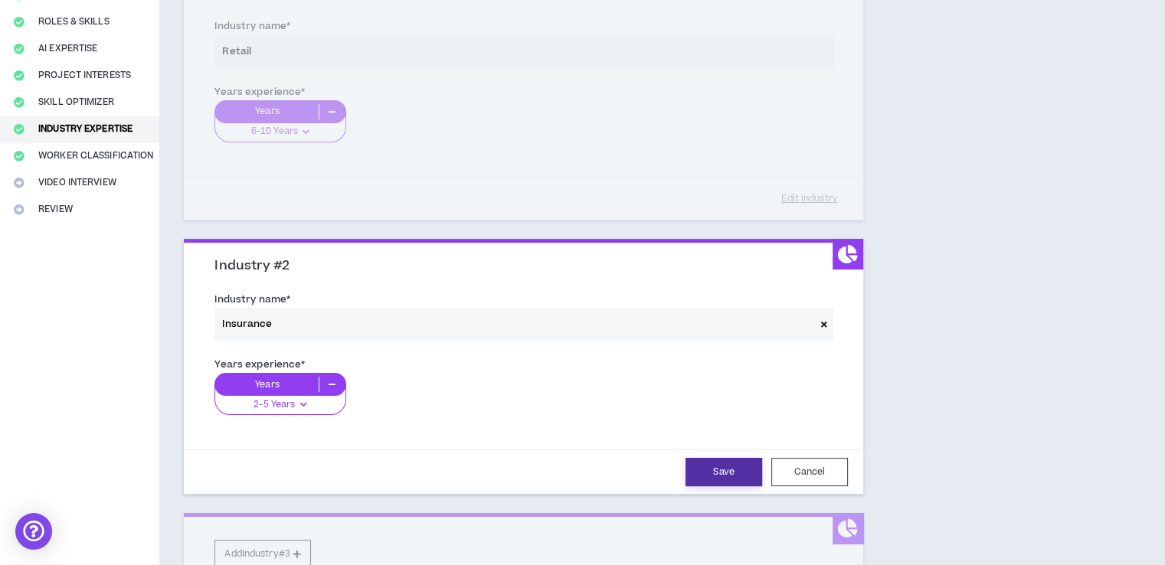
click at [708, 474] on button "Save" at bounding box center [723, 472] width 77 height 28
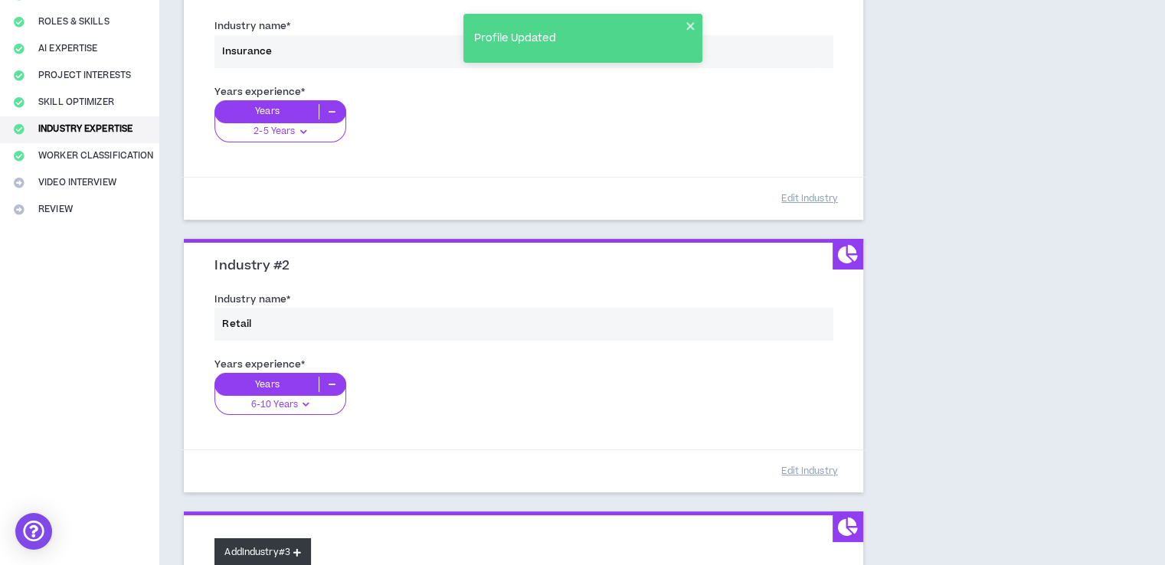
click at [293, 553] on button "Add Industry #3" at bounding box center [262, 552] width 97 height 28
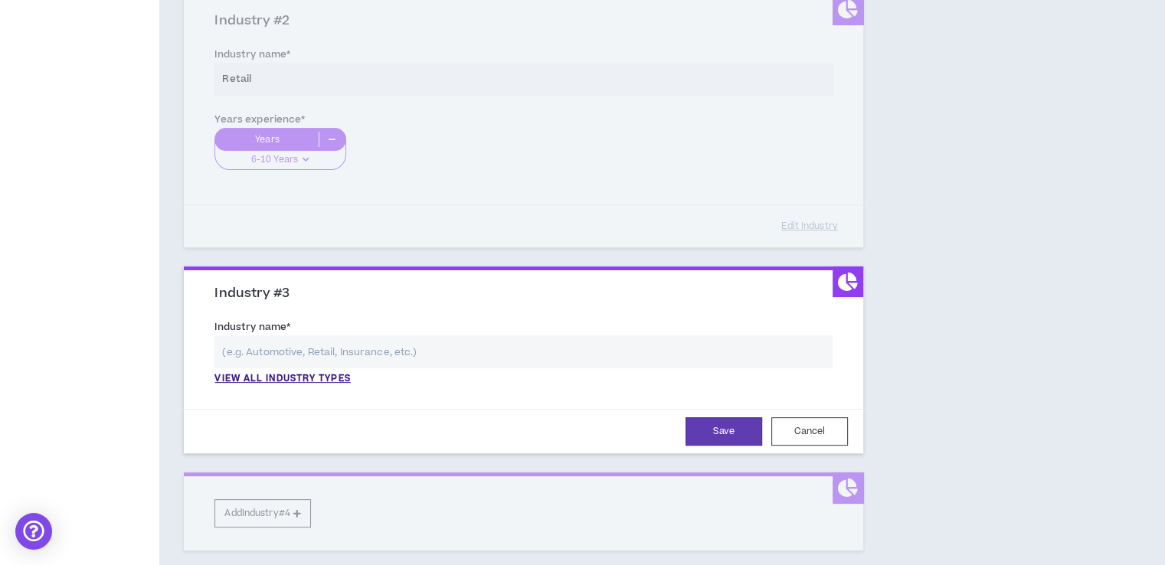
scroll to position [521, 0]
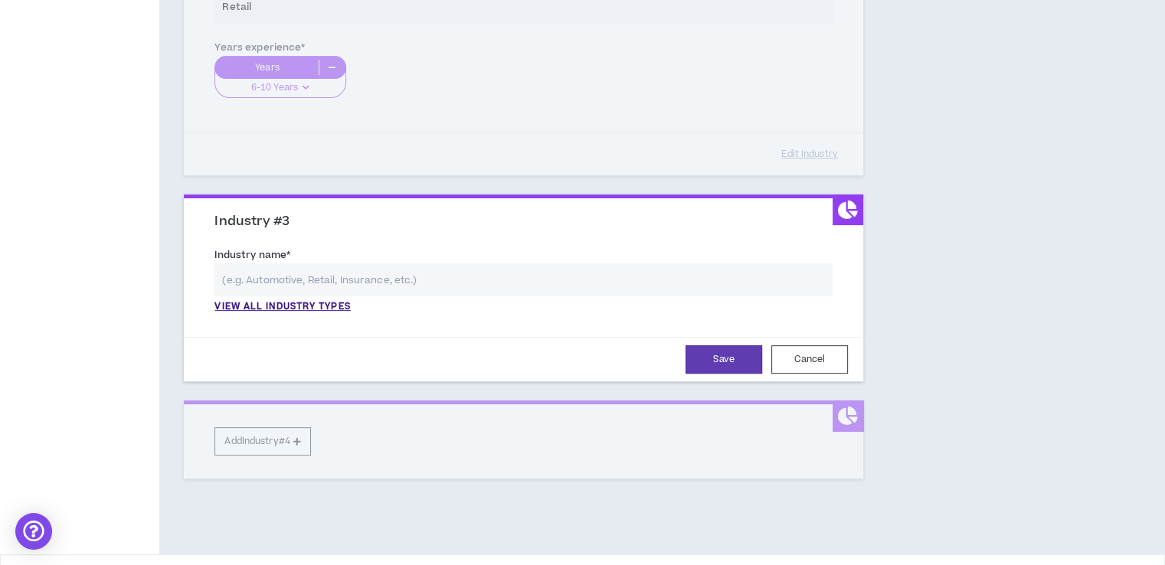
click at [316, 276] on input "text" at bounding box center [523, 279] width 618 height 33
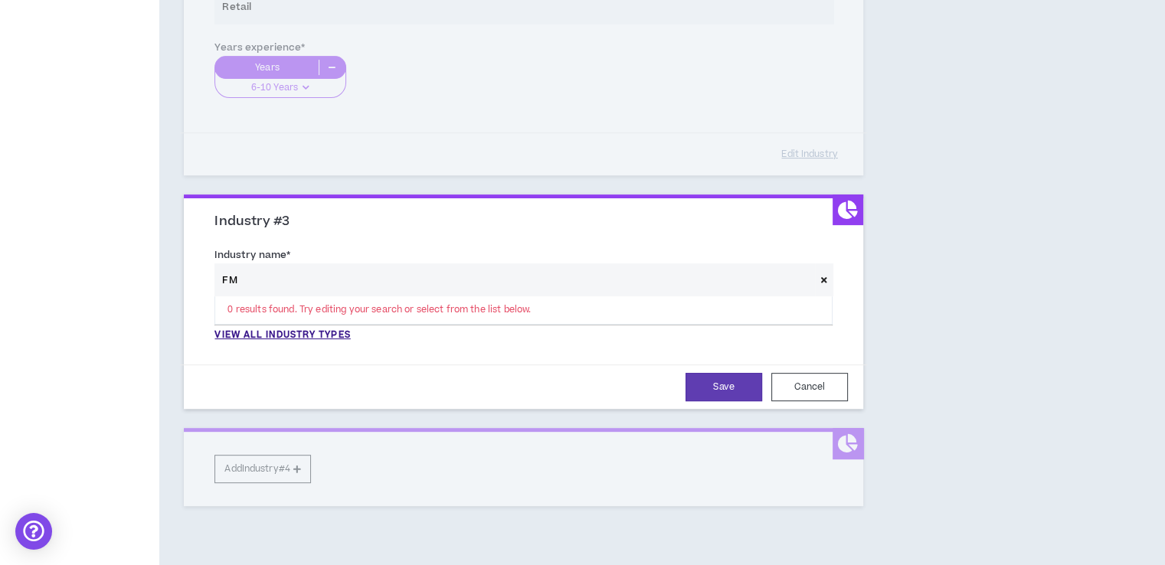
type input "F"
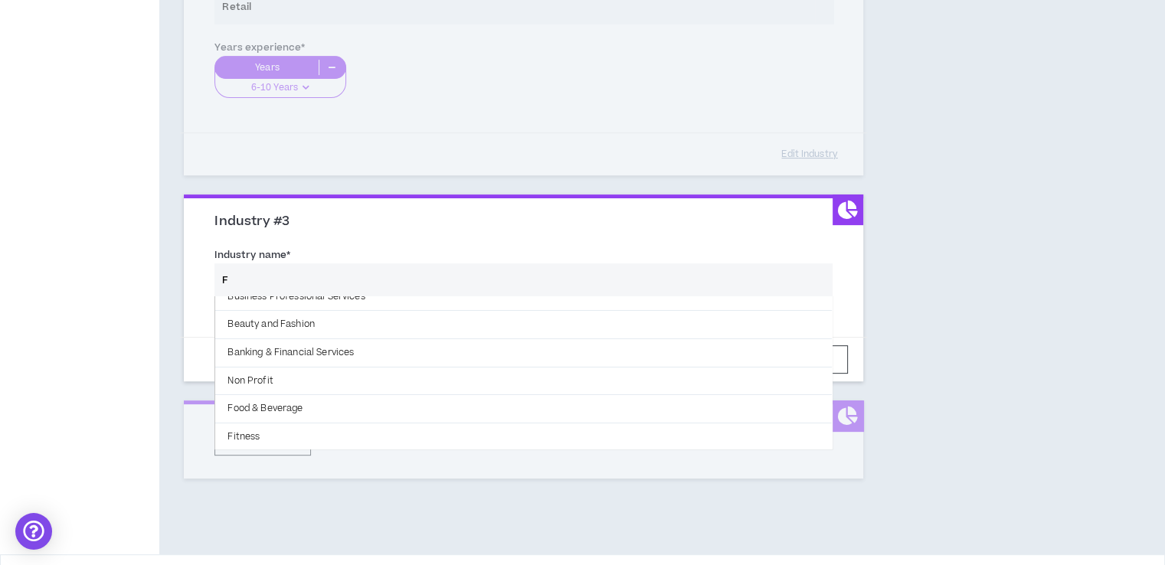
scroll to position [0, 0]
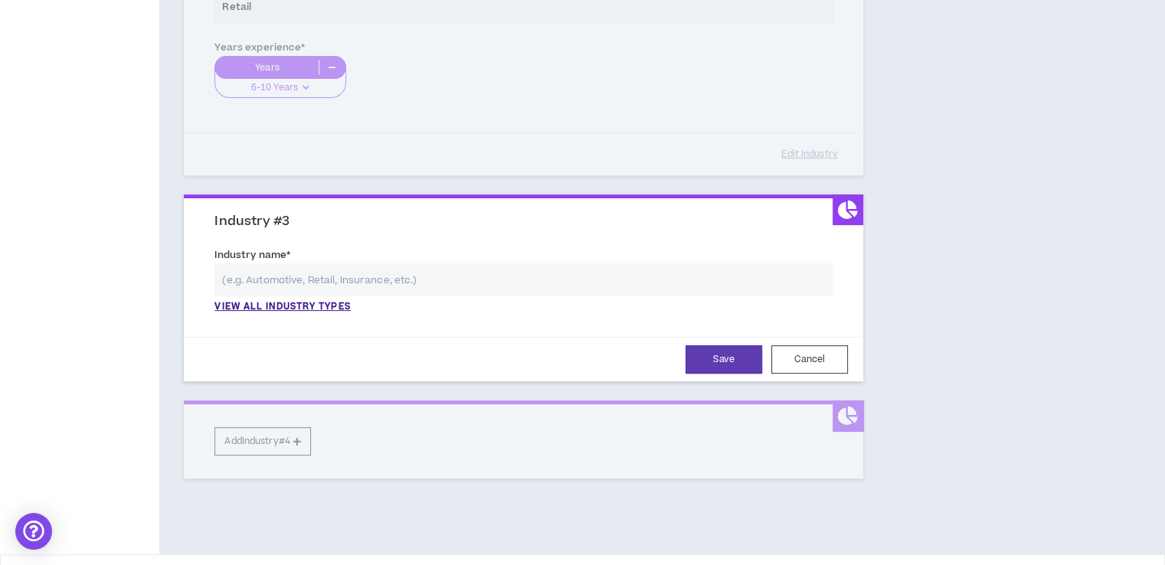
type input "D"
click at [294, 310] on p "View all industry types" at bounding box center [282, 307] width 136 height 14
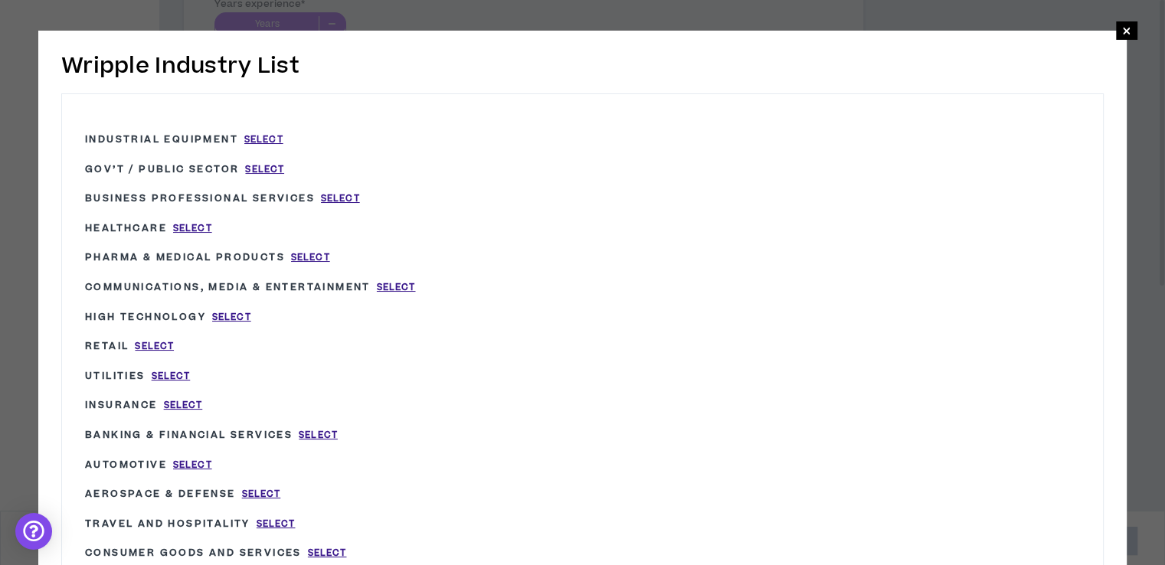
scroll to position [568, 0]
click at [320, 551] on span "Select" at bounding box center [327, 553] width 39 height 13
type input "Consumer Goods and Services"
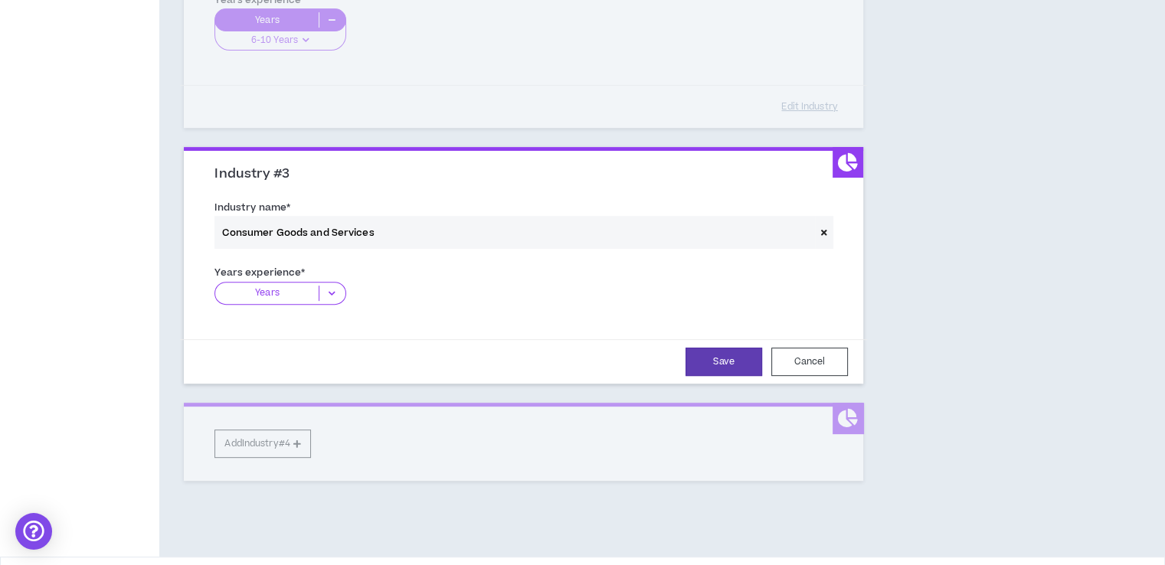
click at [331, 290] on icon at bounding box center [331, 293] width 25 height 15
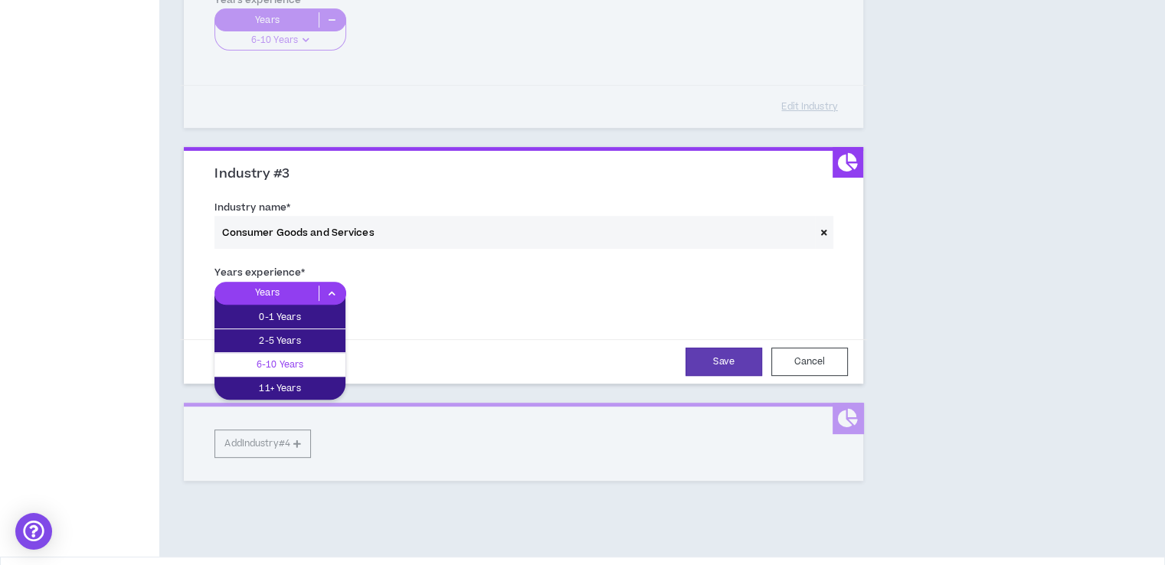
click at [290, 357] on p "6-10 Years" at bounding box center [279, 364] width 131 height 17
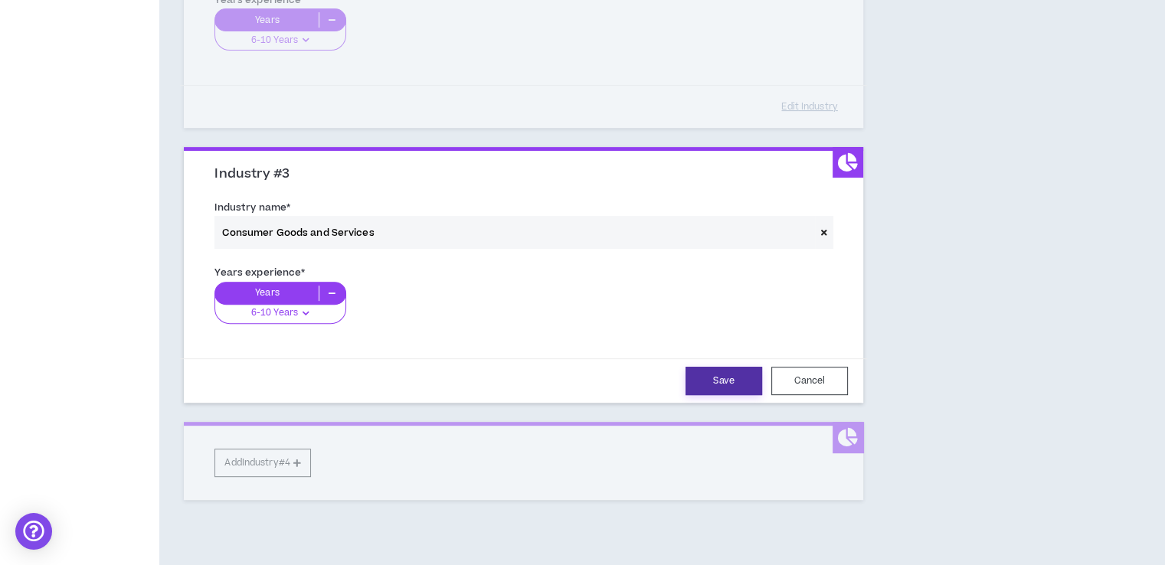
click at [728, 378] on button "Save" at bounding box center [723, 381] width 77 height 28
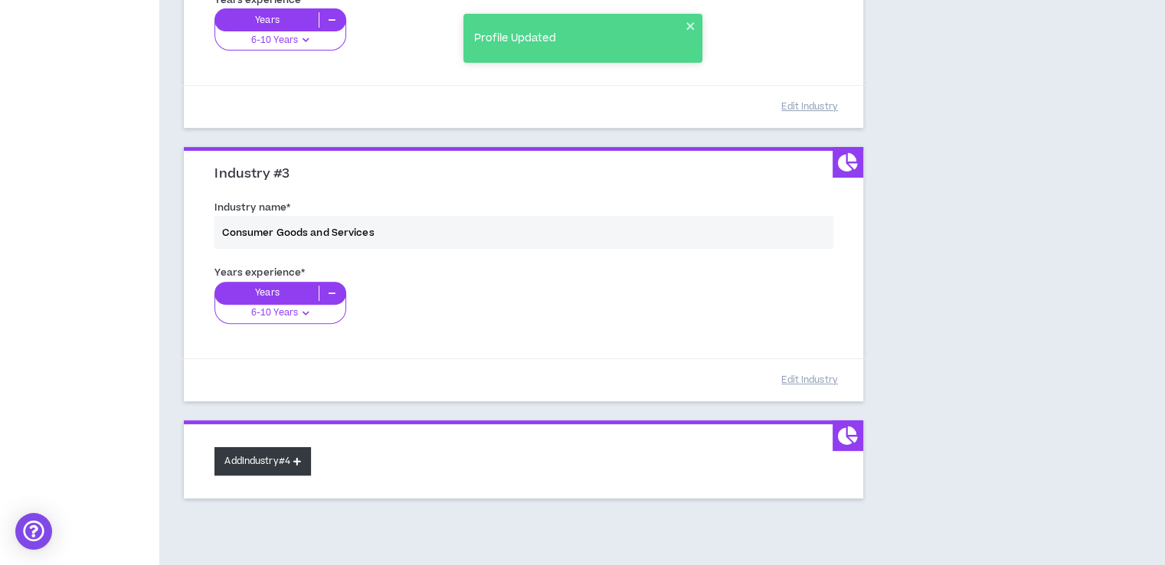
click at [250, 460] on button "Add Industry #4" at bounding box center [262, 461] width 97 height 28
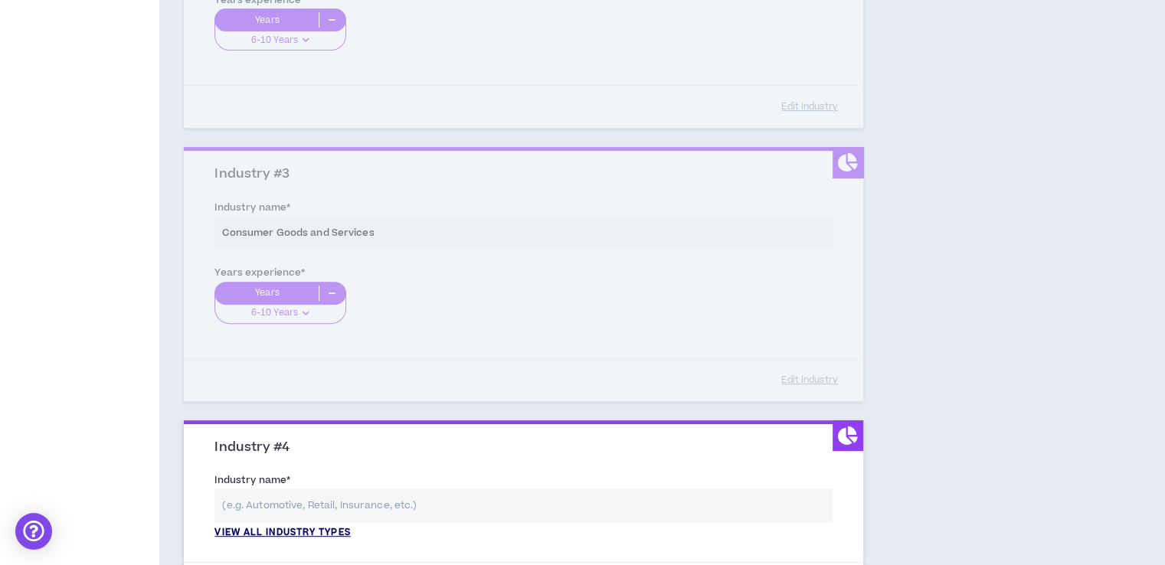
click at [303, 528] on p "View all industry types" at bounding box center [282, 533] width 136 height 14
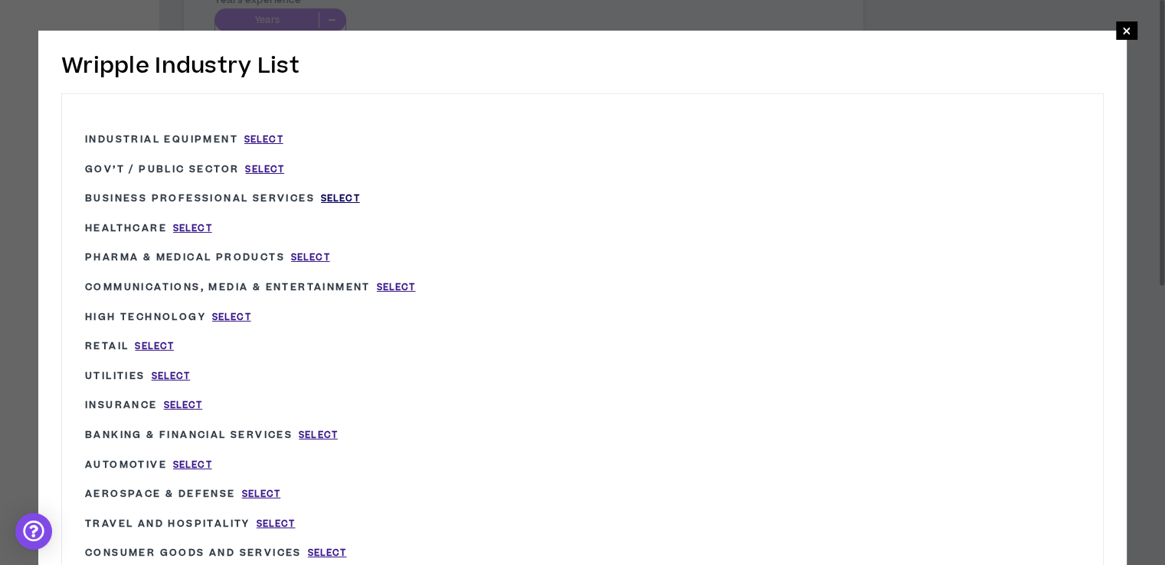
click at [336, 197] on span "Select" at bounding box center [340, 198] width 39 height 13
type input "Business Professional Services"
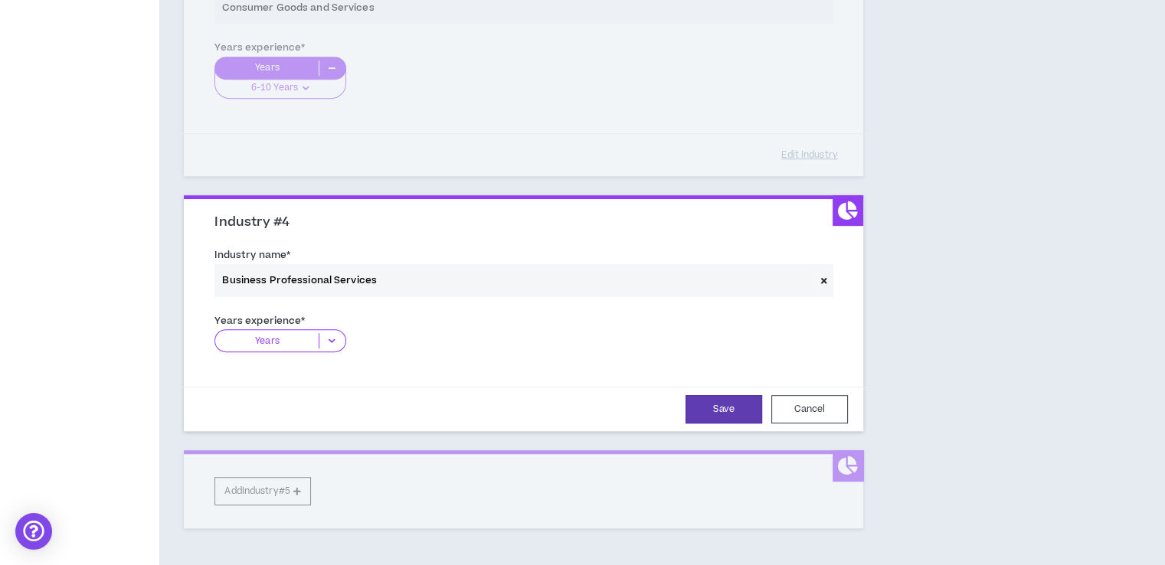
scroll to position [844, 0]
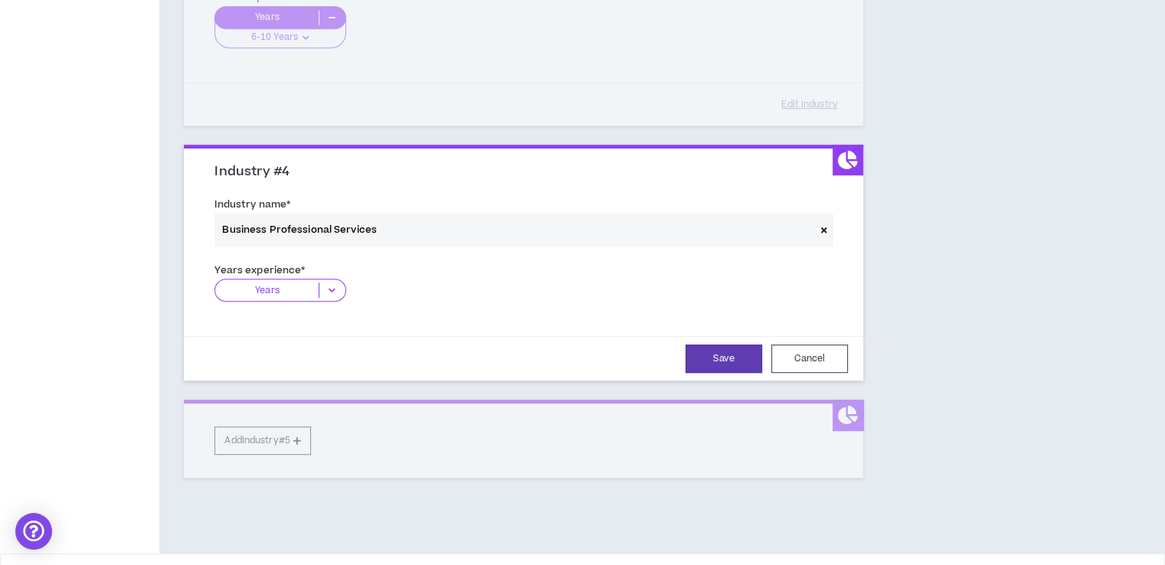
click at [294, 286] on p "Years" at bounding box center [266, 290] width 103 height 15
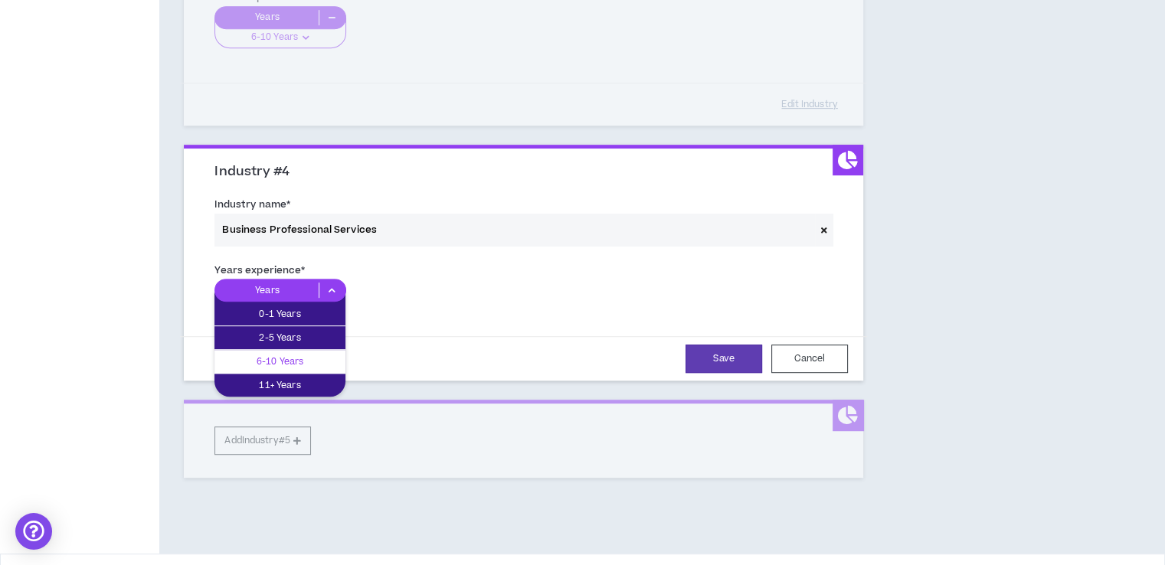
click at [280, 361] on p "6-10 Years" at bounding box center [279, 361] width 131 height 17
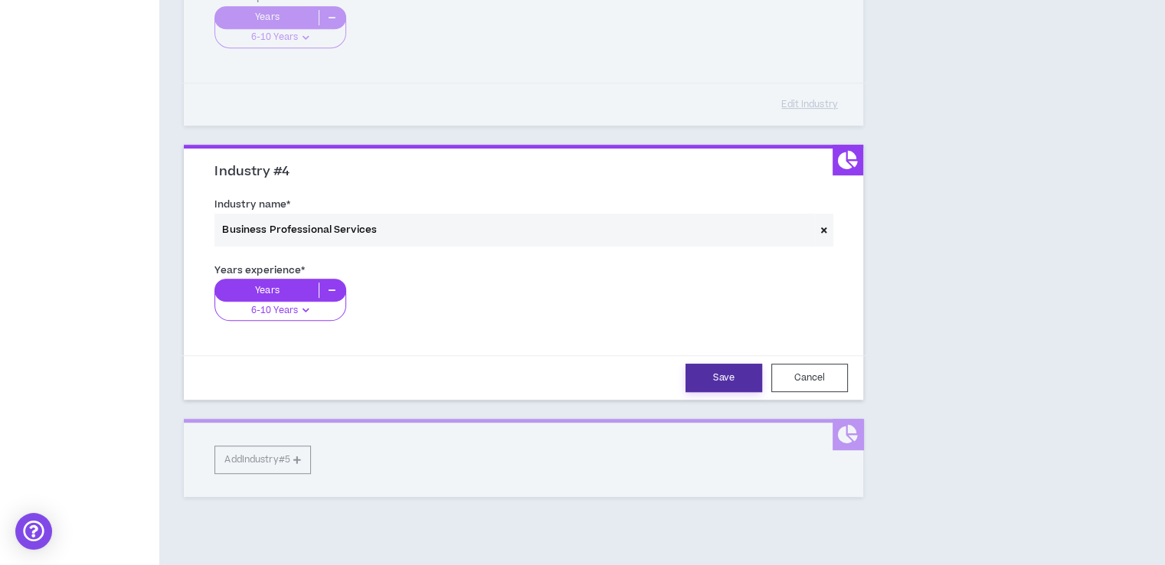
click at [748, 381] on button "Save" at bounding box center [723, 378] width 77 height 28
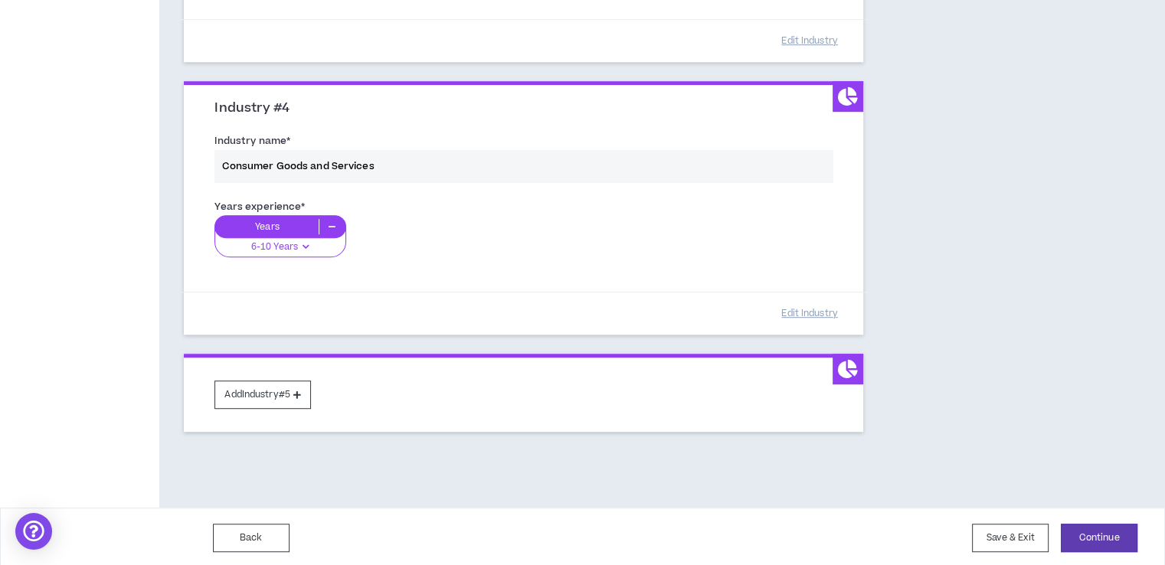
scroll to position [908, 0]
click at [1090, 532] on button "Continue" at bounding box center [1099, 537] width 77 height 28
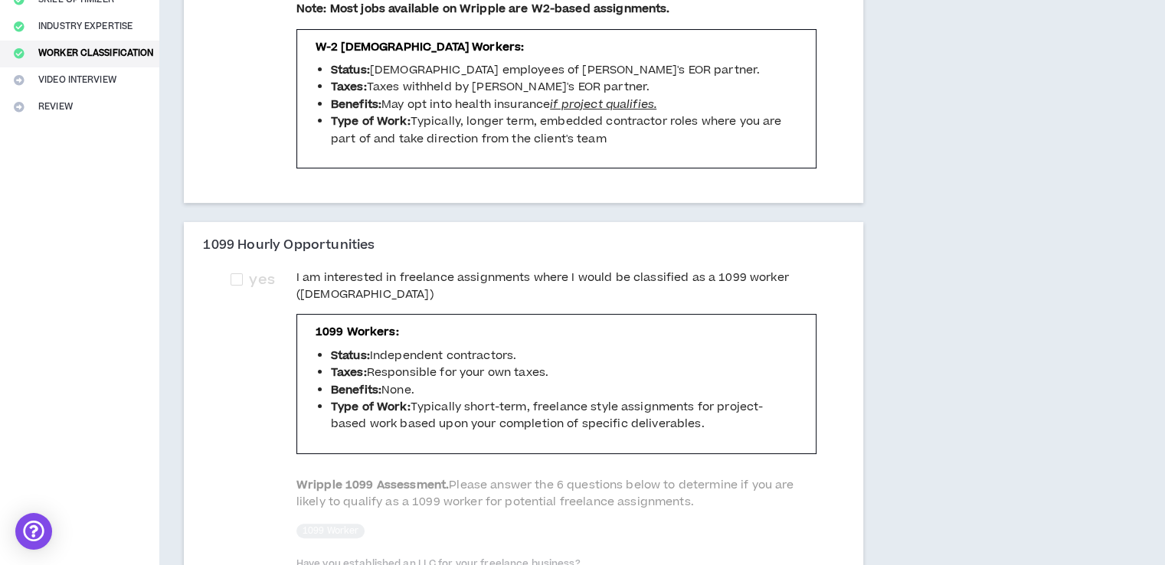
scroll to position [337, 0]
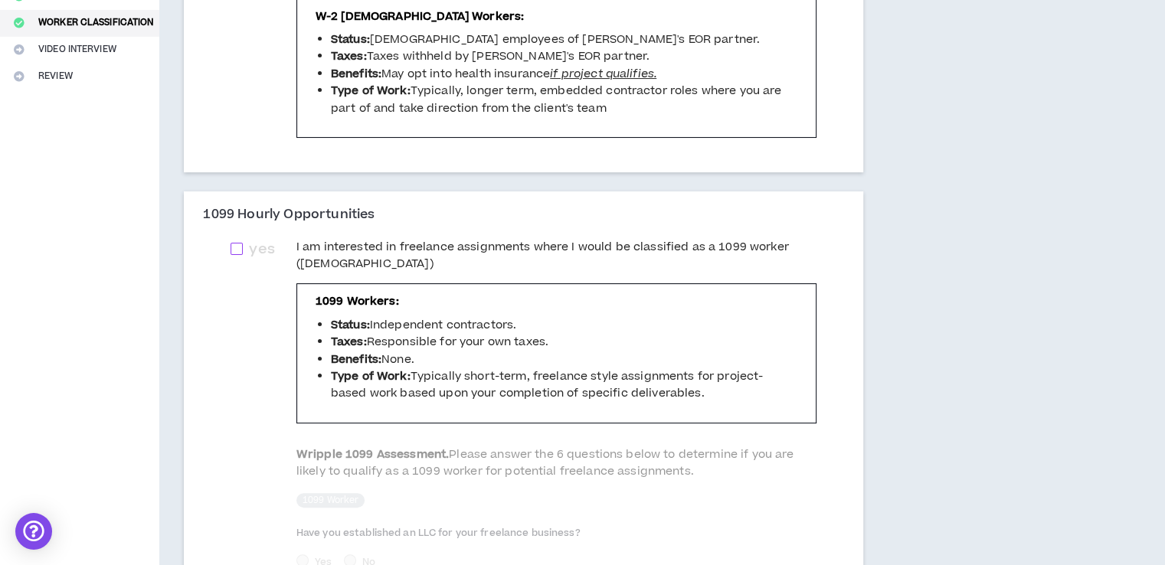
click at [236, 243] on span at bounding box center [237, 249] width 12 height 12
checkbox input "****"
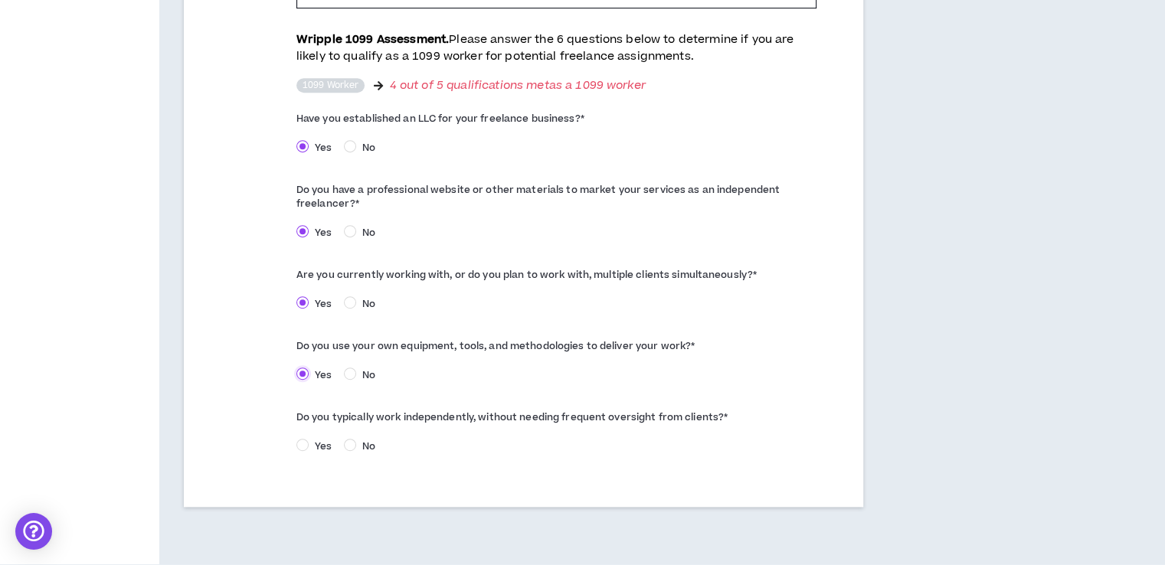
scroll to position [766, 0]
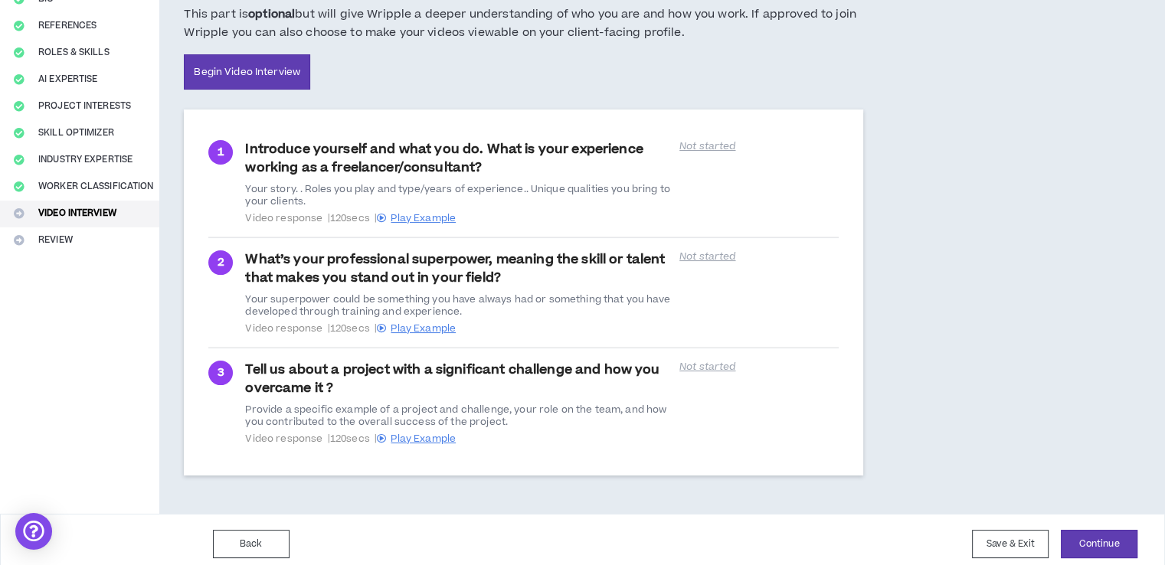
scroll to position [181, 0]
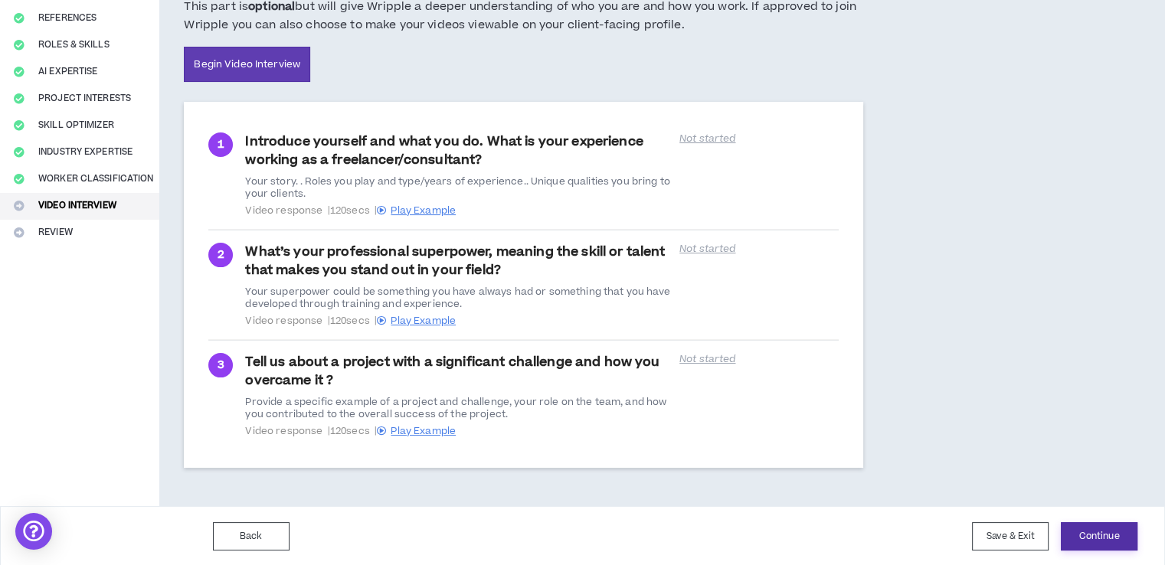
click at [1100, 528] on button "Continue" at bounding box center [1099, 536] width 77 height 28
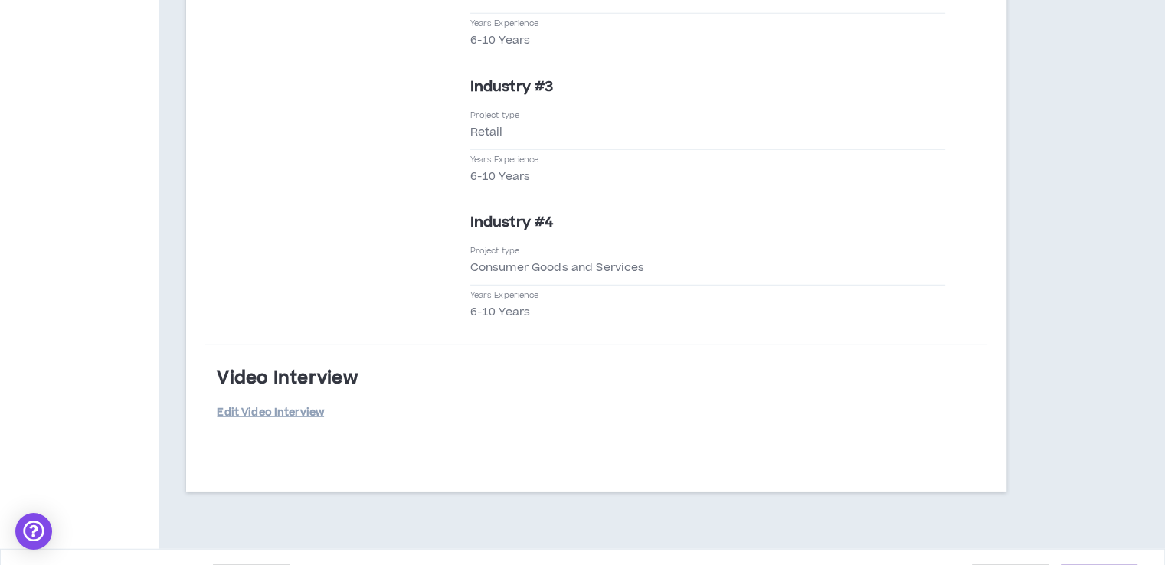
scroll to position [4274, 0]
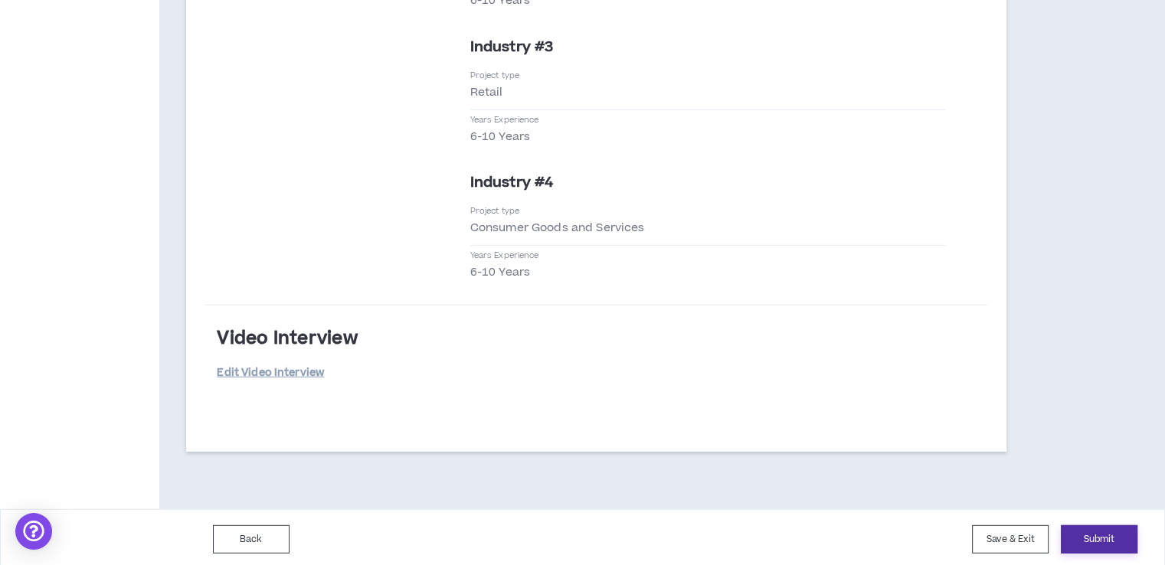
click at [1092, 535] on button "Submit" at bounding box center [1099, 539] width 77 height 28
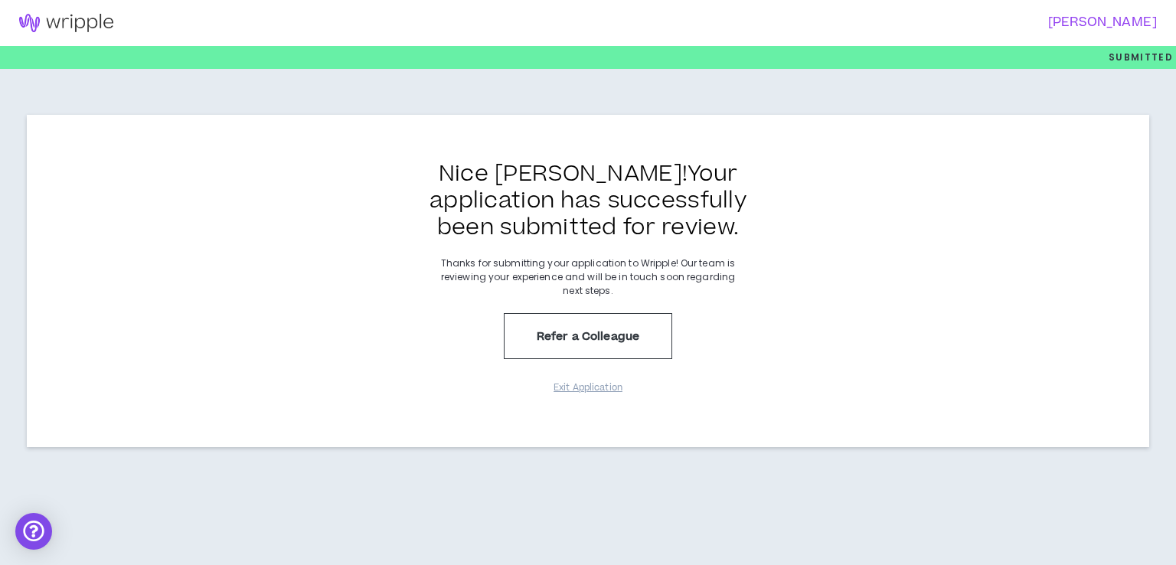
click at [449, 465] on div "Nice [PERSON_NAME] ! Your application has successfully been submitted for revie…" at bounding box center [588, 277] width 1176 height 417
